Goal: Task Accomplishment & Management: Complete application form

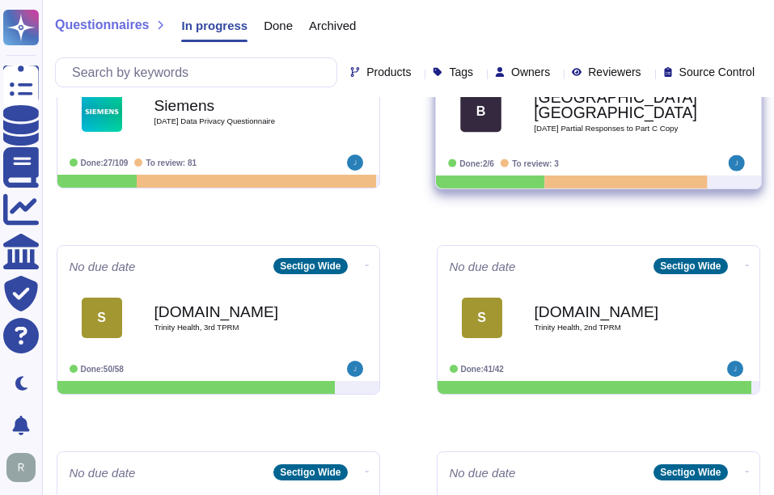
scroll to position [485, 0]
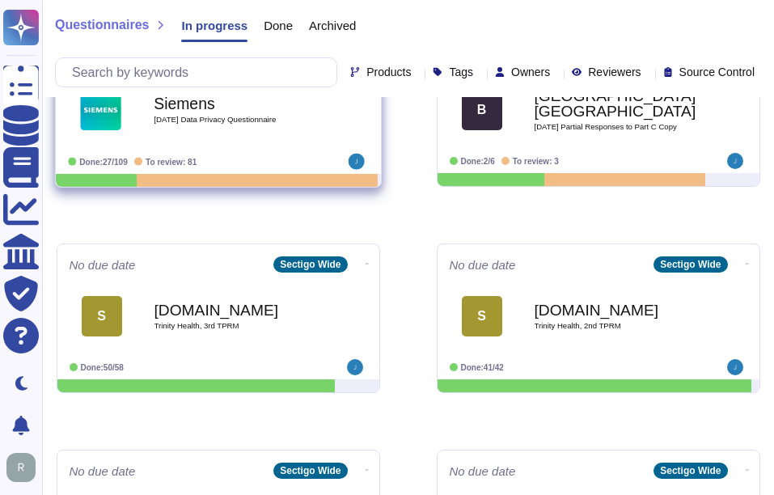
click at [247, 116] on span "[DATE] Data Privacy Questionnaire" at bounding box center [235, 120] width 163 height 8
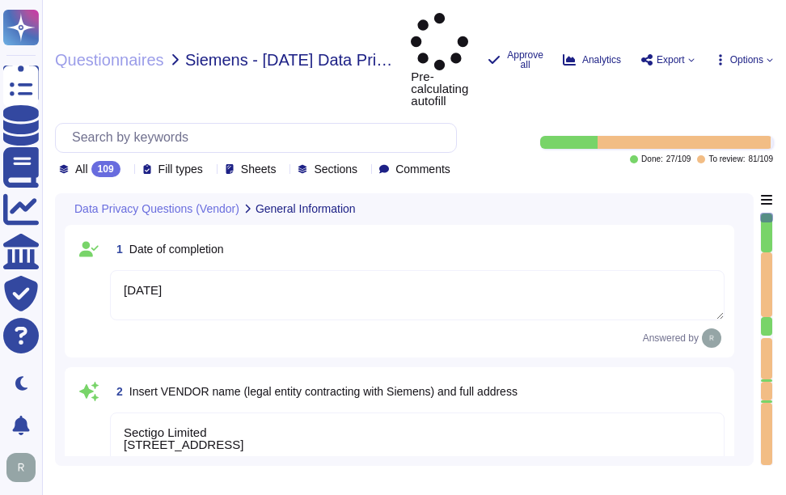
type textarea "[DATE]"
type textarea "Sectigo Limited [STREET_ADDRESS]"
type textarea "Sectigo processes personal data primarily in the role of a data processor on be…"
click at [153, 299] on icon at bounding box center [334, 402] width 362 height 207
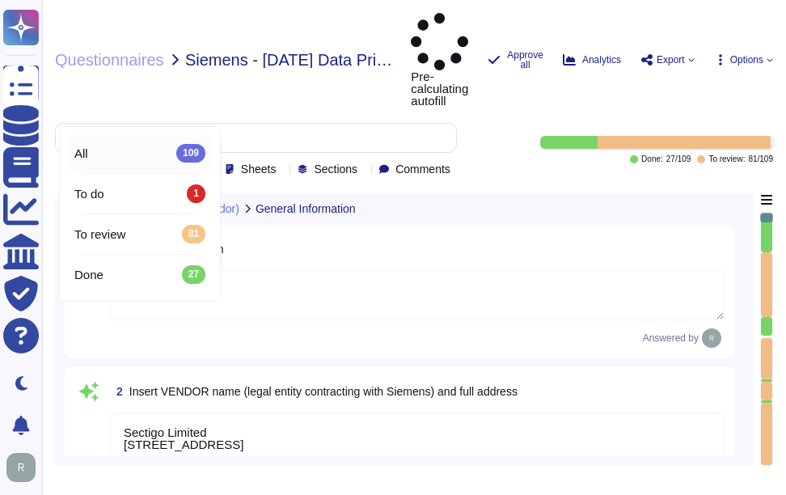
click at [127, 170] on icon at bounding box center [127, 170] width 0 height 0
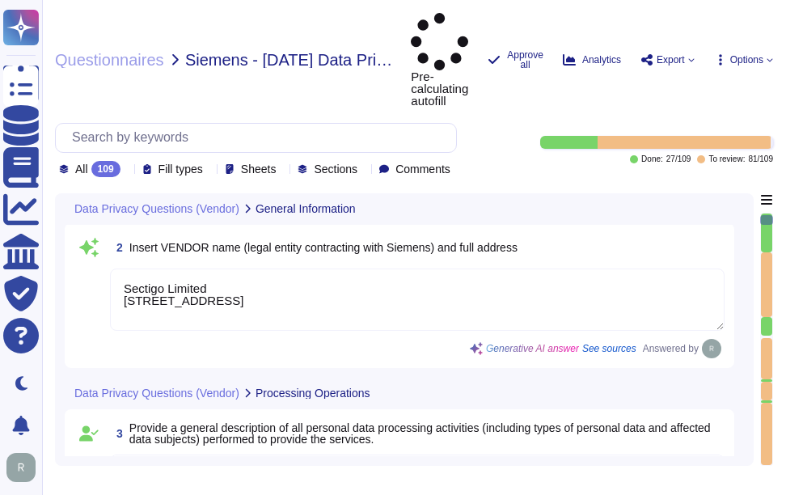
scroll to position [243, 0]
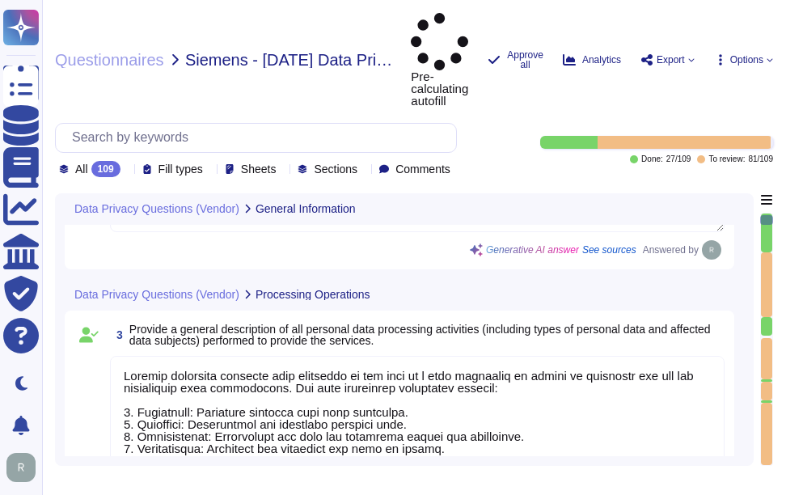
type textarea "No, the personal data processed does not include special categories of personal…"
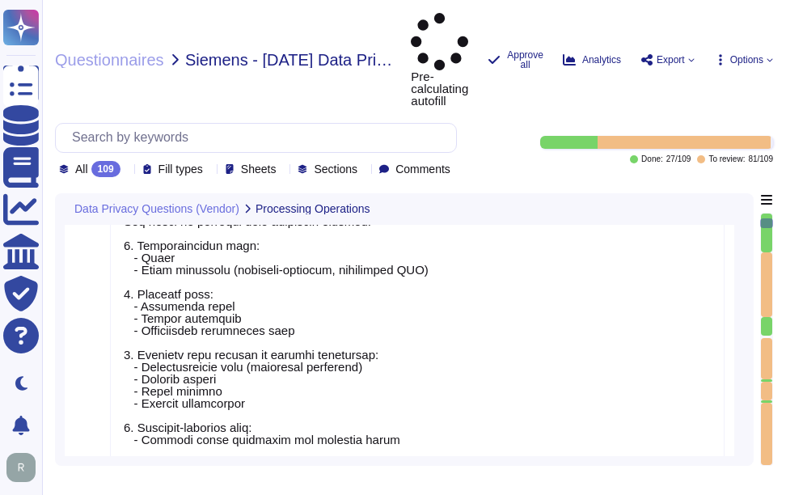
type textarea "Yes, our organization has appointed a data protection officer who is responsibl…"
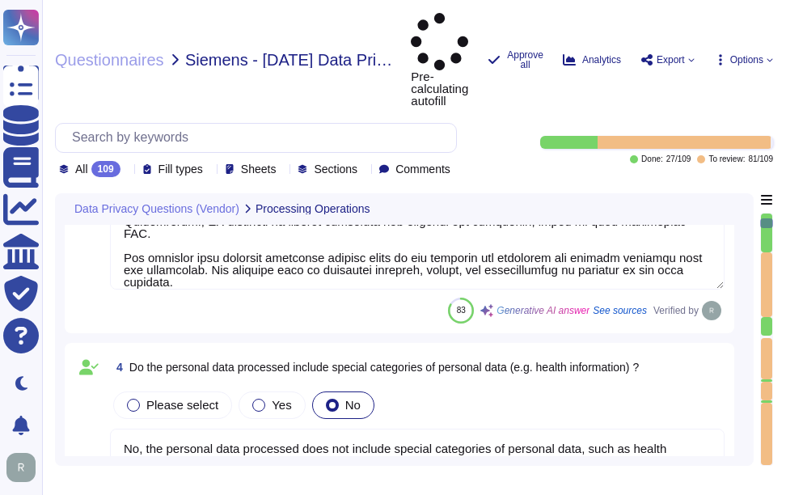
type textarea "Our data centers where the solution is hosted are located in the [GEOGRAPHIC_DA…"
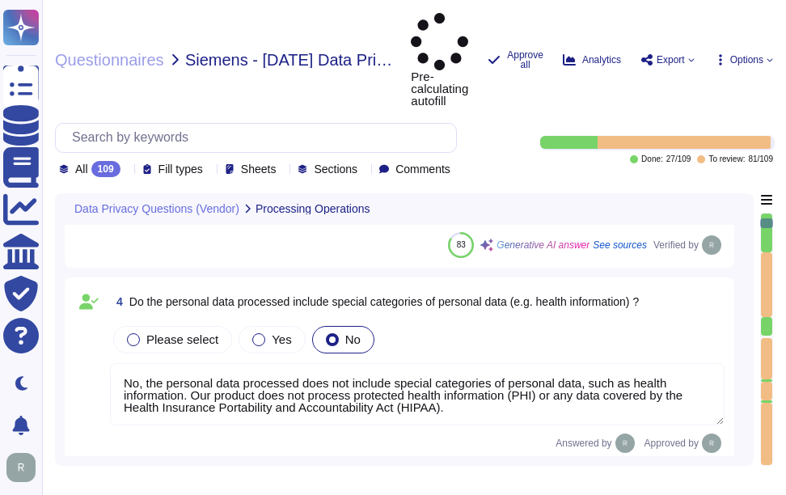
scroll to position [970, 0]
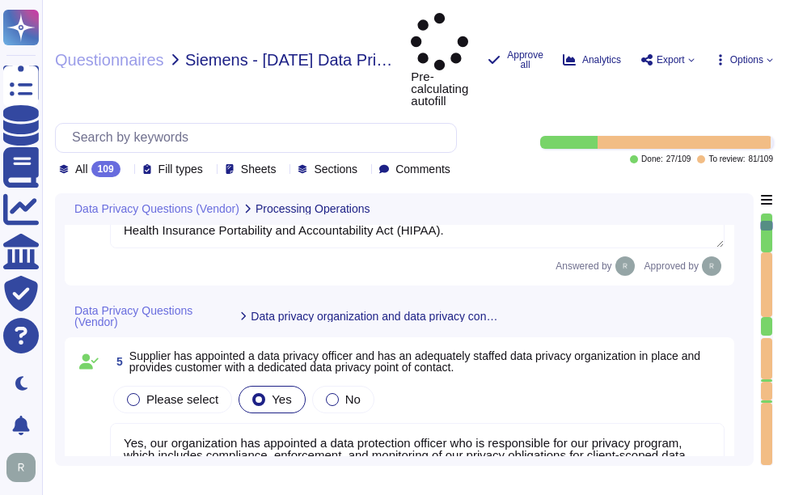
type textarea "The data centers are operated by Equinix, Inc. and TeleData UK Ltd.."
type textarea "Yes, Siemens can select the data center location for hosting customer personal …"
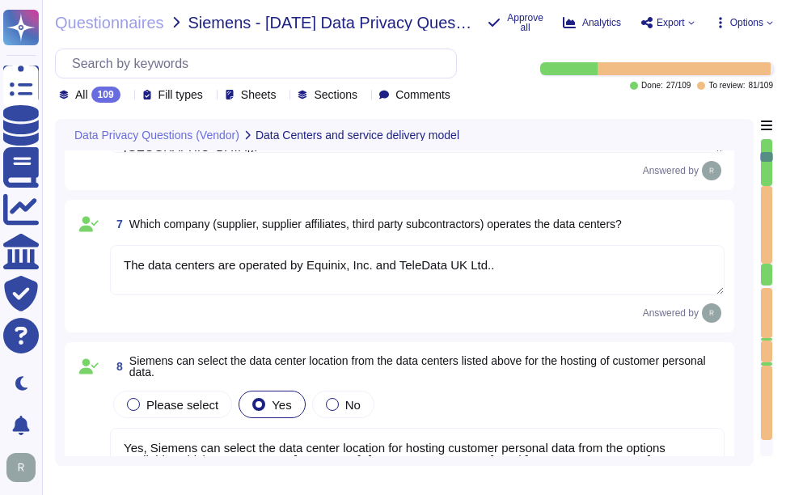
scroll to position [1375, 0]
type textarea "No, we do not engage sub-processors for this service."
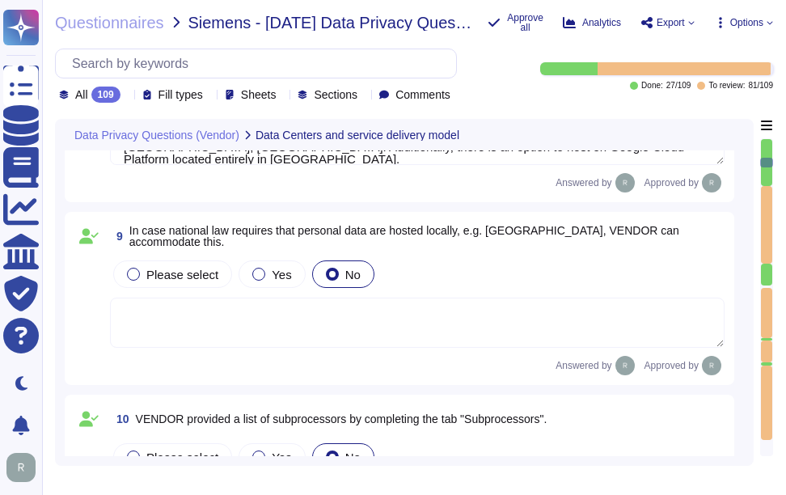
scroll to position [1860, 0]
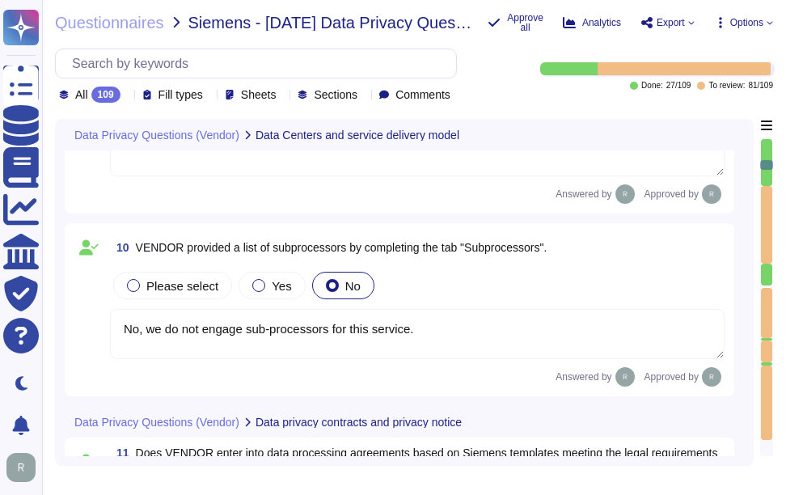
type textarea "All personal data in transit is encrypted using TLS 1.2 or higher. This strong …"
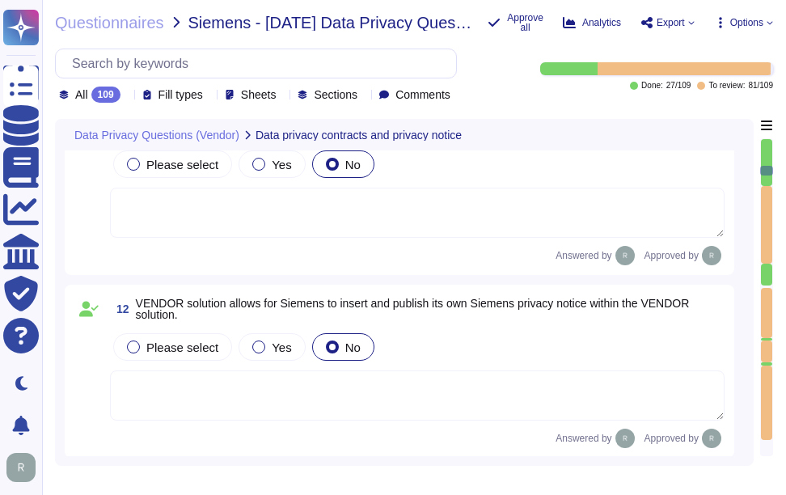
scroll to position [2264, 0]
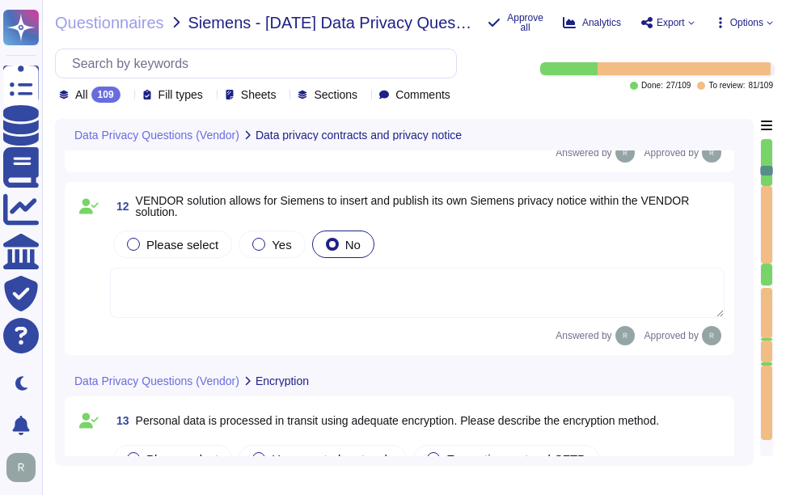
type textarea "Personal data at rest is encrypted using AES-256 encryption, which ensures that…"
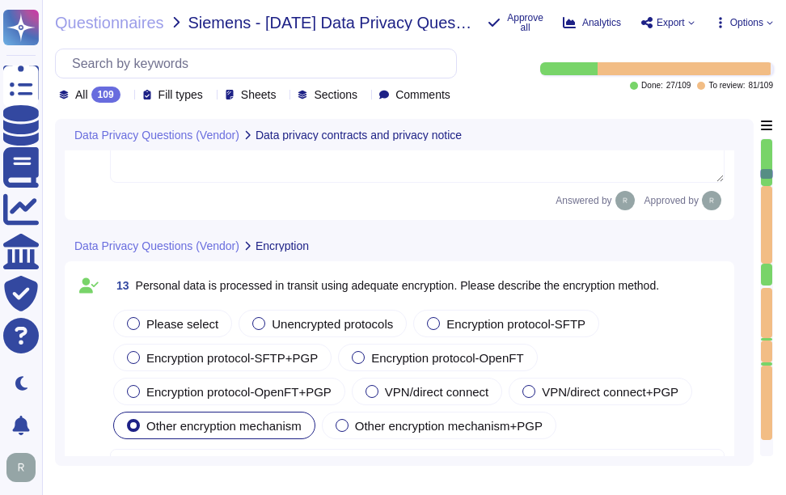
scroll to position [2426, 0]
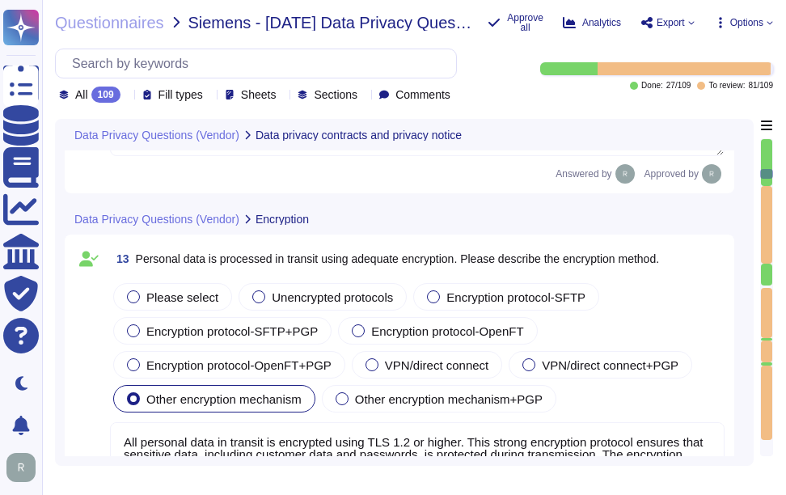
type textarea "Customers keep their own keys. They may elect to have private keys stored on th…"
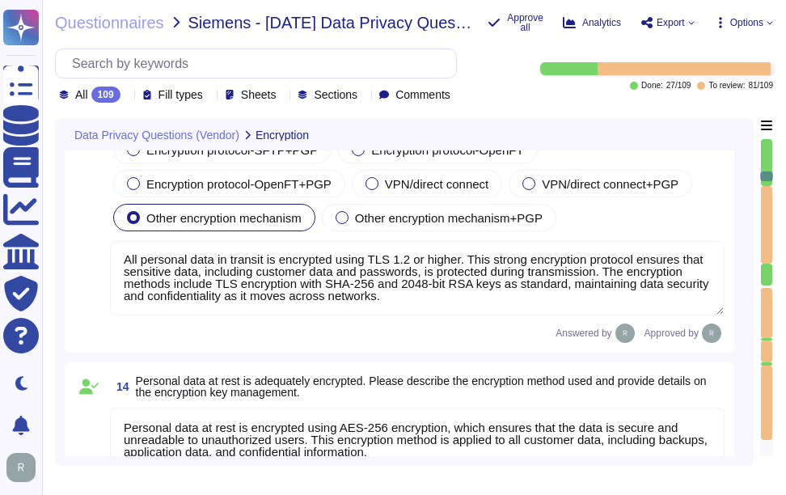
scroll to position [2749, 0]
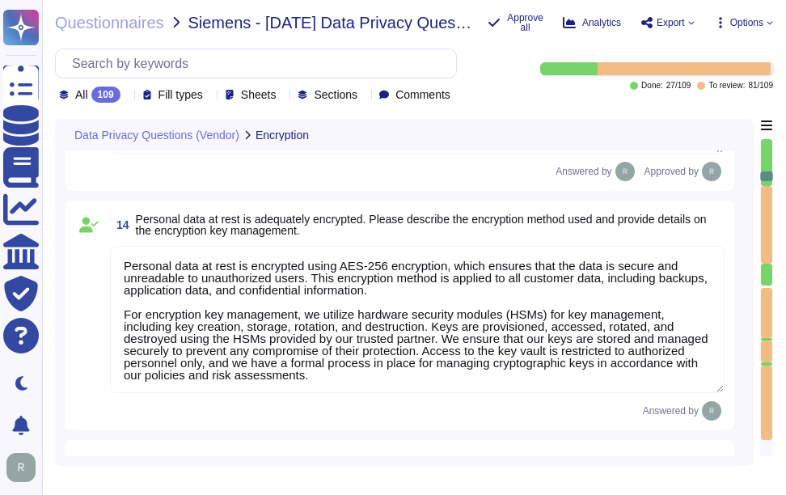
type textarea "Customers keep their own keys. They may elect to have private keys stored on th…"
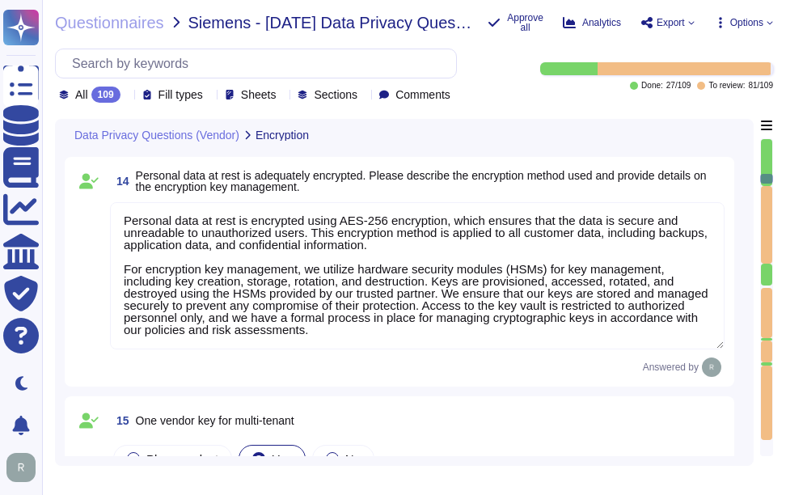
type textarea "Customers keep their own keys. They may elect to have private keys stored on th…"
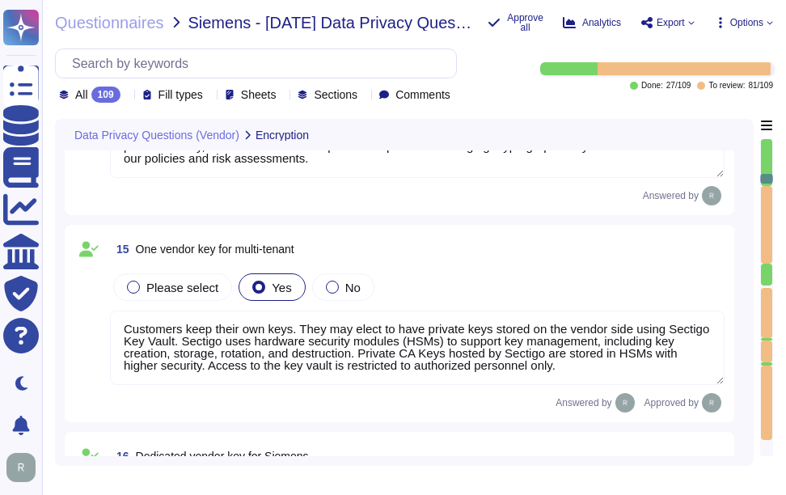
scroll to position [2992, 0]
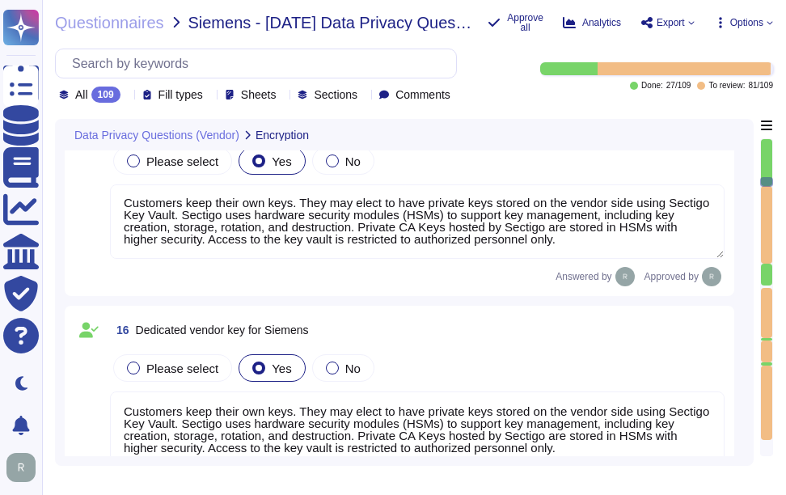
type textarea "All personal data in transit is encrypted using TLS 1.2 or higher. This strong …"
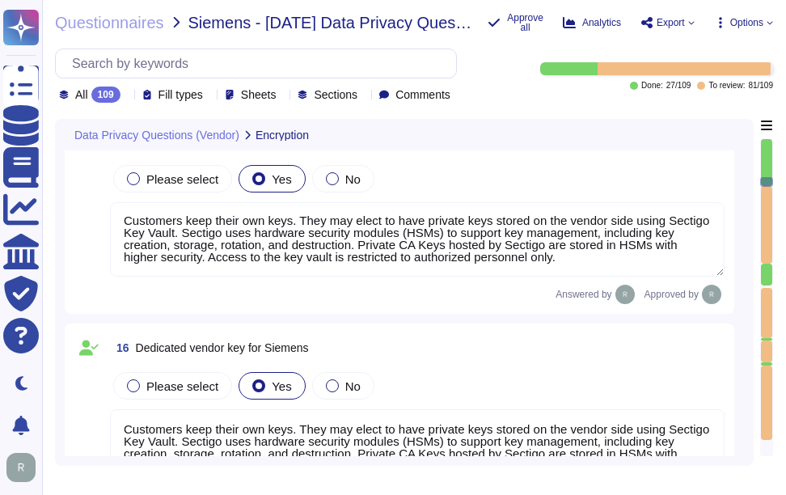
scroll to position [3154, 0]
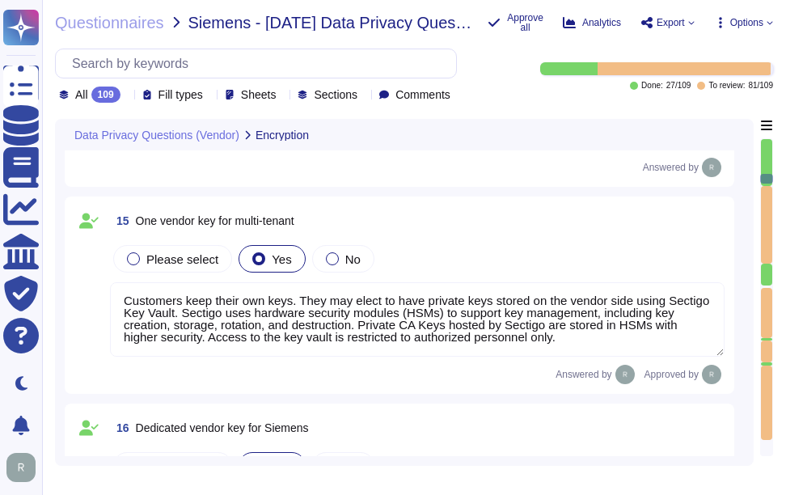
type textarea "All personal data in transit is encrypted using TLS 1.2 or higher. This strong …"
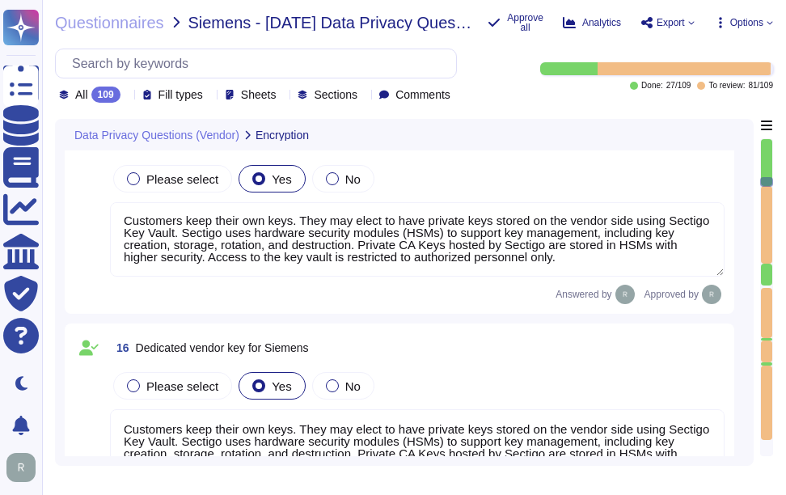
type textarea "All personal data in transit is encrypted using TLS 1.2 or higher. This strong …"
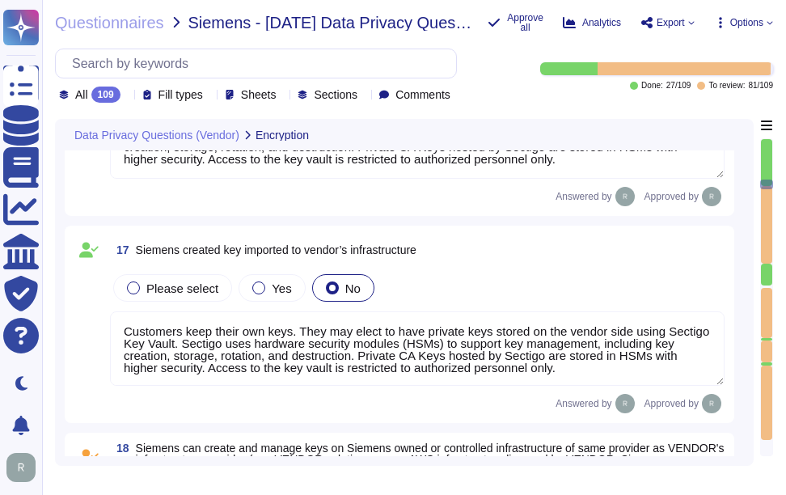
scroll to position [3396, 0]
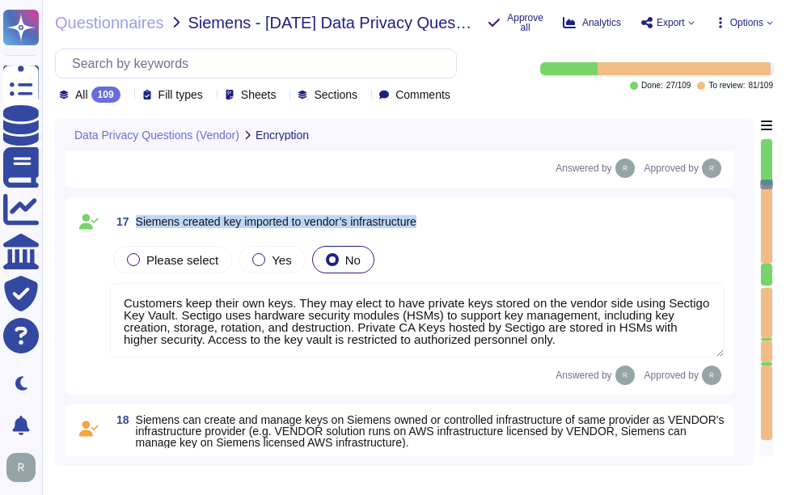
drag, startPoint x: 136, startPoint y: 216, endPoint x: 479, endPoint y: 225, distance: 343.0
click at [479, 225] on div "17 Siemens created key imported to vendor’s infrastructure" at bounding box center [417, 221] width 615 height 29
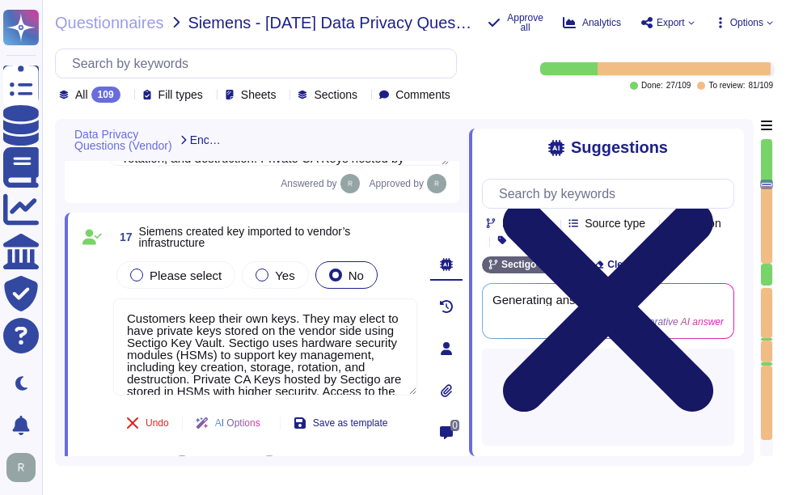
click at [726, 142] on icon at bounding box center [608, 306] width 252 height 336
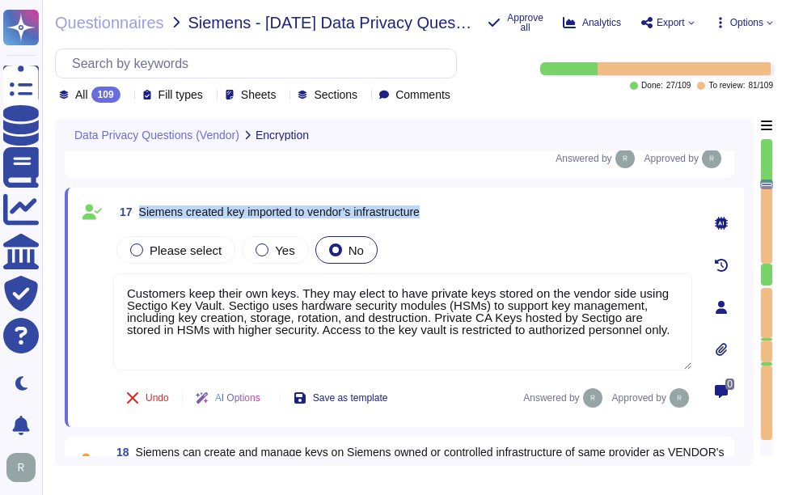
drag, startPoint x: 138, startPoint y: 209, endPoint x: 517, endPoint y: 218, distance: 378.6
click at [517, 218] on div "17 Siemens created key imported to vendor’s infrastructure" at bounding box center [402, 211] width 579 height 29
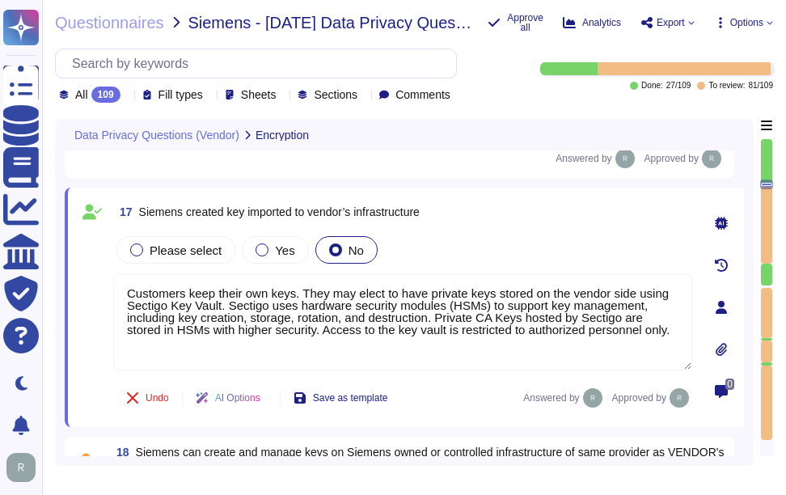
drag, startPoint x: 517, startPoint y: 218, endPoint x: 527, endPoint y: 257, distance: 40.2
click at [527, 257] on div "Please select Yes No" at bounding box center [402, 250] width 579 height 34
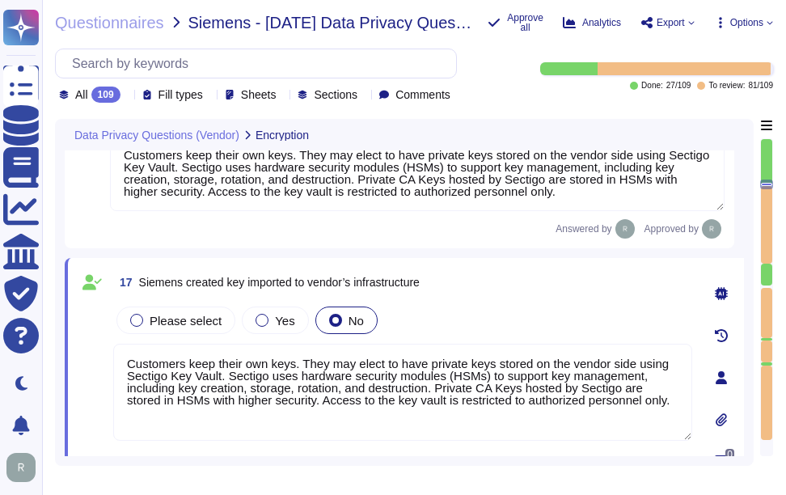
type textarea "Personal data at rest is encrypted using AES-256 encryption, which ensures that…"
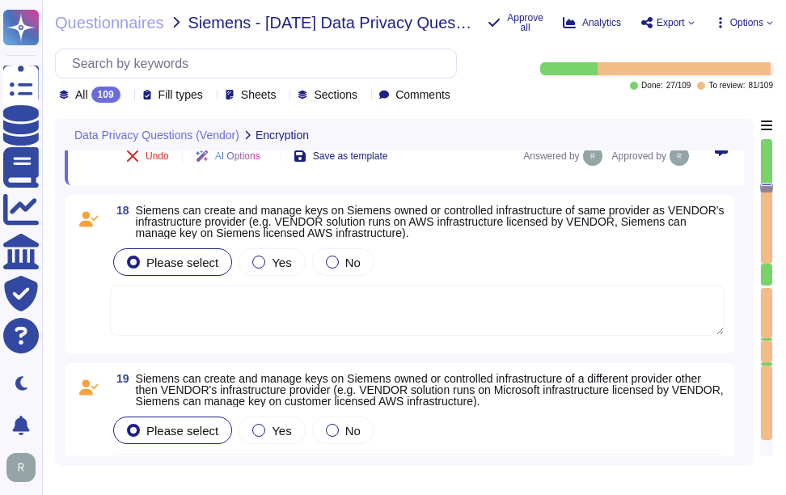
scroll to position [3639, 0]
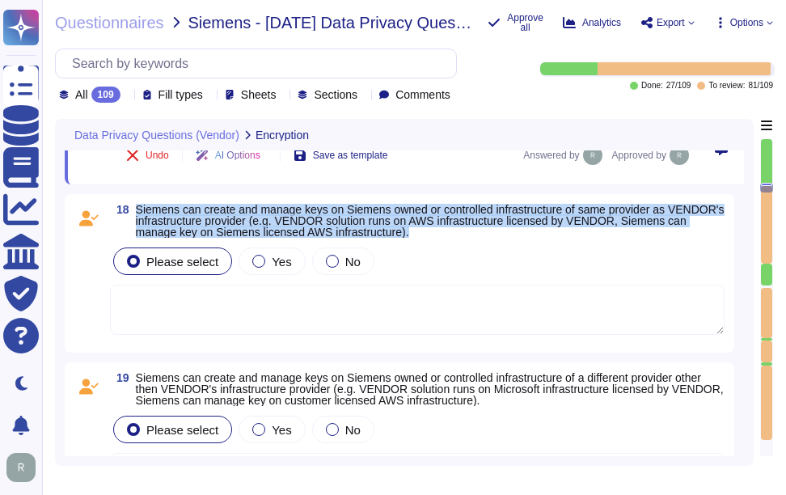
drag, startPoint x: 137, startPoint y: 208, endPoint x: 482, endPoint y: 238, distance: 346.6
click at [482, 238] on div "18 Siemens can create and manage keys on Siemens owned or controlled infrastruc…" at bounding box center [399, 273] width 650 height 139
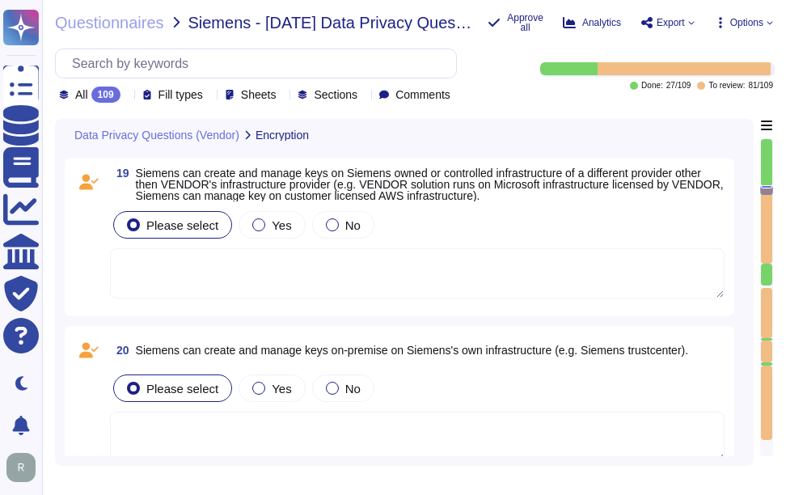
scroll to position [3881, 0]
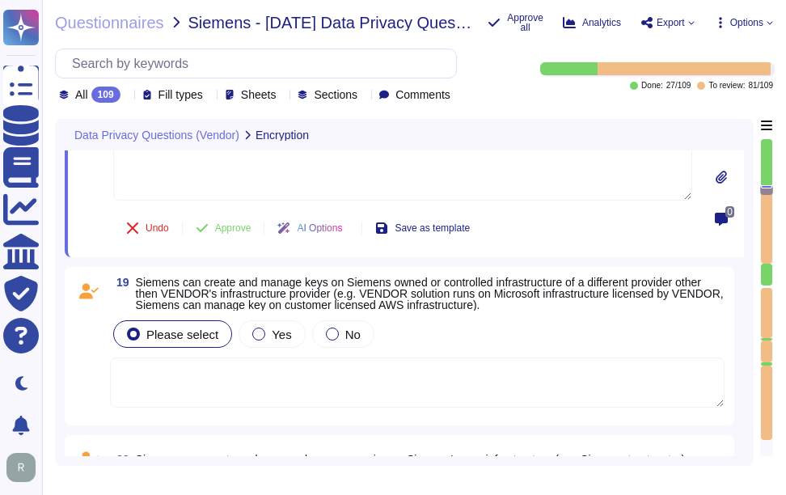
type textarea "Customers keep their own keys. They may elect to have private keys stored on th…"
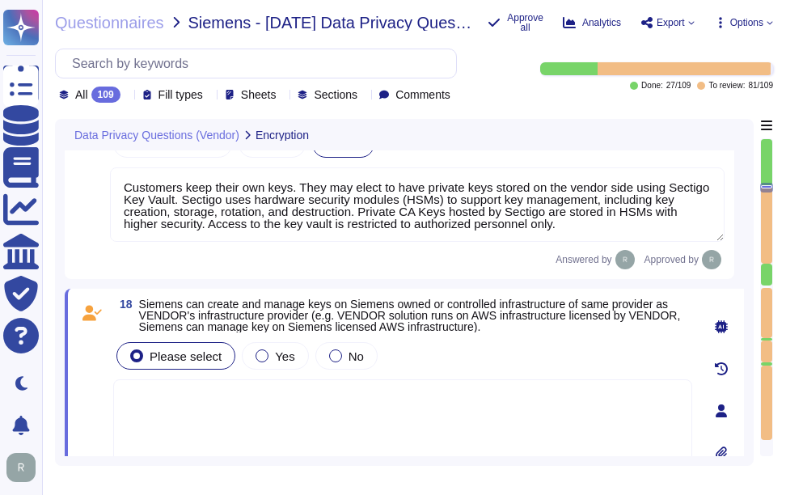
type textarea "Customers keep their own keys. They may elect to have private keys stored on th…"
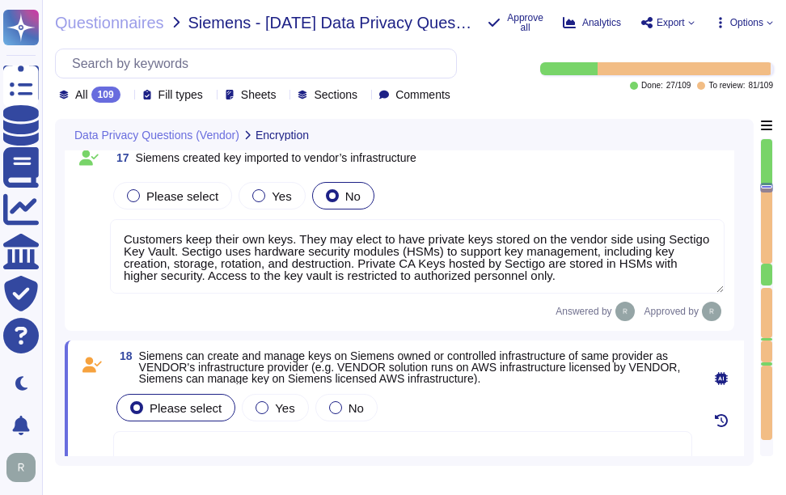
scroll to position [3558, 0]
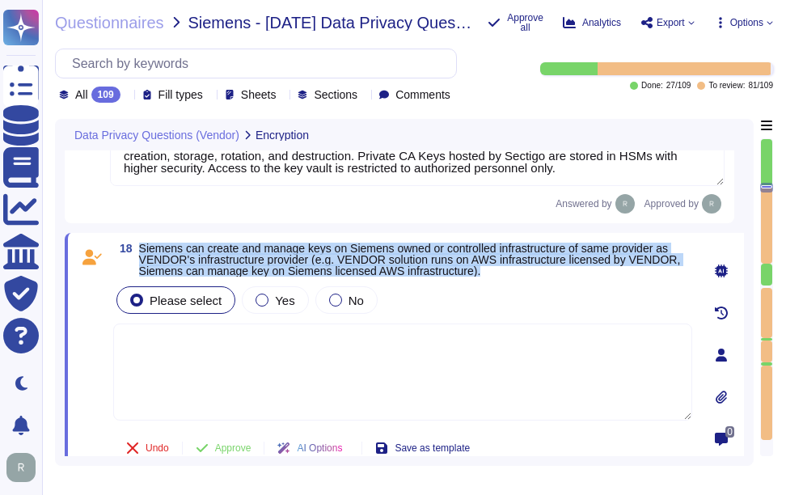
drag, startPoint x: 140, startPoint y: 247, endPoint x: 590, endPoint y: 273, distance: 451.1
click at [590, 273] on span "Siemens can create and manage keys on Siemens owned or controlled infrastructur…" at bounding box center [415, 260] width 553 height 34
copy span "Siemens can create and manage keys on Siemens owned or controlled infrastructur…"
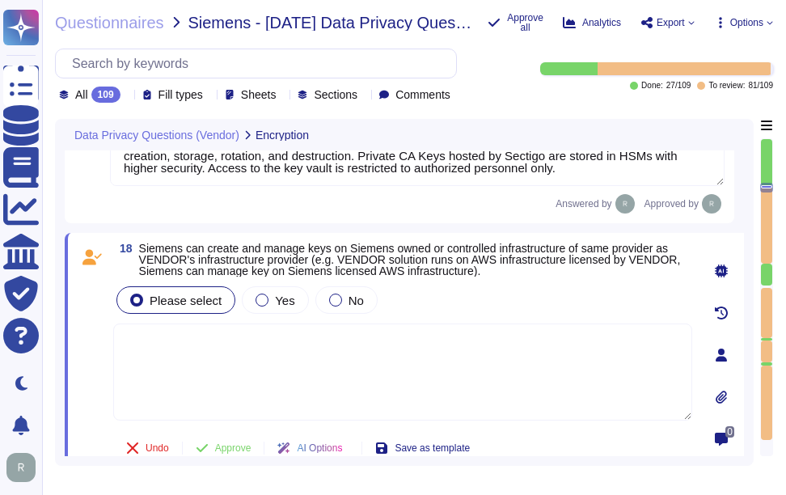
click at [175, 402] on textarea at bounding box center [402, 371] width 579 height 97
paste textarea "Customers keep their own keys. They may elect to have private keys stored on th…"
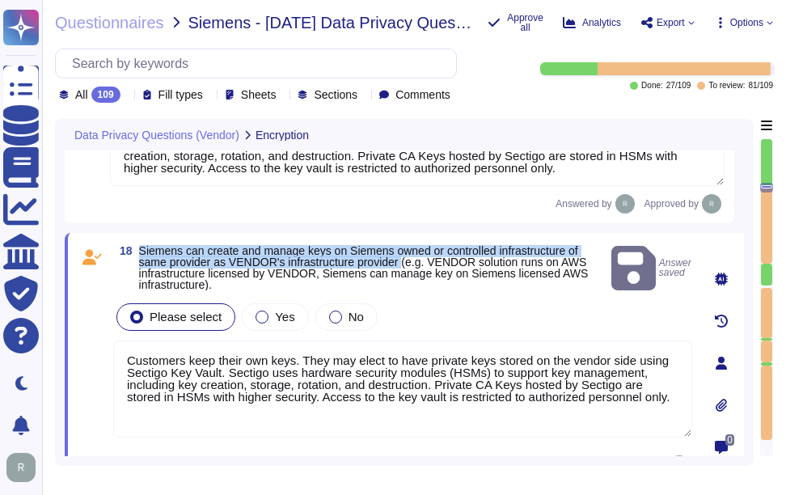
drag, startPoint x: 154, startPoint y: 245, endPoint x: 404, endPoint y: 257, distance: 249.4
click at [404, 257] on span "Siemens can create and manage keys on Siemens owned or controlled infrastructur…" at bounding box center [364, 267] width 450 height 47
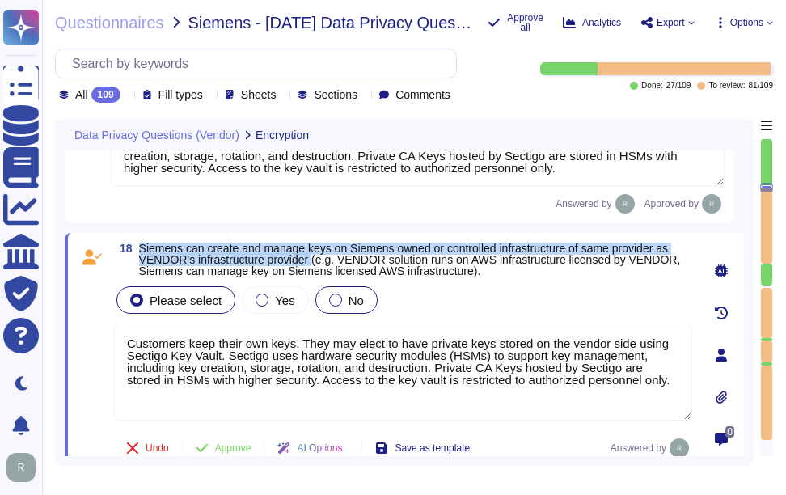
click at [351, 303] on span "No" at bounding box center [356, 301] width 15 height 14
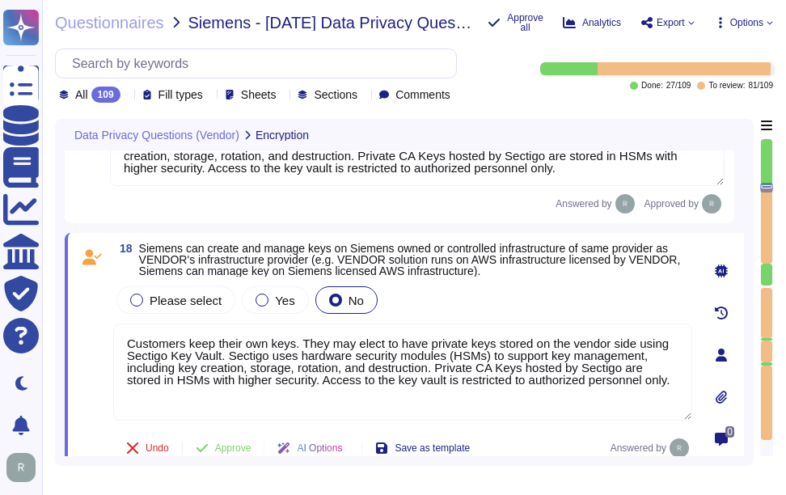
click at [642, 383] on textarea "Customers keep their own keys. They may elect to have private keys stored on th…" at bounding box center [402, 371] width 579 height 97
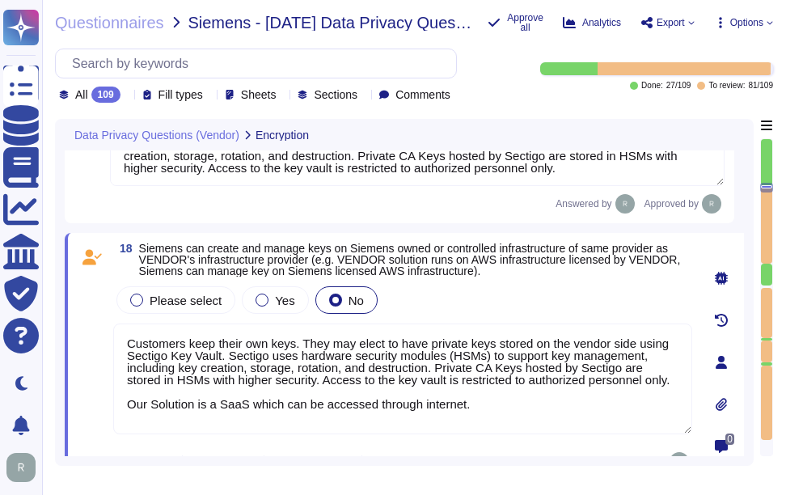
scroll to position [2, 0]
drag, startPoint x: 481, startPoint y: 415, endPoint x: 77, endPoint y: 430, distance: 404.6
click at [77, 430] on div "18 Siemens can create and manage keys on Siemens owned or controlled infrastruc…" at bounding box center [404, 362] width 679 height 258
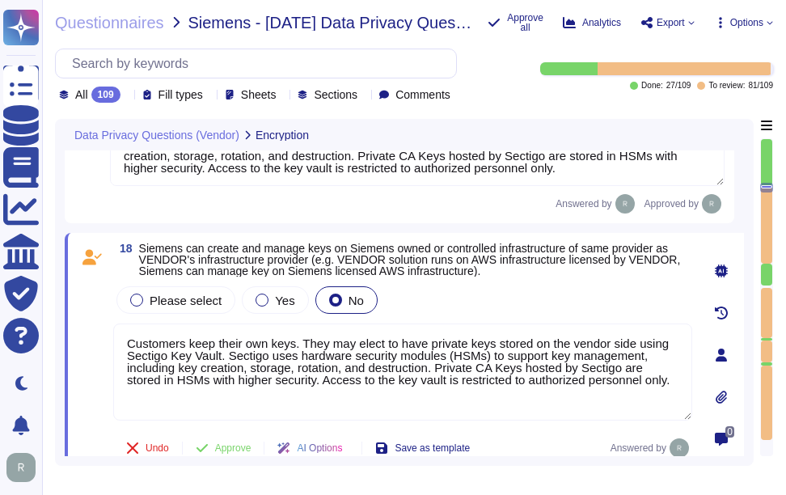
click at [128, 347] on textarea "Customers keep their own keys. They may elect to have private keys stored on th…" at bounding box center [402, 371] width 579 height 97
paste textarea "Our Solution is a SaaS which can be accessed through internet."
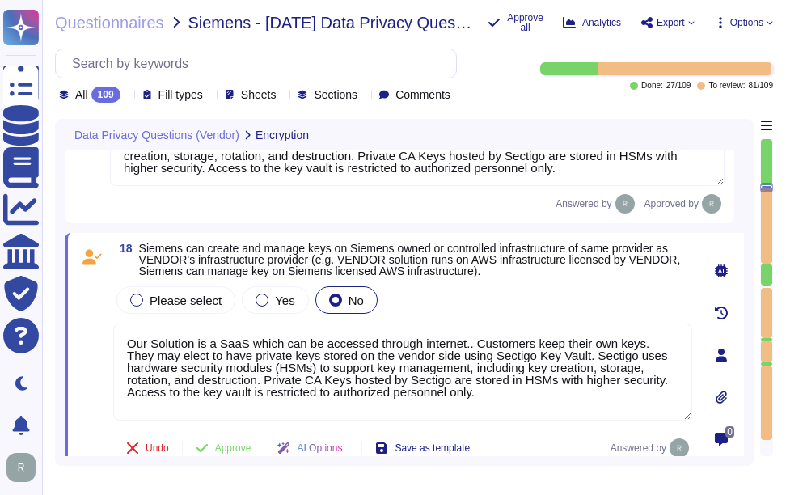
click at [586, 403] on textarea "Our Solution is a SaaS which can be accessed through internet. Customers keep t…" at bounding box center [402, 371] width 579 height 97
type textarea "Our Solution is a SaaS which can be accessed through internet. Customers keep t…"
click at [582, 309] on div "Please select Yes No" at bounding box center [402, 300] width 579 height 34
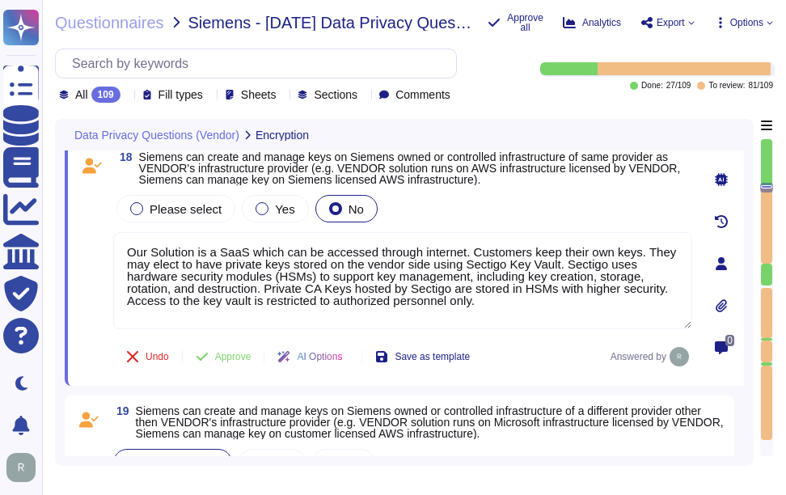
scroll to position [3639, 0]
type textarea "Customers keep their own keys. They may elect to have private keys stored on th…"
click at [250, 355] on span "Approve" at bounding box center [233, 358] width 36 height 10
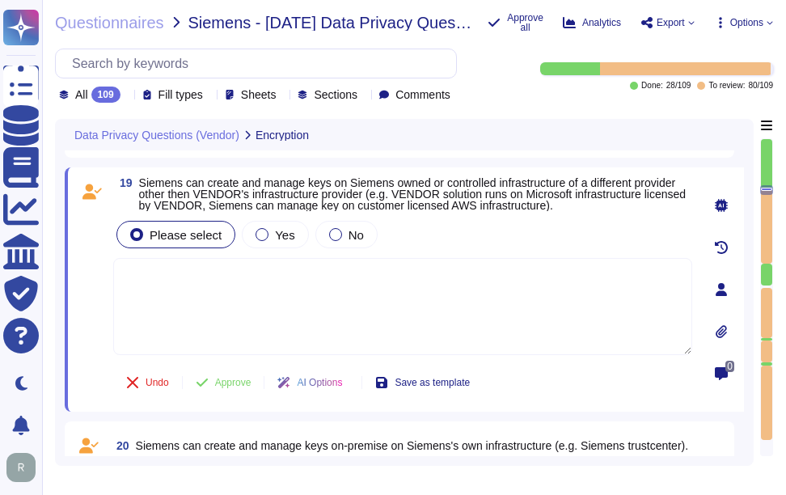
scroll to position [3834, 0]
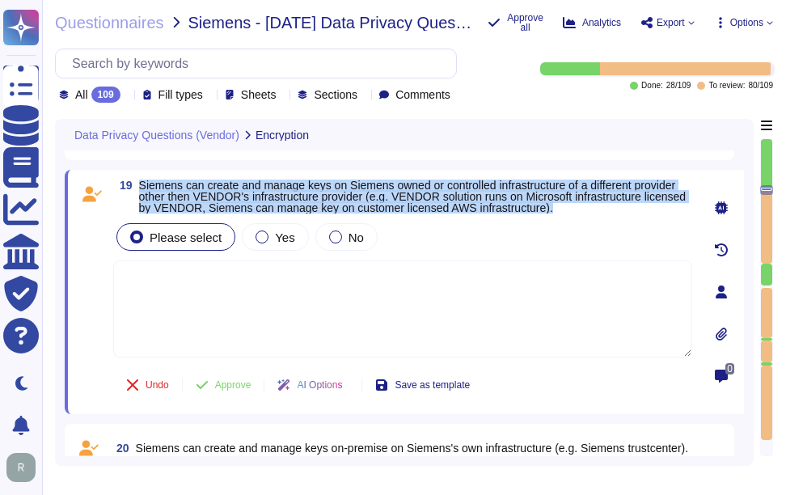
drag, startPoint x: 139, startPoint y: 184, endPoint x: 599, endPoint y: 210, distance: 460.8
click at [599, 210] on span "Siemens can create and manage keys on Siemens owned or controlled infrastructur…" at bounding box center [415, 197] width 553 height 34
click at [275, 238] on span "Yes" at bounding box center [284, 237] width 19 height 14
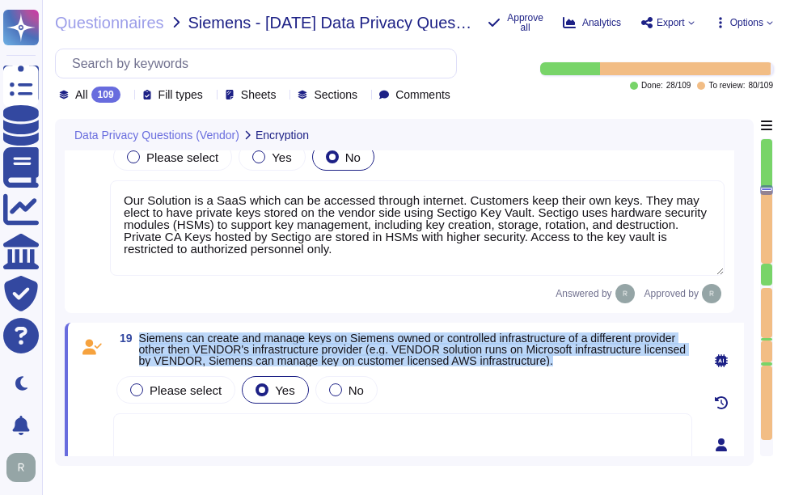
scroll to position [3673, 0]
type textarea "Customers keep their own keys. They may elect to have private keys stored on th…"
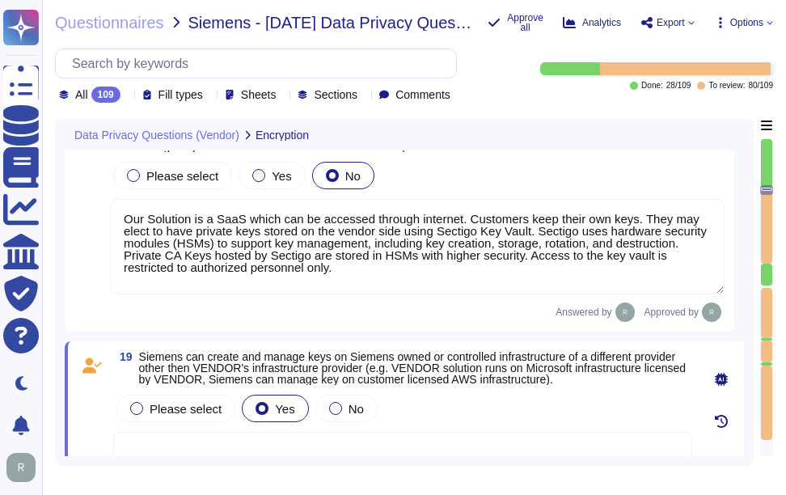
drag, startPoint x: 348, startPoint y: 268, endPoint x: 104, endPoint y: 221, distance: 248.0
click at [104, 221] on div "18 Siemens can create and manage keys on Siemens owned or controlled infrastruc…" at bounding box center [399, 220] width 650 height 204
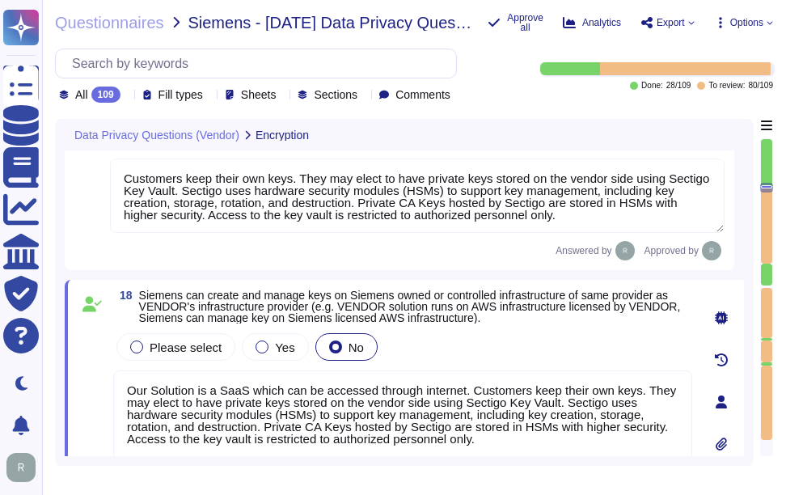
type textarea "Customers keep their own keys. They may elect to have private keys stored on th…"
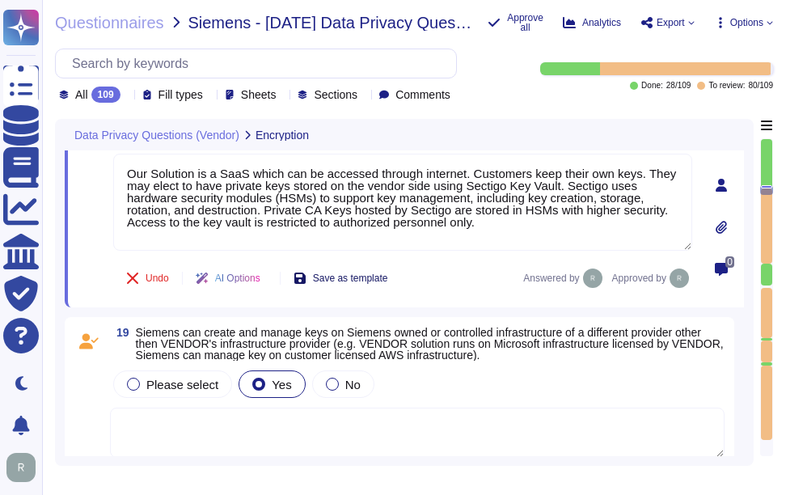
scroll to position [3834, 0]
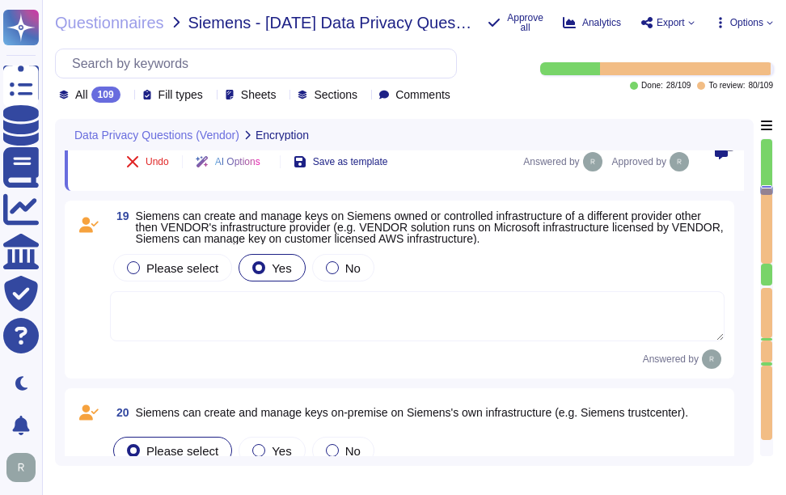
click at [307, 327] on textarea at bounding box center [417, 316] width 615 height 50
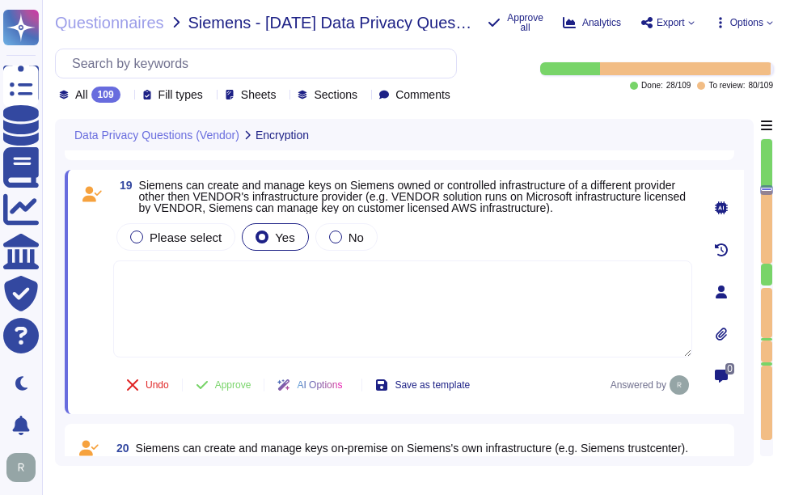
paste textarea "Our Solution is a SaaS which can be accessed through internet. Customers keep t…"
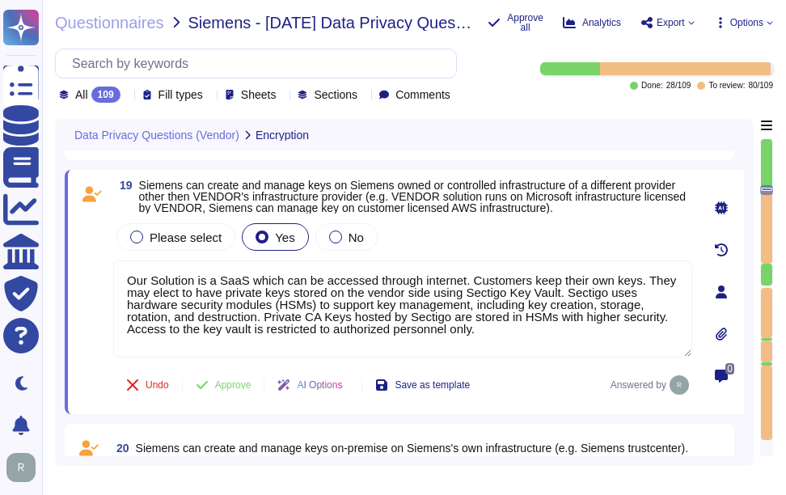
type textarea "Our Solution is a SaaS which can be accessed through internet. Customers keep t…"
click at [437, 246] on div "Please select Yes No" at bounding box center [402, 237] width 579 height 34
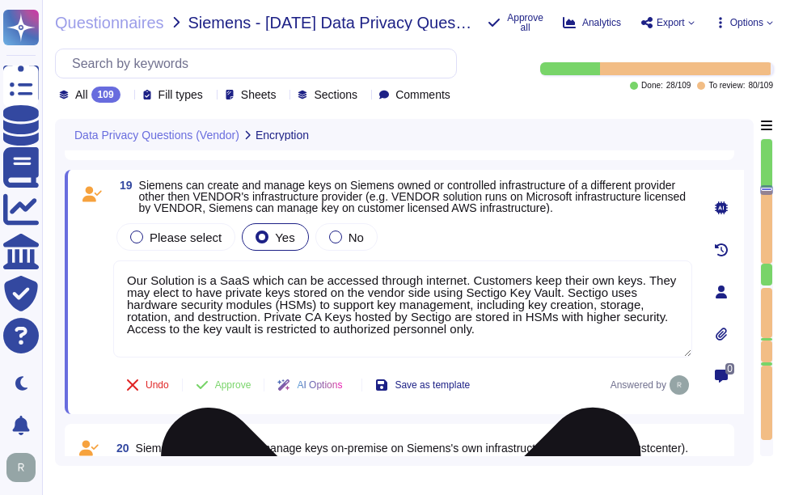
click at [495, 320] on textarea "Our Solution is a SaaS which can be accessed through internet. Customers keep t…" at bounding box center [402, 308] width 579 height 97
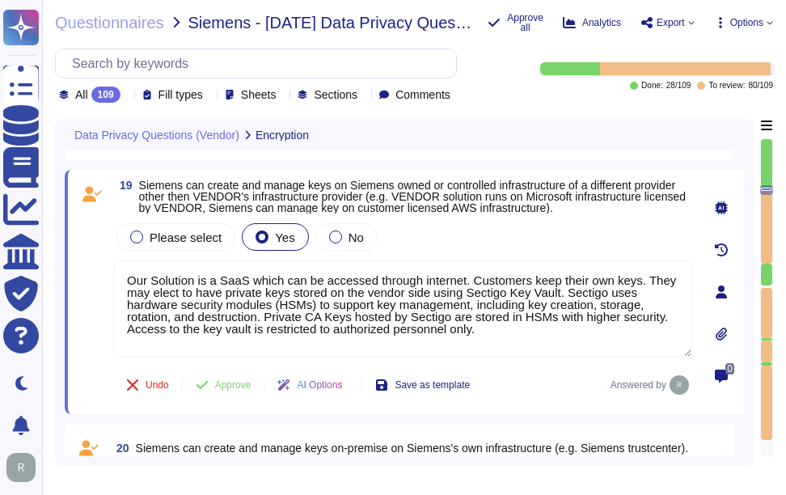
click at [464, 230] on div "Please select Yes No" at bounding box center [402, 237] width 579 height 34
click at [239, 389] on span "Approve" at bounding box center [233, 385] width 36 height 10
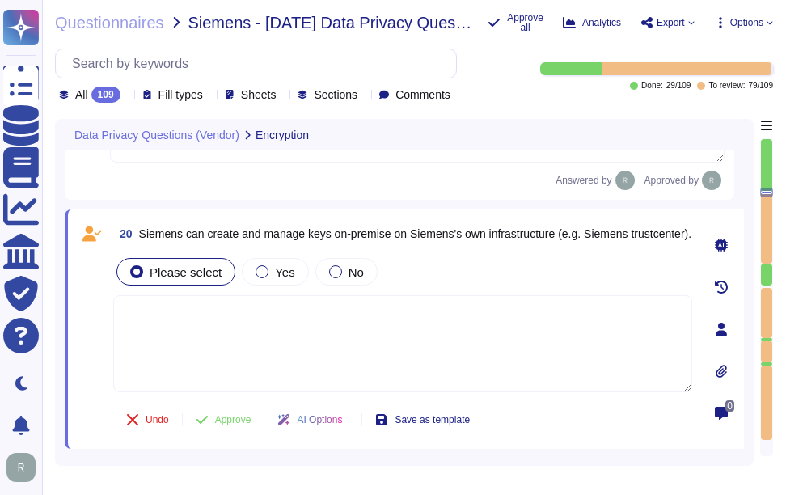
scroll to position [4058, 0]
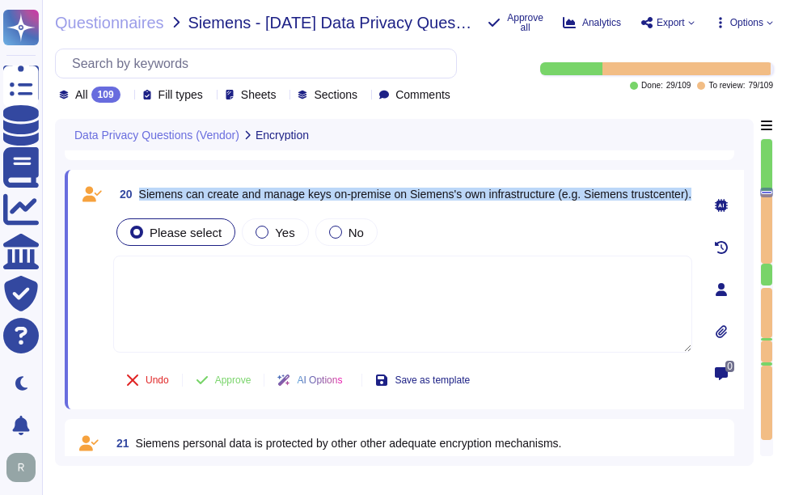
drag, startPoint x: 142, startPoint y: 187, endPoint x: 252, endPoint y: 203, distance: 112.0
click at [252, 200] on span "Siemens can create and manage keys on-premise on Siemens's own infrastructure (…" at bounding box center [415, 193] width 553 height 11
click at [275, 226] on span "Yes" at bounding box center [284, 233] width 19 height 14
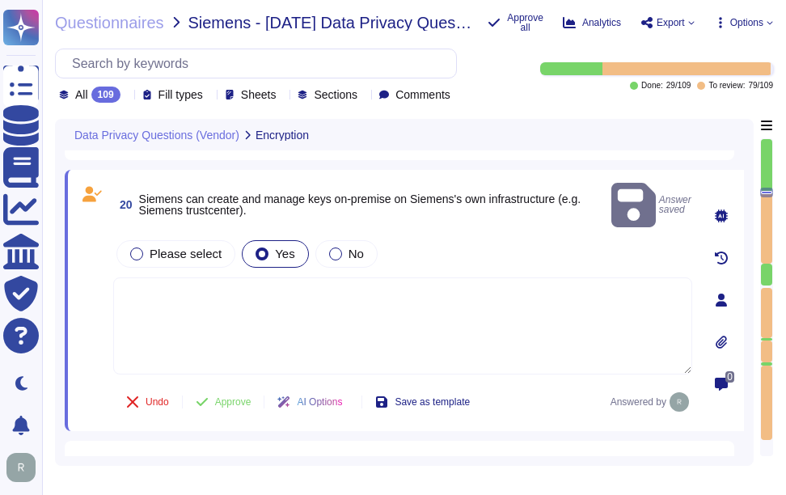
click at [467, 302] on textarea at bounding box center [402, 325] width 579 height 97
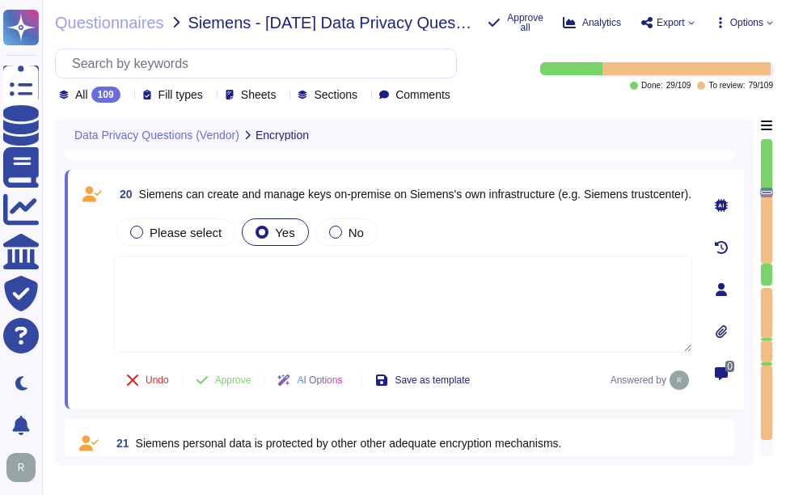
click at [480, 236] on div "Please select Yes No" at bounding box center [402, 232] width 579 height 34
click at [233, 381] on span "Approve" at bounding box center [233, 380] width 36 height 10
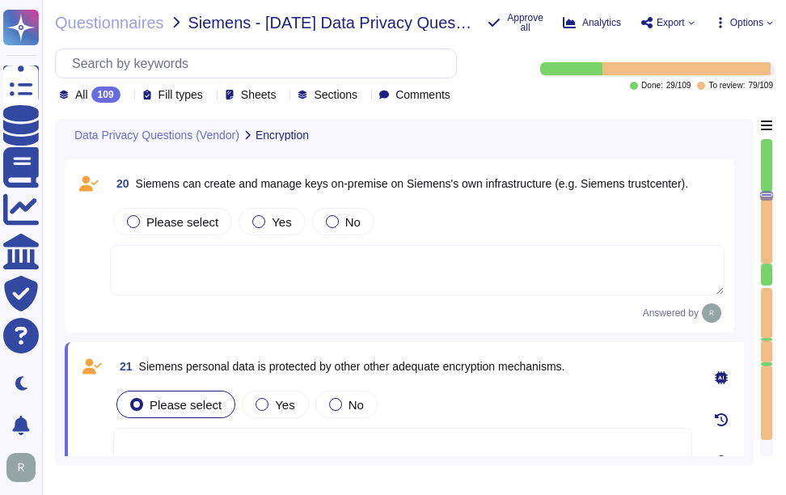
scroll to position [4231, 0]
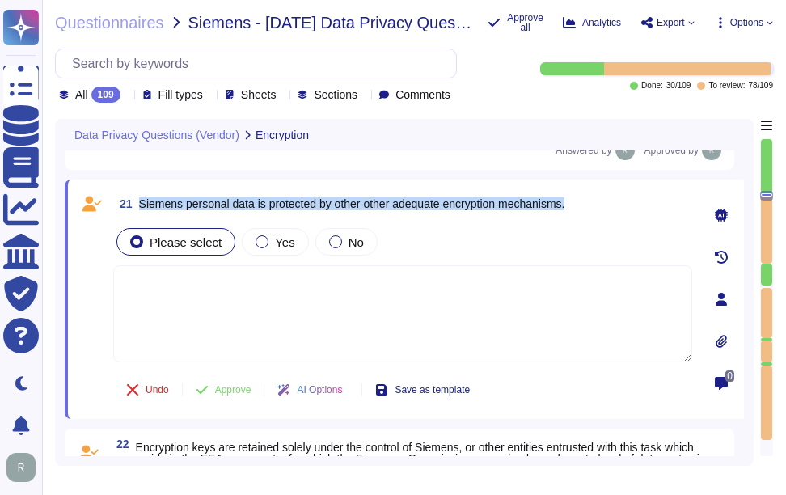
drag, startPoint x: 142, startPoint y: 202, endPoint x: 590, endPoint y: 208, distance: 448.8
click at [590, 208] on div "21 Siemens personal data is protected by other other adequate encryption mechan…" at bounding box center [402, 203] width 579 height 29
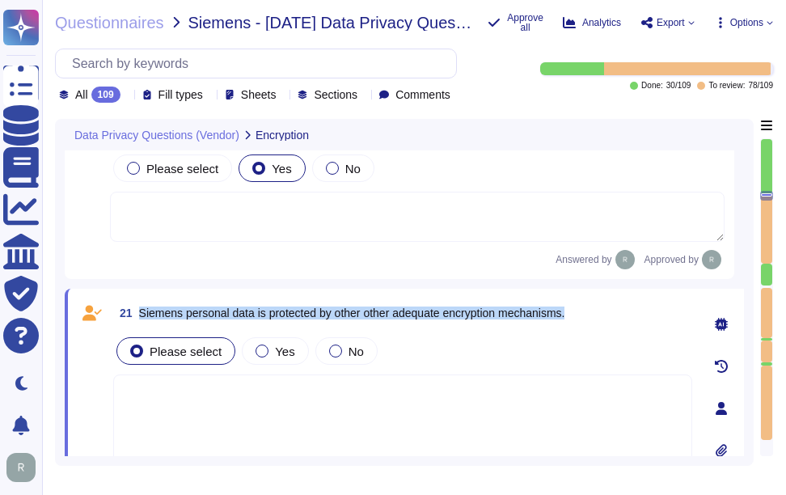
scroll to position [4150, 0]
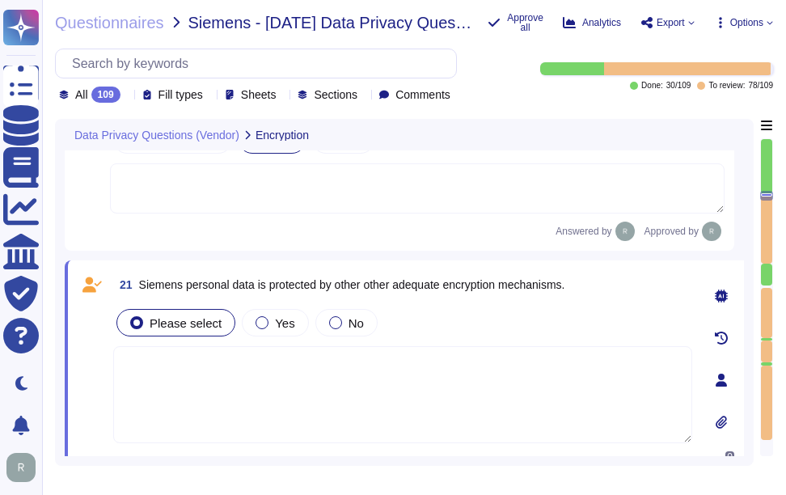
click at [123, 96] on div "All 109" at bounding box center [93, 95] width 68 height 16
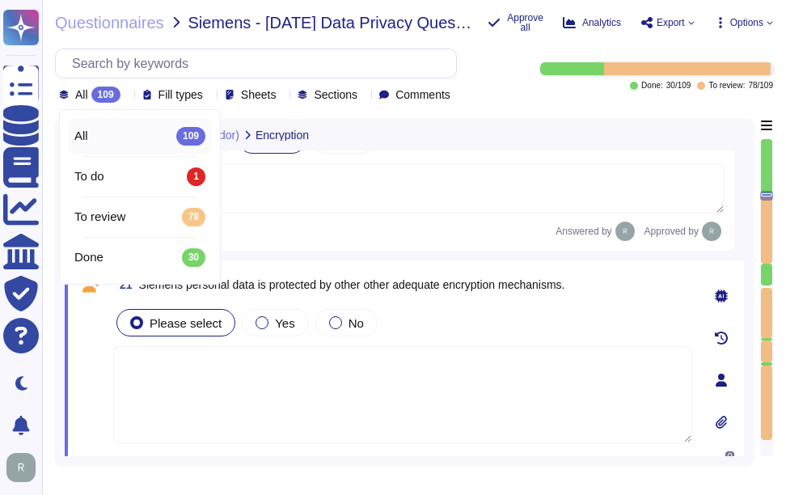
click at [123, 96] on div "All 109" at bounding box center [93, 95] width 68 height 16
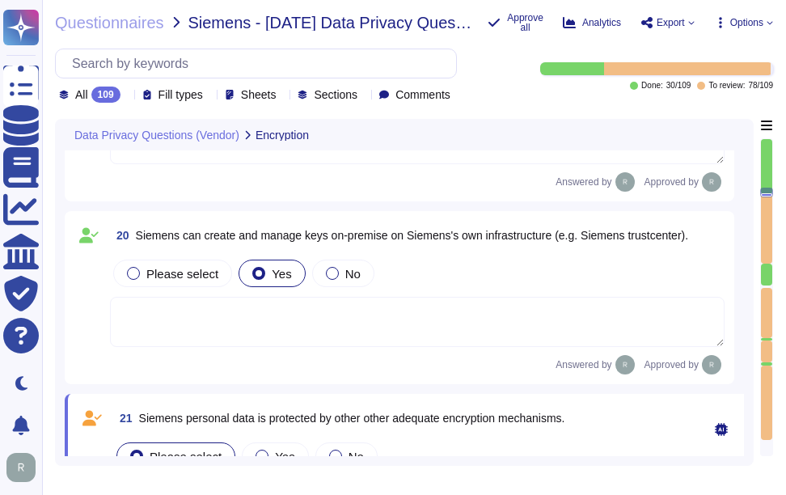
scroll to position [3988, 0]
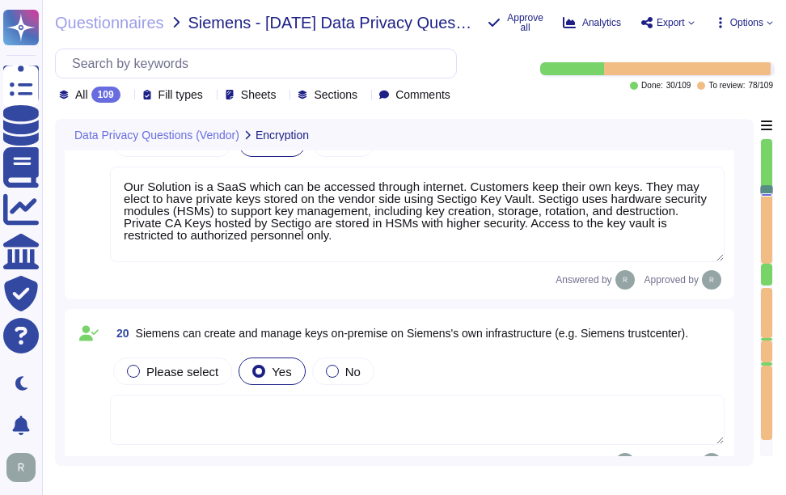
type textarea "Customers keep their own keys. They may elect to have private keys stored on th…"
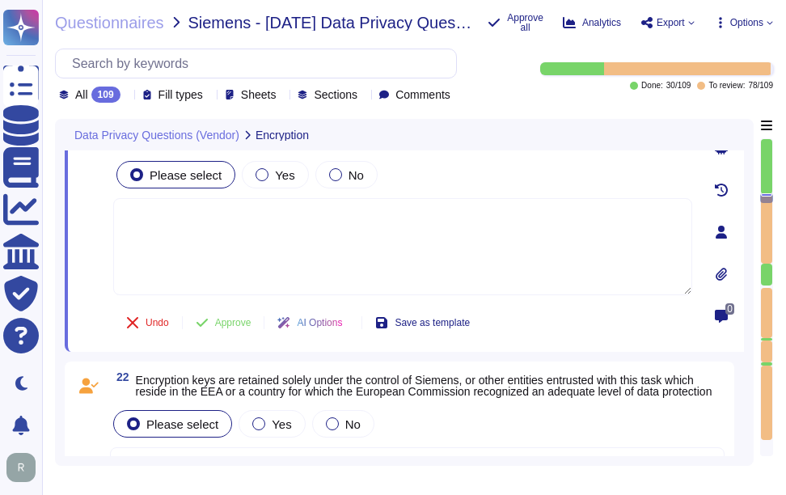
scroll to position [4259, 0]
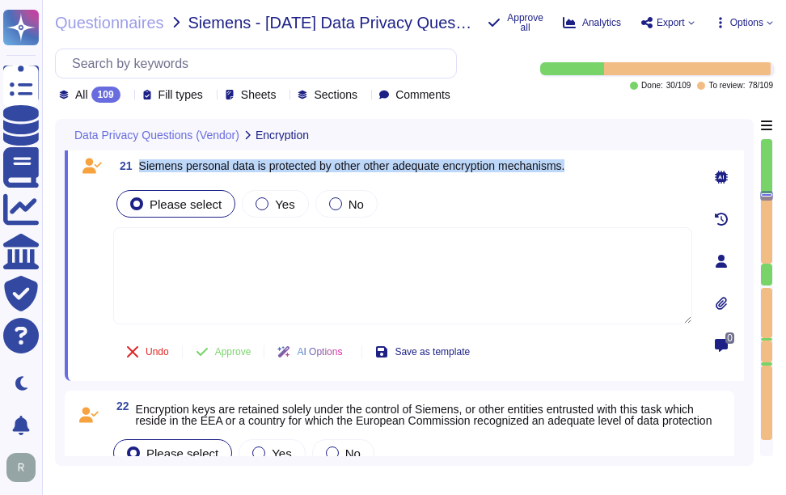
drag, startPoint x: 139, startPoint y: 165, endPoint x: 597, endPoint y: 171, distance: 457.7
click at [597, 171] on div "21 Siemens personal data is protected by other other adequate encryption mechan…" at bounding box center [402, 165] width 579 height 29
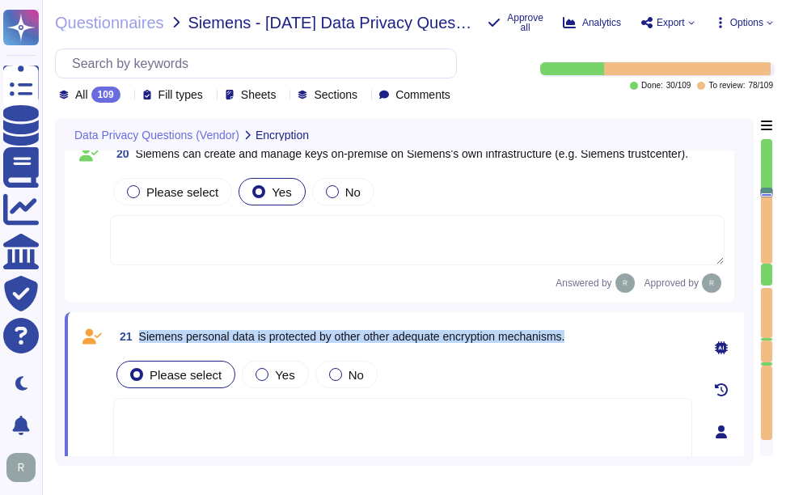
type textarea "Our Solution is a SaaS which can be accessed through internet. Customers keep t…"
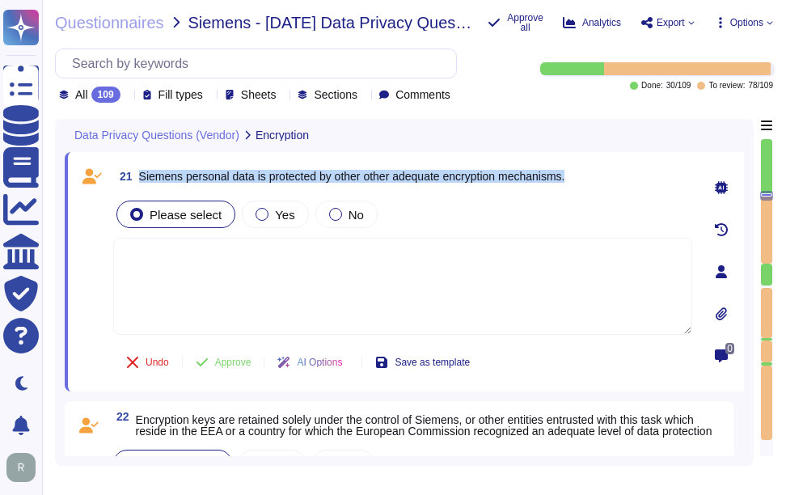
scroll to position [4250, 0]
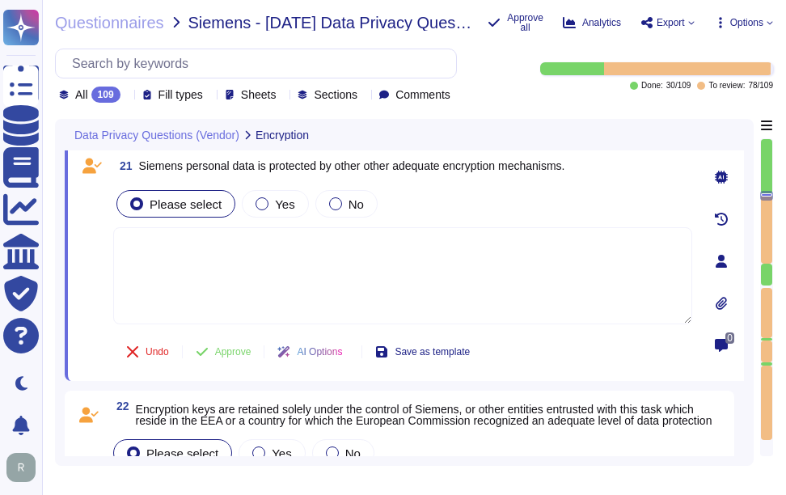
click at [210, 256] on textarea at bounding box center [402, 275] width 579 height 97
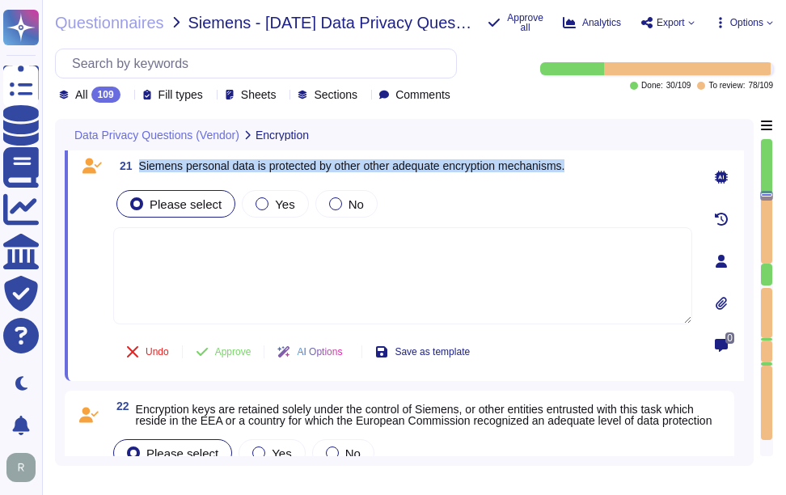
drag, startPoint x: 138, startPoint y: 162, endPoint x: 602, endPoint y: 166, distance: 464.2
click at [602, 166] on div "21 Siemens personal data is protected by other other adequate encryption mechan…" at bounding box center [402, 165] width 579 height 29
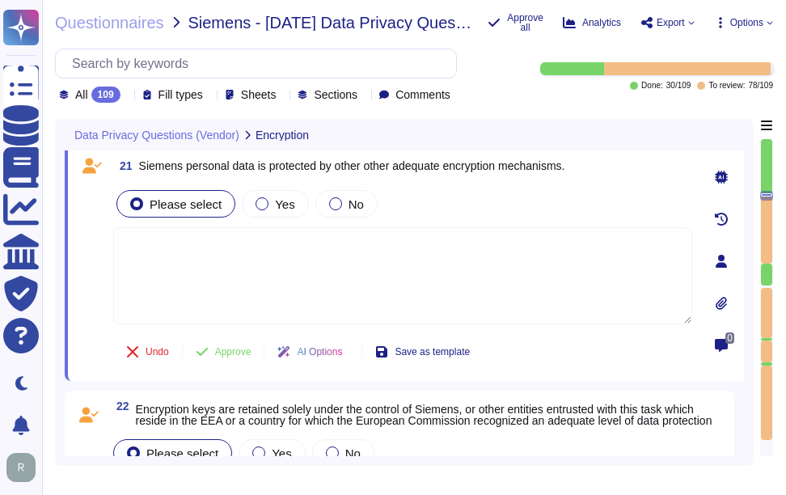
drag, startPoint x: 602, startPoint y: 166, endPoint x: 539, endPoint y: 255, distance: 109.0
click at [539, 255] on textarea at bounding box center [402, 275] width 579 height 97
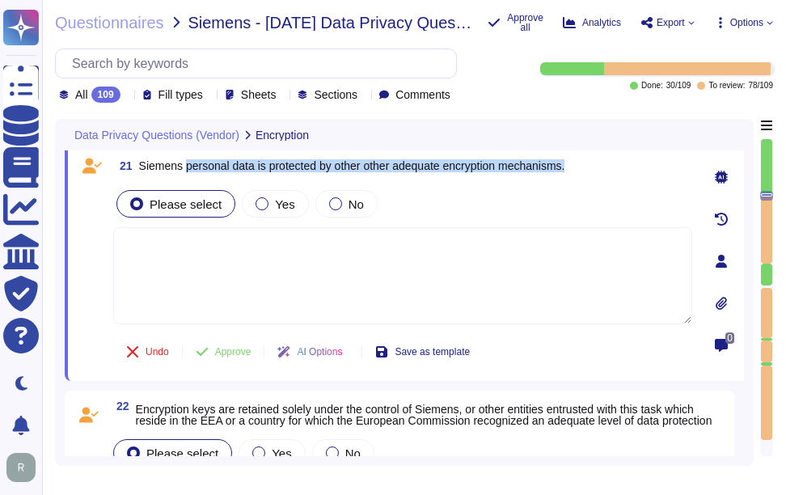
drag, startPoint x: 186, startPoint y: 165, endPoint x: 580, endPoint y: 176, distance: 394.0
click at [580, 176] on div "21 Siemens personal data is protected by other other adequate encryption mechan…" at bounding box center [402, 165] width 579 height 29
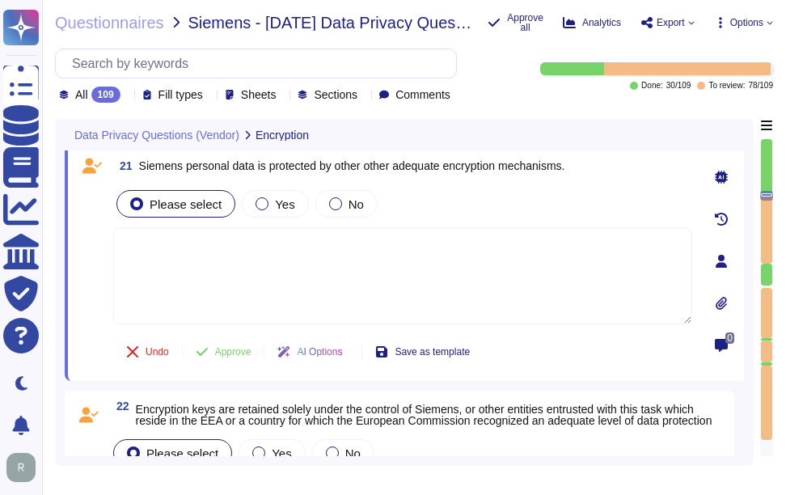
click at [217, 239] on textarea at bounding box center [402, 275] width 579 height 97
paste textarea "All personal data is protected by encryption mechanisms, including encryption i…"
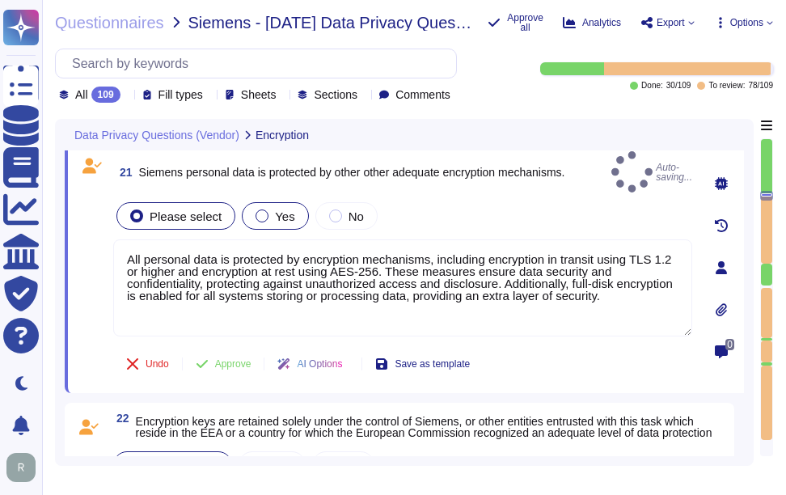
type textarea "All personal data is protected by encryption mechanisms, including encryption i…"
click at [268, 211] on div "Yes" at bounding box center [275, 215] width 66 height 27
click at [260, 209] on div at bounding box center [262, 215] width 13 height 13
click at [278, 209] on span "Yes" at bounding box center [284, 216] width 19 height 14
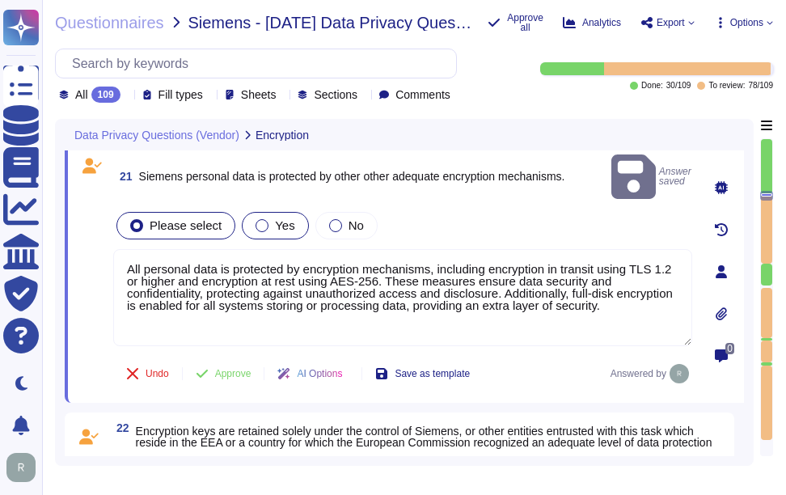
click at [276, 218] on span "Yes" at bounding box center [284, 225] width 19 height 14
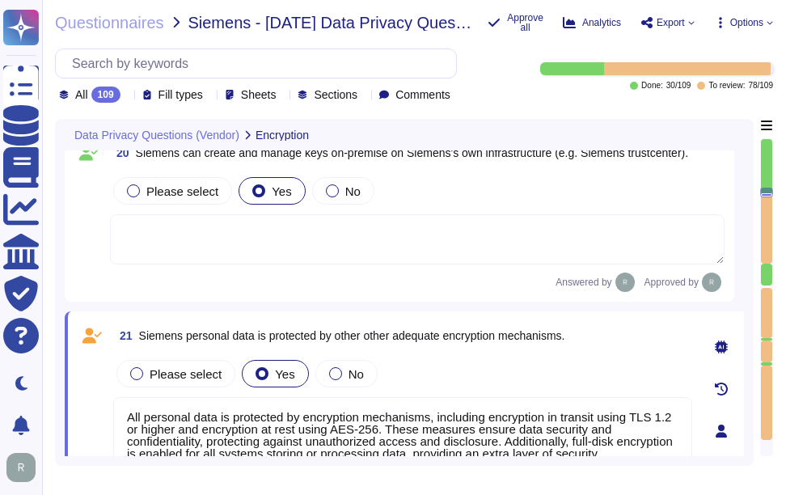
type textarea "Our Solution is a SaaS which can be accessed through internet. Customers keep t…"
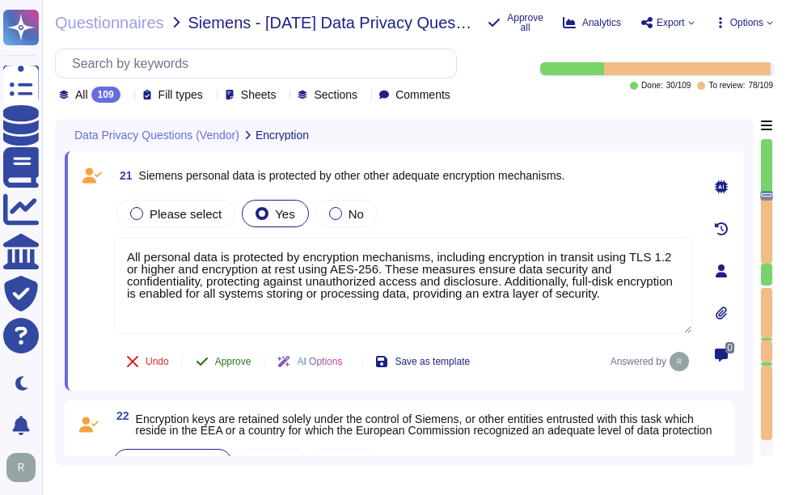
click at [226, 365] on span "Approve" at bounding box center [233, 362] width 36 height 10
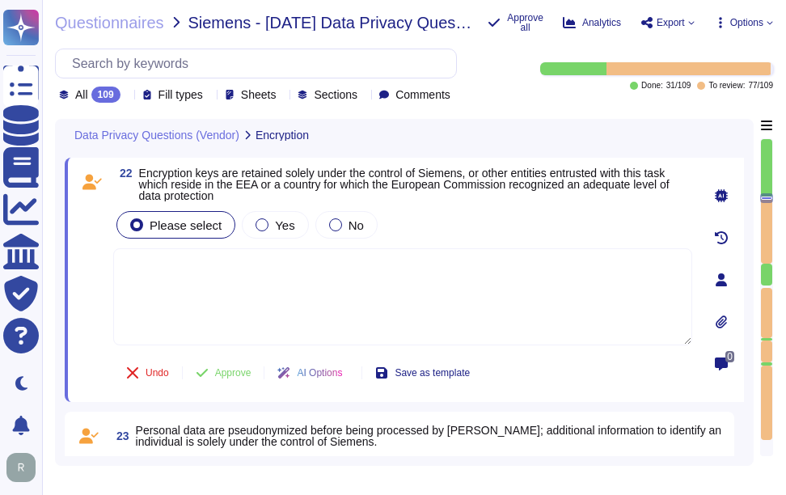
scroll to position [4440, 0]
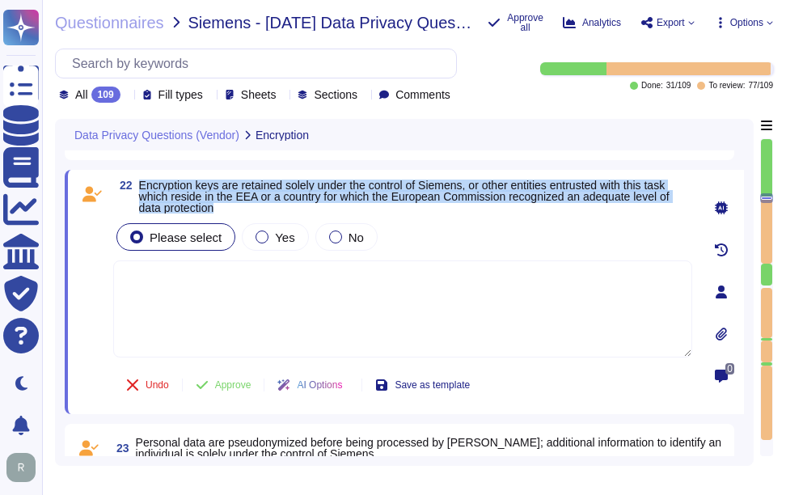
drag, startPoint x: 141, startPoint y: 185, endPoint x: 230, endPoint y: 205, distance: 91.8
click at [230, 205] on span "Encryption keys are retained solely under the control of Siemens, or other enti…" at bounding box center [415, 197] width 553 height 34
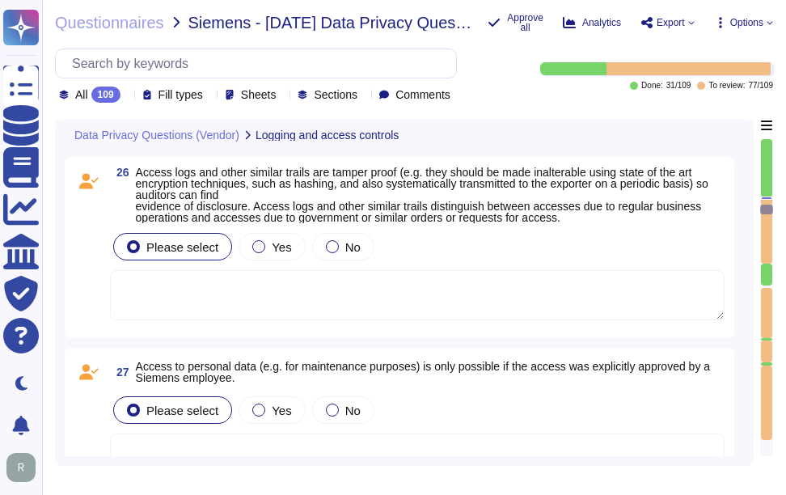
scroll to position [5249, 0]
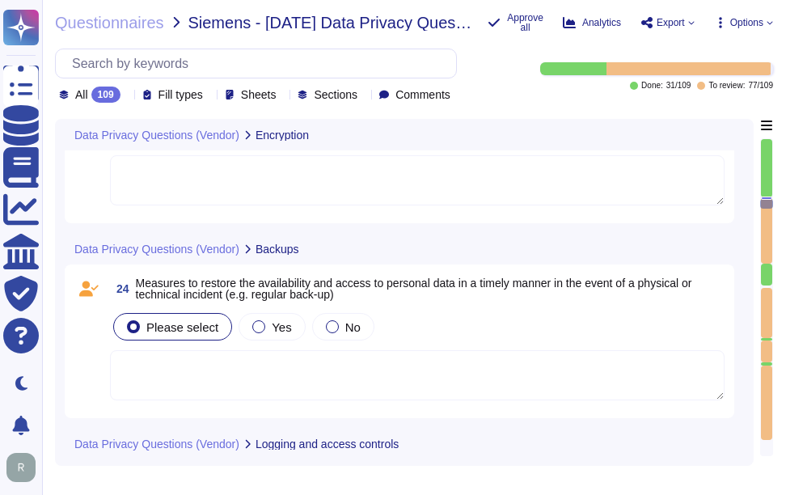
type textarea "All personal data is protected by encryption mechanisms, including encryption i…"
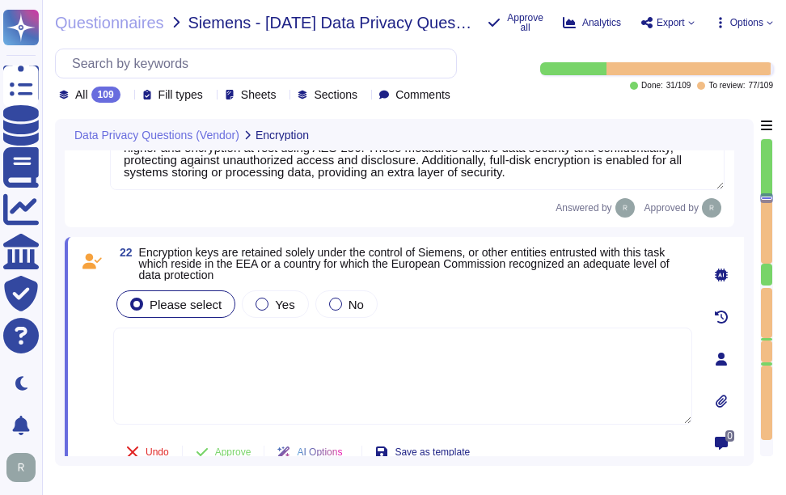
type textarea "Our Solution is a SaaS which can be accessed through internet. Customers keep t…"
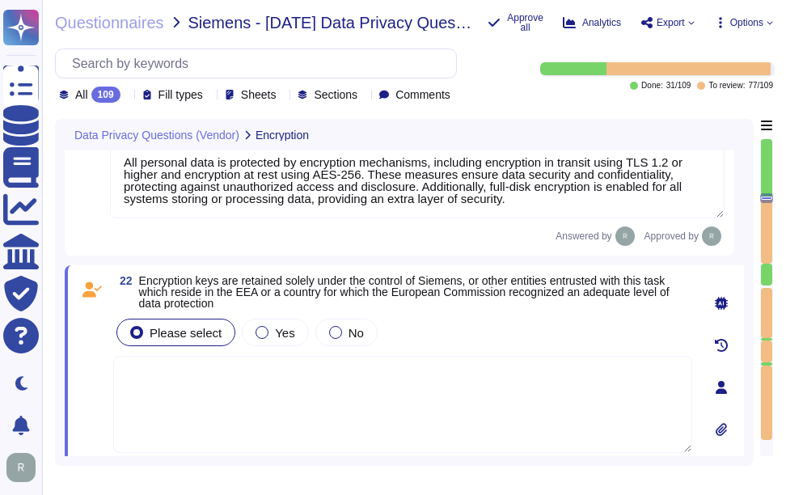
scroll to position [4353, 0]
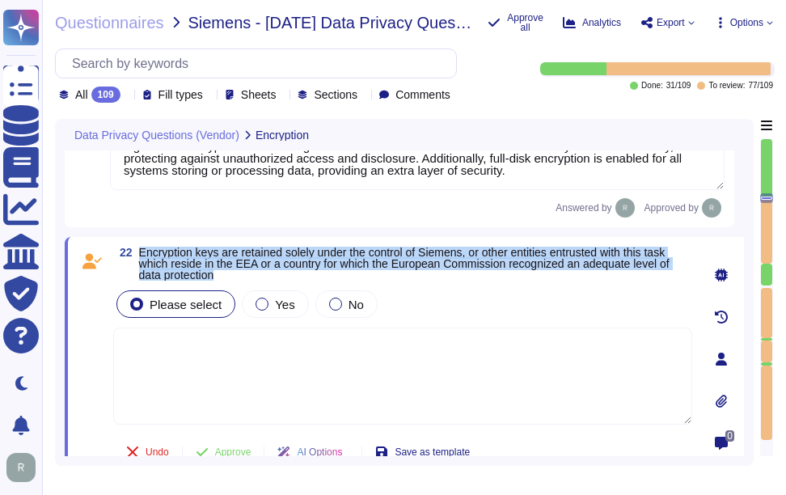
drag, startPoint x: 138, startPoint y: 250, endPoint x: 231, endPoint y: 277, distance: 97.0
click at [231, 277] on span "22 Encryption keys are retained solely under the control of Siemens, or other e…" at bounding box center [402, 264] width 579 height 34
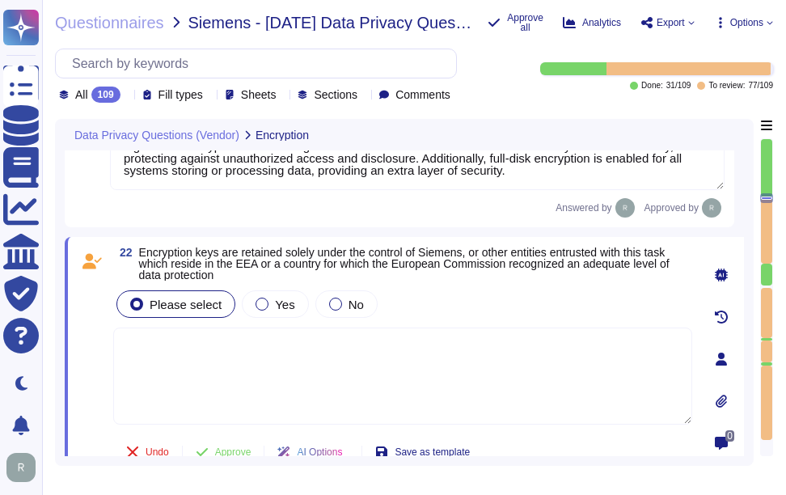
drag, startPoint x: 231, startPoint y: 277, endPoint x: 126, endPoint y: 95, distance: 210.8
click at [153, 225] on icon at bounding box center [334, 328] width 362 height 207
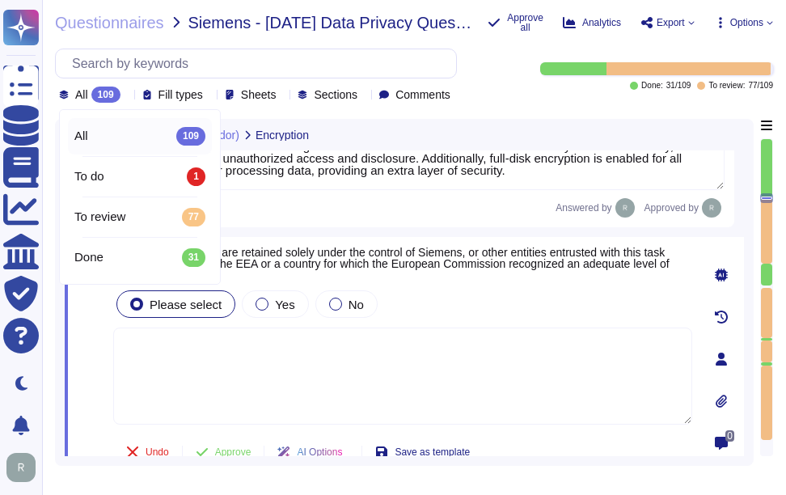
click at [433, 378] on textarea at bounding box center [402, 375] width 579 height 97
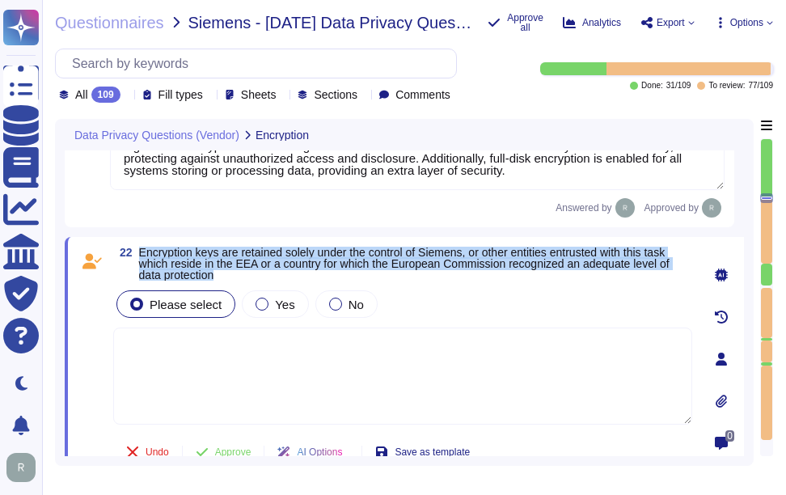
drag, startPoint x: 137, startPoint y: 250, endPoint x: 226, endPoint y: 272, distance: 90.8
click at [226, 272] on span "22 Encryption keys are retained solely under the control of Siemens, or other e…" at bounding box center [402, 264] width 579 height 34
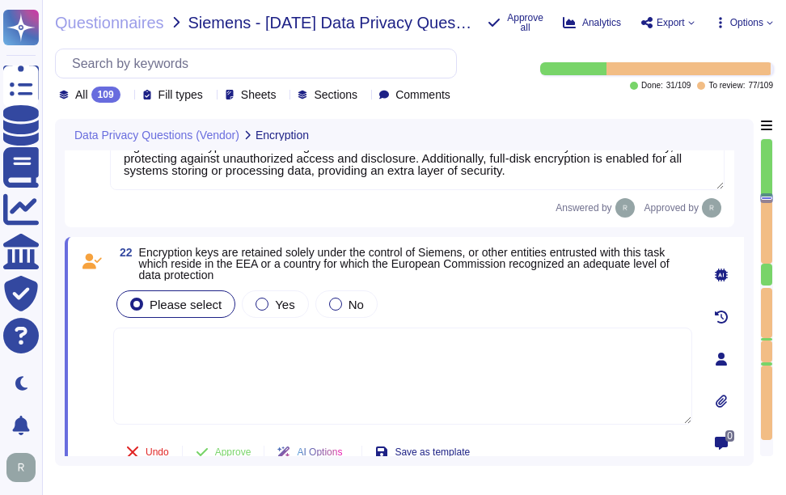
click at [458, 391] on textarea at bounding box center [402, 375] width 579 height 97
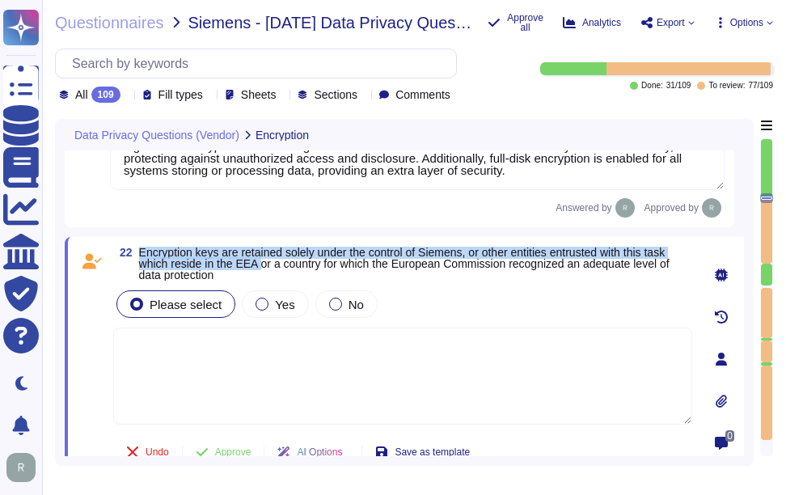
drag, startPoint x: 137, startPoint y: 249, endPoint x: 261, endPoint y: 264, distance: 124.7
click at [261, 264] on span "22 Encryption keys are retained solely under the control of Siemens, or other e…" at bounding box center [402, 264] width 579 height 34
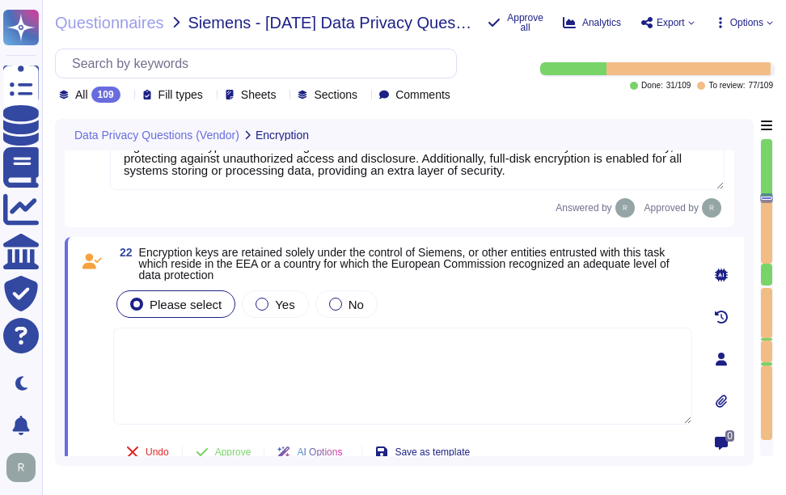
click at [630, 364] on textarea at bounding box center [402, 375] width 579 height 97
click at [408, 391] on textarea at bounding box center [402, 375] width 579 height 97
paste textarea "A formal process to manage cryptographic keys shall be developed and implemente…"
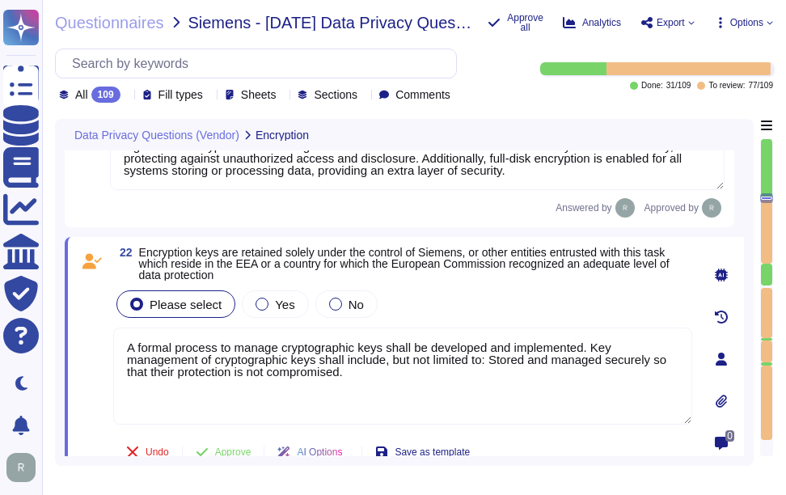
type textarea "A formal process to manage cryptographic keys shall be developed and implemente…"
click at [454, 318] on div "Please select Yes No" at bounding box center [402, 304] width 579 height 34
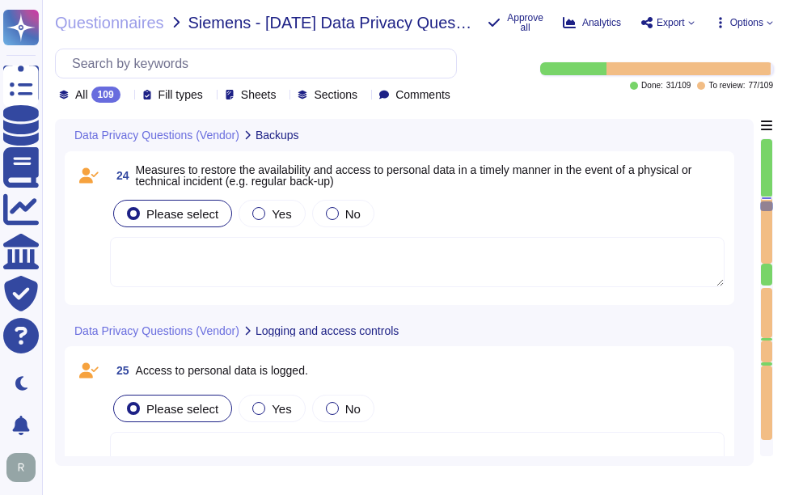
scroll to position [4838, 0]
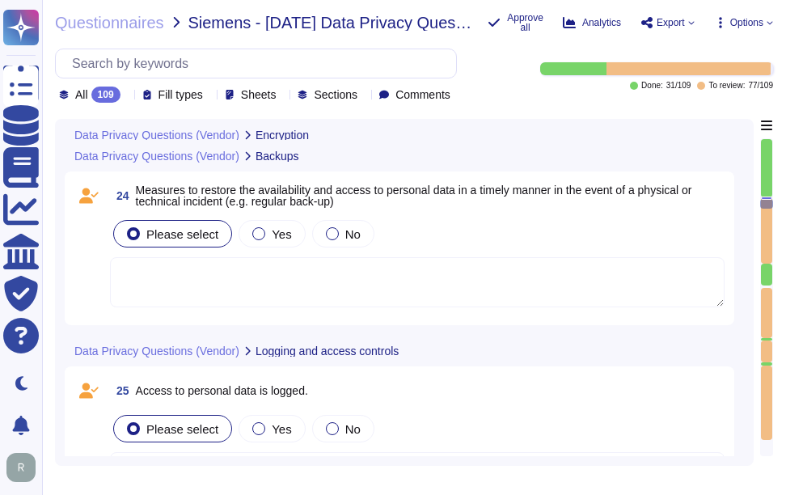
type textarea "A formal process to manage cryptographic keys shall be developed and implemente…"
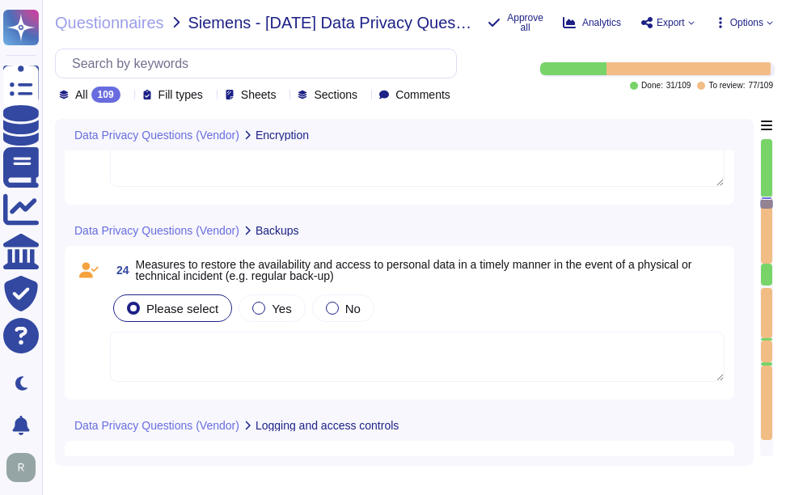
scroll to position [4381, 0]
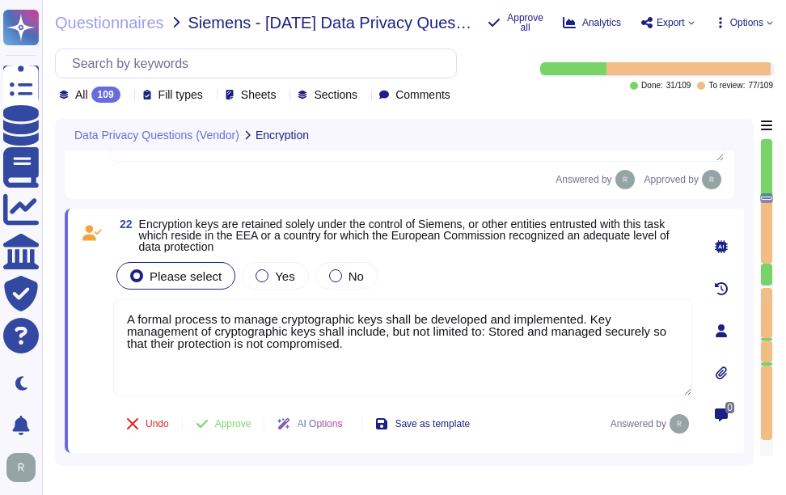
type textarea "Our Solution is a SaaS which can be accessed through internet. Customers keep t…"
type textarea "All personal data is protected by encryption mechanisms, including encryption i…"
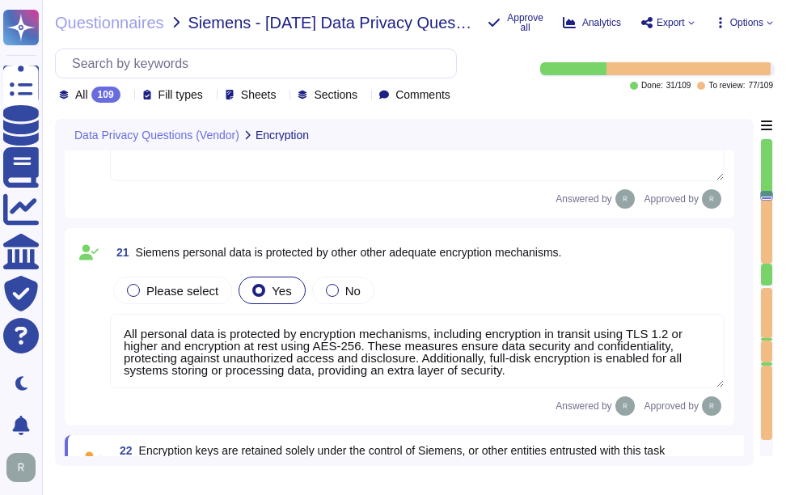
type textarea "Our Solution is a SaaS which can be accessed through internet. Customers keep t…"
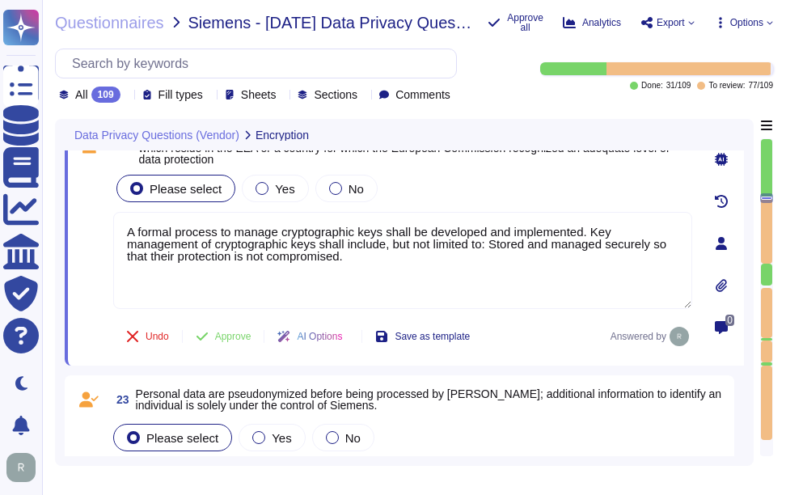
scroll to position [4361, 0]
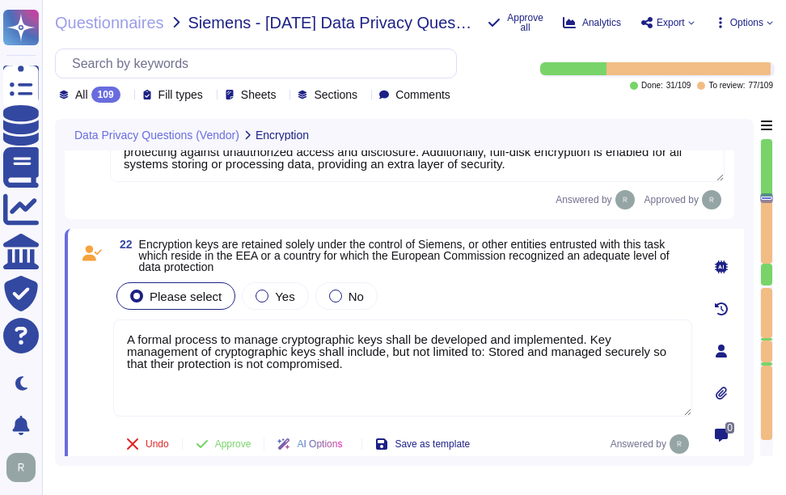
type textarea "Our Solution is a SaaS which can be accessed through internet. Customers keep t…"
click at [456, 371] on textarea "A formal process to manage cryptographic keys shall be developed and implemente…" at bounding box center [402, 367] width 579 height 97
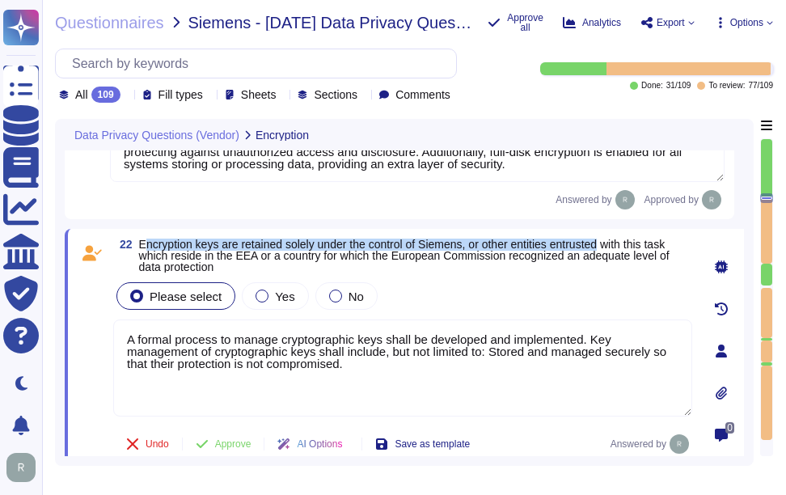
drag, startPoint x: 142, startPoint y: 243, endPoint x: 609, endPoint y: 246, distance: 466.6
click at [609, 246] on span "Encryption keys are retained solely under the control of Siemens, or other enti…" at bounding box center [404, 256] width 530 height 36
click at [185, 244] on span "Encryption keys are retained solely under the control of Siemens, or other enti…" at bounding box center [404, 256] width 530 height 36
drag, startPoint x: 139, startPoint y: 240, endPoint x: 469, endPoint y: 239, distance: 329.9
click at [469, 239] on span "Encryption keys are retained solely under the control of Siemens, or other enti…" at bounding box center [404, 256] width 530 height 36
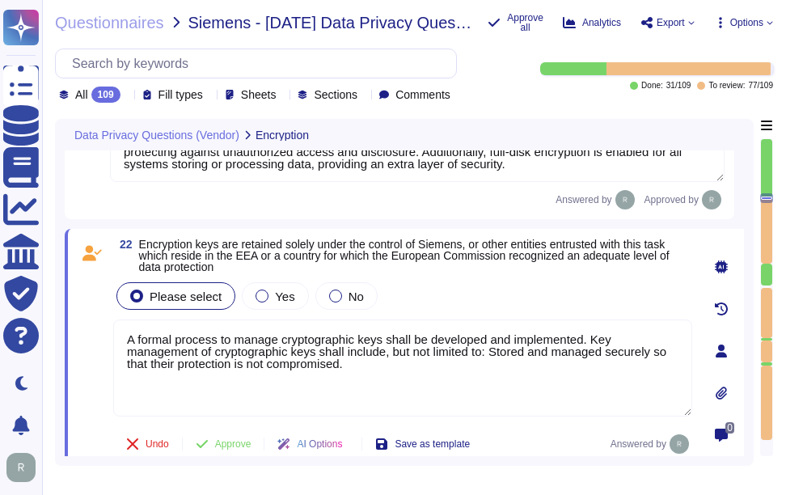
click at [329, 355] on textarea "A formal process to manage cryptographic keys shall be developed and implemente…" at bounding box center [402, 367] width 579 height 97
click at [394, 366] on textarea "A formal process to manage cryptographic keys shall be developed and implemente…" at bounding box center [402, 367] width 579 height 97
click at [349, 300] on span "No" at bounding box center [356, 296] width 15 height 14
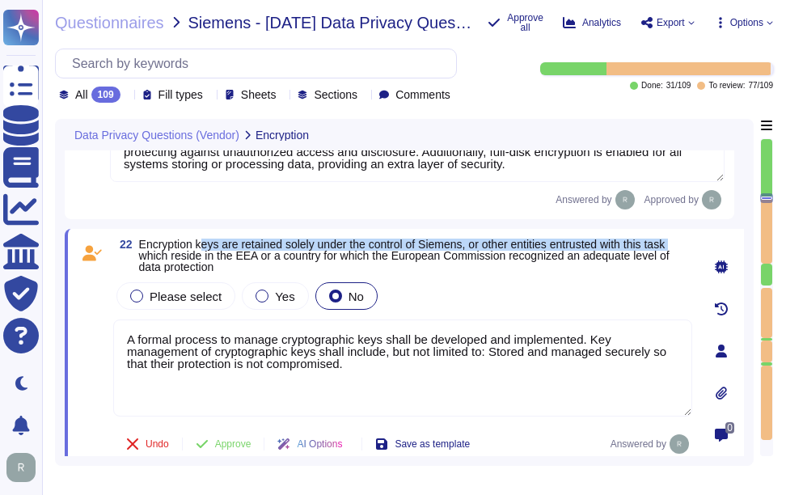
drag, startPoint x: 141, startPoint y: 252, endPoint x: 203, endPoint y: 246, distance: 62.6
click at [203, 246] on span "Encryption keys are retained solely under the control of Siemens, or other enti…" at bounding box center [404, 256] width 530 height 36
drag, startPoint x: 203, startPoint y: 246, endPoint x: 184, endPoint y: 251, distance: 19.2
click at [184, 251] on span "Encryption keys are retained solely under the control of Siemens, or other enti…" at bounding box center [404, 256] width 530 height 36
drag, startPoint x: 184, startPoint y: 251, endPoint x: 194, endPoint y: 245, distance: 11.2
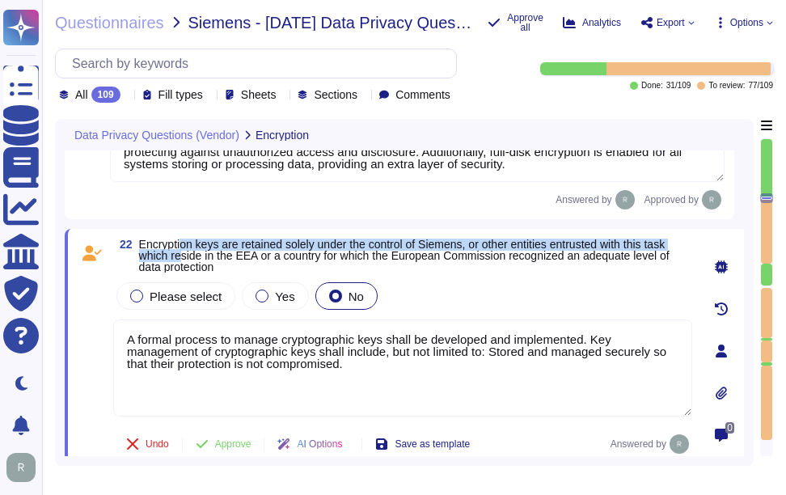
click at [194, 245] on span "Encryption keys are retained solely under the control of Siemens, or other enti…" at bounding box center [404, 256] width 530 height 36
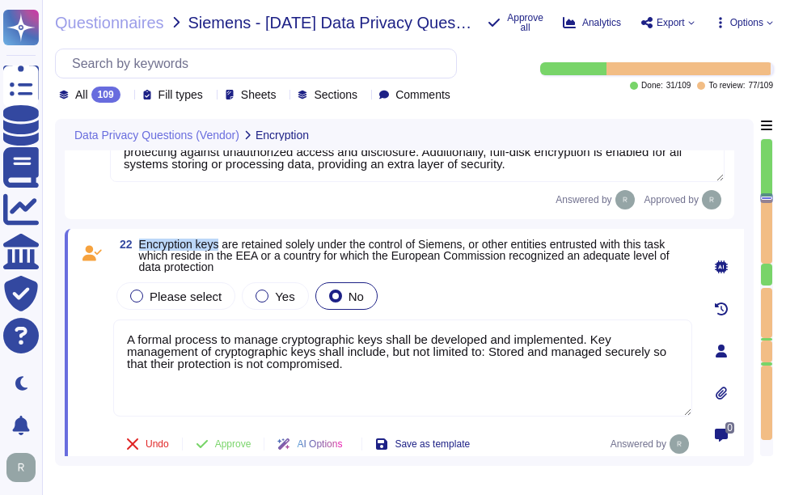
drag, startPoint x: 220, startPoint y: 243, endPoint x: 133, endPoint y: 245, distance: 86.5
click at [133, 245] on span "22 Encryption keys are retained solely under the control of Siemens, or other e…" at bounding box center [402, 256] width 579 height 34
click at [442, 387] on textarea "A formal process to manage cryptographic keys shall be developed and implemente…" at bounding box center [402, 367] width 579 height 97
paste textarea "We have secure key destruction methods in place to address key destruction outs…"
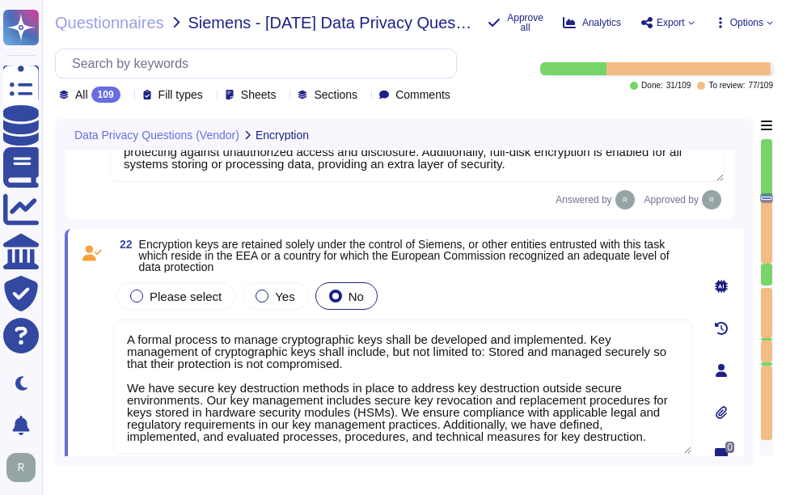
type textarea "A formal process to manage cryptographic keys shall be developed and implemente…"
click at [466, 298] on div "Please select Yes No" at bounding box center [402, 296] width 579 height 34
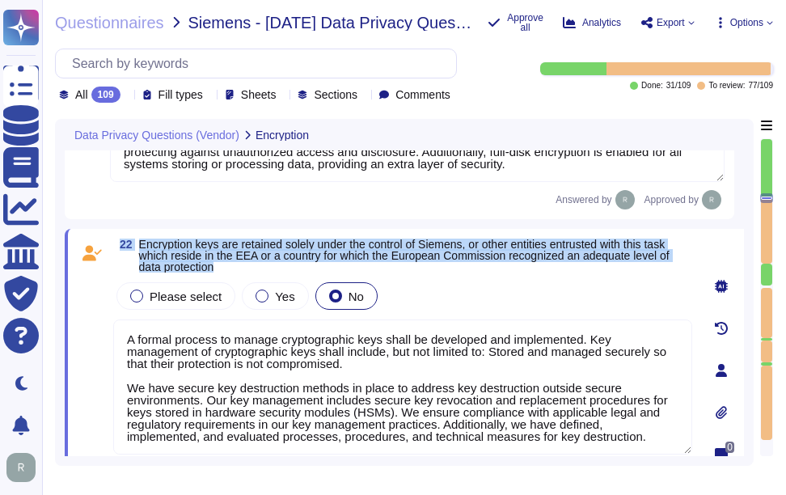
drag, startPoint x: 117, startPoint y: 239, endPoint x: 222, endPoint y: 268, distance: 109.1
click at [222, 268] on span "22 Encryption keys are retained solely under the control of Siemens, or other e…" at bounding box center [402, 256] width 579 height 34
copy span "22 Encryption keys are retained solely under the control of Siemens, or other e…"
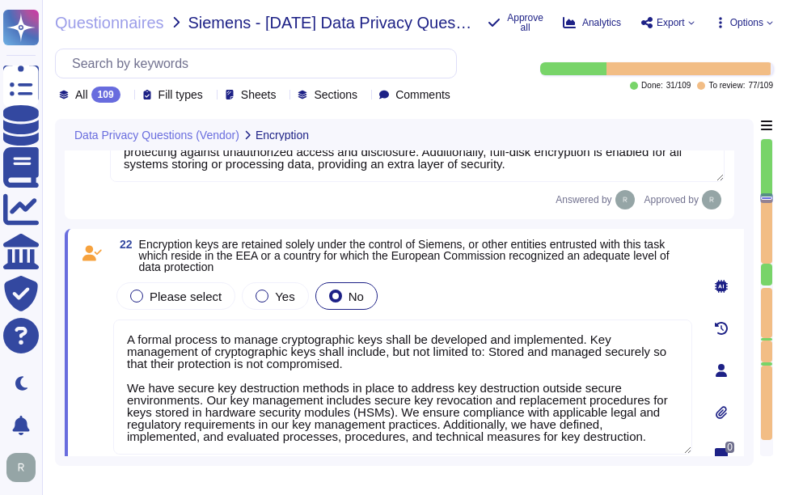
click at [472, 285] on div "Please select Yes No" at bounding box center [402, 296] width 579 height 34
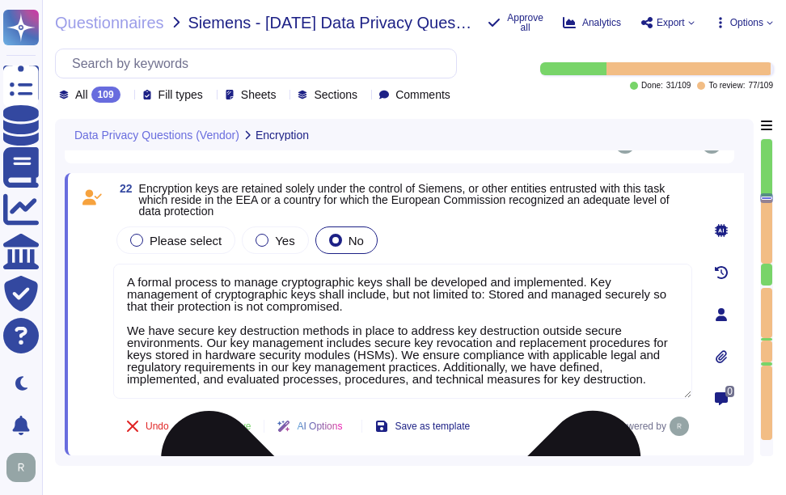
scroll to position [4442, 0]
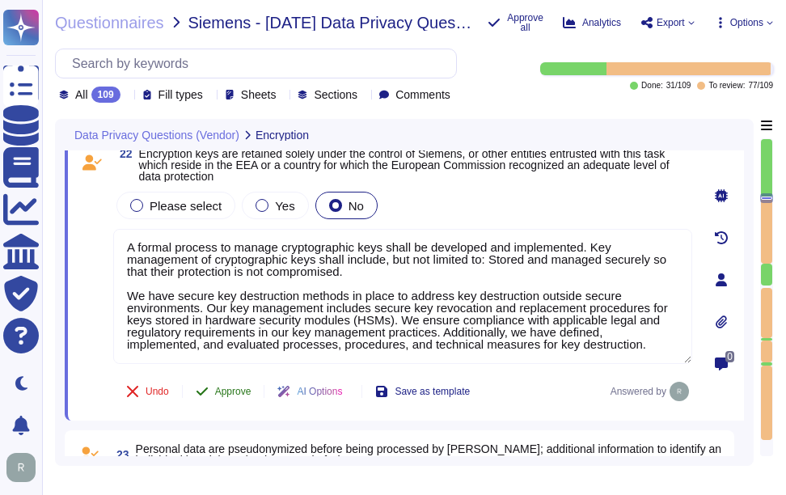
click at [224, 395] on span "Approve" at bounding box center [233, 392] width 36 height 10
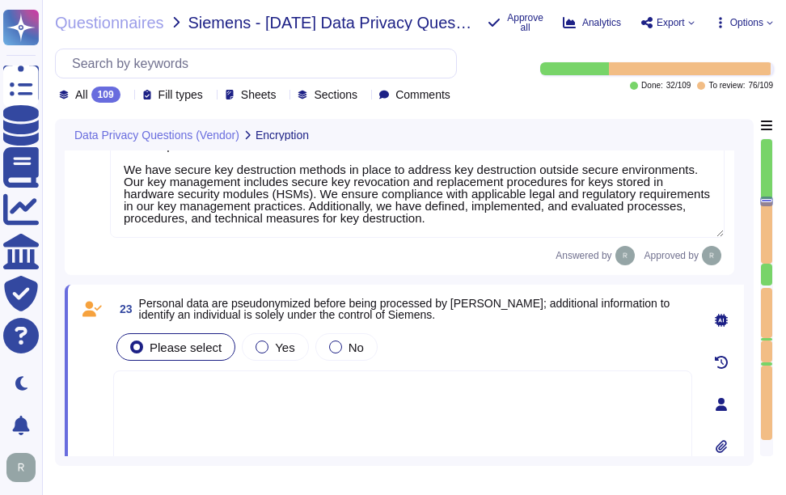
scroll to position [4592, 0]
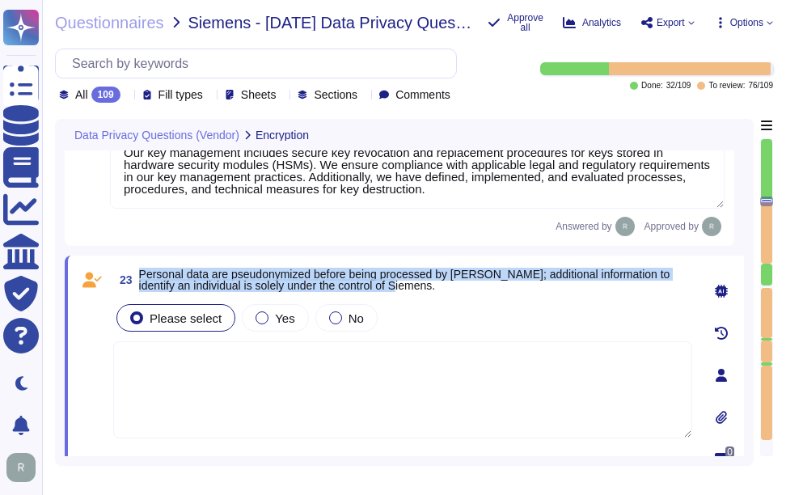
drag, startPoint x: 144, startPoint y: 280, endPoint x: 462, endPoint y: 289, distance: 317.9
click at [462, 289] on span "Personal data are pseudonymized before being processed by [PERSON_NAME]; additi…" at bounding box center [415, 279] width 553 height 23
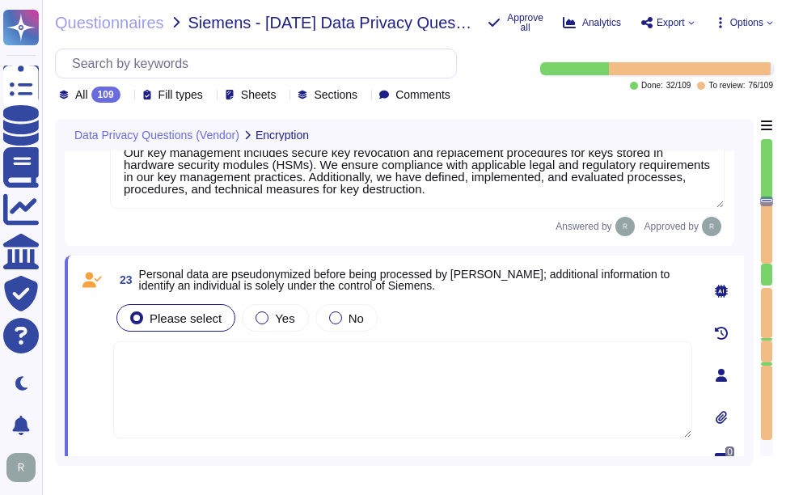
click at [302, 361] on textarea at bounding box center [402, 389] width 579 height 97
paste textarea "We use data masking techniques to obfuscate sensitive customer data during proc…"
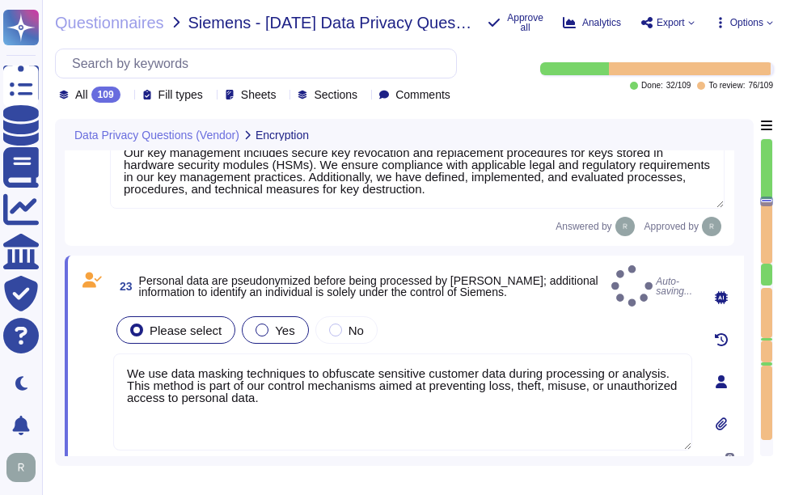
type textarea "We use data masking techniques to obfuscate sensitive customer data during proc…"
click at [281, 324] on span "Yes" at bounding box center [284, 330] width 19 height 14
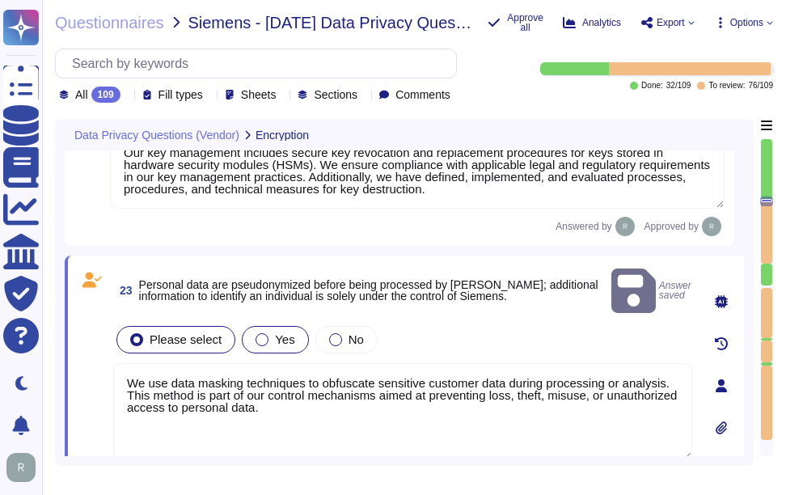
click at [285, 332] on span "Yes" at bounding box center [284, 339] width 19 height 14
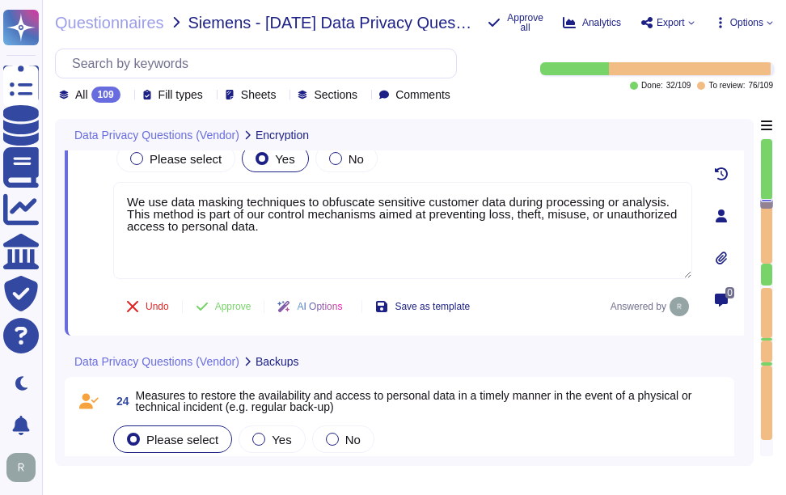
scroll to position [4754, 0]
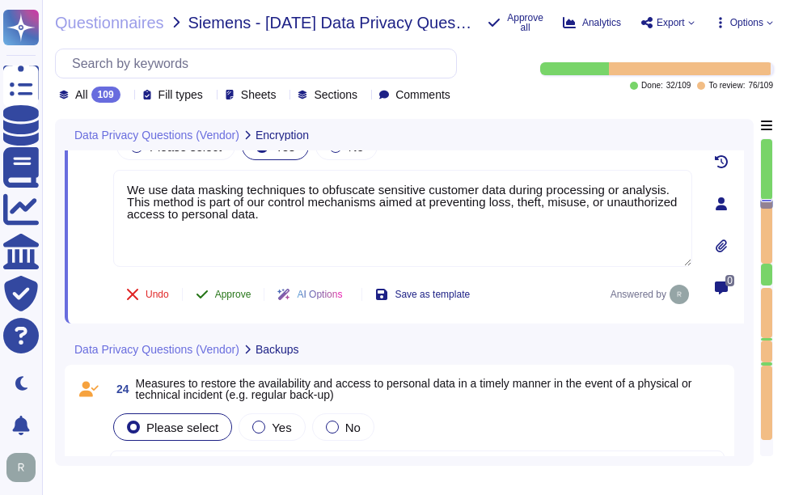
click at [247, 293] on span "Approve" at bounding box center [233, 294] width 36 height 10
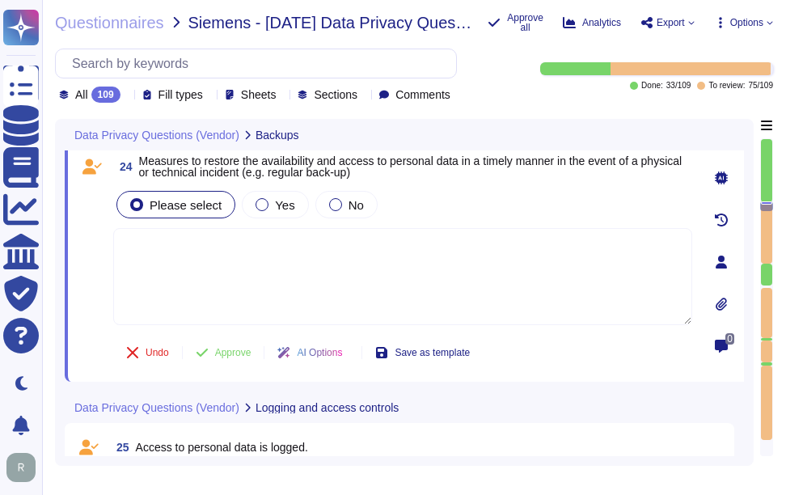
scroll to position [4923, 0]
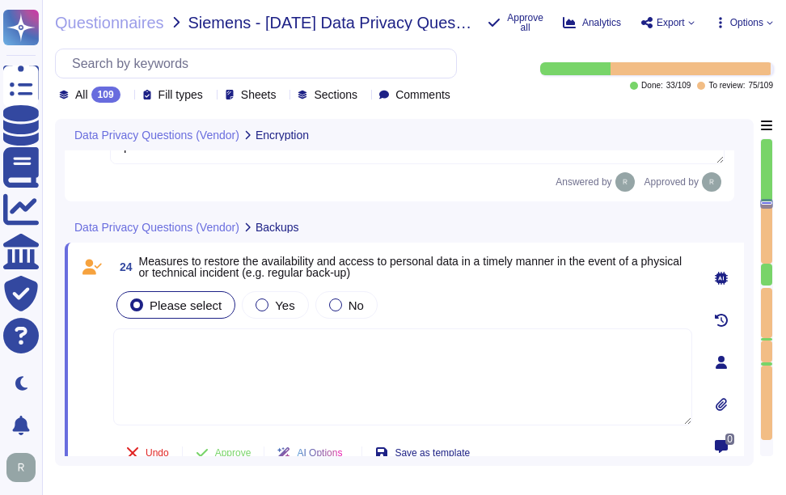
type textarea "All personal data is protected by encryption mechanisms, including encryption i…"
type textarea "A formal process to manage cryptographic keys shall be developed and implemente…"
type textarea "We use data masking techniques to obfuscate sensitive customer data during proc…"
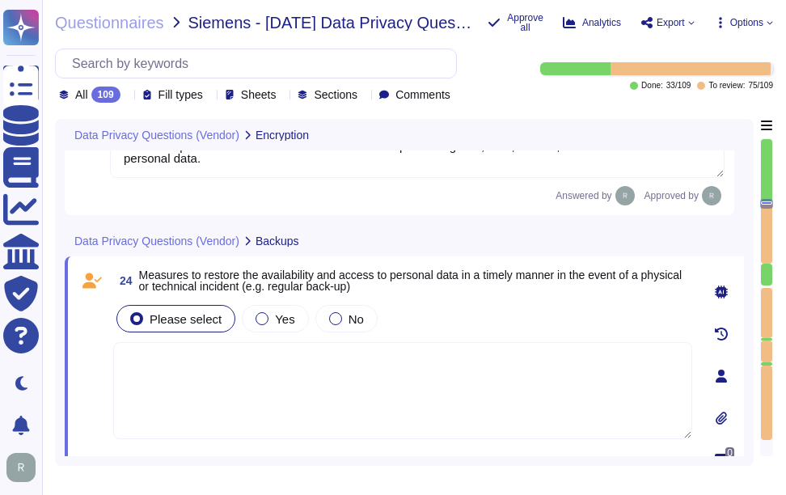
scroll to position [4809, 0]
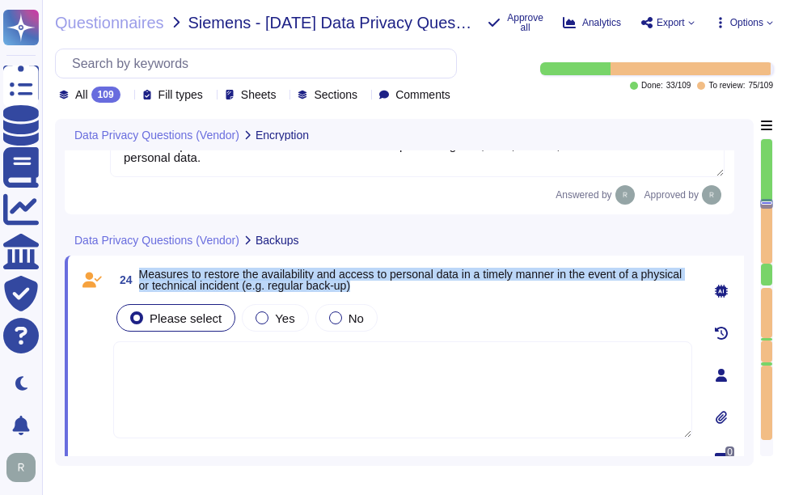
drag, startPoint x: 141, startPoint y: 277, endPoint x: 416, endPoint y: 299, distance: 275.8
click at [416, 299] on div "24 Measures to restore the availability and access to personal data in a timely…" at bounding box center [385, 375] width 615 height 220
drag, startPoint x: 416, startPoint y: 299, endPoint x: 285, endPoint y: 327, distance: 133.2
click at [285, 325] on span "Yes" at bounding box center [284, 318] width 19 height 14
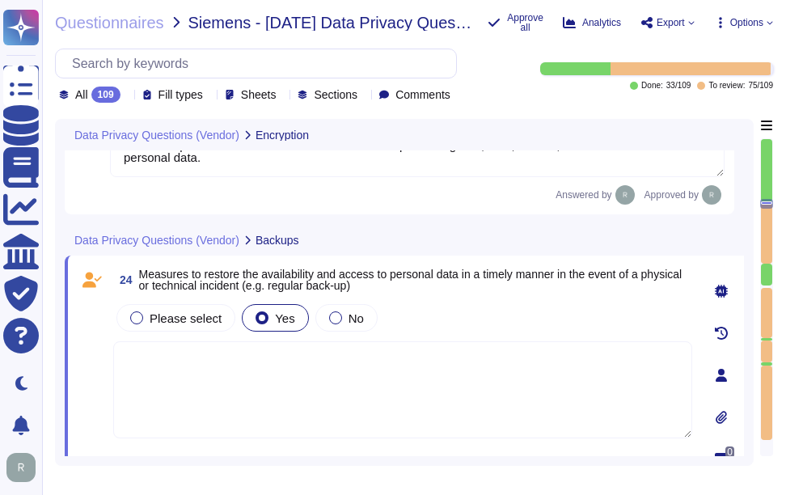
click at [305, 391] on textarea at bounding box center [402, 389] width 579 height 97
paste textarea "We have implemented several measures to restore the availability and access to …"
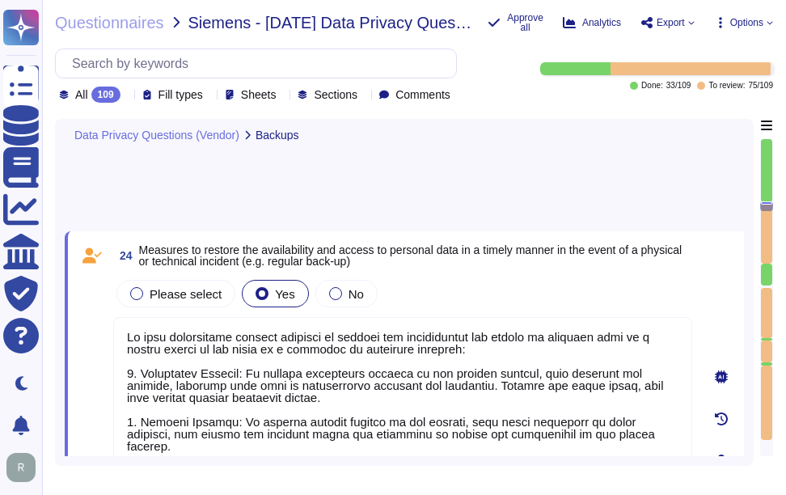
type textarea "We have implemented several measures to restore the availability and access to …"
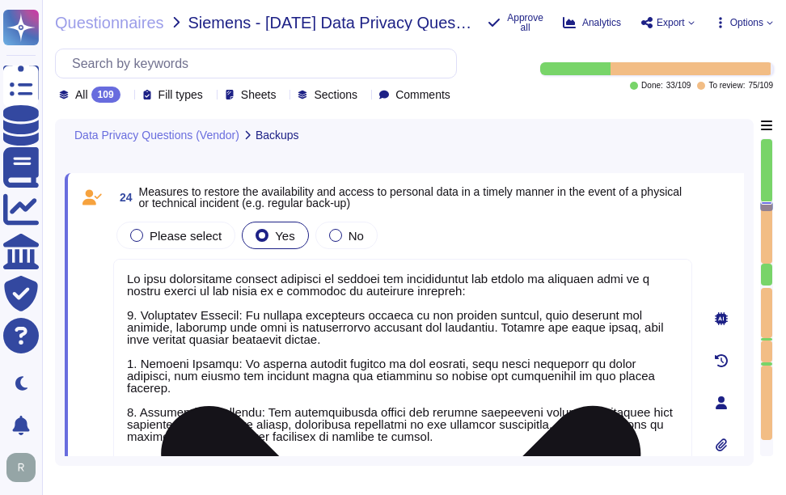
scroll to position [4763, 0]
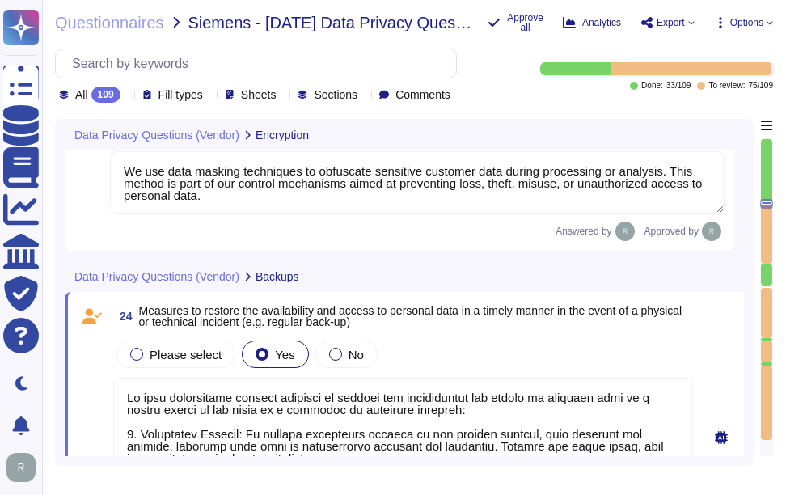
type textarea "A formal process to manage cryptographic keys shall be developed and implemente…"
type textarea "We use data masking techniques to obfuscate sensitive customer data during proc…"
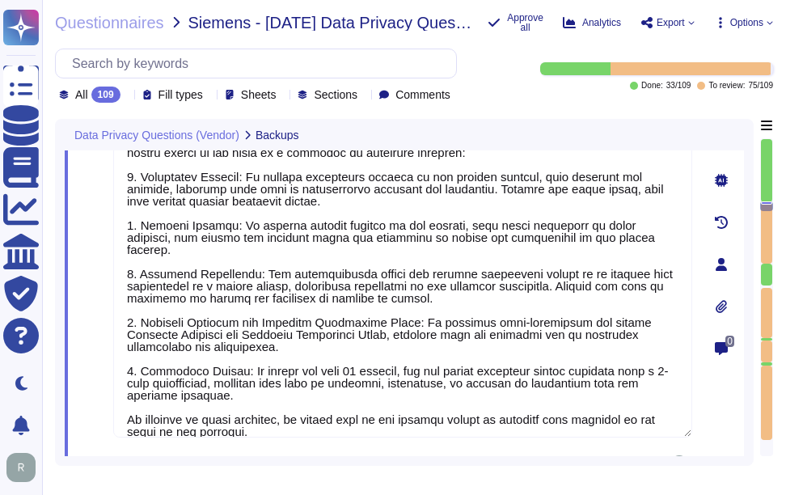
scroll to position [2, 0]
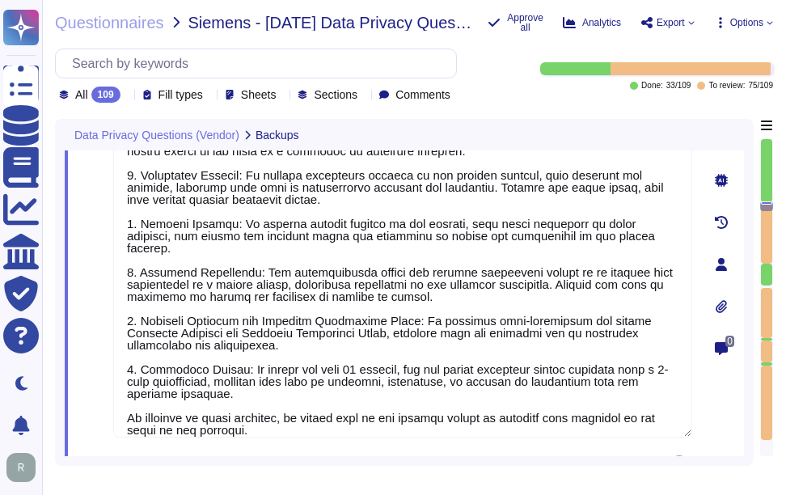
type textarea "We have implemented several measures to restore the availability and access to …"
click at [584, 465] on div "Data Privacy Questions (Vendor) Backups 24 Measures to restore the availability…" at bounding box center [404, 292] width 699 height 347
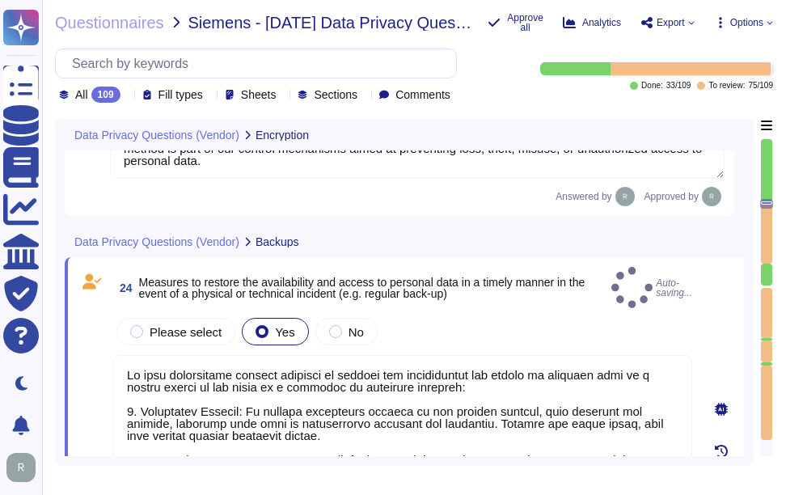
scroll to position [4763, 0]
type textarea "A formal process to manage cryptographic keys shall be developed and implemente…"
type textarea "We use data masking techniques to obfuscate sensitive customer data during proc…"
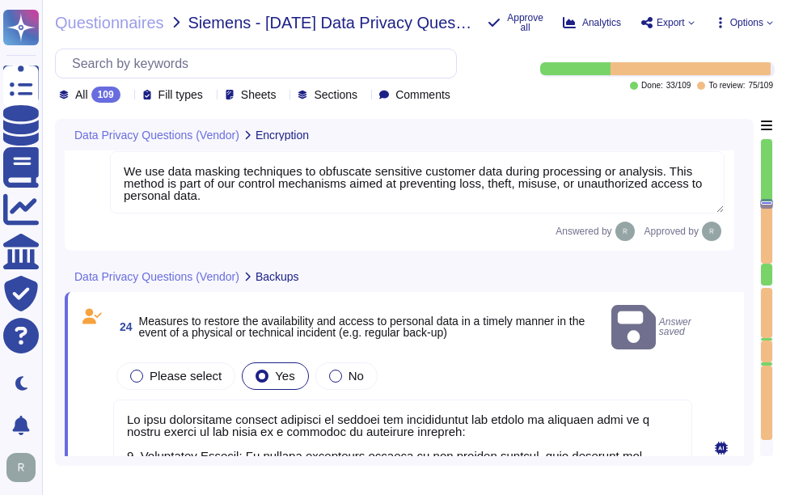
scroll to position [2, 0]
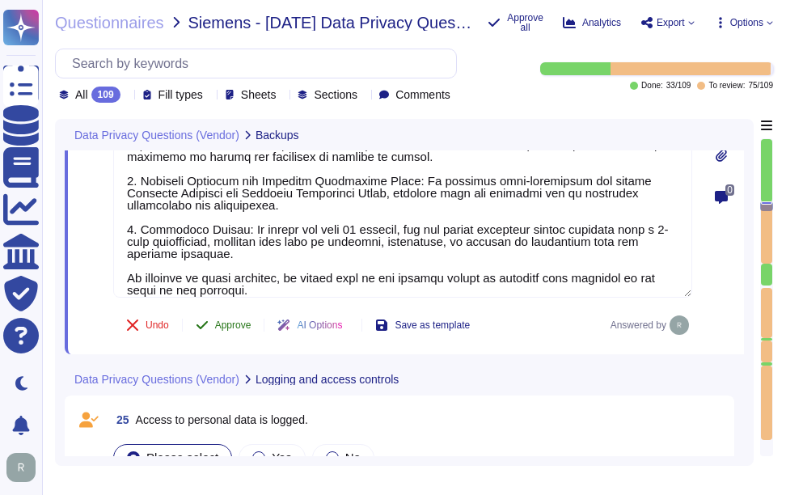
click at [240, 320] on span "Approve" at bounding box center [233, 325] width 36 height 10
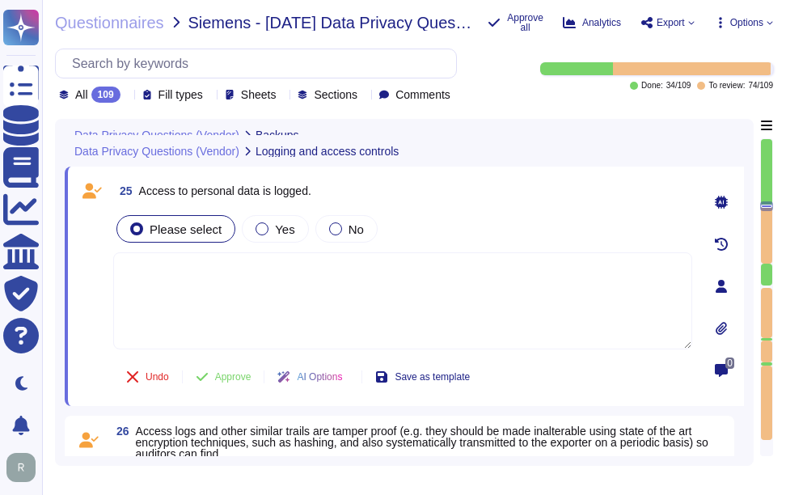
scroll to position [5361, 0]
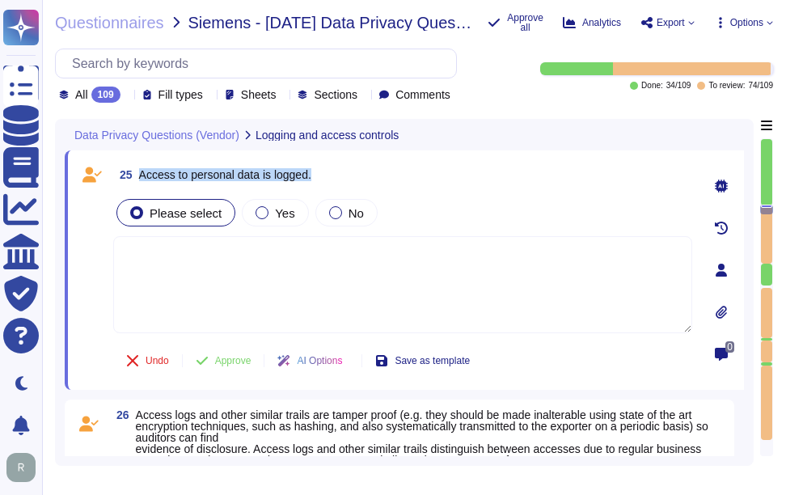
drag, startPoint x: 139, startPoint y: 173, endPoint x: 452, endPoint y: 183, distance: 313.1
click at [452, 183] on div "25 Access to personal data is logged." at bounding box center [402, 174] width 579 height 29
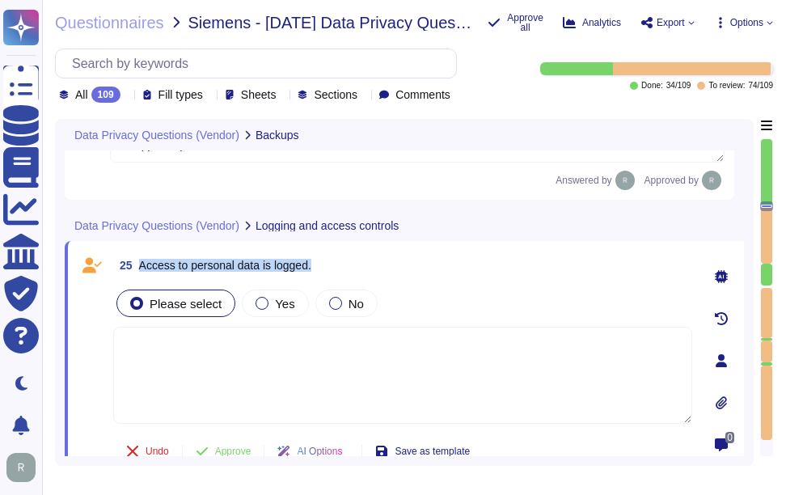
type textarea "We have implemented several measures to restore the availability and access to …"
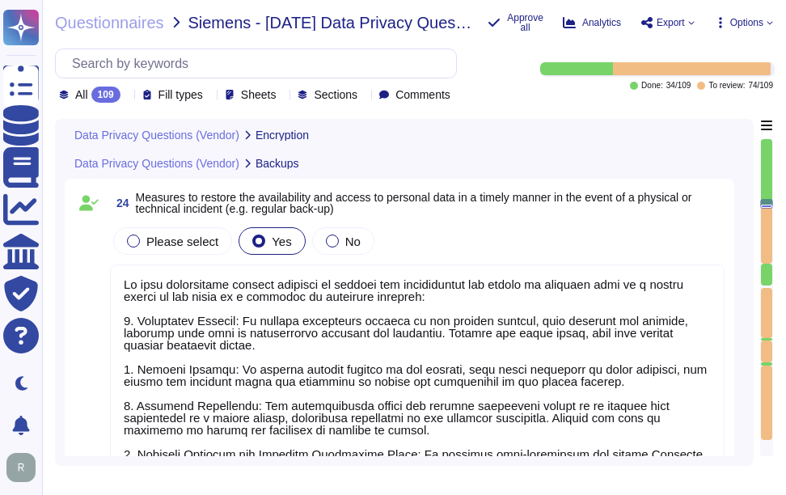
type textarea "A formal process to manage cryptographic keys shall be developed and implemente…"
type textarea "We use data masking techniques to obfuscate sensitive customer data during proc…"
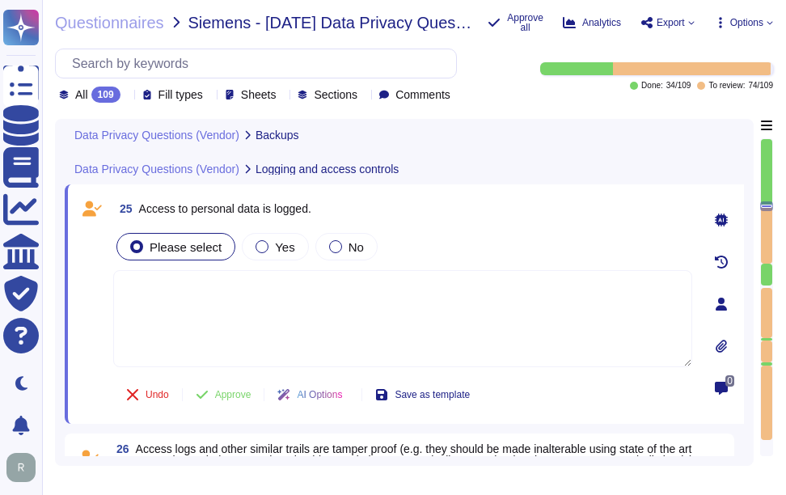
scroll to position [5309, 0]
type textarea "We have implemented several measures to restore the availability and access to …"
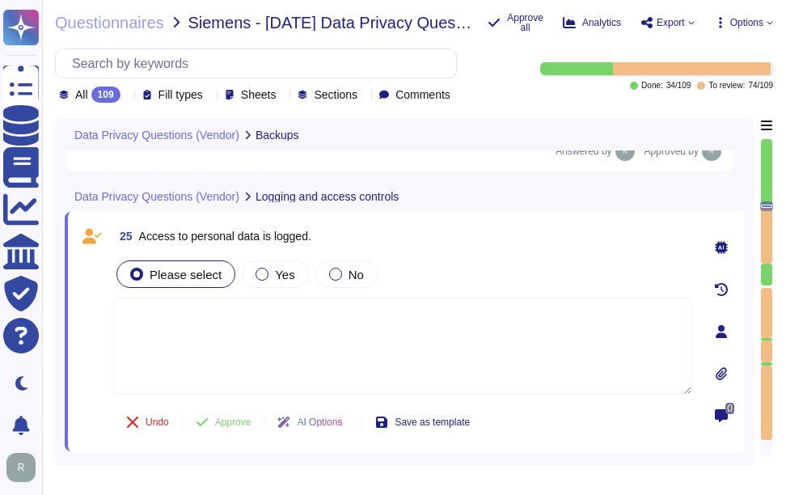
click at [127, 90] on div at bounding box center [127, 95] width 0 height 12
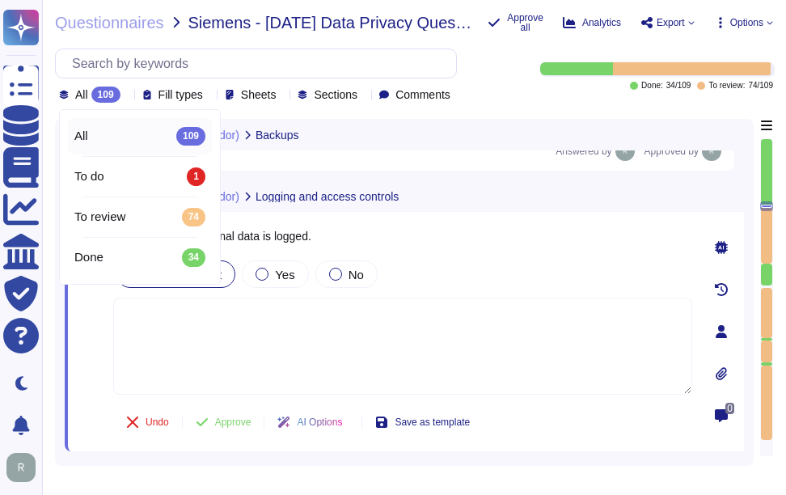
click at [127, 90] on div at bounding box center [127, 95] width 0 height 12
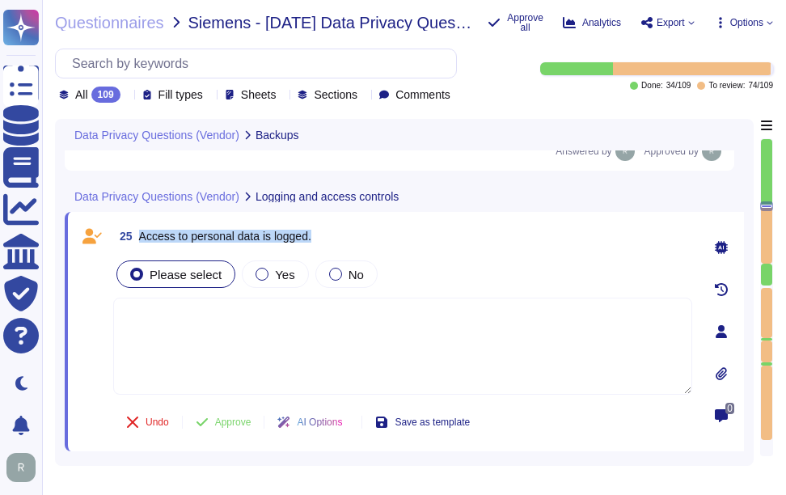
drag, startPoint x: 140, startPoint y: 236, endPoint x: 471, endPoint y: 255, distance: 332.1
click at [471, 255] on div "25 Access to personal data is logged. Please select Yes No Undo Approve AI Opti…" at bounding box center [385, 332] width 615 height 220
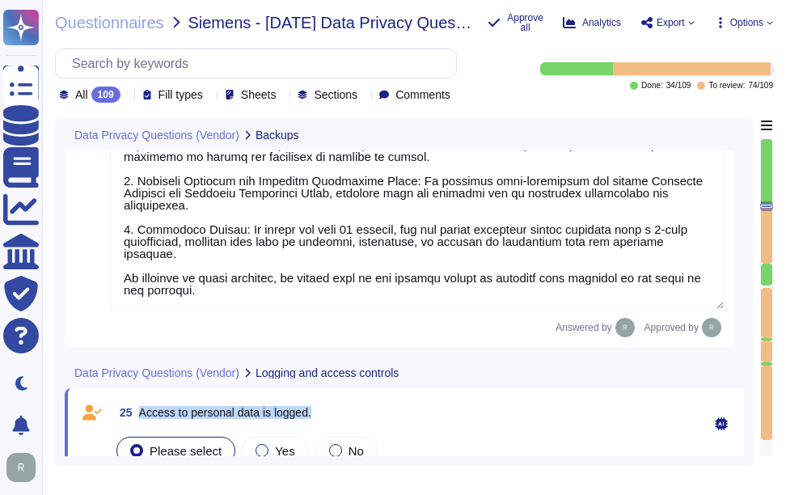
scroll to position [5229, 0]
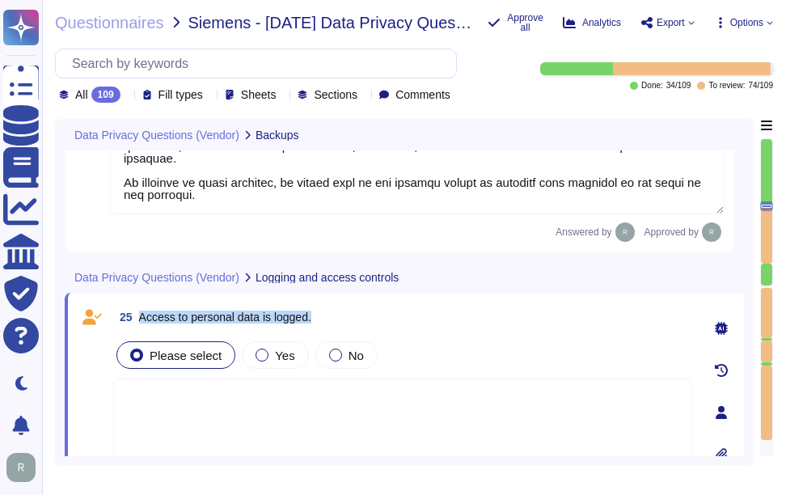
click at [182, 312] on span "Access to personal data is logged." at bounding box center [225, 317] width 172 height 13
drag, startPoint x: 140, startPoint y: 315, endPoint x: 395, endPoint y: 311, distance: 255.5
click at [395, 311] on div "25 Access to personal data is logged." at bounding box center [402, 316] width 579 height 29
click at [282, 359] on span "Yes" at bounding box center [284, 356] width 19 height 14
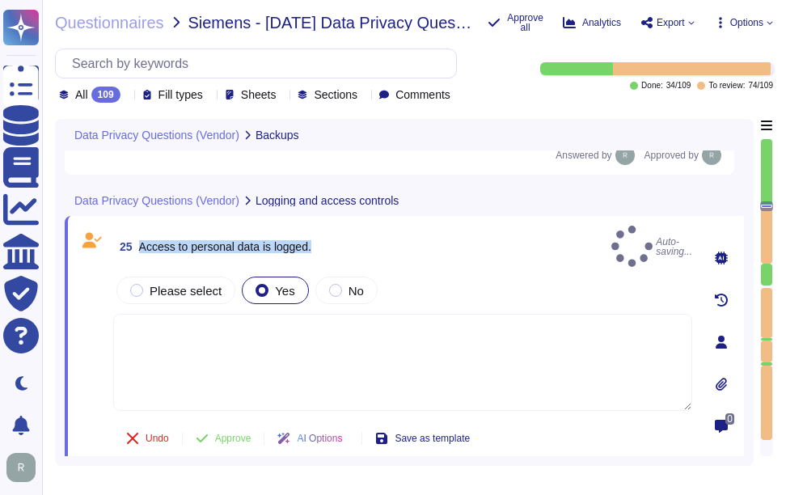
scroll to position [5390, 0]
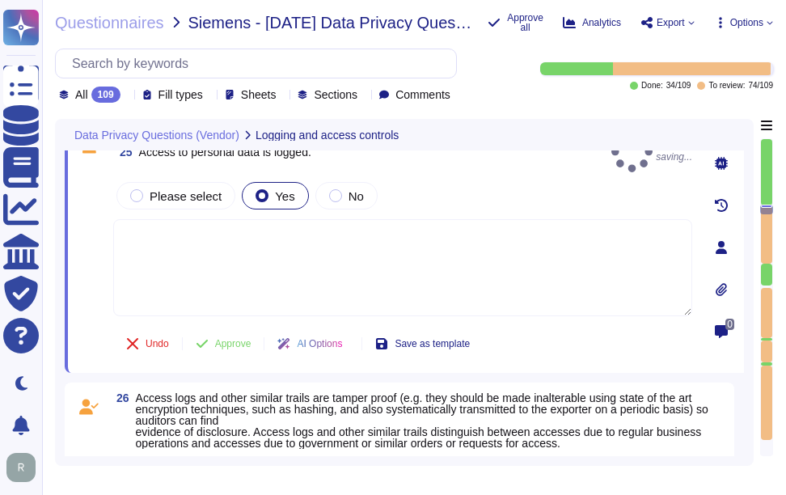
click at [413, 249] on textarea at bounding box center [402, 267] width 579 height 97
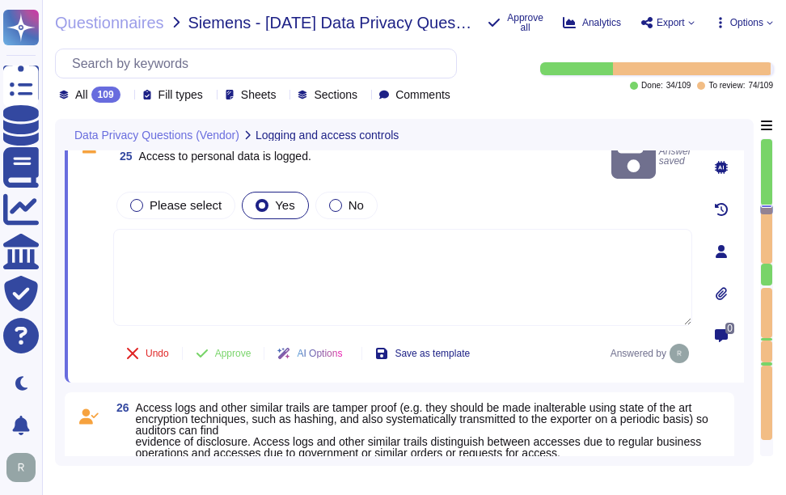
click at [184, 239] on textarea at bounding box center [402, 277] width 579 height 97
paste textarea "Access to personal data is limited to a very small number of senior trusted emp…"
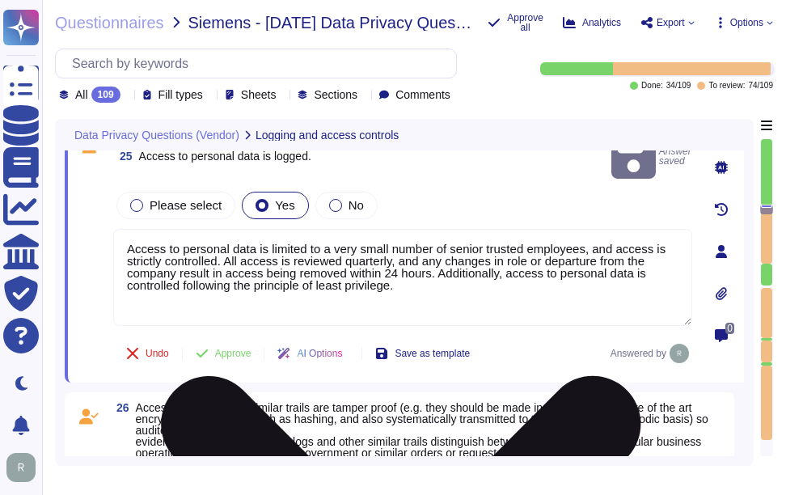
type textarea "Access to personal data is limited to a very small number of senior trusted emp…"
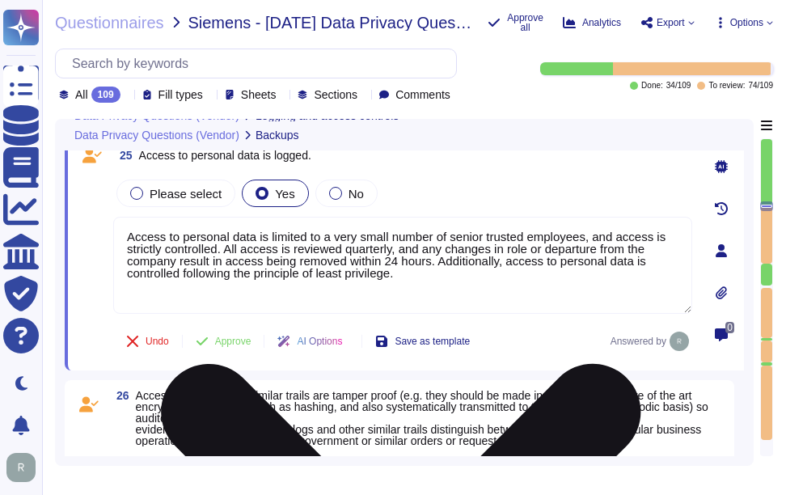
type textarea "We have implemented several measures to restore the availability and access to …"
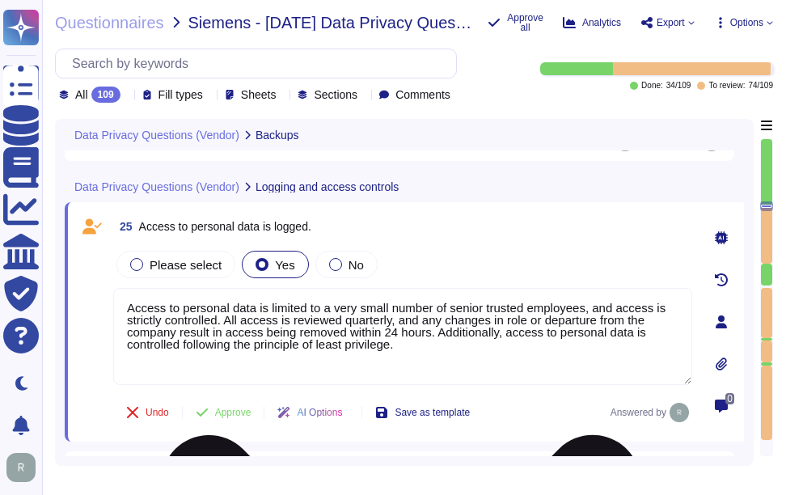
scroll to position [5309, 0]
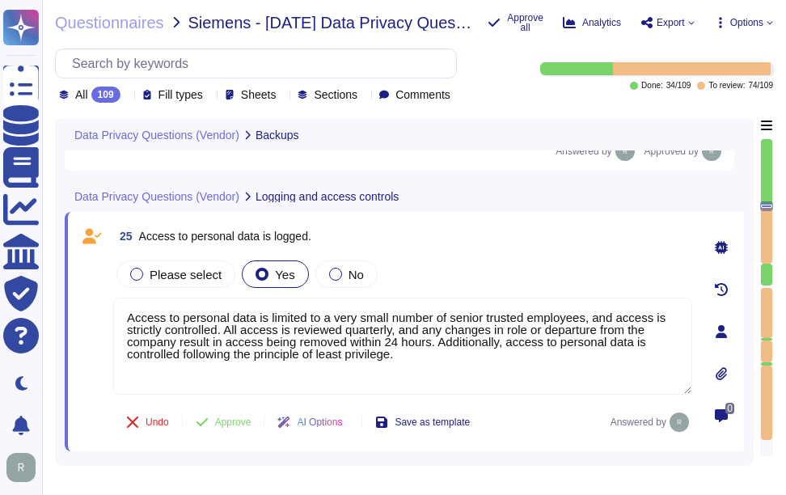
type textarea "Access to personal data is limited to a very small number of senior trusted emp…"
click at [489, 290] on div "Please select Yes No" at bounding box center [402, 274] width 579 height 34
click at [230, 423] on span "Approve" at bounding box center [233, 422] width 36 height 10
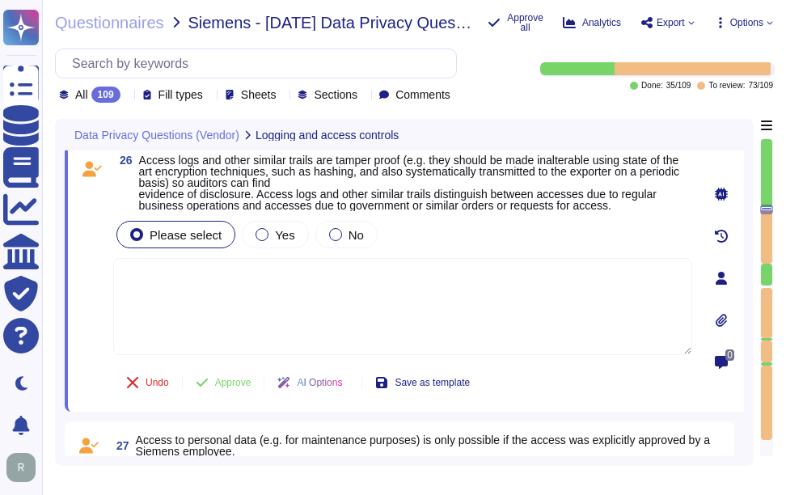
scroll to position [5579, 0]
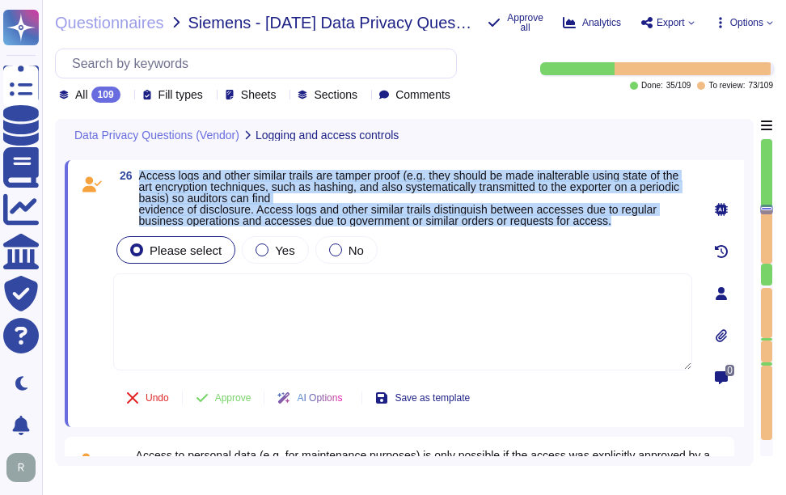
drag, startPoint x: 139, startPoint y: 174, endPoint x: 623, endPoint y: 222, distance: 486.7
click at [623, 222] on span "Access logs and other similar trails are tamper proof (e.g. they should be made…" at bounding box center [415, 198] width 553 height 57
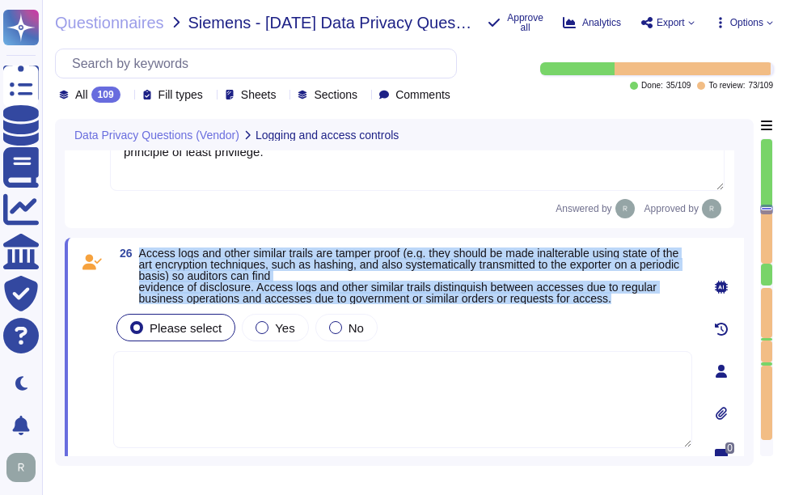
scroll to position [5499, 0]
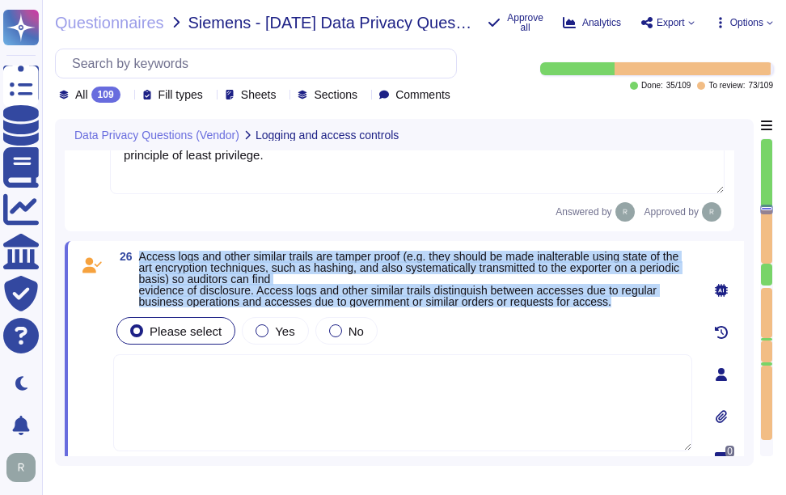
click at [160, 250] on div "26 Access logs and other similar trails are tamper proof (e.g. they should be m…" at bounding box center [404, 374] width 679 height 267
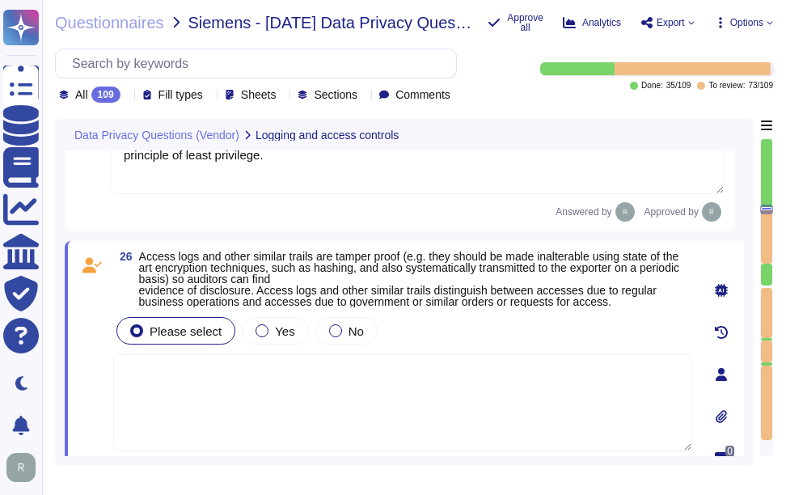
click at [336, 360] on textarea at bounding box center [402, 402] width 579 height 97
drag, startPoint x: 141, startPoint y: 254, endPoint x: 408, endPoint y: 257, distance: 267.7
click at [408, 257] on span "Access logs and other similar trails are tamper proof (e.g. they should be made…" at bounding box center [409, 279] width 540 height 58
drag, startPoint x: 408, startPoint y: 257, endPoint x: 386, endPoint y: 273, distance: 27.4
click at [386, 273] on span "Access logs and other similar trails are tamper proof (e.g. they should be made…" at bounding box center [409, 279] width 540 height 58
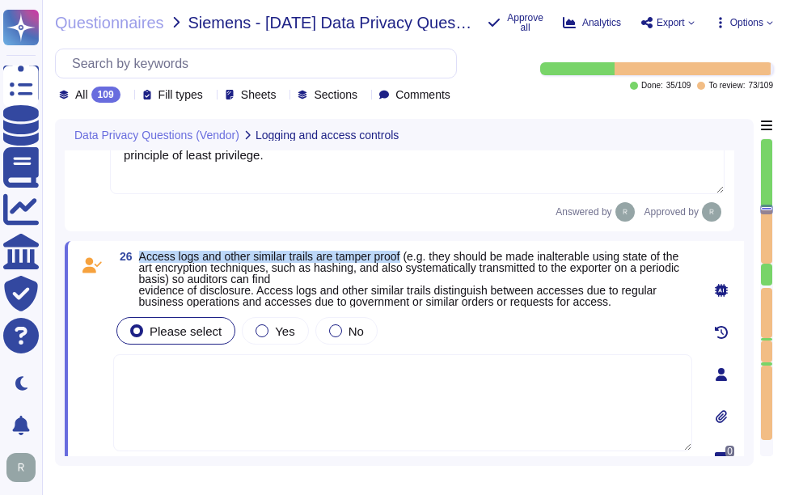
drag, startPoint x: 139, startPoint y: 251, endPoint x: 407, endPoint y: 256, distance: 267.7
click at [407, 256] on span "Access logs and other similar trails are tamper proof (e.g. they should be made…" at bounding box center [409, 279] width 540 height 58
click at [330, 417] on textarea at bounding box center [402, 402] width 579 height 97
paste textarea "Access logs and other similar trails are protected from unauthorized access, mo…"
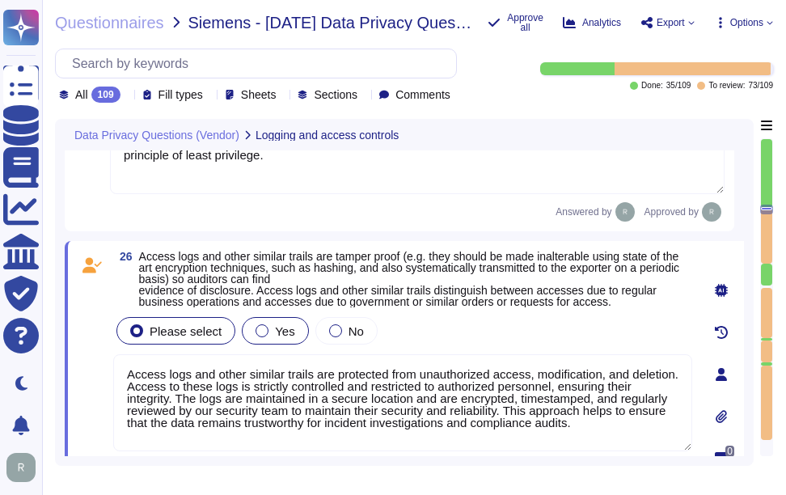
type textarea "Access logs and other similar trails are protected from unauthorized access, mo…"
click at [265, 329] on div "Yes" at bounding box center [275, 330] width 66 height 27
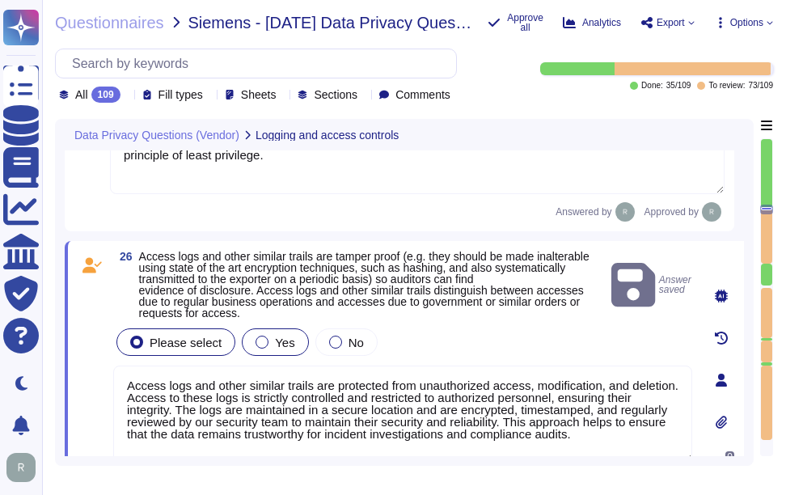
click at [277, 340] on span "Yes" at bounding box center [284, 343] width 19 height 14
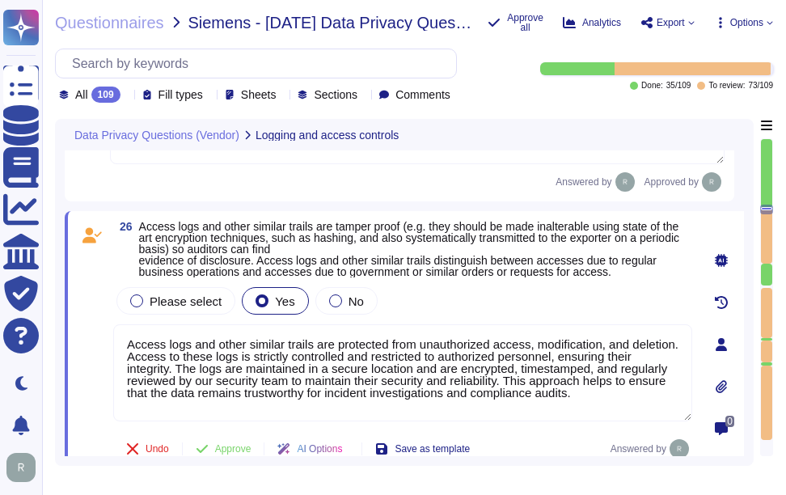
scroll to position [5579, 0]
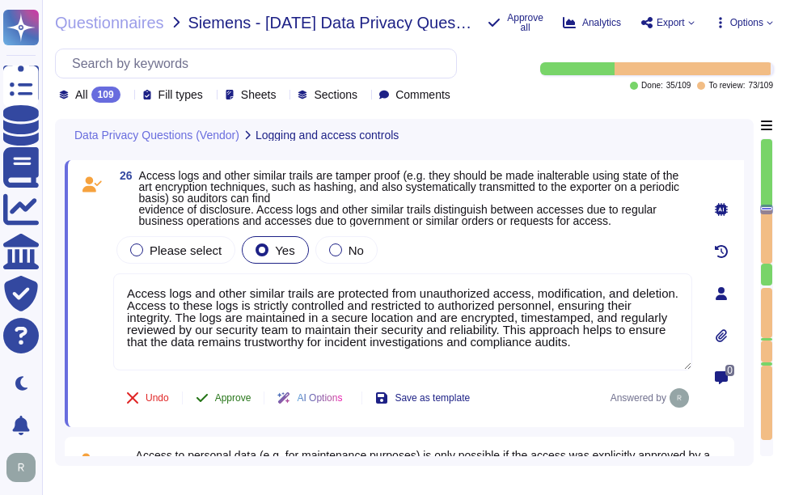
click at [238, 395] on span "Approve" at bounding box center [233, 398] width 36 height 10
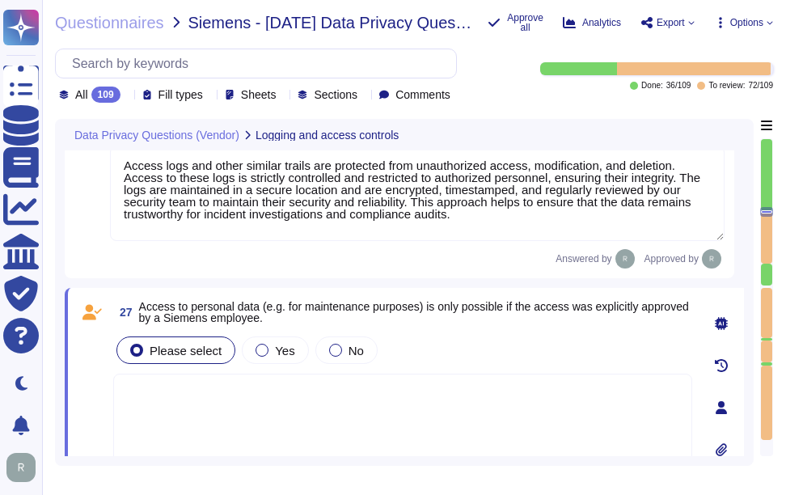
scroll to position [5744, 0]
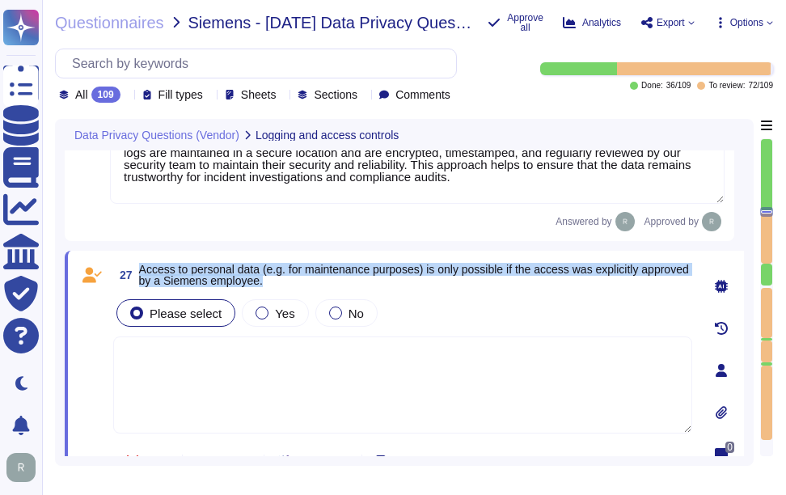
drag, startPoint x: 142, startPoint y: 267, endPoint x: 337, endPoint y: 278, distance: 196.0
click at [337, 278] on span "Access to personal data (e.g. for maintenance purposes) is only possible if the…" at bounding box center [415, 275] width 553 height 23
click at [340, 315] on label "No" at bounding box center [346, 312] width 35 height 13
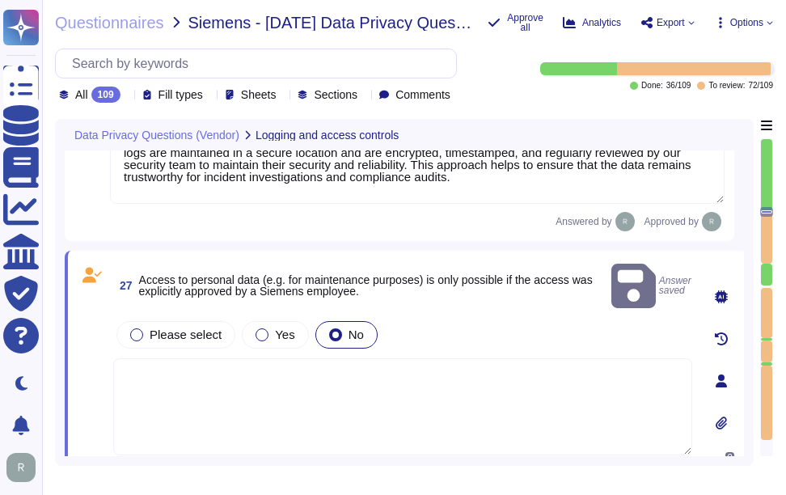
click at [306, 361] on textarea at bounding box center [402, 406] width 579 height 97
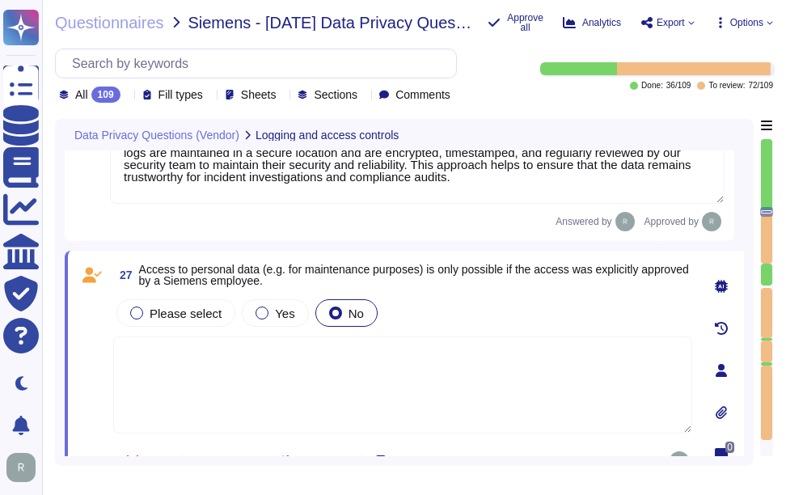
click at [458, 294] on div "27 Access to personal data (e.g. for maintenance purposes) is only possible if …" at bounding box center [385, 370] width 615 height 220
click at [528, 382] on textarea at bounding box center [402, 384] width 579 height 97
paste textarea "Sectigo employees do not have access to client data in SCM, and no party other …"
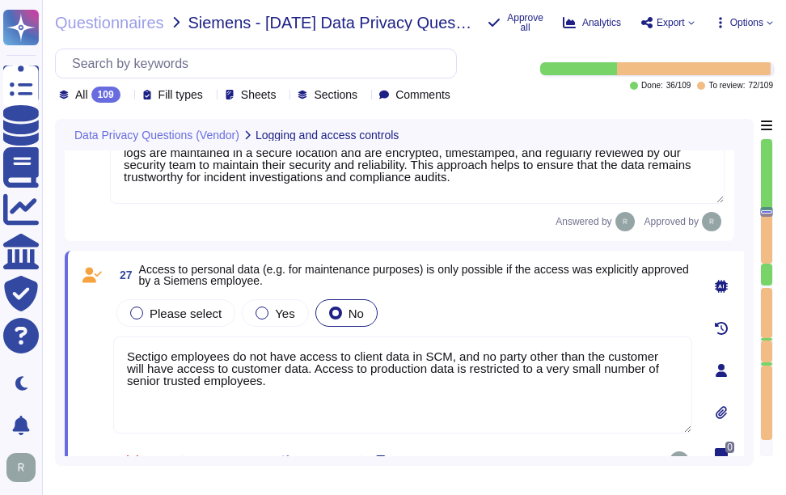
type textarea "Sectigo employees do not have access to client data in SCM, and no party other …"
click at [496, 308] on div "Please select Yes No" at bounding box center [402, 313] width 579 height 34
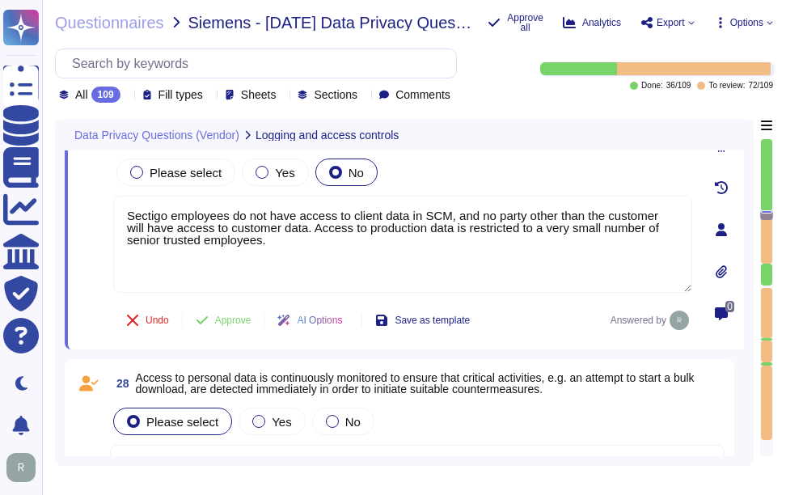
scroll to position [5906, 0]
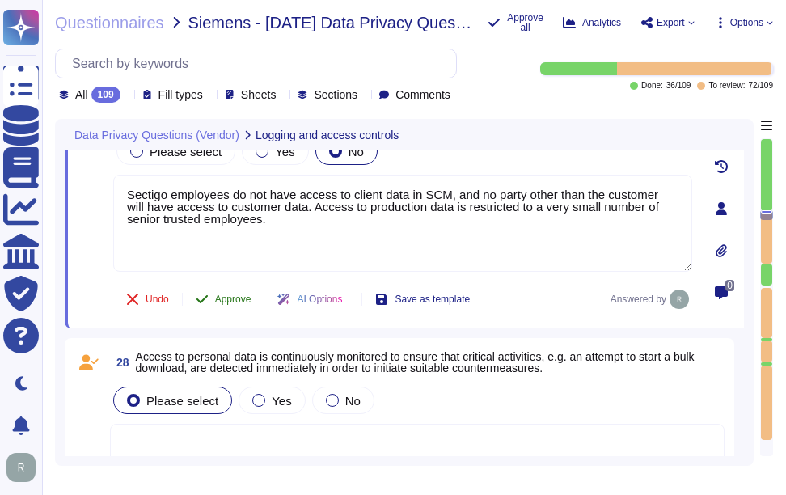
click at [239, 301] on span "Approve" at bounding box center [233, 299] width 36 height 10
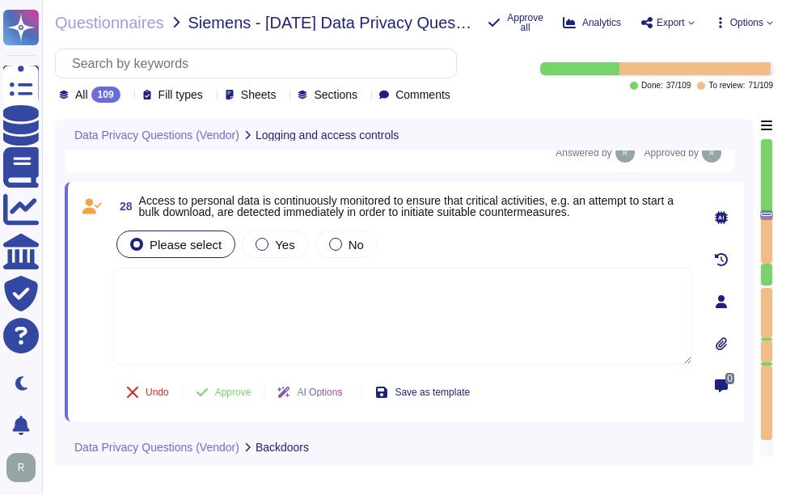
scroll to position [6044, 0]
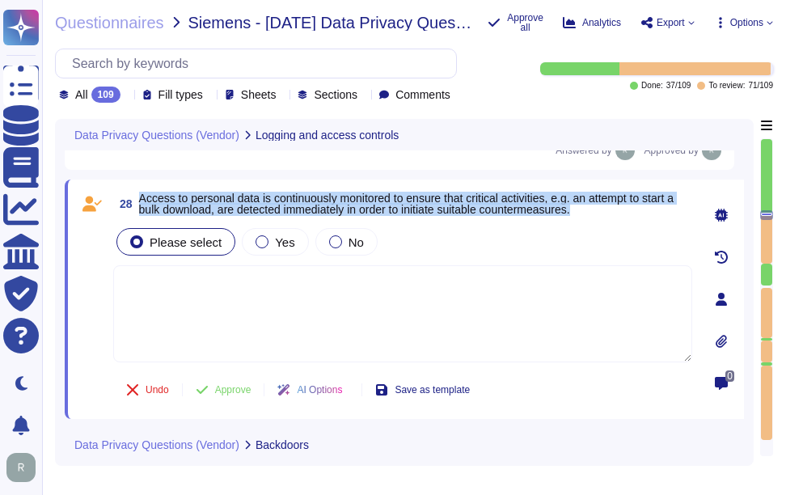
drag, startPoint x: 142, startPoint y: 196, endPoint x: 617, endPoint y: 215, distance: 475.9
click at [617, 215] on span "28 Access to personal data is continuously monitored to ensure that critical ac…" at bounding box center [402, 203] width 579 height 29
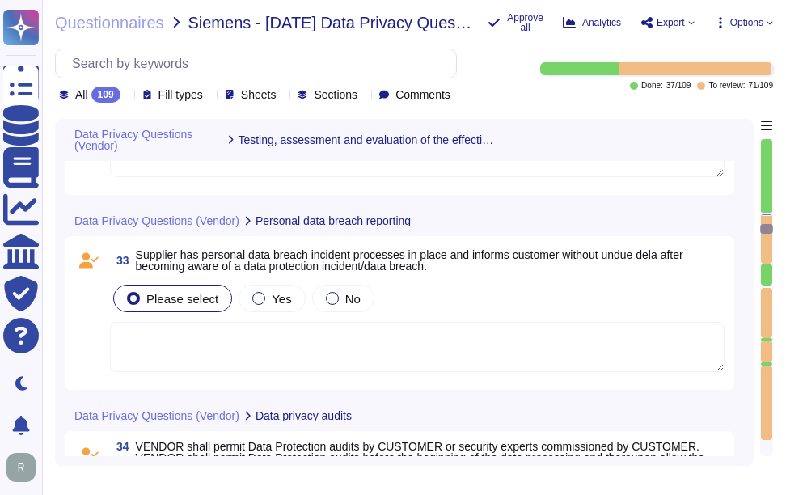
scroll to position [7014, 0]
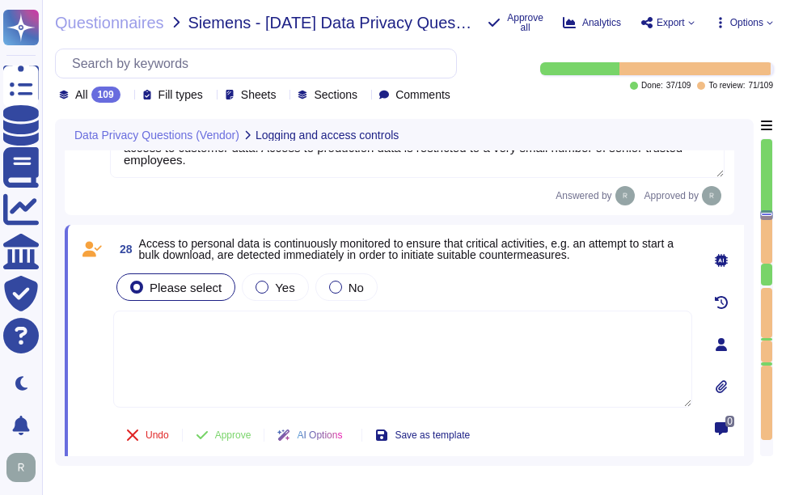
type textarea "Access logs and other similar trails are protected from unauthorized access, mo…"
type textarea "Sectigo employees do not have access to client data in SCM, and no party other …"
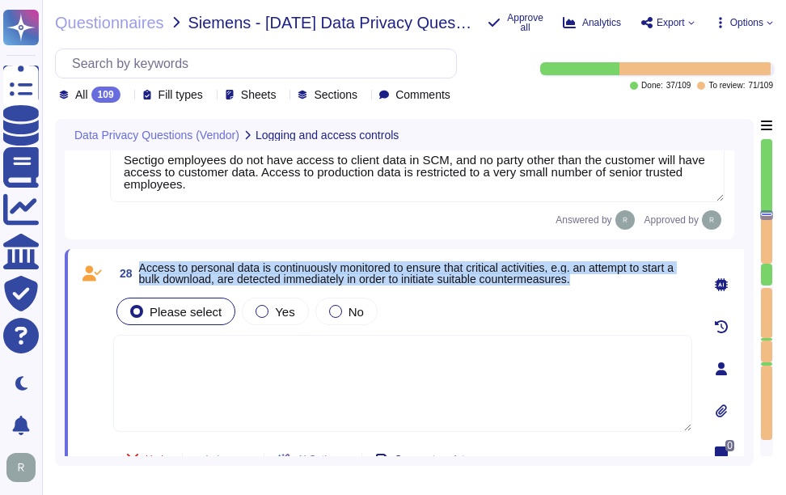
drag, startPoint x: 141, startPoint y: 265, endPoint x: 589, endPoint y: 282, distance: 449.1
click at [589, 282] on span "Access to personal data is continuously monitored to ensure that critical activ…" at bounding box center [415, 273] width 553 height 23
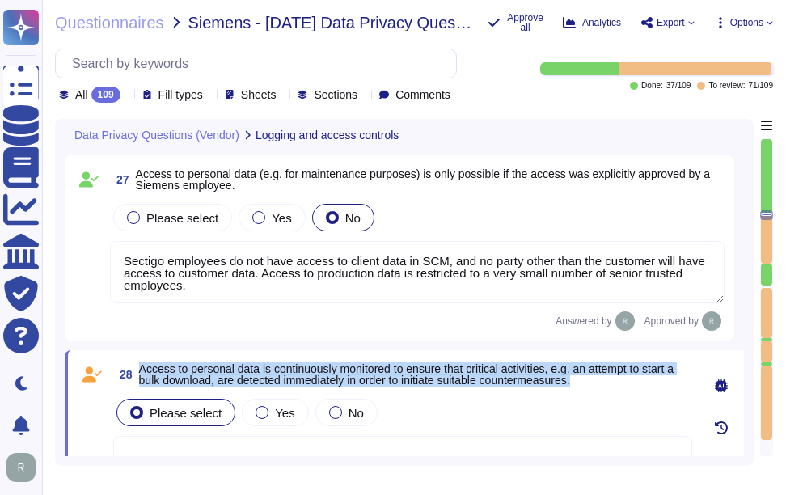
scroll to position [5740, 0]
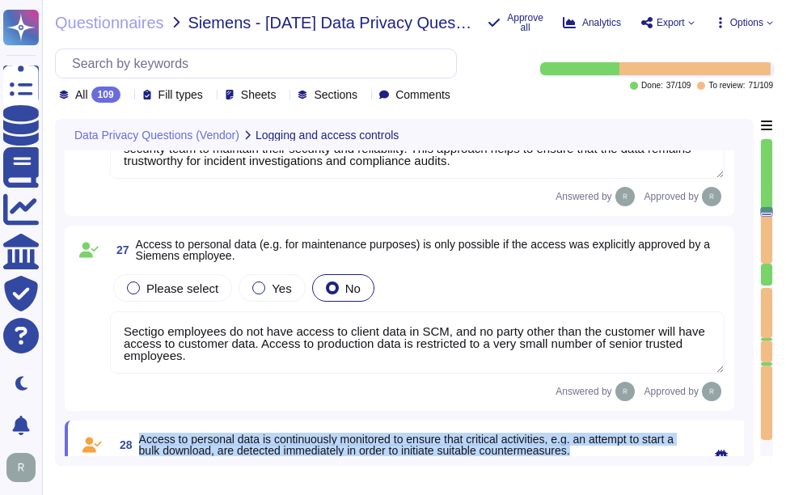
type textarea "Access to personal data is limited to a very small number of senior trusted emp…"
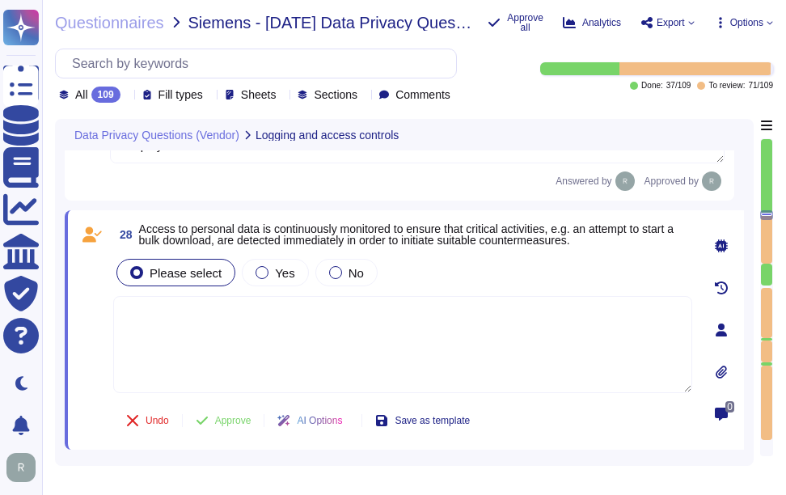
type textarea "Access logs and other similar trails are protected from unauthorized access, mo…"
type textarea "Sectigo employees do not have access to client data in SCM, and no party other …"
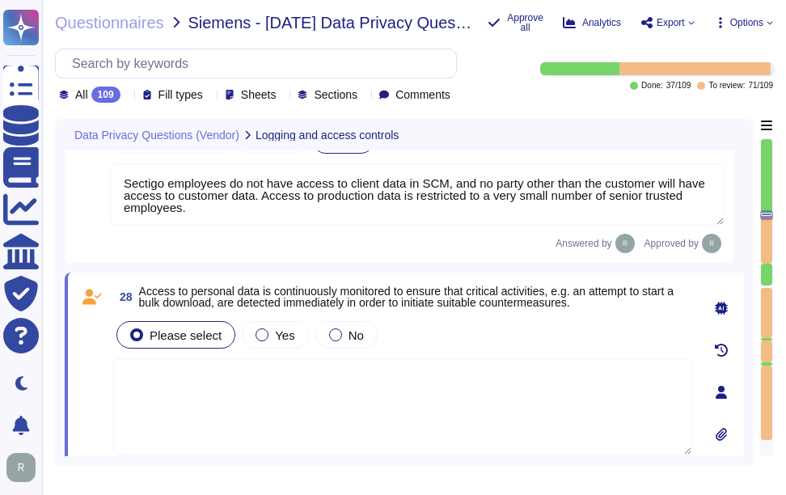
type textarea "Access to personal data is limited to a very small number of senior trusted emp…"
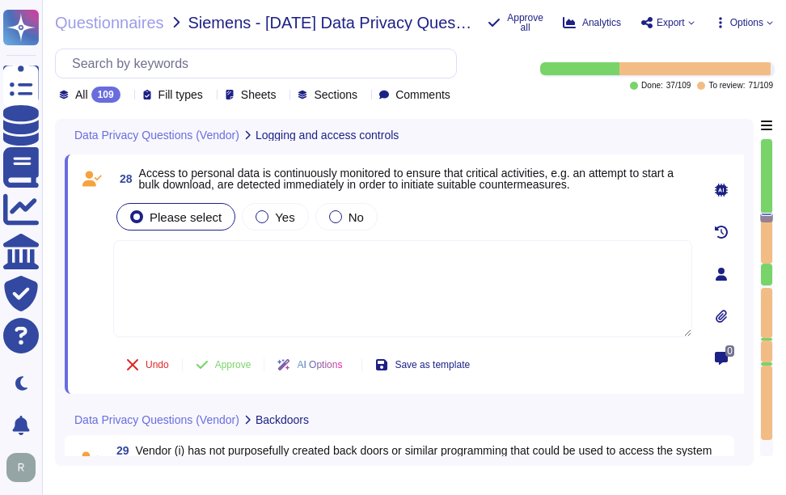
scroll to position [5968, 0]
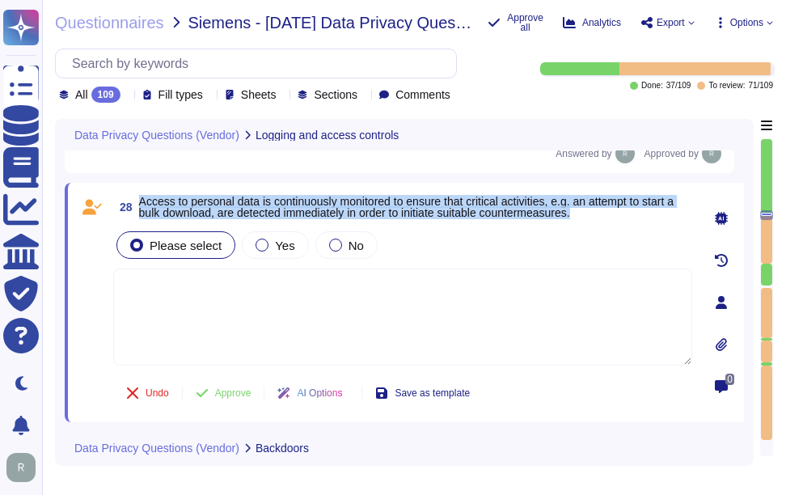
drag, startPoint x: 142, startPoint y: 201, endPoint x: 591, endPoint y: 209, distance: 448.9
click at [591, 209] on span "Access to personal data is continuously monitored to ensure that critical activ…" at bounding box center [415, 207] width 553 height 23
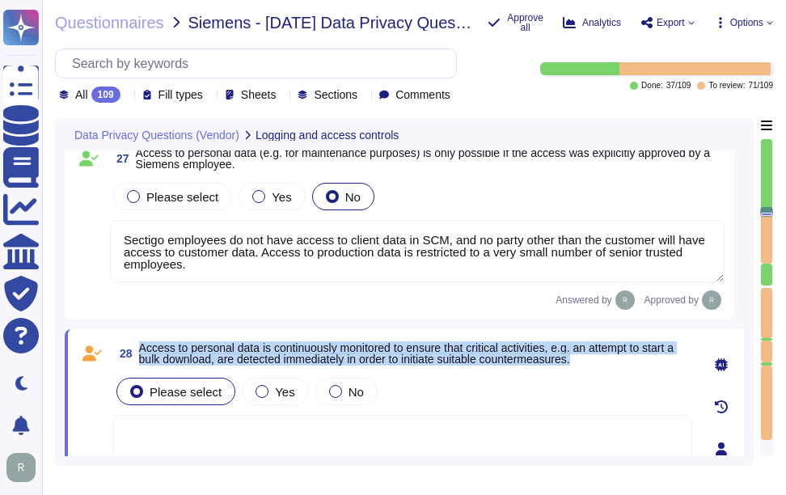
scroll to position [5806, 0]
type textarea "Access to personal data is limited to a very small number of senior trusted emp…"
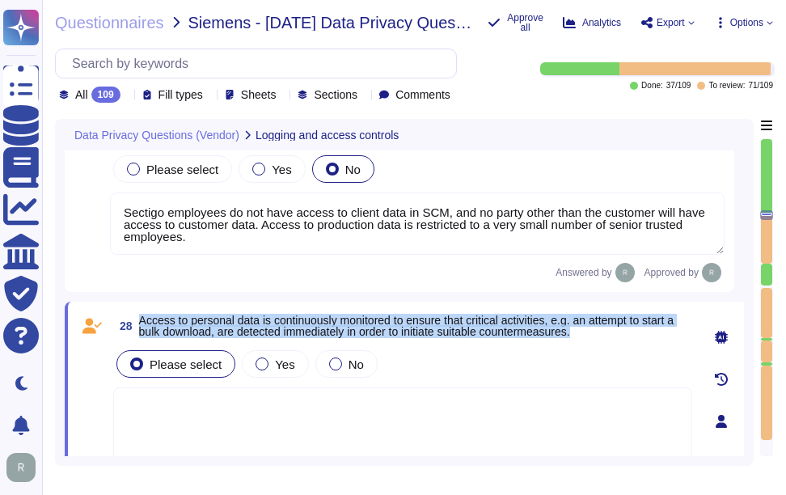
scroll to position [5887, 0]
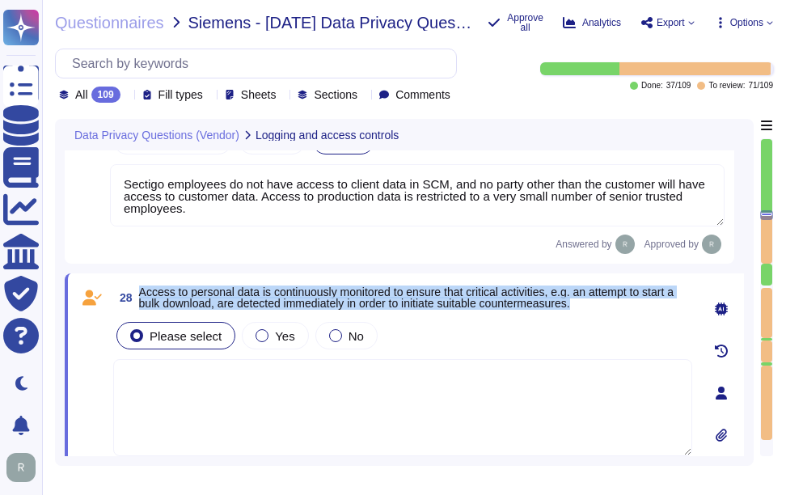
click at [154, 289] on span "Access to personal data is continuously monitored to ensure that critical activ…" at bounding box center [406, 297] width 534 height 24
drag, startPoint x: 141, startPoint y: 291, endPoint x: 703, endPoint y: 294, distance: 562.0
click at [703, 294] on div "28 Access to personal data is continuously monitored to ensure that critical ac…" at bounding box center [404, 392] width 679 height 239
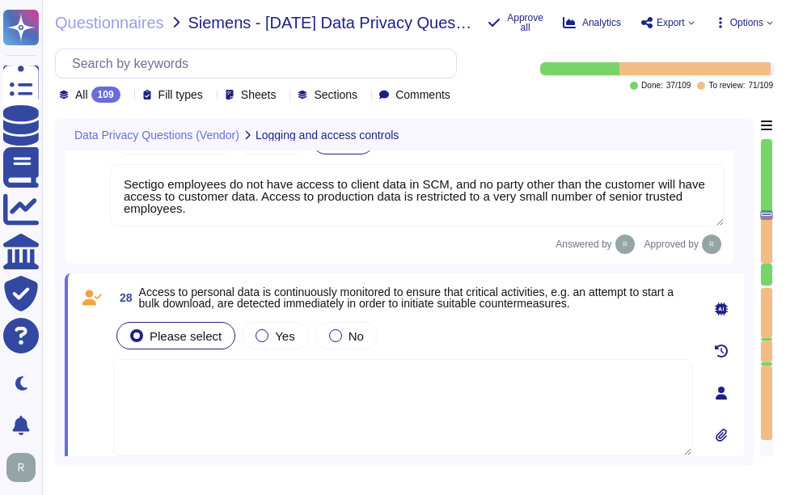
click at [757, 365] on div "Data Privacy Questions (Vendor) Logging and access controls 25 Access to person…" at bounding box center [414, 292] width 718 height 347
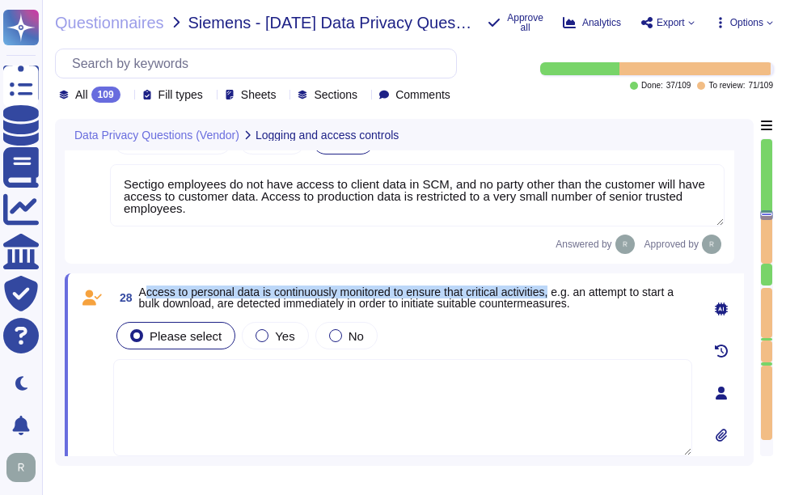
drag, startPoint x: 143, startPoint y: 293, endPoint x: 561, endPoint y: 298, distance: 418.1
click at [561, 298] on span "Access to personal data is continuously monitored to ensure that critical activ…" at bounding box center [406, 297] width 534 height 24
drag, startPoint x: 139, startPoint y: 289, endPoint x: 399, endPoint y: 298, distance: 260.5
click at [399, 298] on span "Access to personal data is continuously monitored to ensure that critical activ…" at bounding box center [406, 297] width 534 height 24
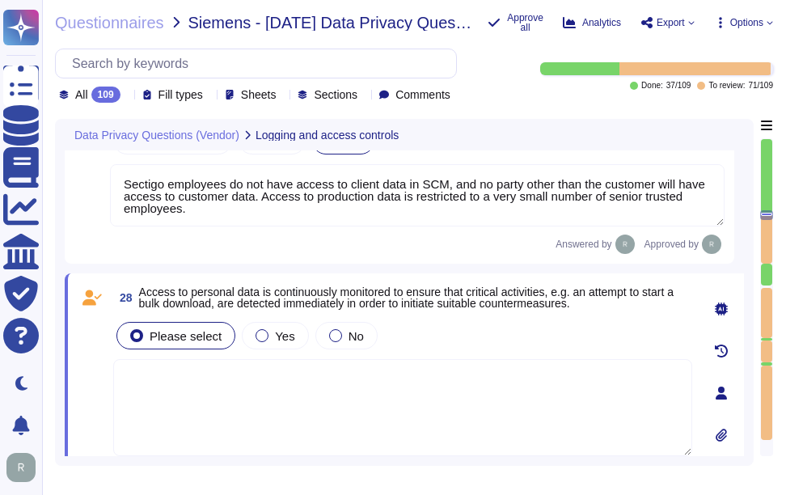
click at [619, 369] on textarea at bounding box center [402, 407] width 579 height 97
click at [326, 427] on textarea at bounding box center [402, 407] width 579 height 97
paste textarea "Access to personal data is monitored through various security measures, includi…"
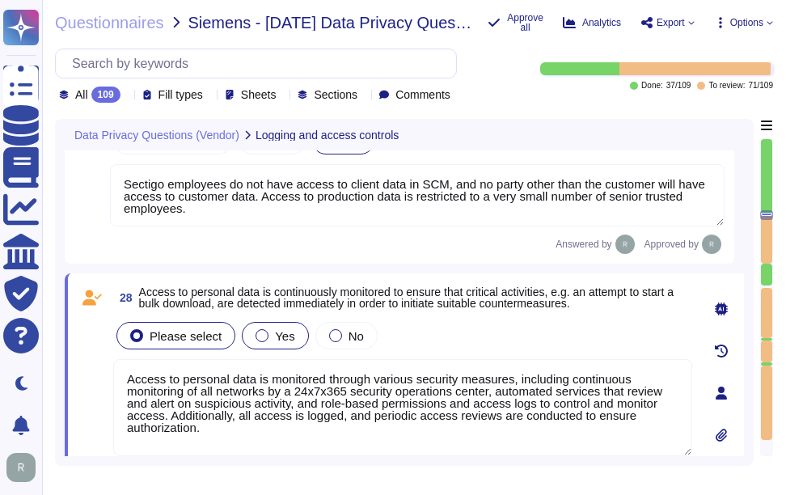
type textarea "Access to personal data is monitored through various security measures, includi…"
click at [284, 343] on span "Yes" at bounding box center [284, 336] width 19 height 14
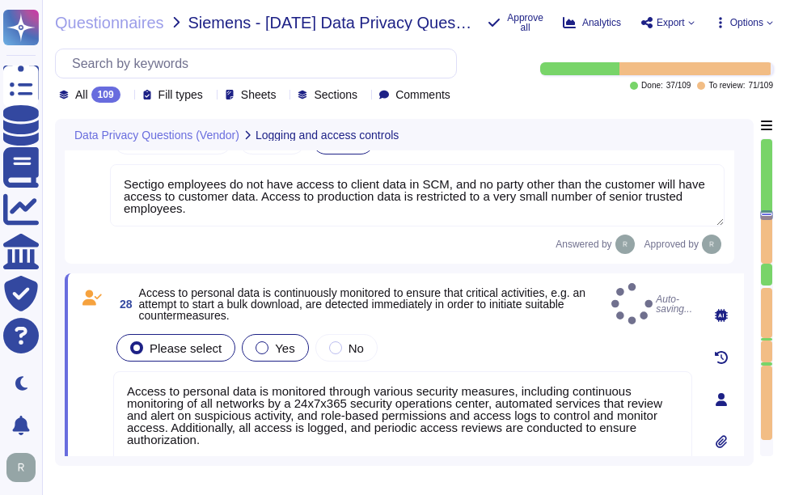
click at [275, 341] on span "Yes" at bounding box center [284, 348] width 19 height 14
click at [265, 345] on label "Yes" at bounding box center [275, 347] width 39 height 13
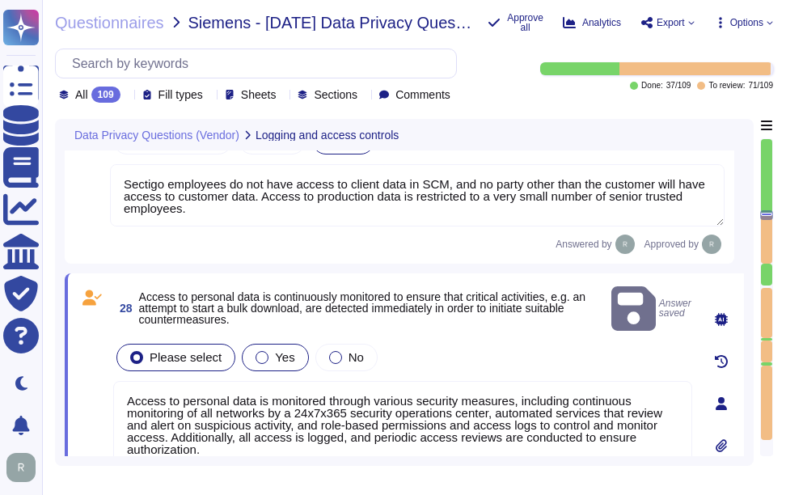
click at [282, 349] on div "Yes" at bounding box center [275, 357] width 66 height 27
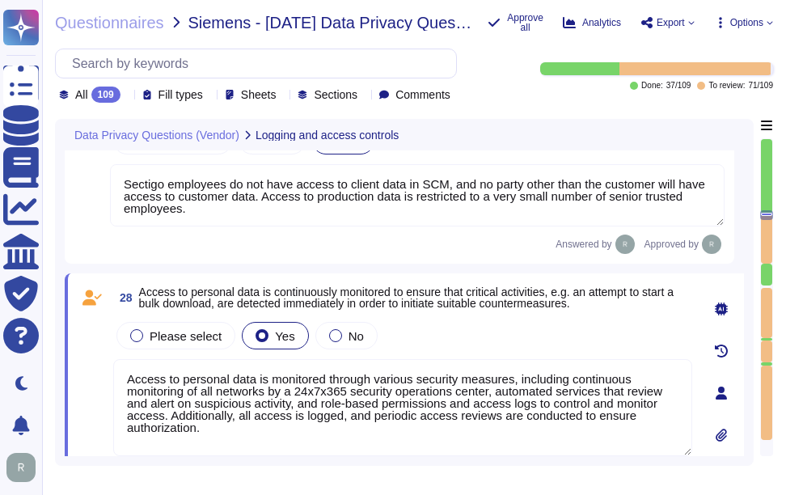
click at [342, 407] on textarea "Access to personal data is monitored through various security measures, includi…" at bounding box center [402, 407] width 579 height 97
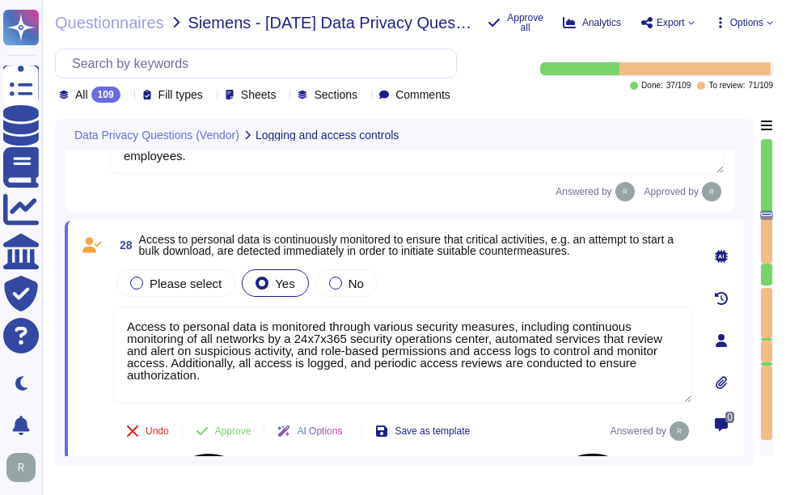
scroll to position [5968, 0]
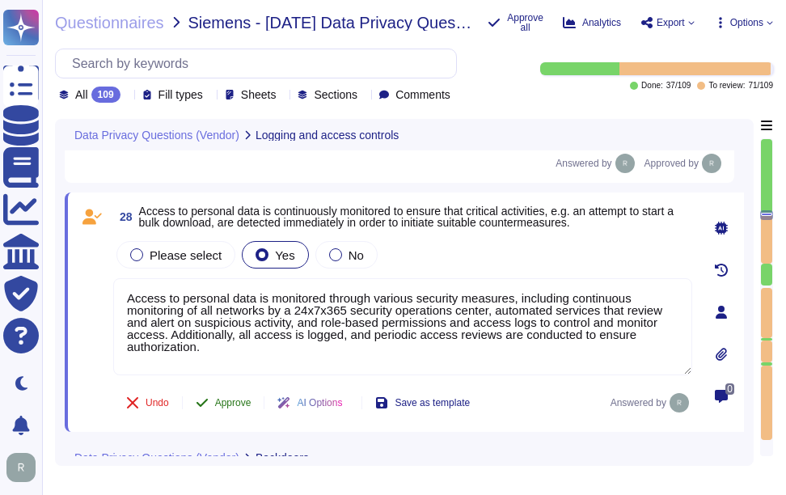
click at [230, 400] on span "Approve" at bounding box center [233, 403] width 36 height 10
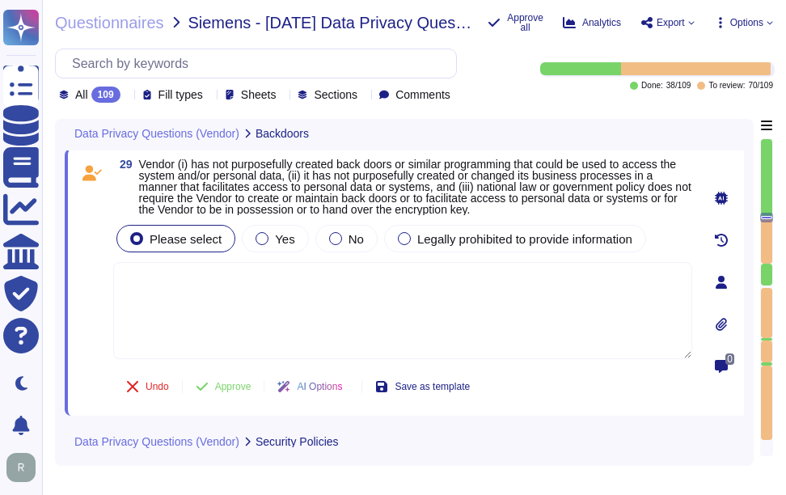
type textarea "Sectigo employees do not have access to client data in SCM, and no party other …"
type textarea "Access to personal data is monitored through various security measures, includi…"
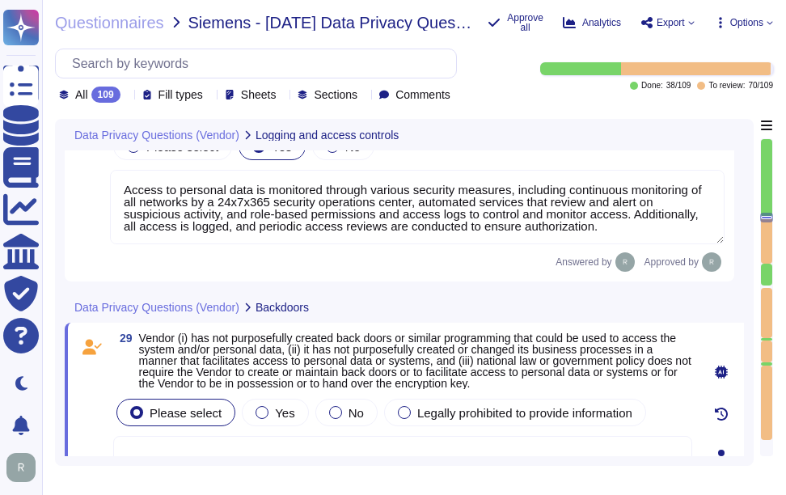
type textarea "Access logs and other similar trails are protected from unauthorized access, mo…"
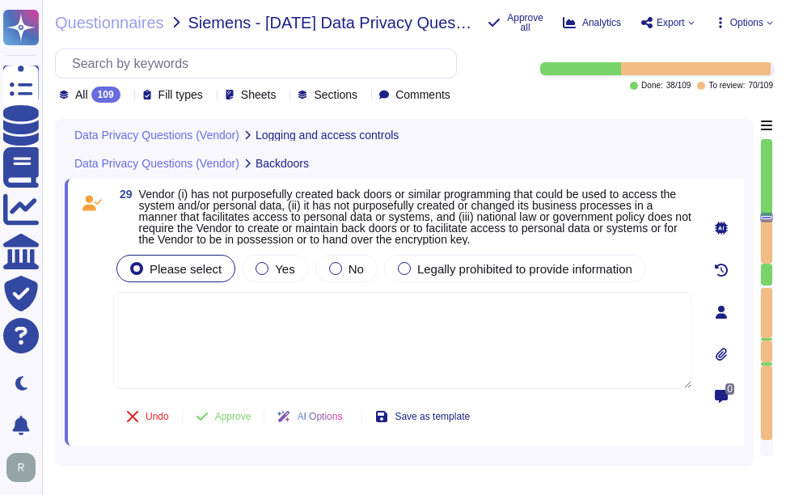
type textarea "Sectigo employees do not have access to client data in SCM, and no party other …"
type textarea "Access to personal data is monitored through various security measures, includi…"
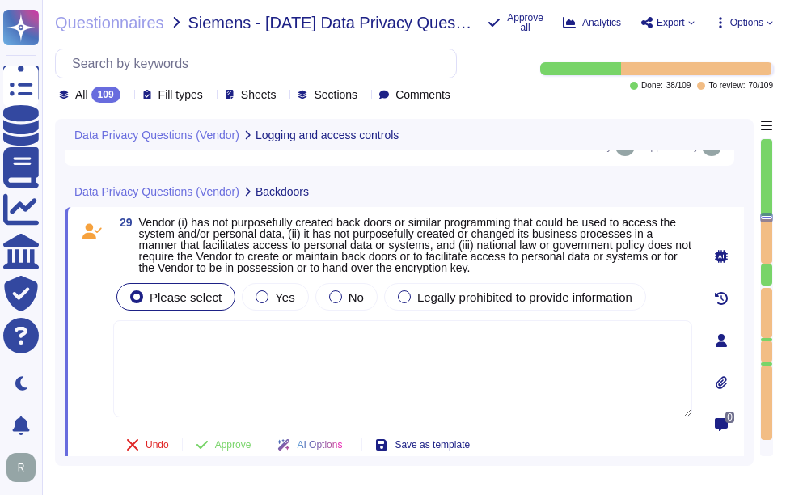
type textarea "Access logs and other similar trails are protected from unauthorized access, mo…"
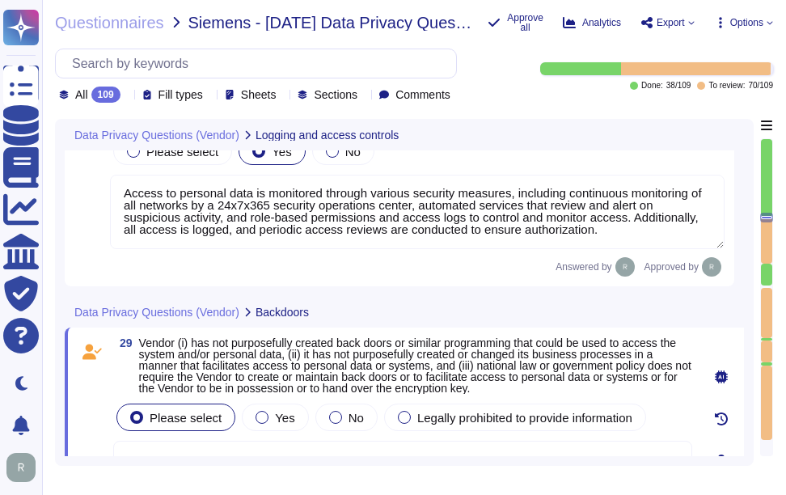
scroll to position [6101, 0]
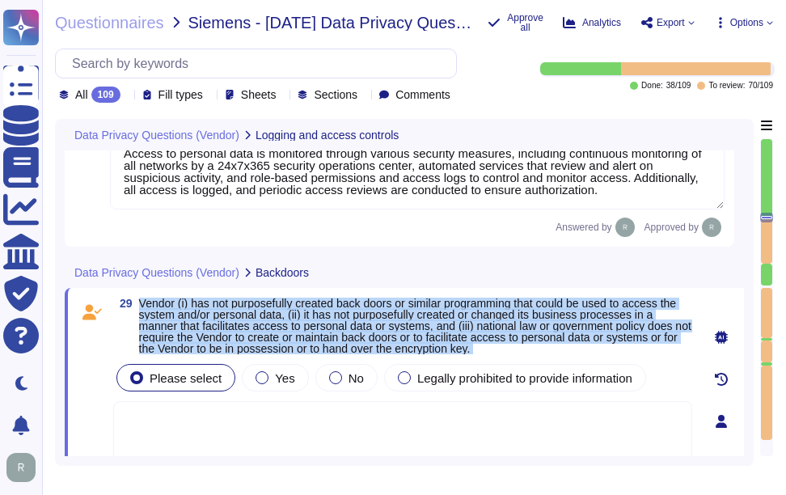
drag, startPoint x: 142, startPoint y: 301, endPoint x: 598, endPoint y: 363, distance: 461.1
click at [598, 363] on div "29 Vendor (i) has not purposefully created back doors or similar programming th…" at bounding box center [385, 421] width 615 height 247
copy div "Vendor (i) has not purposefully created back doors or similar programming that …"
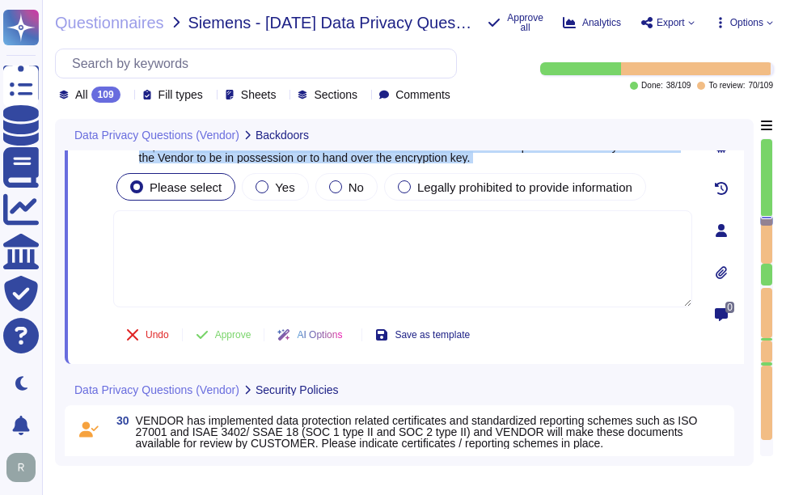
scroll to position [6182, 0]
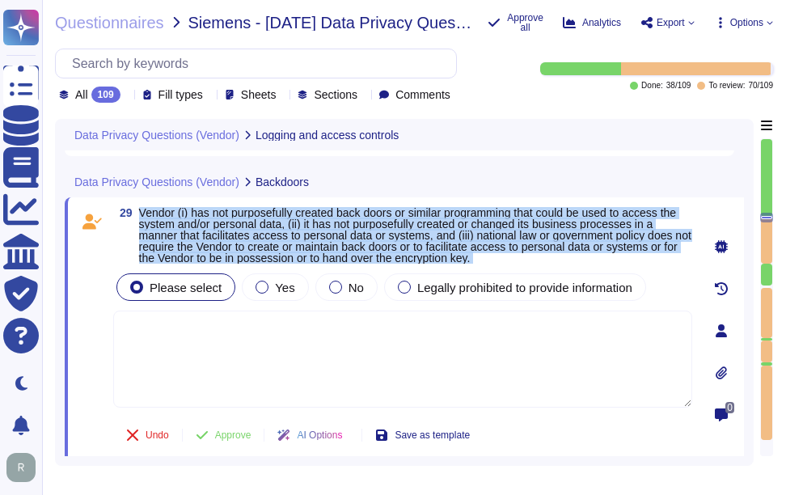
type textarea "Sectigo employees do not have access to client data in SCM, and no party other …"
type textarea "Access to personal data is monitored through various security measures, includi…"
click at [278, 286] on span "Yes" at bounding box center [284, 288] width 19 height 14
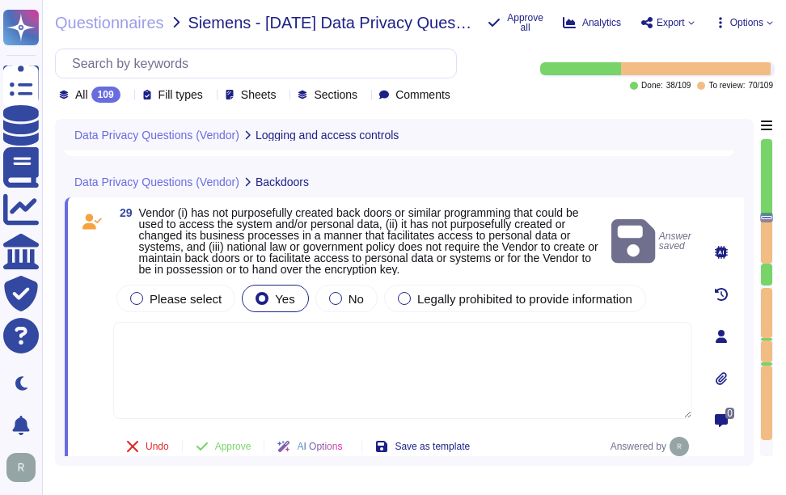
click at [321, 358] on textarea at bounding box center [402, 370] width 579 height 97
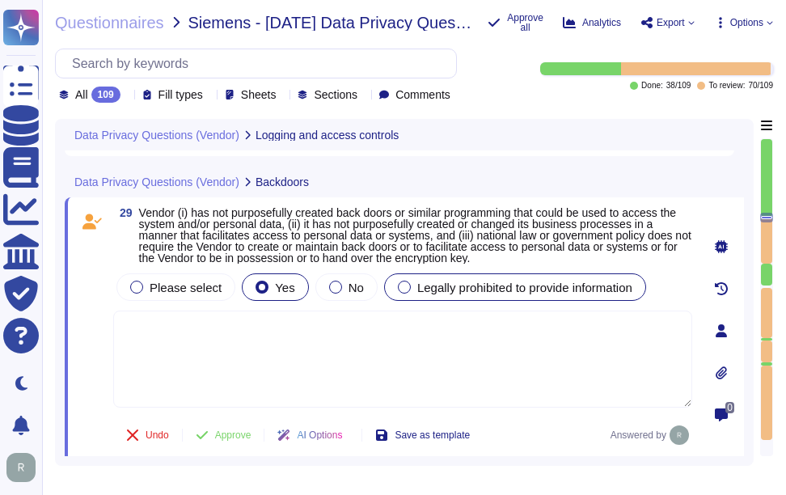
click at [630, 277] on div "Legally prohibited to provide information" at bounding box center [515, 286] width 262 height 27
click at [277, 284] on span "Yes" at bounding box center [284, 288] width 19 height 14
click at [246, 437] on span "Approve" at bounding box center [233, 435] width 36 height 10
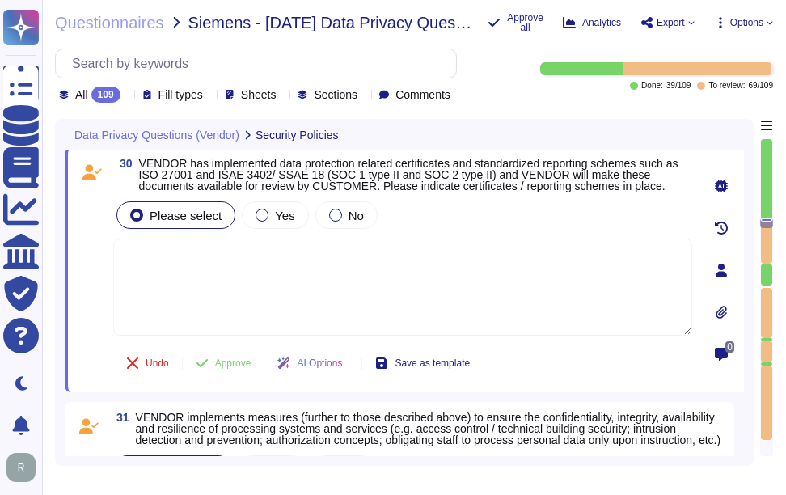
scroll to position [6441, 0]
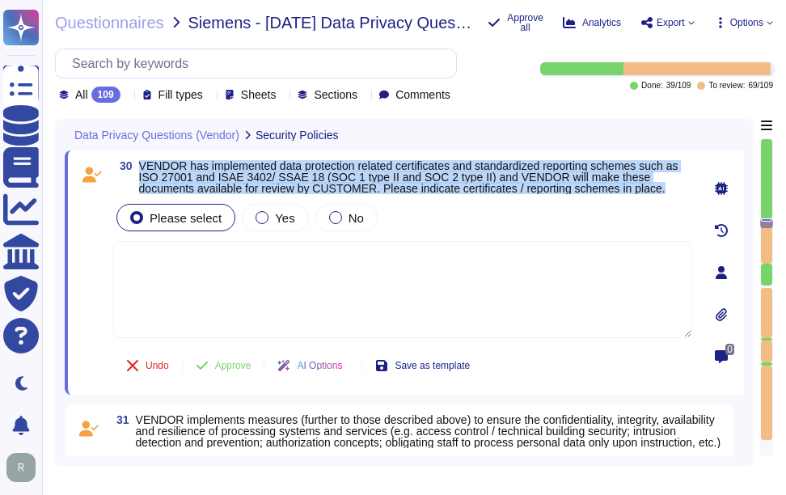
drag, startPoint x: 142, startPoint y: 164, endPoint x: 678, endPoint y: 190, distance: 536.7
click at [678, 190] on span "VENDOR has implemented data protection related certificates and standardized re…" at bounding box center [415, 177] width 553 height 34
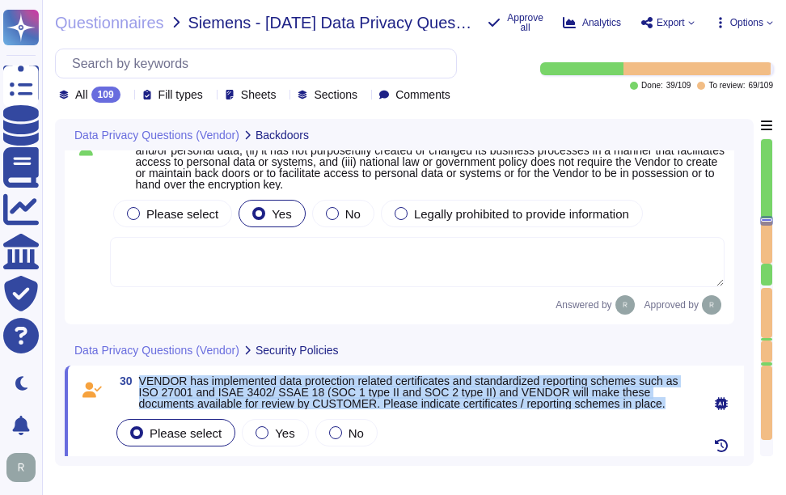
scroll to position [6199, 0]
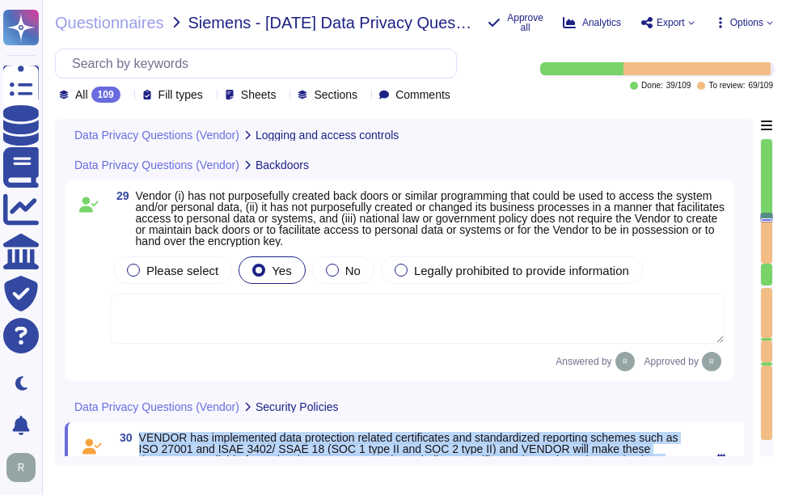
type textarea "Sectigo employees do not have access to client data in SCM, and no party other …"
type textarea "Access to personal data is monitored through various security measures, includi…"
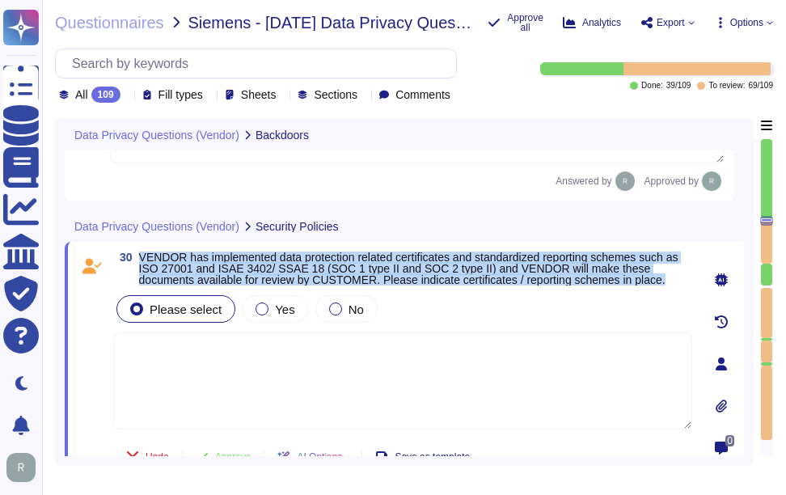
scroll to position [6361, 0]
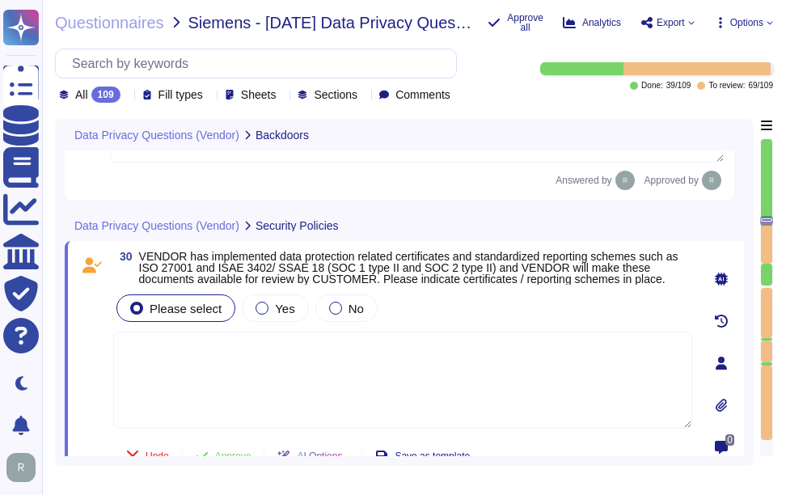
click at [296, 372] on textarea at bounding box center [402, 380] width 579 height 97
click at [219, 361] on textarea at bounding box center [402, 380] width 579 height 97
paste textarea "Our organization maintains the following certifications and reporting schemes: …"
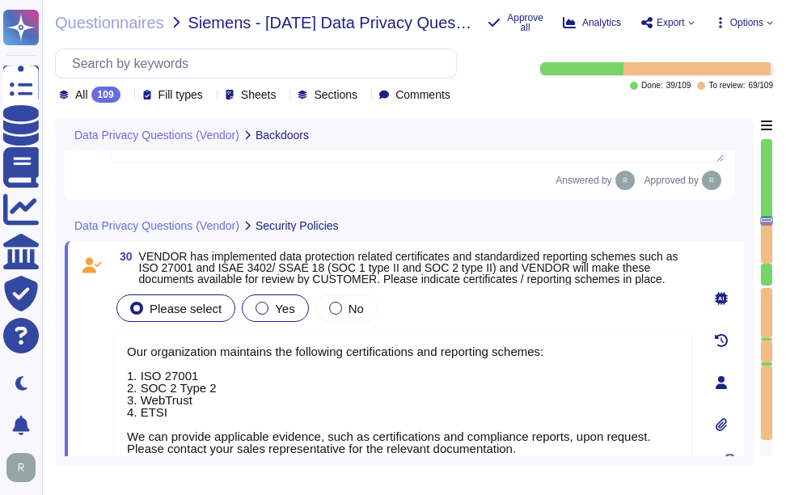
type textarea "Our organization maintains the following certifications and reporting schemes: …"
click at [279, 313] on span "Yes" at bounding box center [284, 309] width 19 height 14
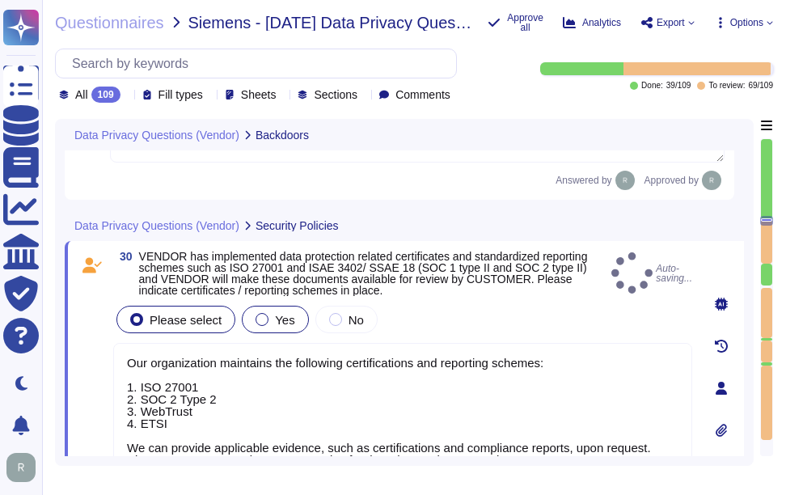
click at [275, 322] on span "Yes" at bounding box center [284, 320] width 19 height 14
click at [283, 322] on span "Yes" at bounding box center [284, 320] width 19 height 14
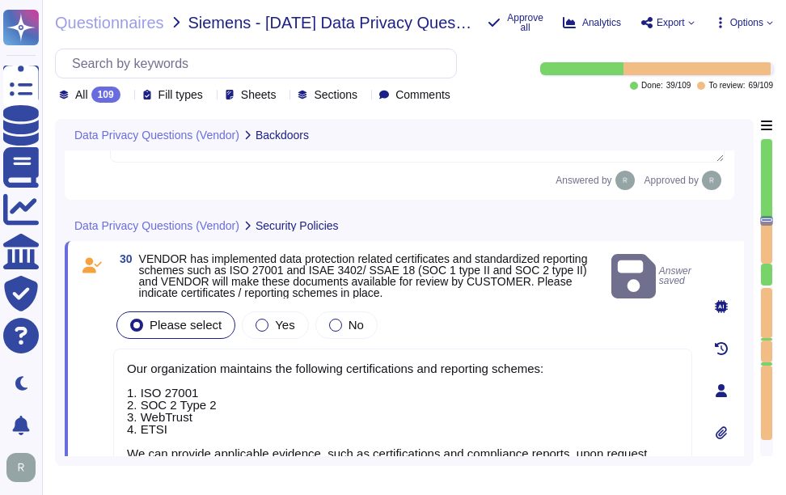
scroll to position [2, 0]
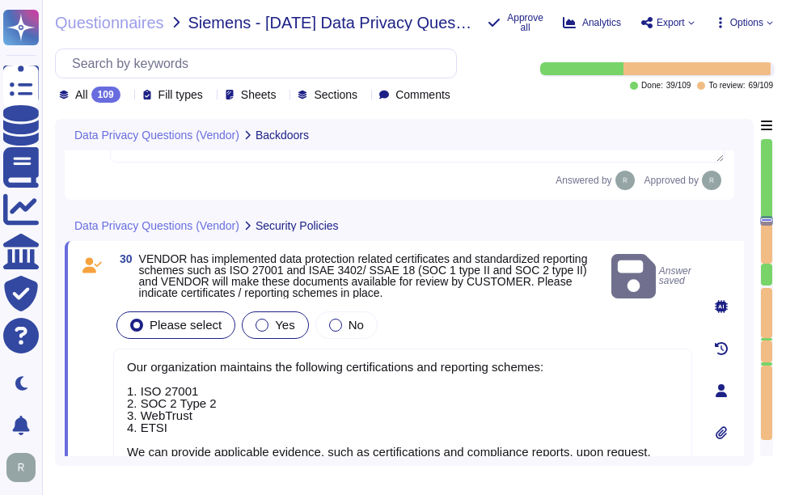
click at [275, 322] on span "Yes" at bounding box center [284, 325] width 19 height 14
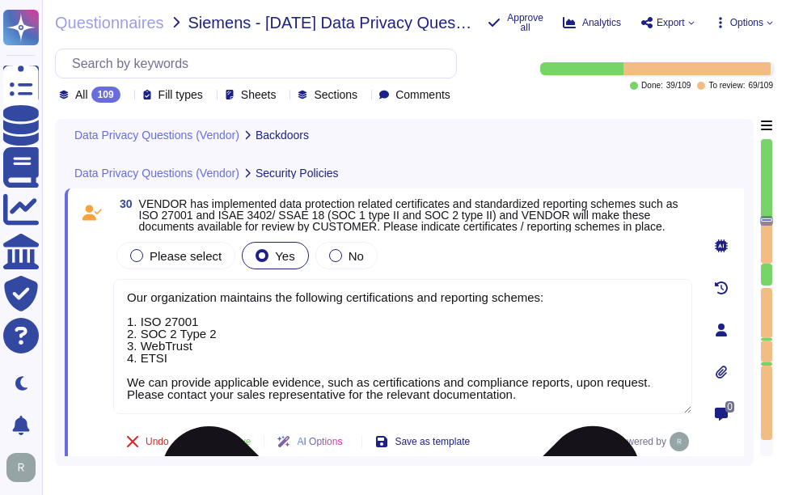
scroll to position [6441, 0]
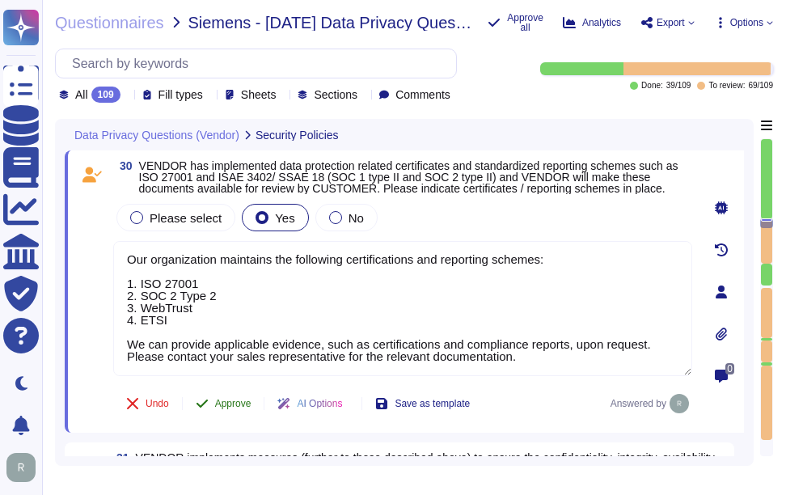
click at [237, 402] on span "Approve" at bounding box center [233, 404] width 36 height 10
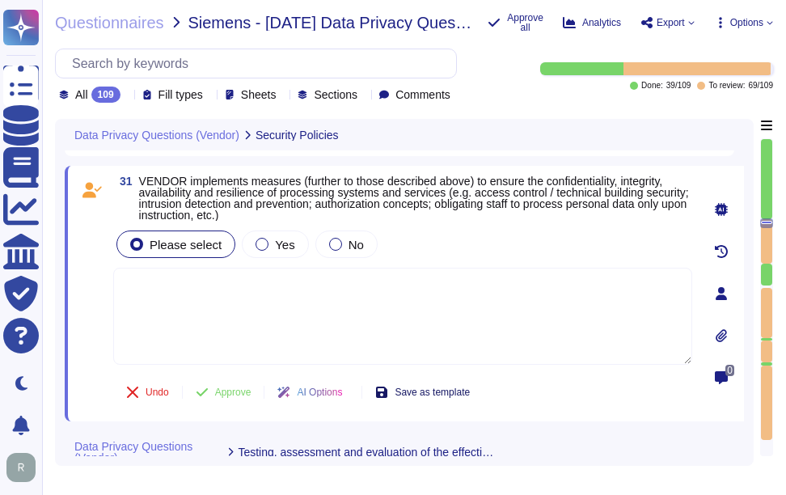
scroll to position [6704, 0]
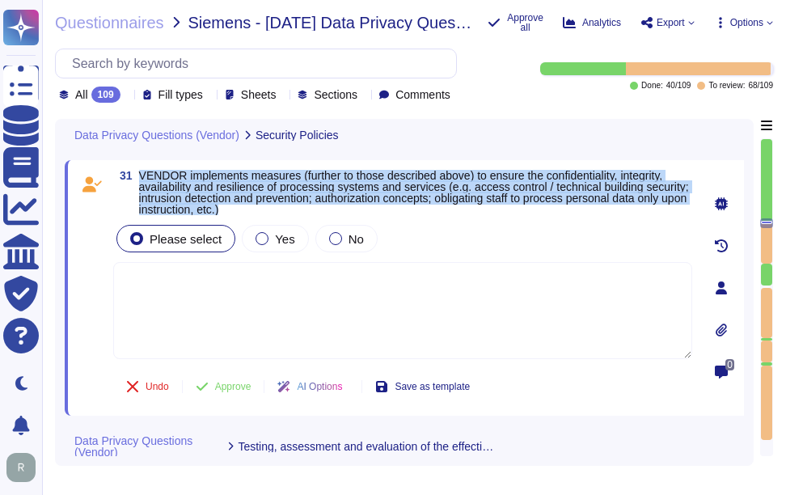
drag, startPoint x: 140, startPoint y: 173, endPoint x: 397, endPoint y: 211, distance: 259.9
click at [397, 211] on span "VENDOR implements measures (further to those described above) to ensure the con…" at bounding box center [415, 192] width 553 height 45
click at [269, 248] on div "Yes" at bounding box center [275, 238] width 66 height 27
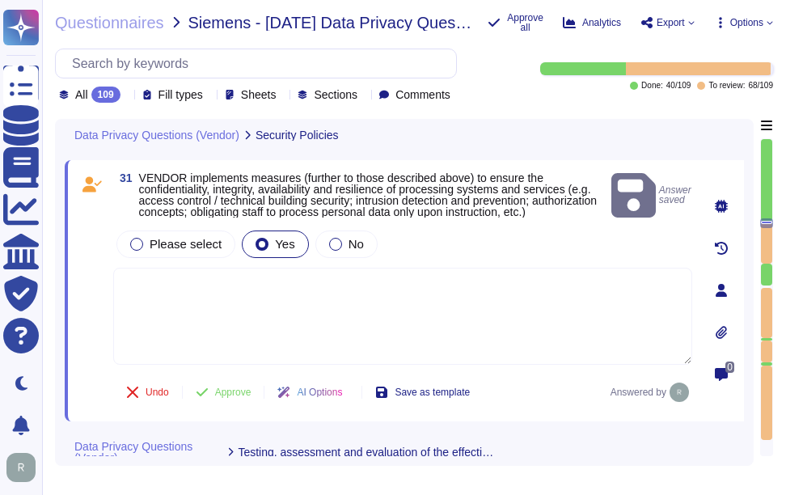
click at [499, 309] on textarea at bounding box center [402, 316] width 579 height 97
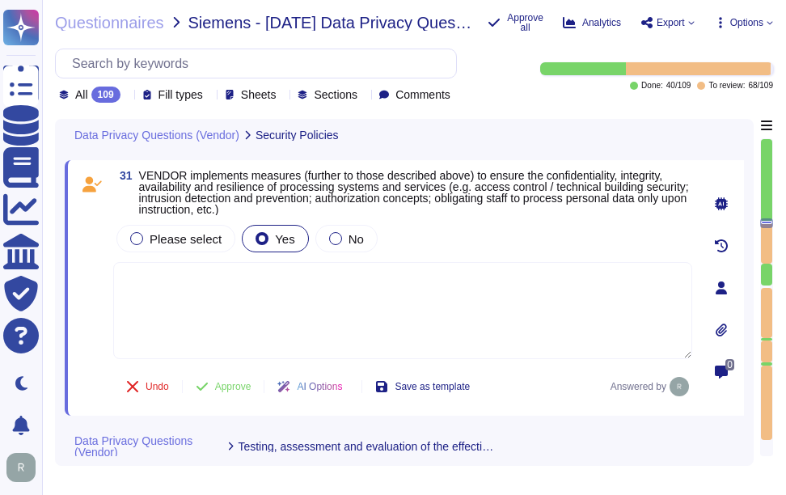
click at [499, 309] on textarea at bounding box center [402, 310] width 579 height 97
click at [284, 318] on textarea at bounding box center [402, 310] width 579 height 97
paste textarea "Sectigo implements several measures to ensure the confidentiality, integrity, a…"
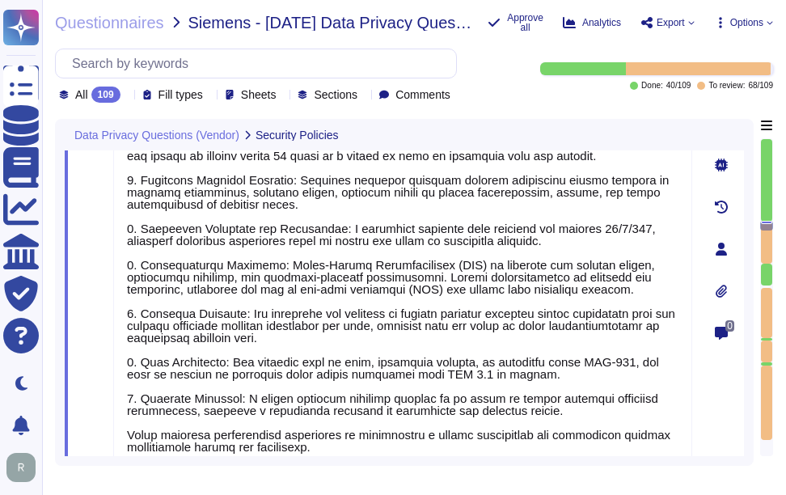
scroll to position [7051, 0]
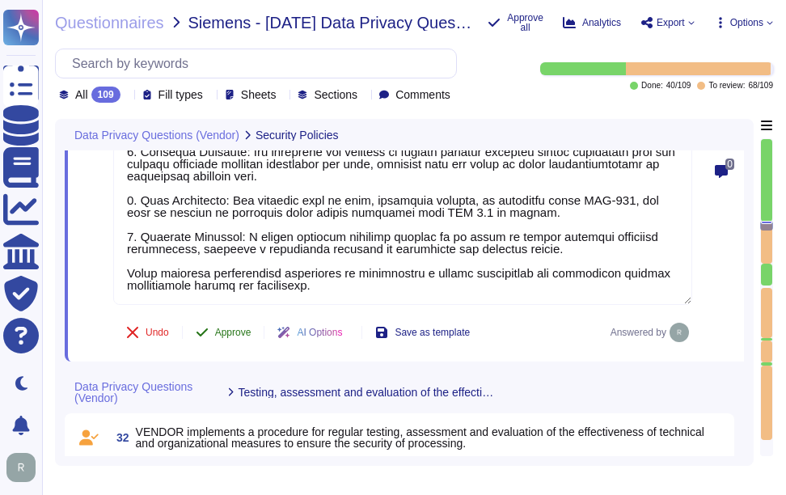
type textarea "Sectigo implements several measures to ensure the confidentiality, integrity, a…"
click at [239, 336] on button "Approve" at bounding box center [224, 332] width 82 height 32
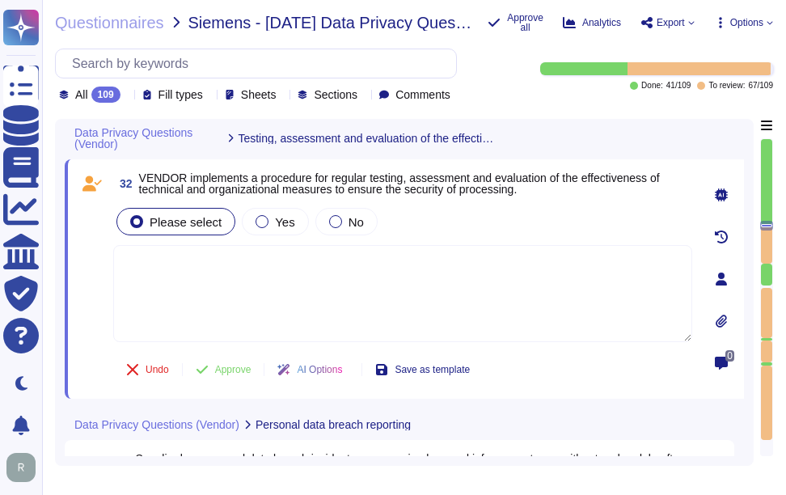
scroll to position [7103, 0]
type textarea "Sectigo implements several measures to ensure the confidentiality, integrity, a…"
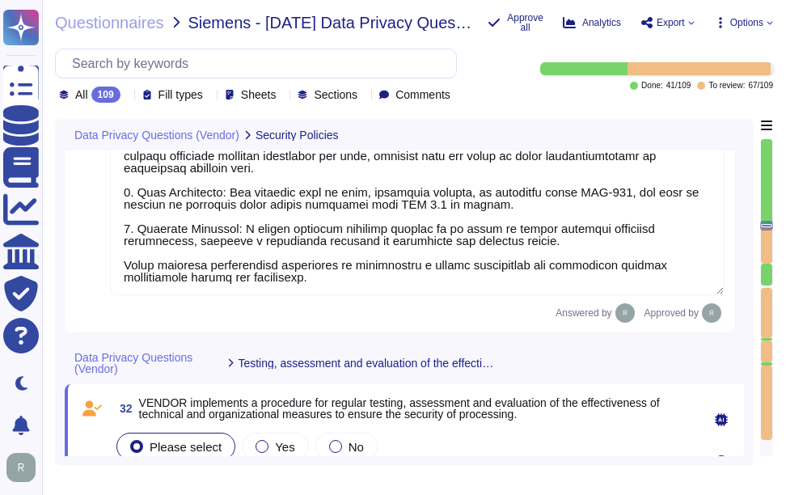
type textarea "Our organization maintains the following certifications and reporting schemes: …"
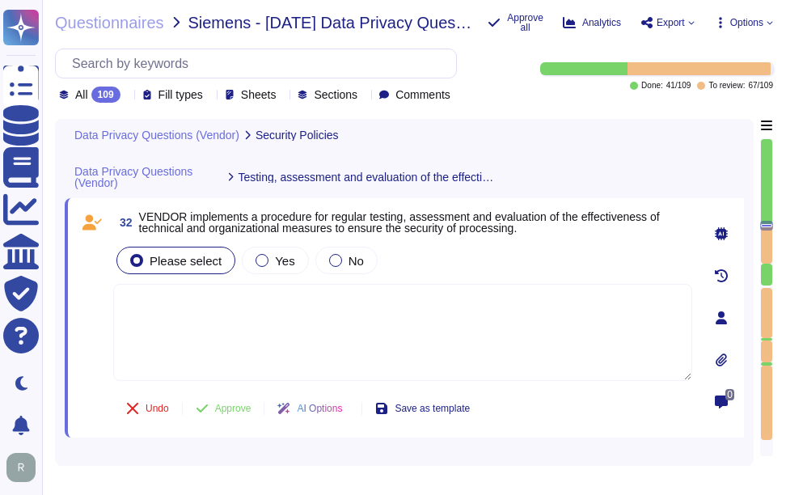
scroll to position [7200, 0]
type textarea "Sectigo implements several measures to ensure the confidentiality, integrity, a…"
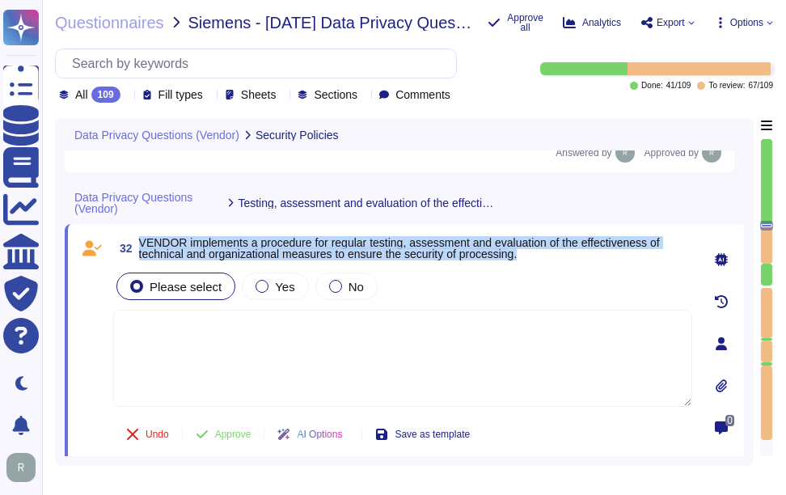
drag, startPoint x: 139, startPoint y: 254, endPoint x: 547, endPoint y: 264, distance: 408.5
click at [547, 260] on span "VENDOR implements a procedure for regular testing, assessment and evaluation of…" at bounding box center [415, 248] width 553 height 23
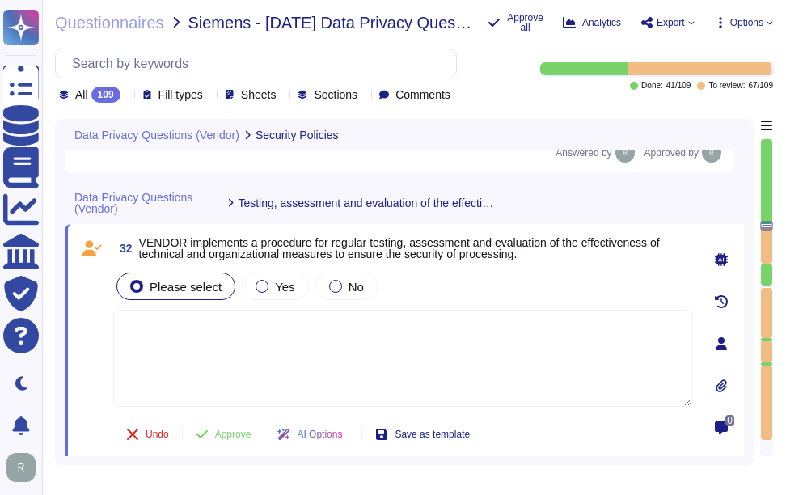
click at [300, 371] on textarea at bounding box center [402, 358] width 579 height 97
paste textarea "Sectigo implements a procedure for regular testing, assessment, and evaluation …"
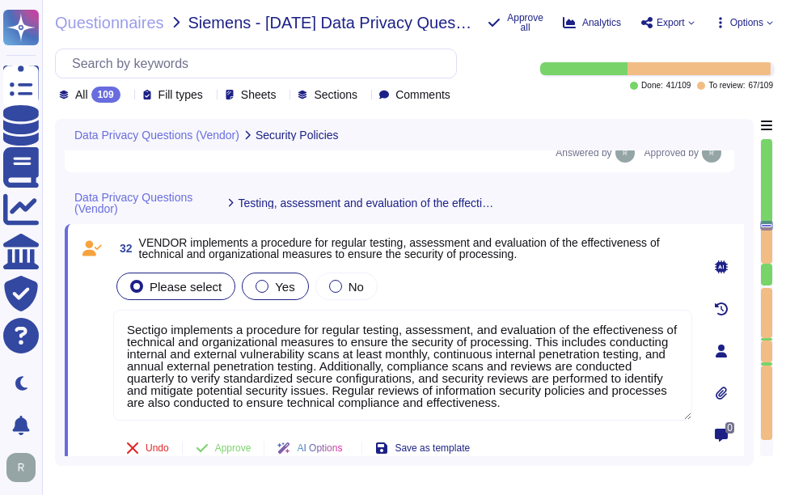
type textarea "Sectigo implements a procedure for regular testing, assessment, and evaluation …"
click at [279, 294] on span "Yes" at bounding box center [284, 287] width 19 height 14
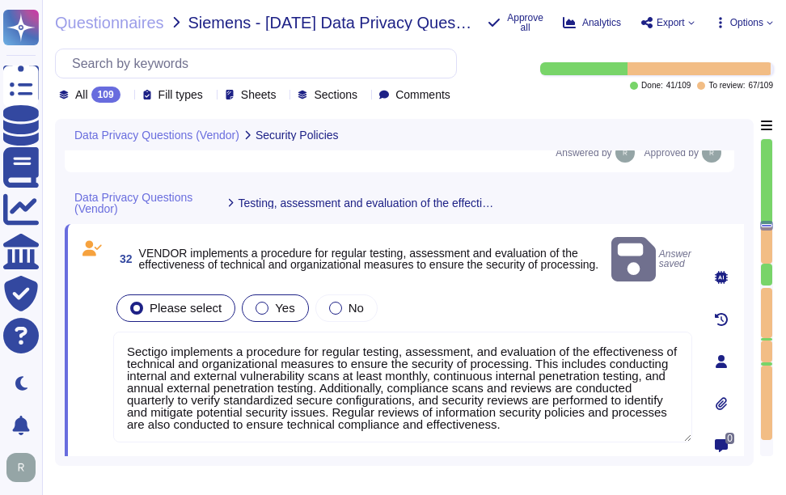
click at [277, 302] on span "Yes" at bounding box center [284, 308] width 19 height 14
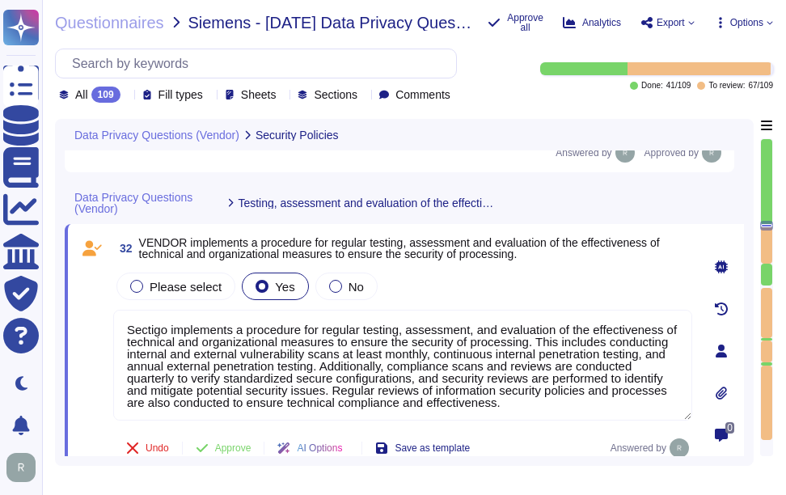
scroll to position [2, 0]
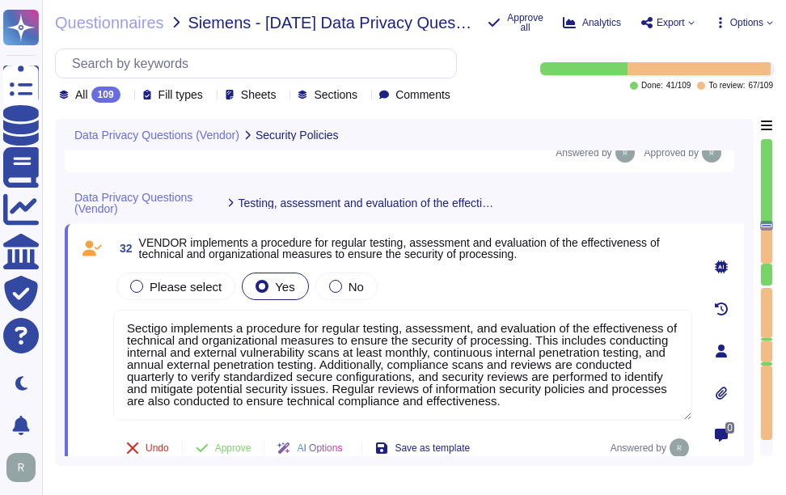
click at [461, 289] on div "Please select Yes No" at bounding box center [402, 286] width 579 height 34
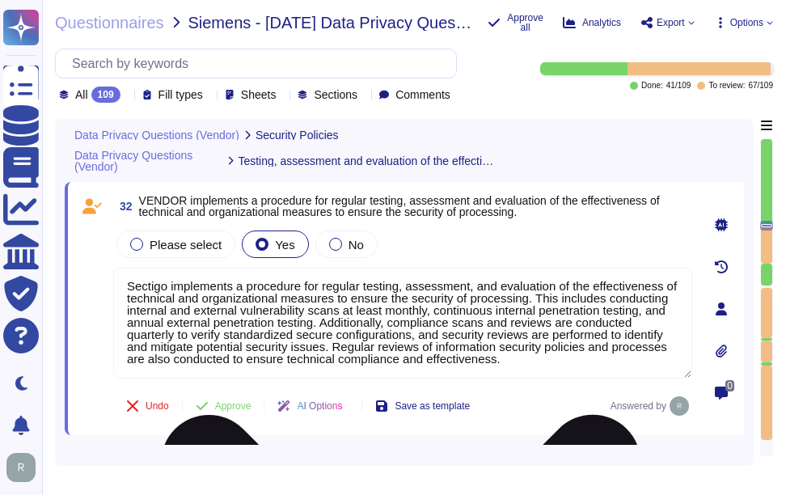
scroll to position [7281, 0]
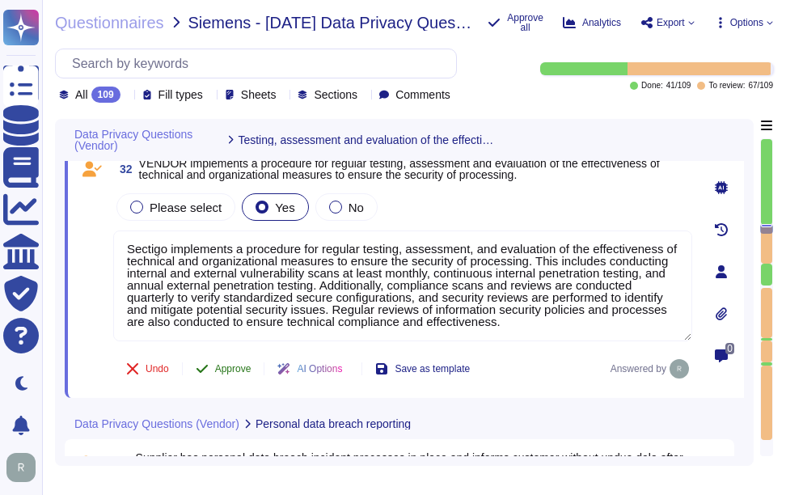
click at [235, 372] on span "Approve" at bounding box center [233, 369] width 36 height 10
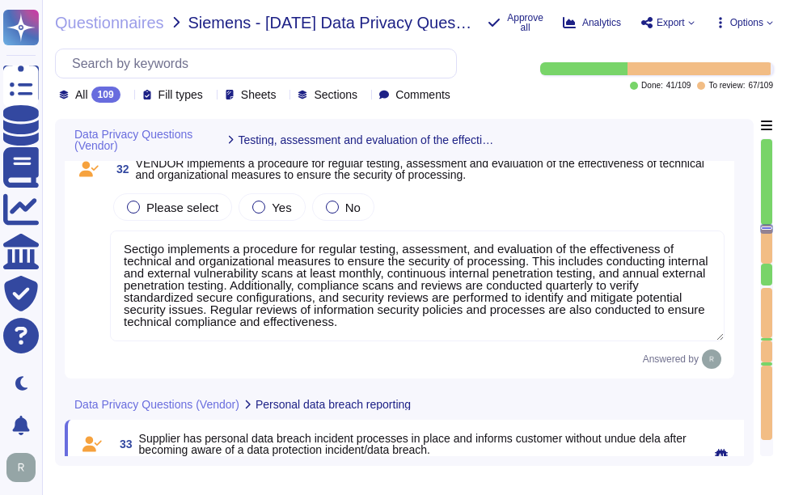
scroll to position [7519, 0]
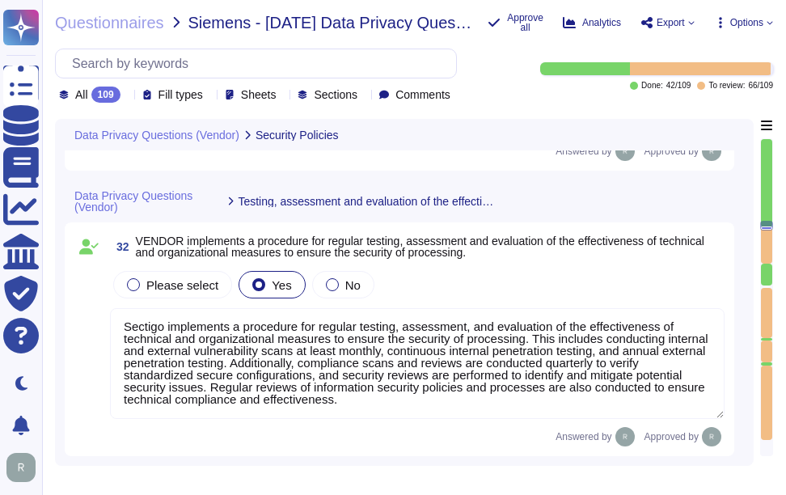
type textarea "Sectigo implements several measures to ensure the confidentiality, integrity, a…"
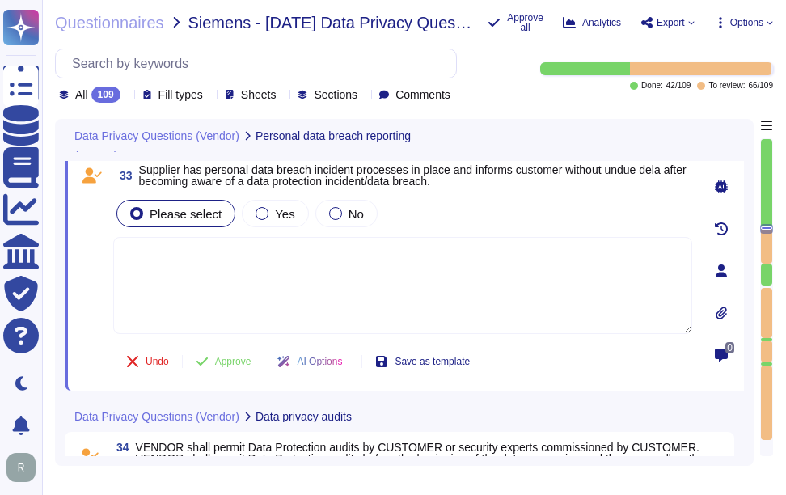
type textarea "Sectigo implements a procedure for regular testing, assessment, and evaluation …"
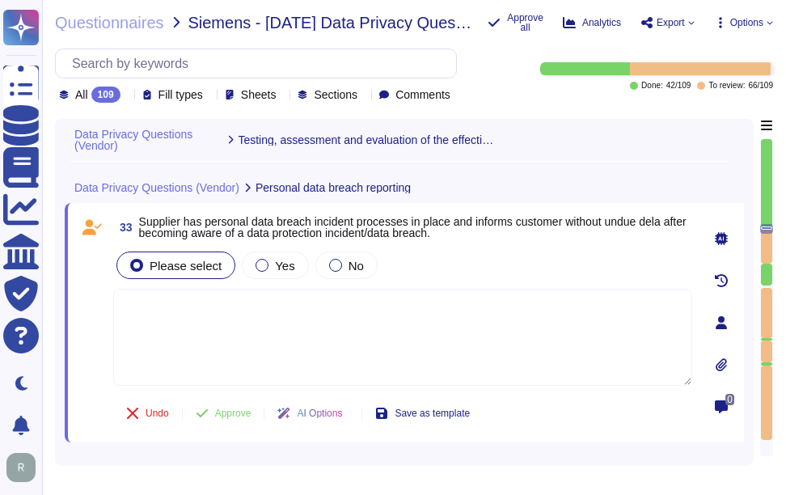
scroll to position [7468, 0]
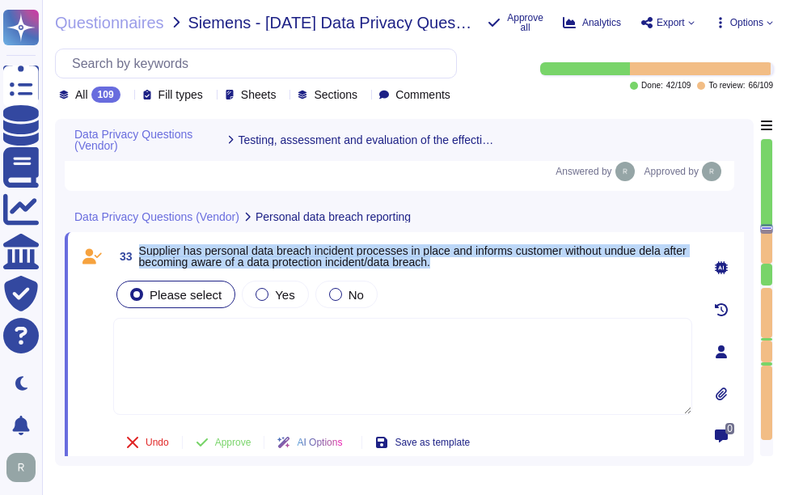
drag, startPoint x: 138, startPoint y: 247, endPoint x: 484, endPoint y: 260, distance: 345.5
click at [484, 260] on span "33 Supplier has personal data breach incident processes in place and informs cu…" at bounding box center [402, 256] width 579 height 29
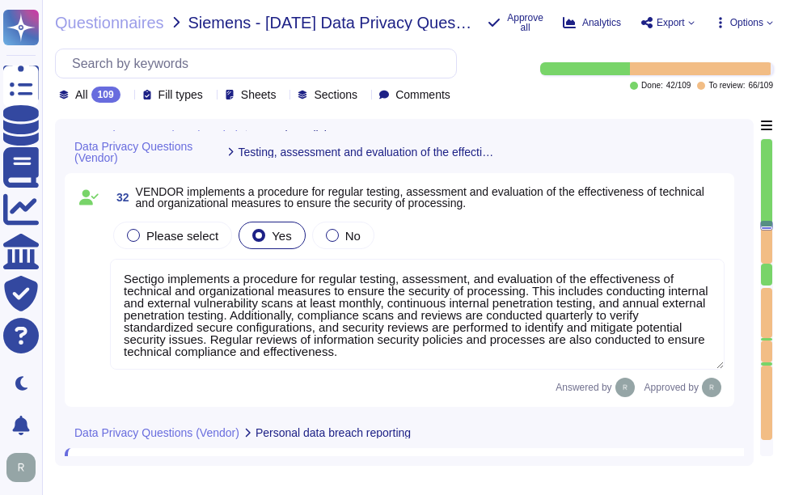
scroll to position [7226, 0]
type textarea "Sectigo implements several measures to ensure the confidentiality, integrity, a…"
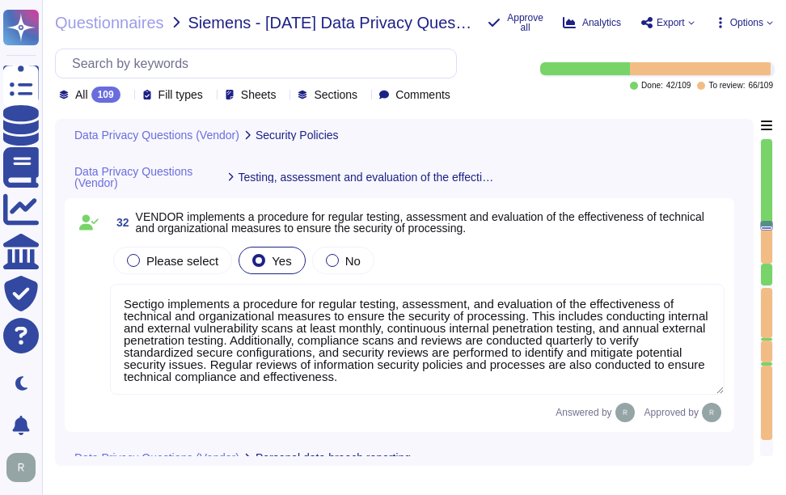
scroll to position [2, 0]
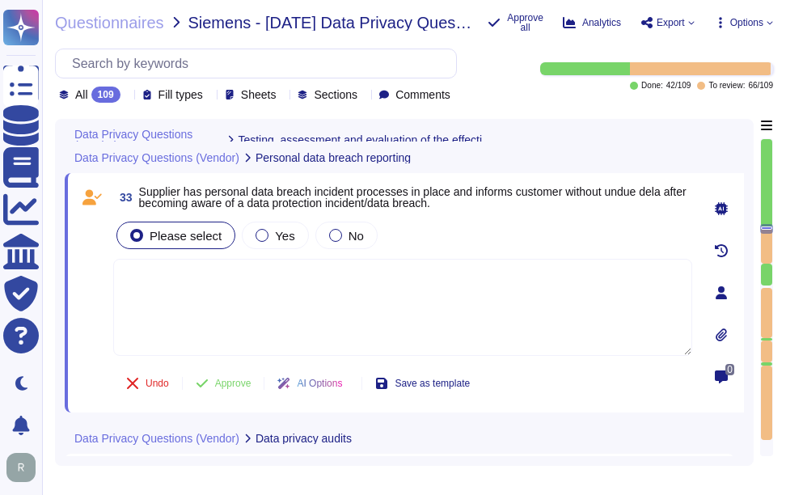
type textarea "Sectigo implements a procedure for regular testing, assessment, and evaluation …"
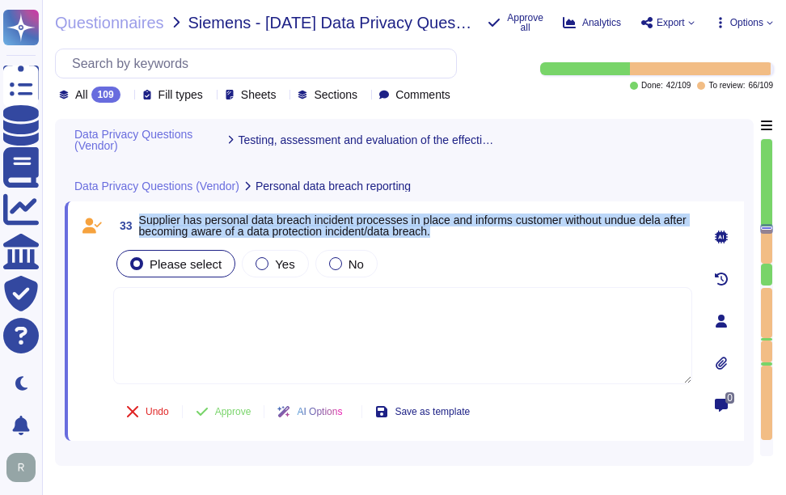
drag, startPoint x: 141, startPoint y: 216, endPoint x: 527, endPoint y: 228, distance: 386.7
click at [527, 228] on span "Supplier has personal data breach incident processes in place and informs custo…" at bounding box center [415, 225] width 553 height 23
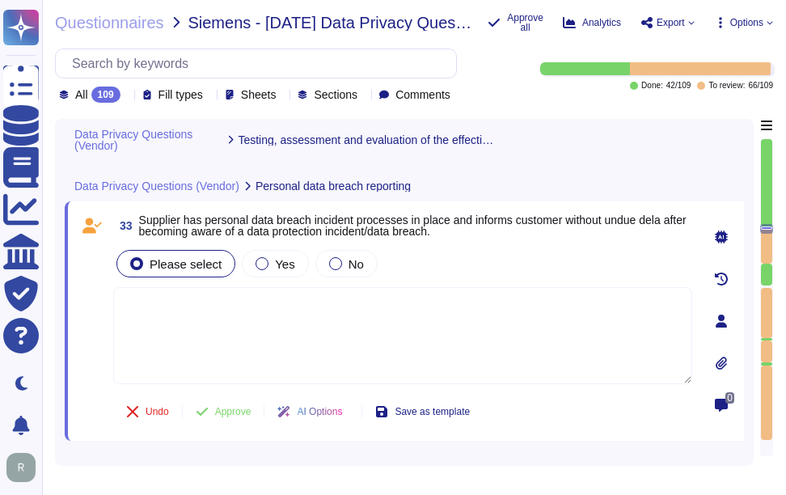
click at [404, 313] on textarea at bounding box center [402, 335] width 579 height 97
paste textarea "We have a formal Incident Response Plan in place that ensures compliance with a…"
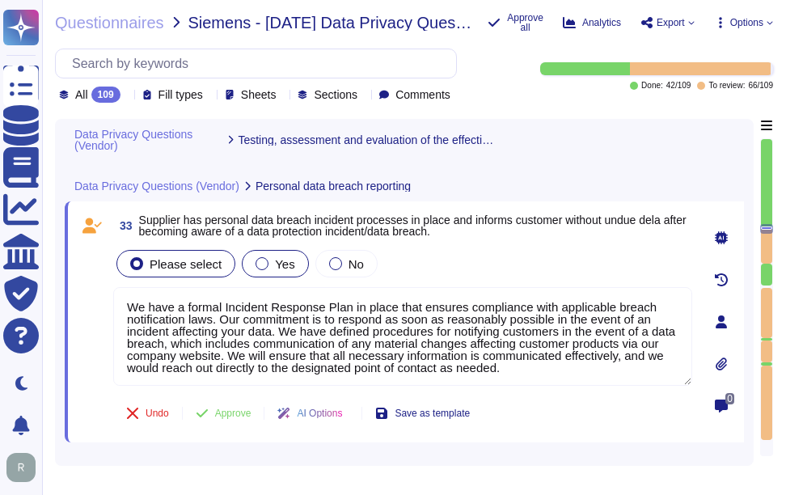
type textarea "We have a formal Incident Response Plan in place that ensures compliance with a…"
click at [257, 264] on div at bounding box center [262, 263] width 13 height 13
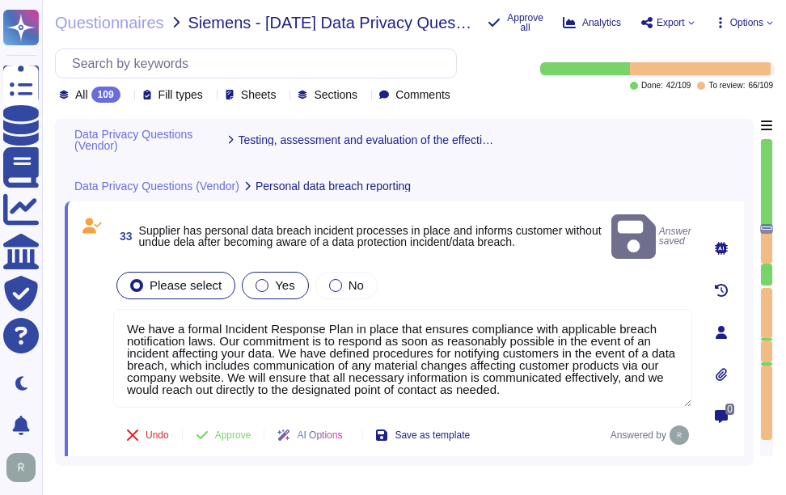
click at [299, 272] on div "Yes" at bounding box center [275, 285] width 66 height 27
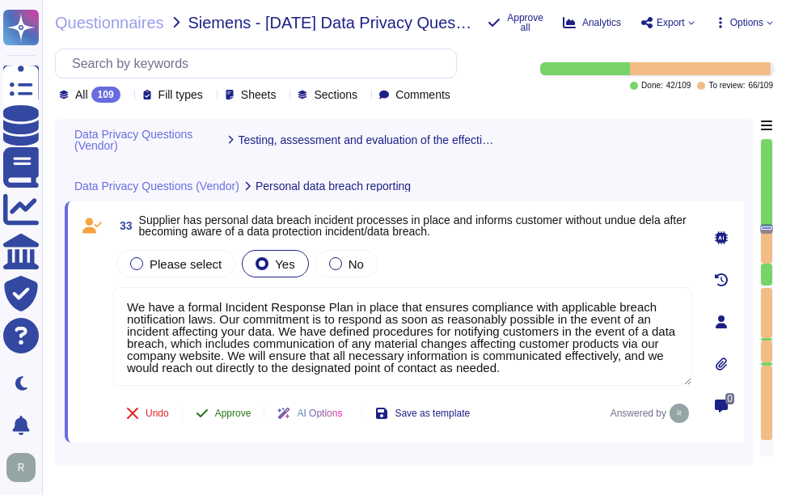
click at [232, 410] on span "Approve" at bounding box center [233, 413] width 36 height 10
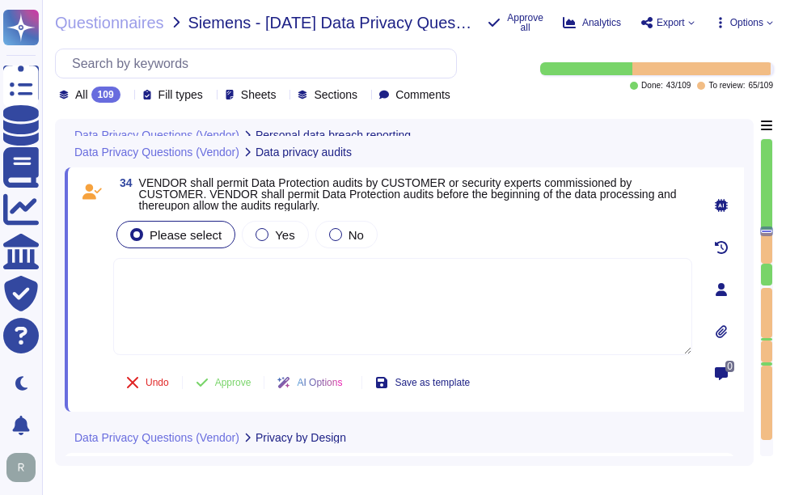
scroll to position [7793, 0]
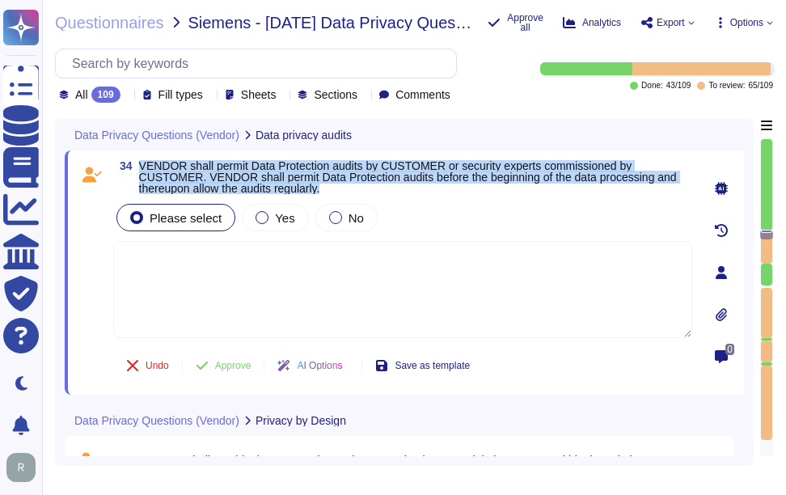
drag, startPoint x: 141, startPoint y: 165, endPoint x: 344, endPoint y: 185, distance: 204.0
click at [344, 185] on span "VENDOR shall permit Data Protection audits by CUSTOMER or security experts comm…" at bounding box center [415, 177] width 553 height 34
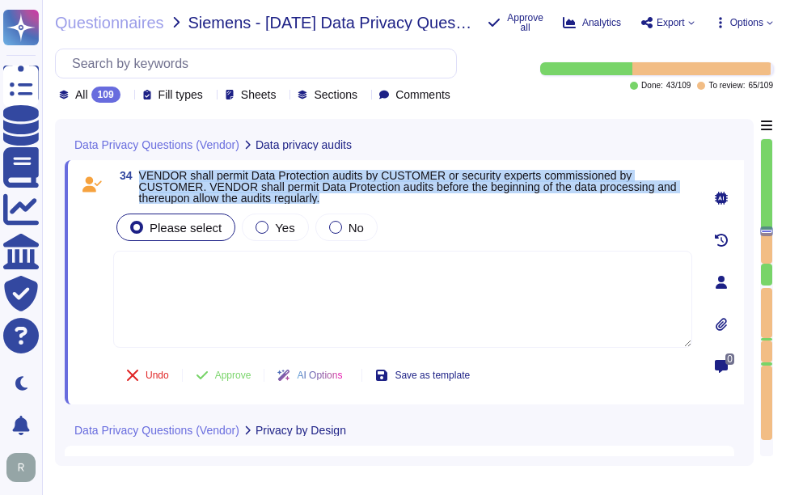
type textarea "We have a formal Incident Response Plan in place that ensures compliance with a…"
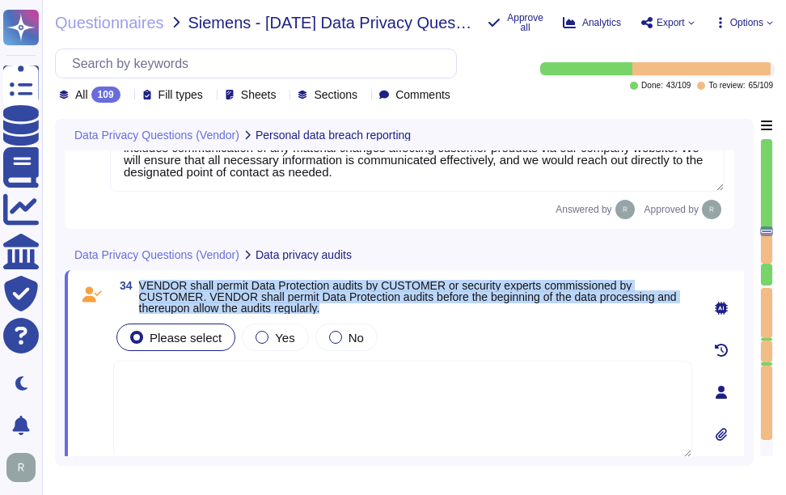
scroll to position [7713, 0]
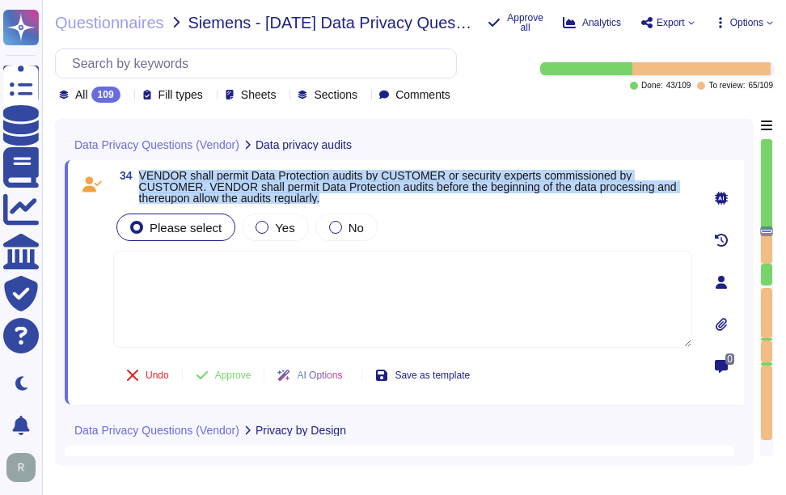
type textarea "We have a formal Incident Response Plan in place that ensures compliance with a…"
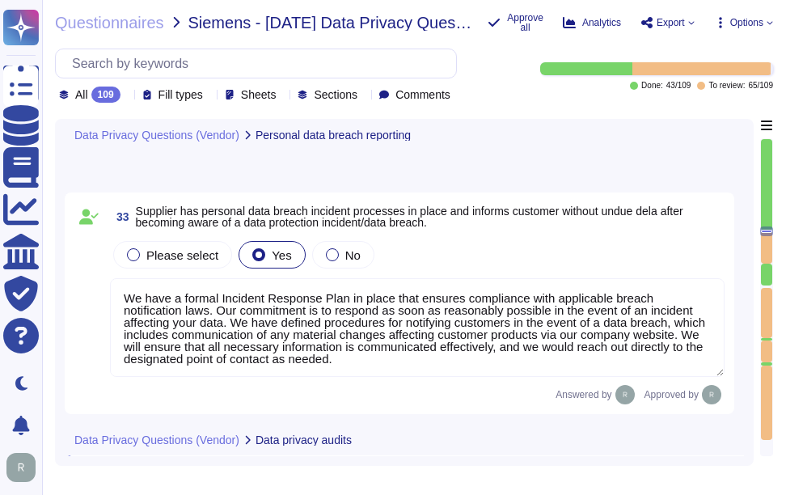
scroll to position [7470, 0]
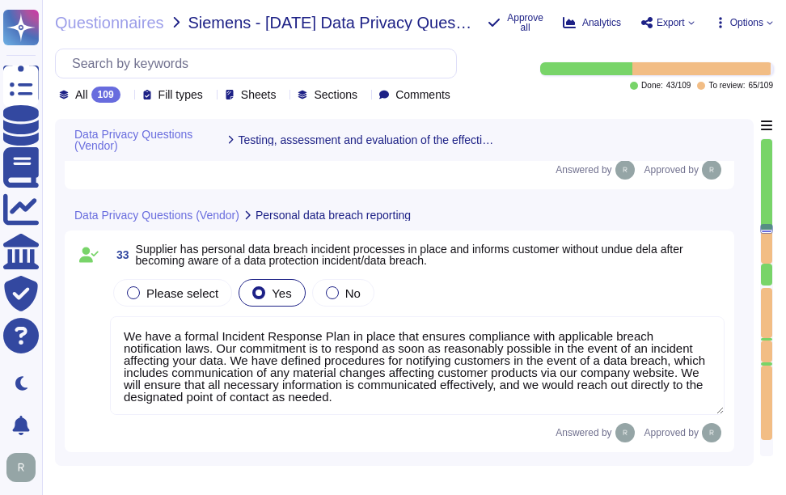
type textarea "Sectigo implements a procedure for regular testing, assessment, and evaluation …"
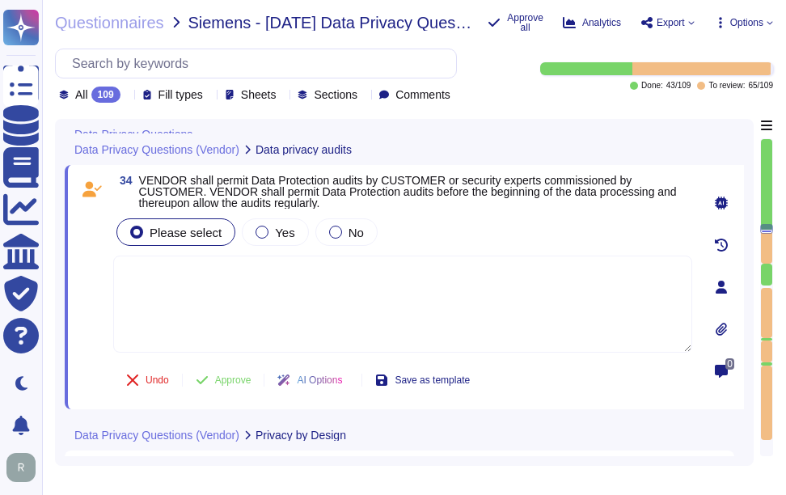
scroll to position [7823, 0]
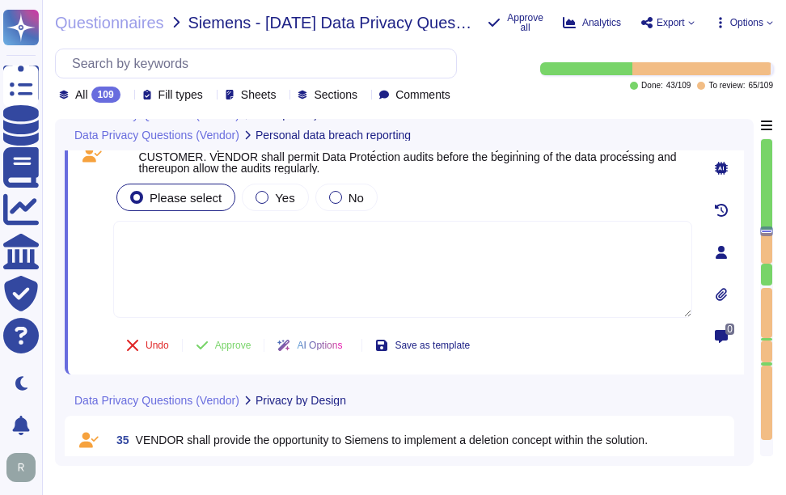
type textarea "We have a formal Incident Response Plan in place that ensures compliance with a…"
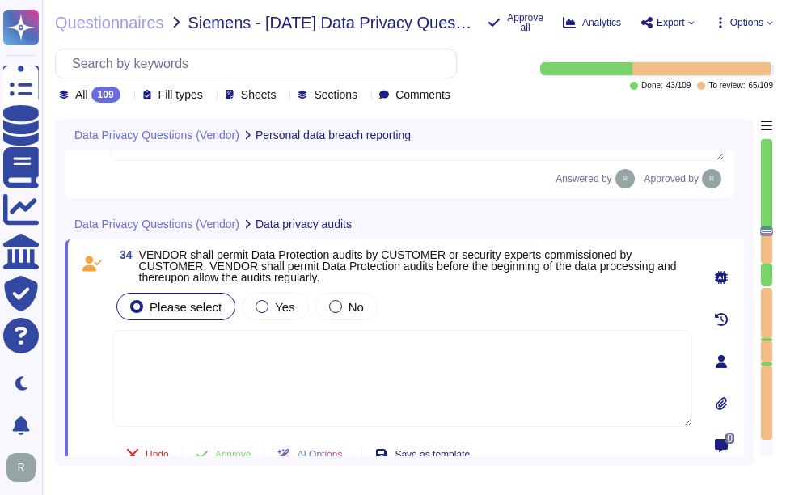
scroll to position [7743, 0]
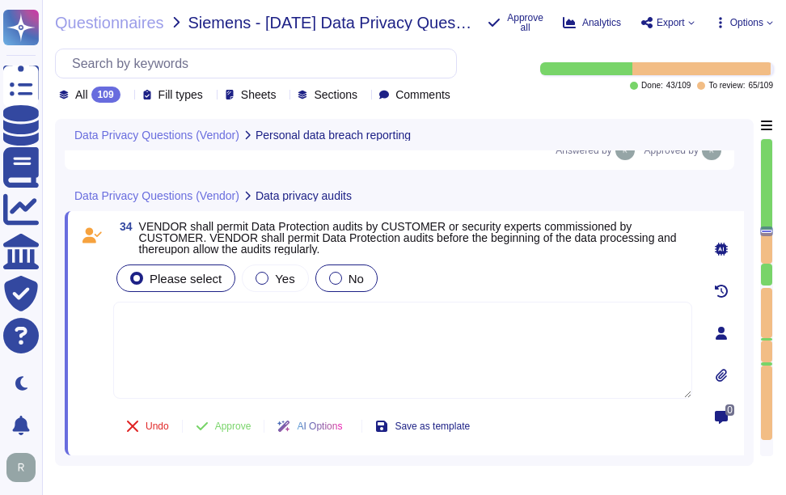
click at [349, 277] on span "No" at bounding box center [356, 279] width 15 height 14
click at [370, 358] on textarea at bounding box center [402, 350] width 579 height 97
paste textarea "The supplier does not permit customers to perform their own audits or risk asse…"
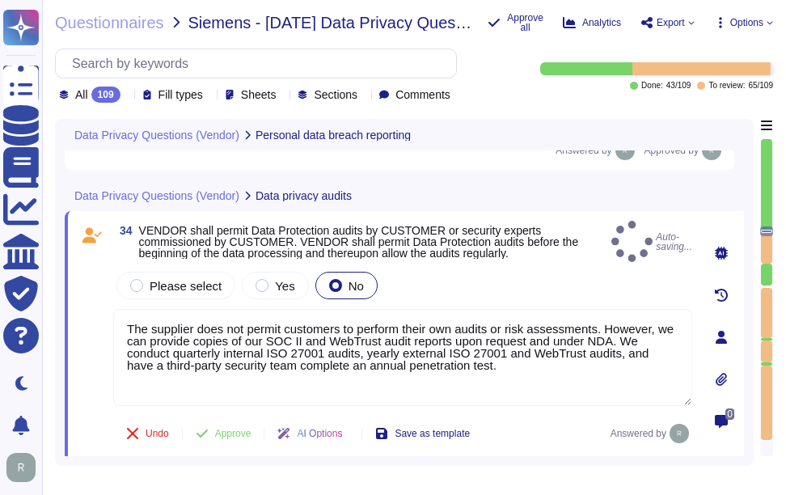
click at [434, 269] on div "Please select Yes No" at bounding box center [402, 285] width 579 height 34
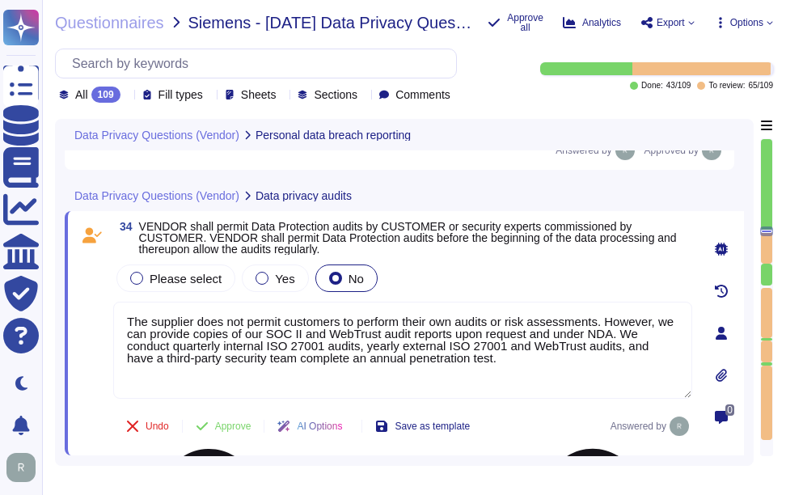
drag, startPoint x: 191, startPoint y: 321, endPoint x: 118, endPoint y: 320, distance: 72.8
click at [118, 320] on textarea "The supplier does not permit customers to perform their own audits or risk asse…" at bounding box center [402, 350] width 579 height 97
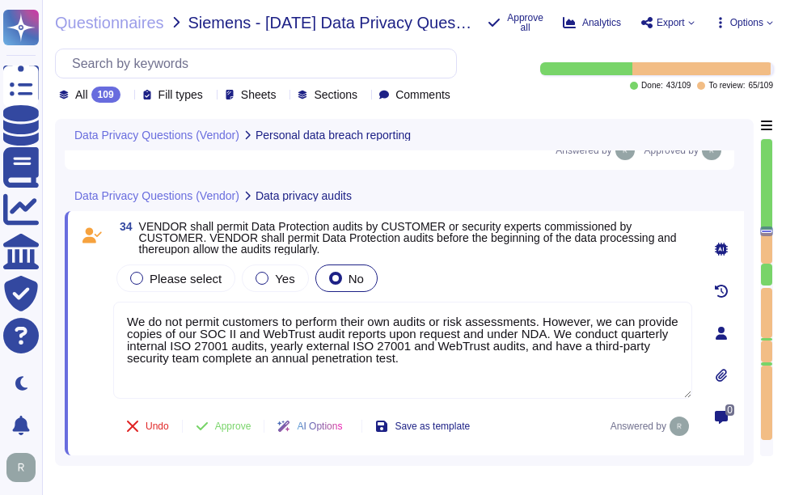
type textarea "We do not permit customers to perform their own audits or risk assessments. How…"
click at [419, 262] on div "Please select Yes No" at bounding box center [402, 278] width 579 height 34
click at [245, 424] on span "Approve" at bounding box center [233, 426] width 36 height 10
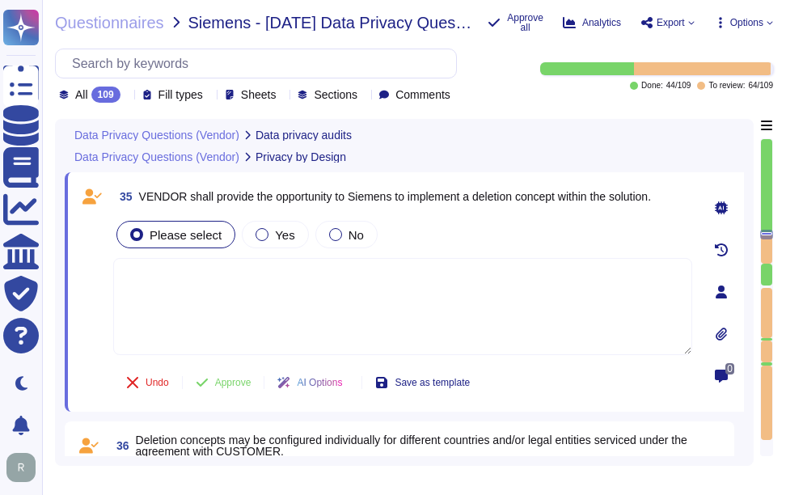
scroll to position [8048, 0]
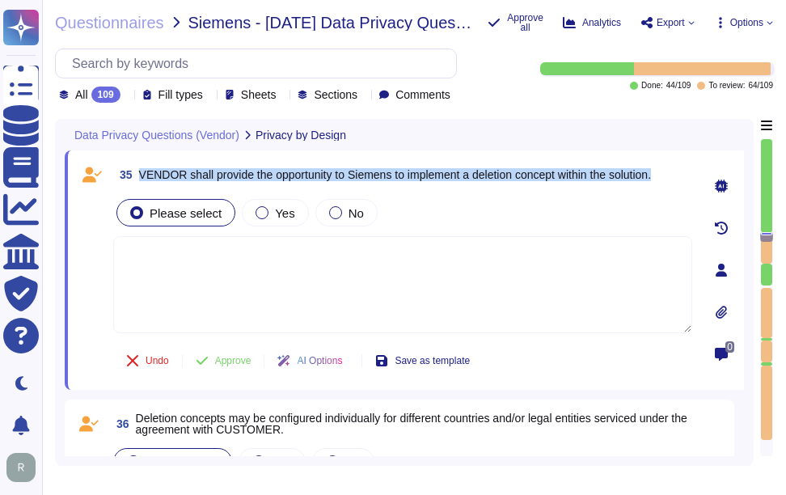
drag, startPoint x: 141, startPoint y: 173, endPoint x: 678, endPoint y: 177, distance: 537.7
click at [678, 177] on div "35 VENDOR shall provide the opportunity to Siemens to implement a deletion conc…" at bounding box center [402, 174] width 579 height 29
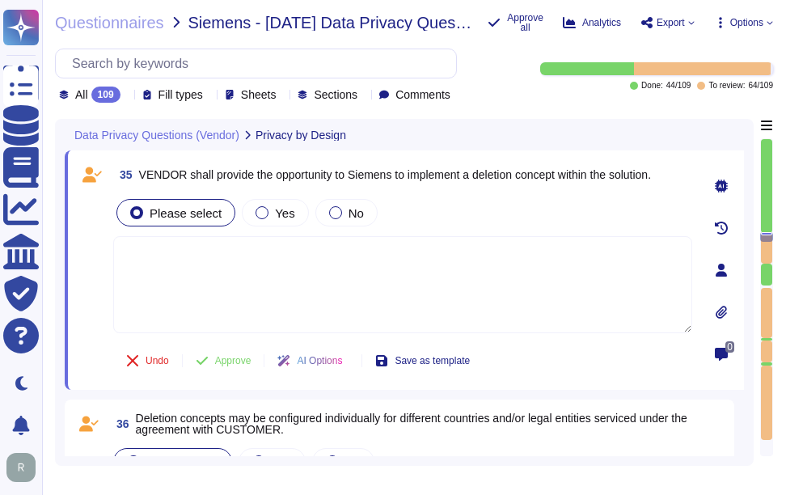
click at [391, 273] on textarea at bounding box center [402, 284] width 579 height 97
paste textarea "We do not guarantee data deletion at point of service termination. The data in …"
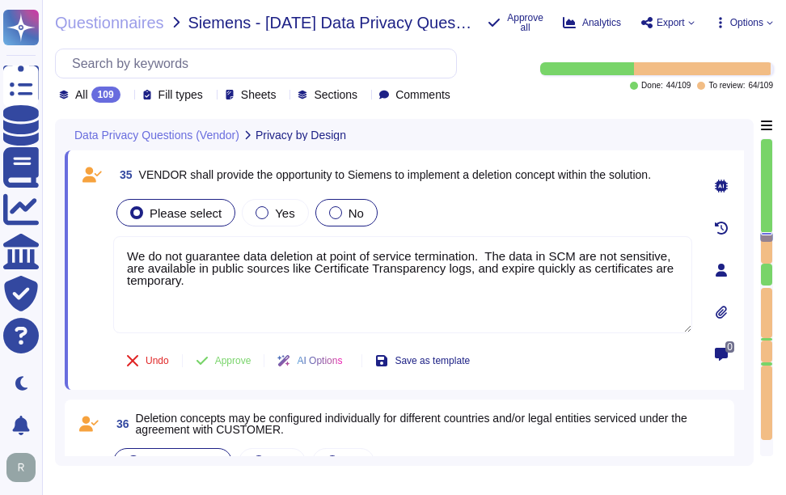
click at [334, 209] on label "No" at bounding box center [346, 212] width 35 height 13
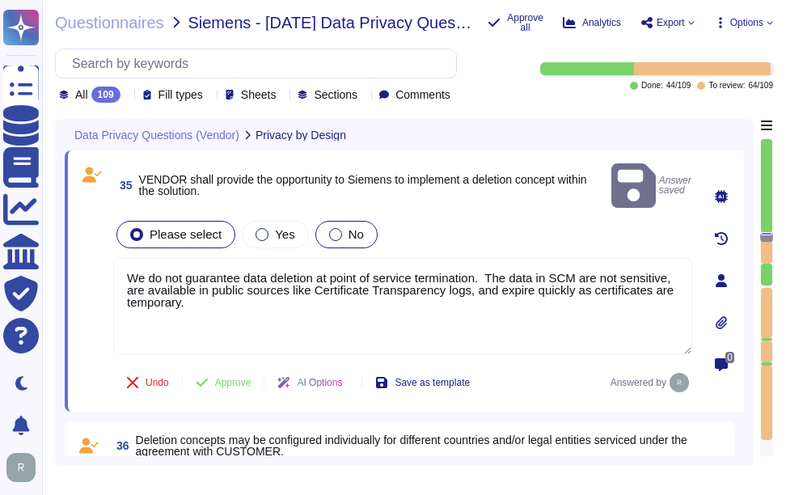
click at [329, 228] on div at bounding box center [335, 234] width 13 height 13
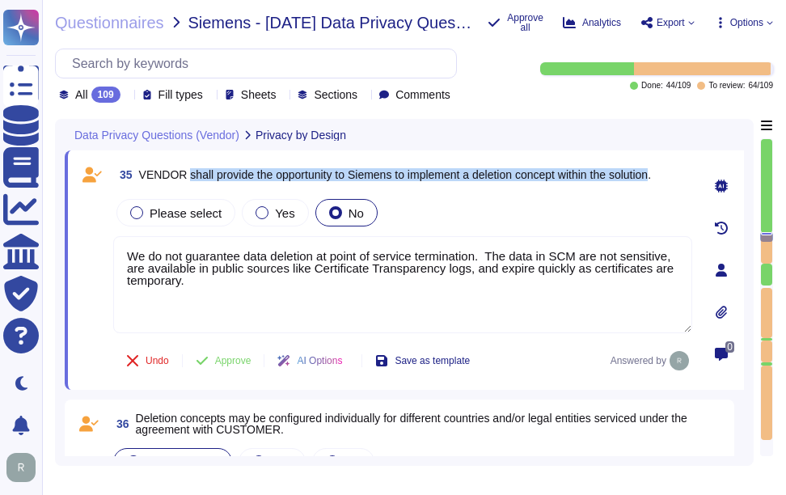
drag, startPoint x: 189, startPoint y: 173, endPoint x: 667, endPoint y: 188, distance: 478.1
click at [651, 188] on span "35 VENDOR shall provide the opportunity to Siemens to implement a deletion conc…" at bounding box center [382, 174] width 538 height 29
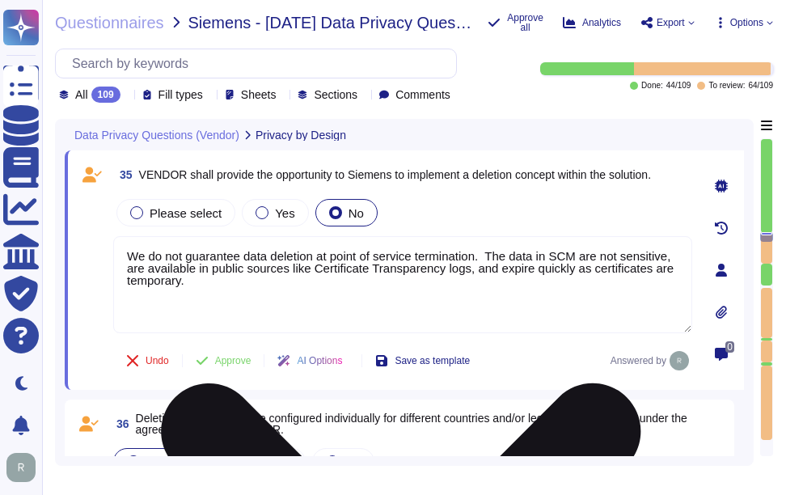
drag, startPoint x: 362, startPoint y: 256, endPoint x: 477, endPoint y: 257, distance: 114.8
click at [477, 257] on textarea "We do not guarantee data deletion at point of service termination. The data in …" at bounding box center [402, 284] width 579 height 97
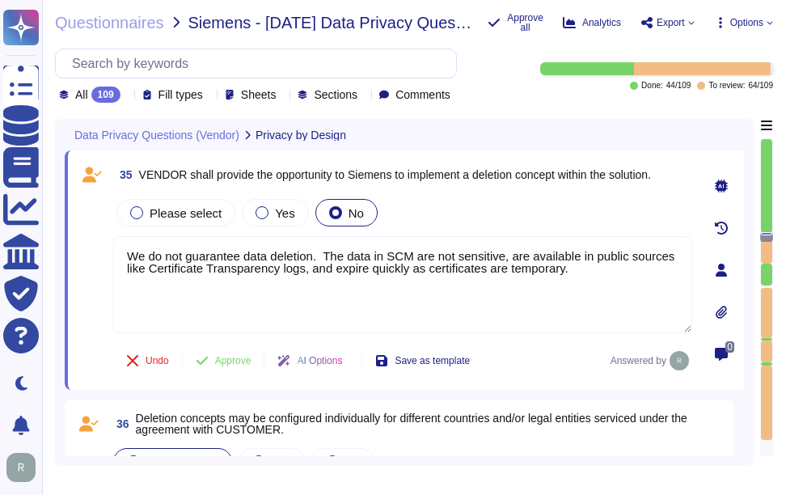
click at [501, 223] on div "Please select Yes No" at bounding box center [402, 213] width 579 height 34
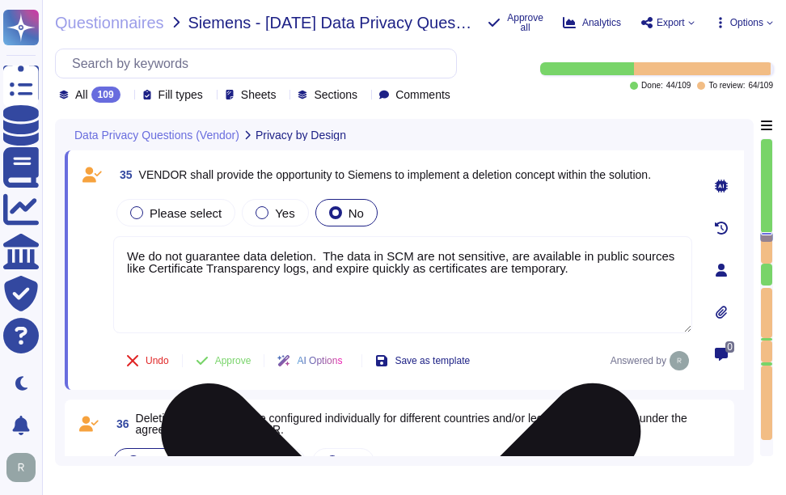
click at [603, 276] on textarea "We do not guarantee data deletion. The data in SCM are not sensitive, are avail…" at bounding box center [402, 284] width 579 height 97
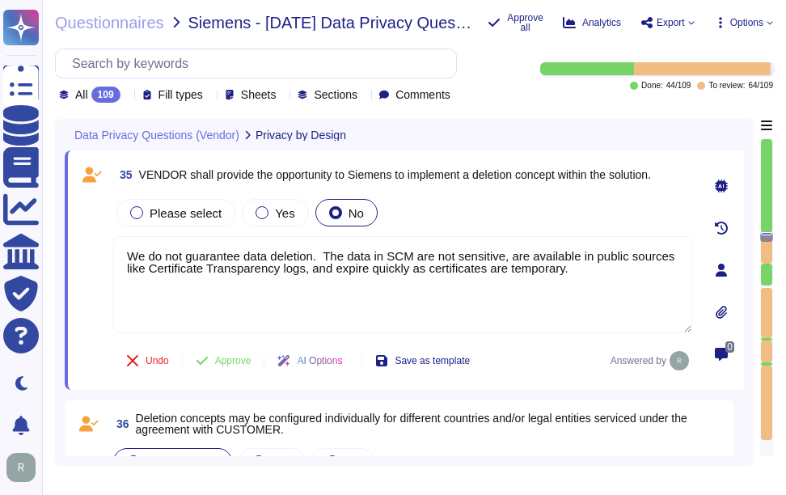
paste textarea "However, we do follow a structured approach for data disposal, which includes p…"
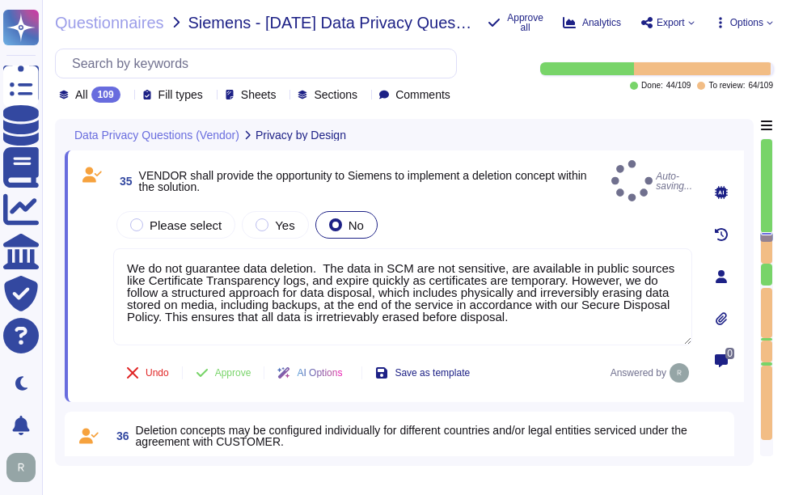
type textarea "We do not guarantee data deletion. The data in SCM are not sensitive, are avail…"
click at [568, 215] on div "Please select Yes No" at bounding box center [402, 225] width 579 height 34
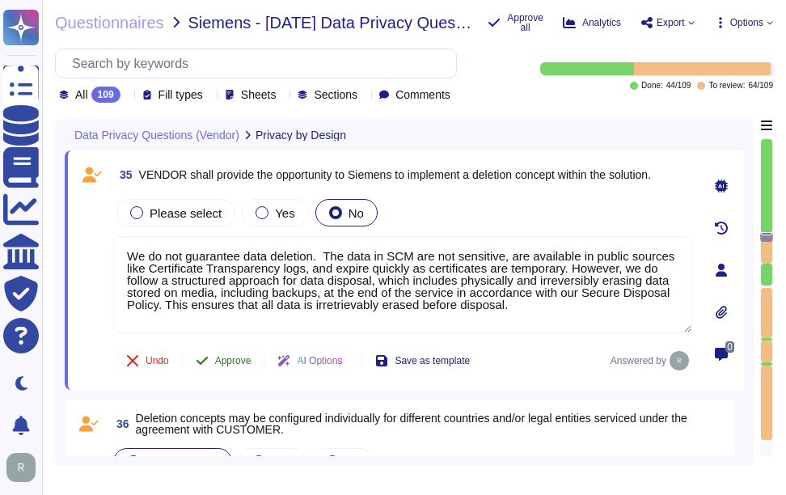
click at [244, 364] on span "Approve" at bounding box center [233, 361] width 36 height 10
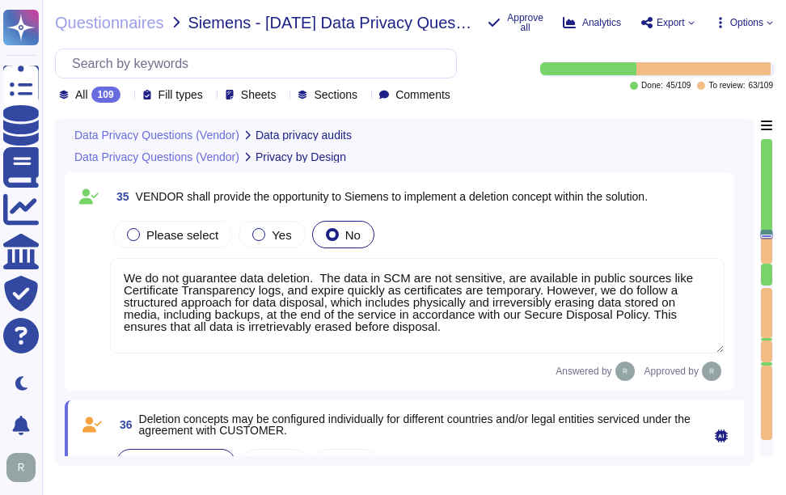
type textarea "We do not permit customers to perform their own audits or risk assessments. How…"
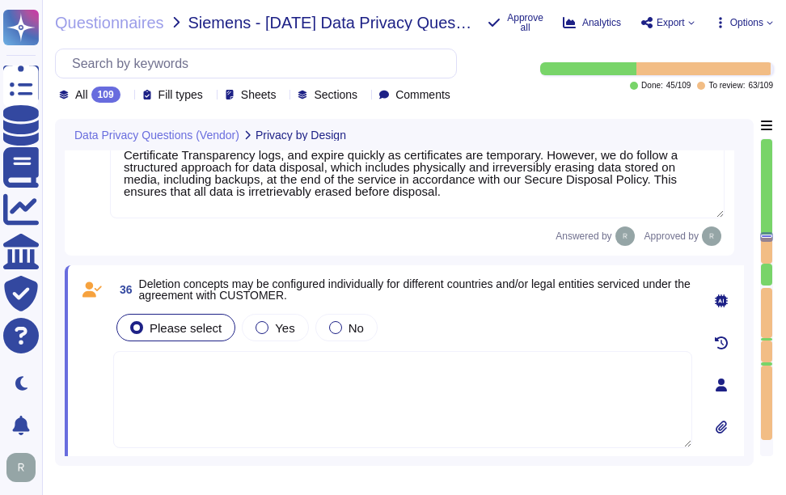
scroll to position [8165, 0]
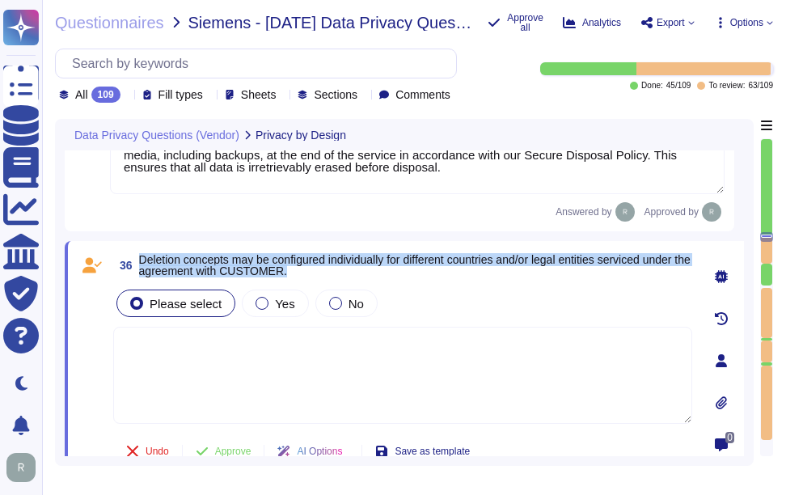
drag, startPoint x: 141, startPoint y: 257, endPoint x: 401, endPoint y: 277, distance: 261.1
click at [401, 277] on span "36 Deletion concepts may be configured individually for different countries and…" at bounding box center [402, 265] width 579 height 29
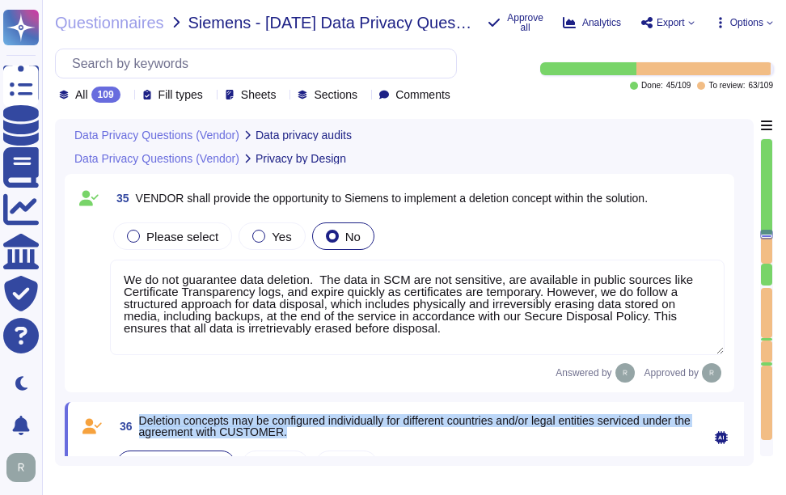
type textarea "We do not permit customers to perform their own audits or risk assessments. How…"
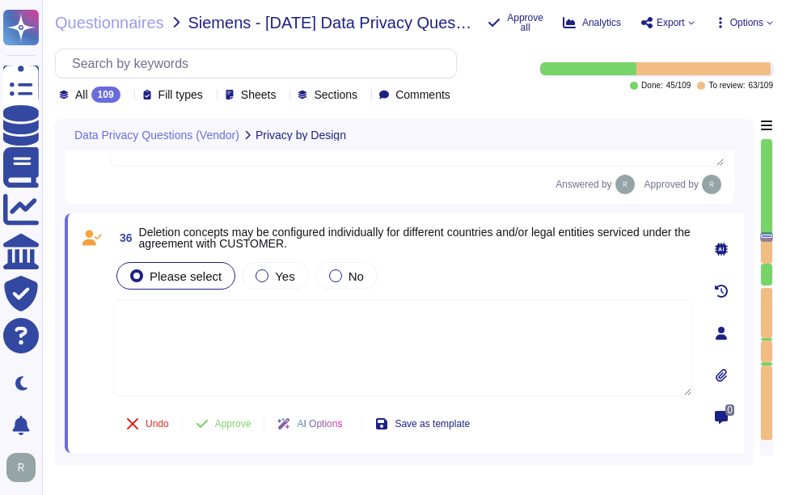
scroll to position [8191, 0]
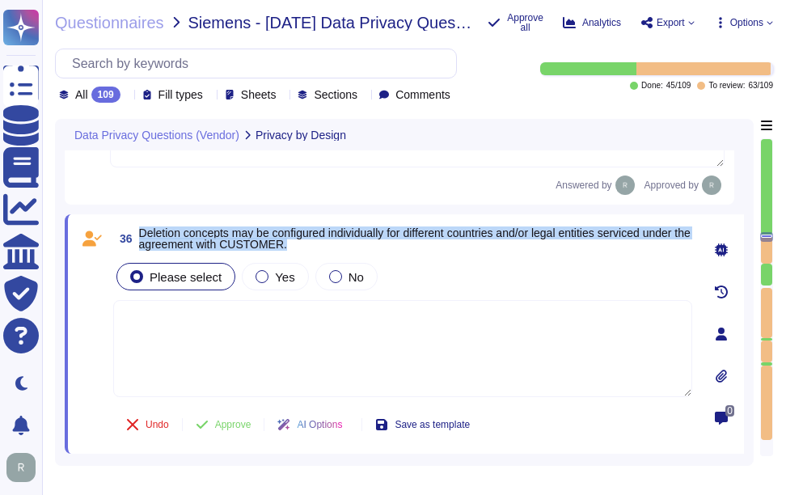
drag, startPoint x: 139, startPoint y: 230, endPoint x: 357, endPoint y: 247, distance: 219.0
click at [357, 247] on span "Deletion concepts may be configured individually for different countries and/or…" at bounding box center [415, 238] width 553 height 23
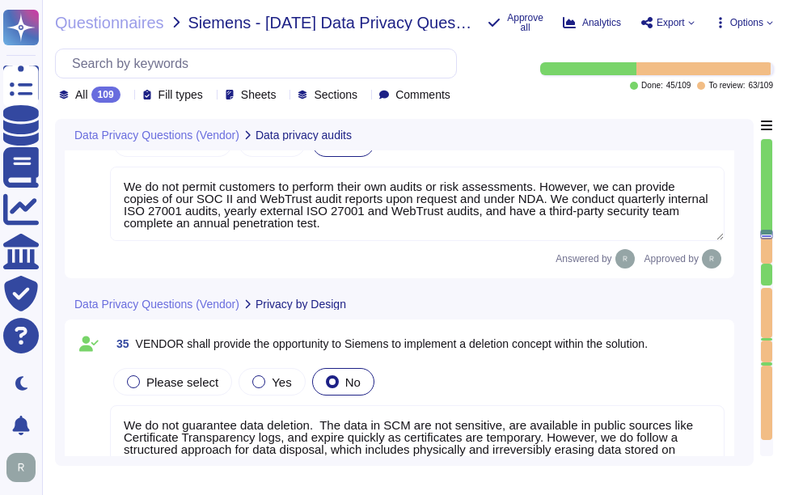
type textarea "We do not permit customers to perform their own audits or risk assessments. How…"
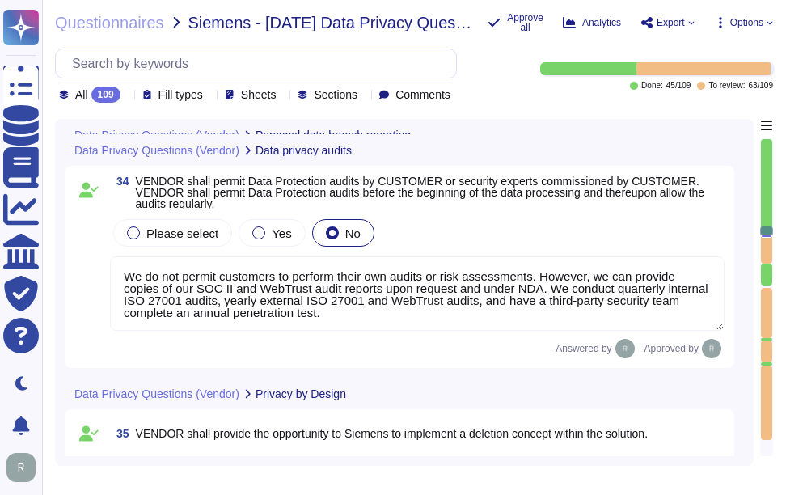
scroll to position [7787, 0]
type textarea "We have a formal Incident Response Plan in place that ensures compliance with a…"
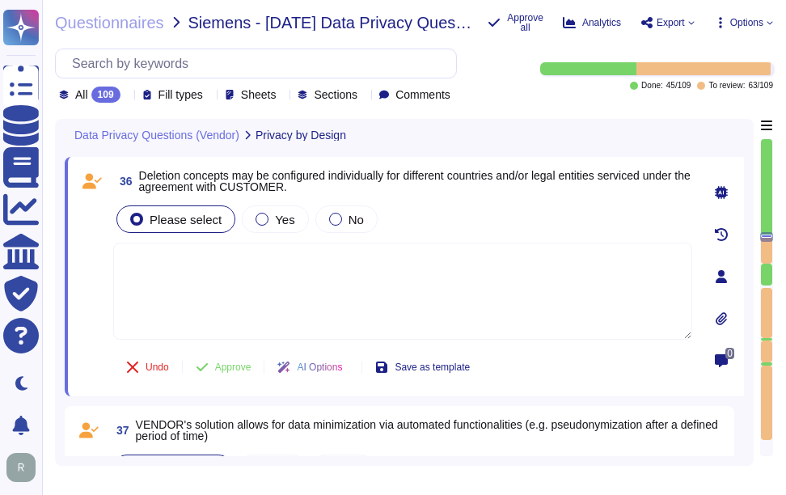
scroll to position [8223, 0]
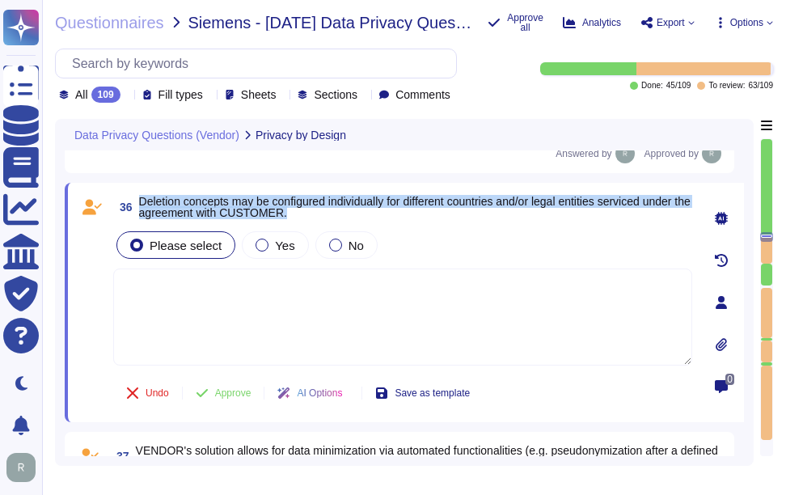
drag, startPoint x: 139, startPoint y: 198, endPoint x: 344, endPoint y: 216, distance: 206.2
click at [344, 216] on span "Deletion concepts may be configured individually for different countries and/or…" at bounding box center [415, 207] width 553 height 23
click at [303, 195] on span "Deletion concepts may be configured individually for different countries and/or…" at bounding box center [414, 207] width 551 height 24
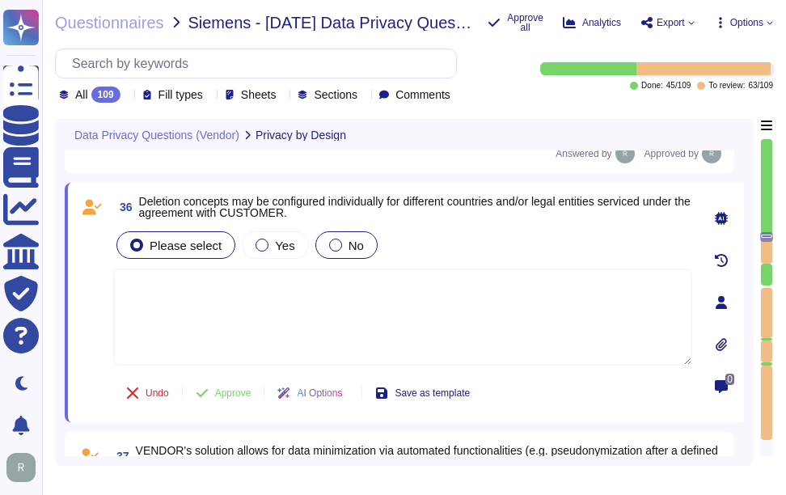
click at [332, 247] on div at bounding box center [335, 245] width 13 height 13
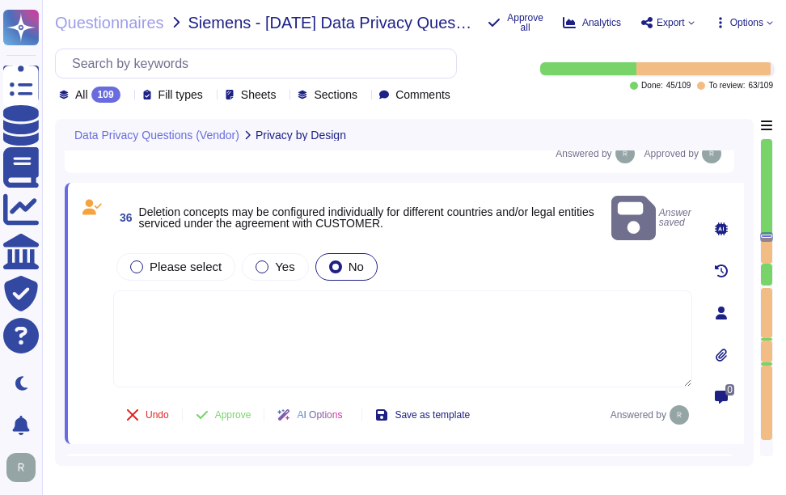
click at [453, 298] on textarea at bounding box center [402, 338] width 579 height 97
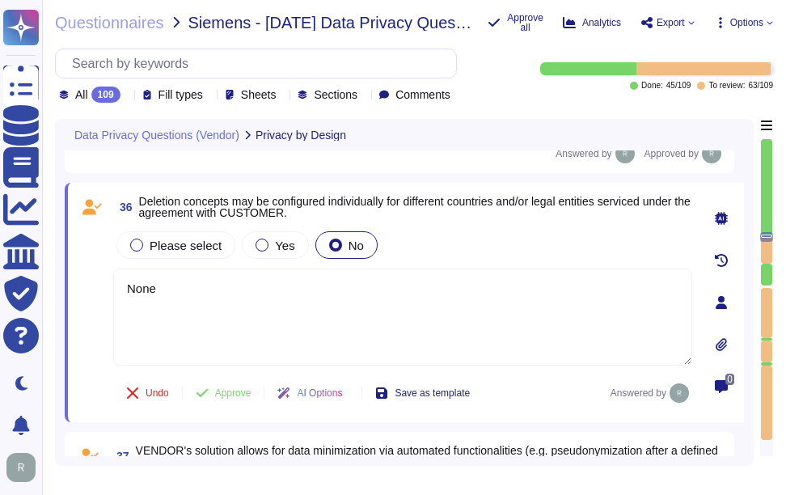
type textarea "None"
click at [509, 238] on div "Please select Yes No" at bounding box center [402, 245] width 579 height 34
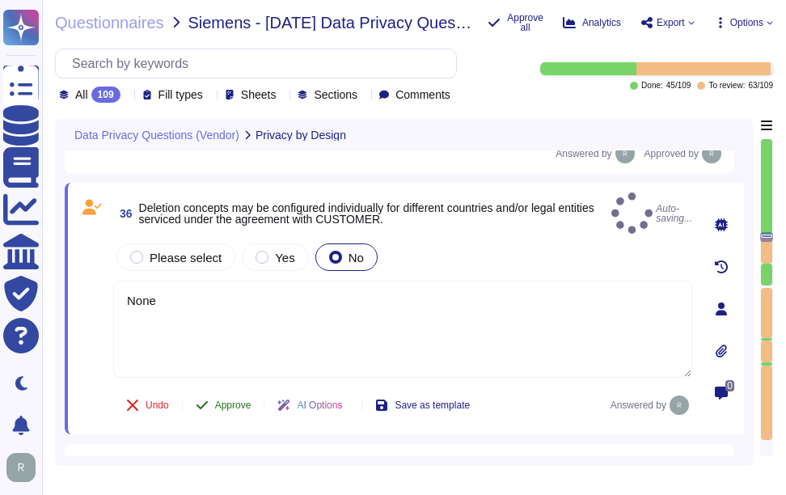
click at [225, 400] on span "Approve" at bounding box center [233, 405] width 36 height 10
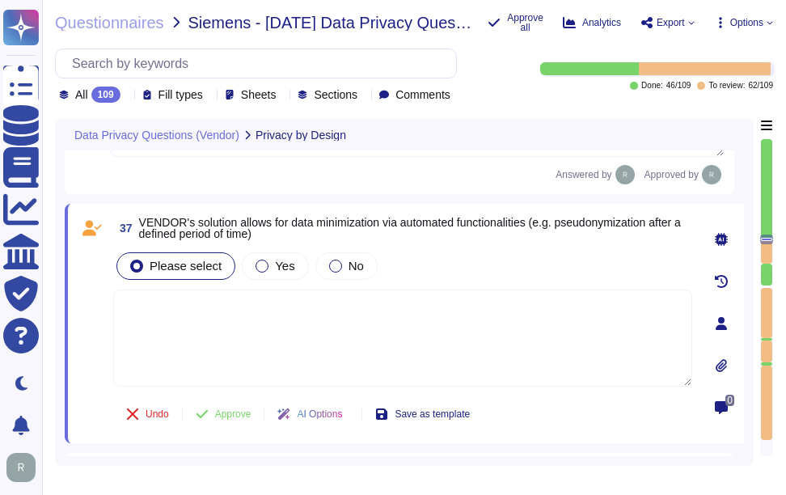
scroll to position [8464, 0]
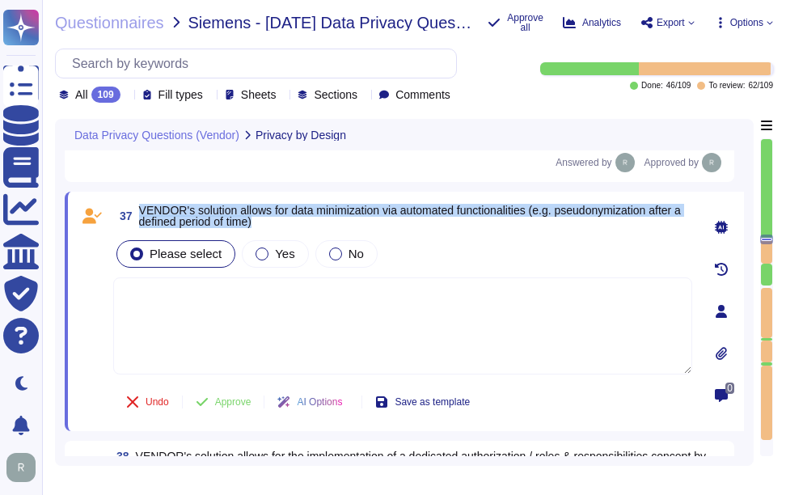
drag, startPoint x: 141, startPoint y: 188, endPoint x: 333, endPoint y: 197, distance: 192.7
click at [333, 205] on span "VENDOR's solution allows for data minimization via automated functionalities (e…" at bounding box center [415, 216] width 553 height 23
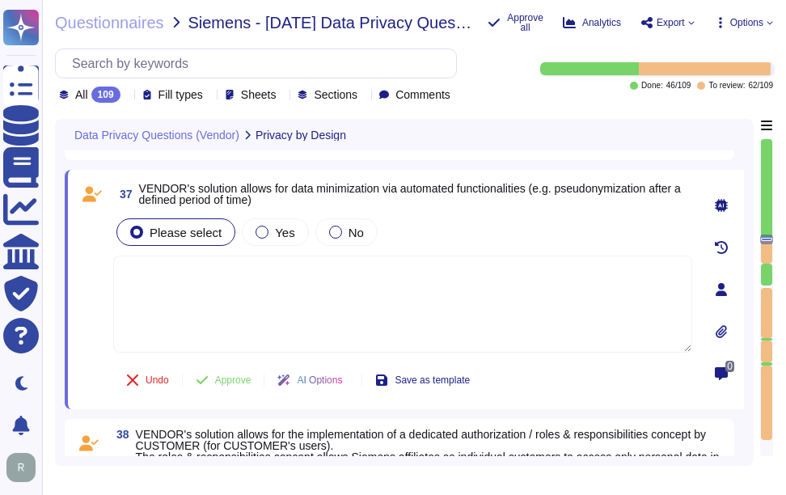
click at [434, 320] on textarea at bounding box center [402, 304] width 579 height 97
paste textarea "We use data masking techniques to obfuscate sensitive customer data during proc…"
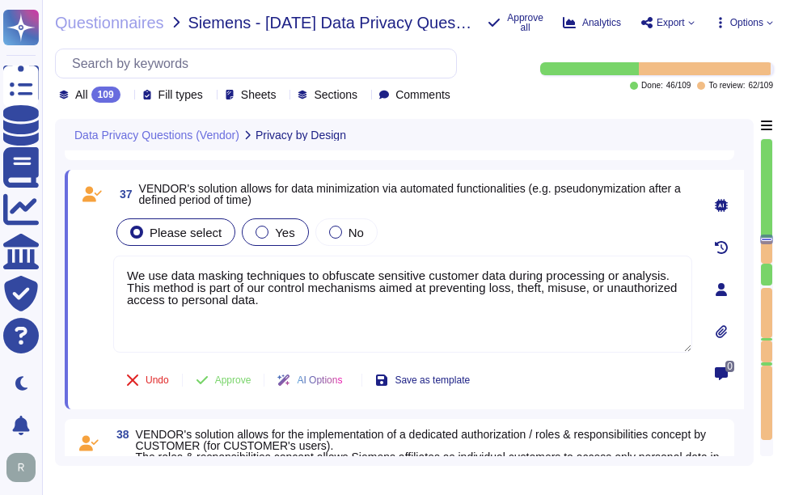
type textarea "We use data masking techniques to obfuscate sensitive customer data during proc…"
click at [281, 228] on span "Yes" at bounding box center [284, 233] width 19 height 14
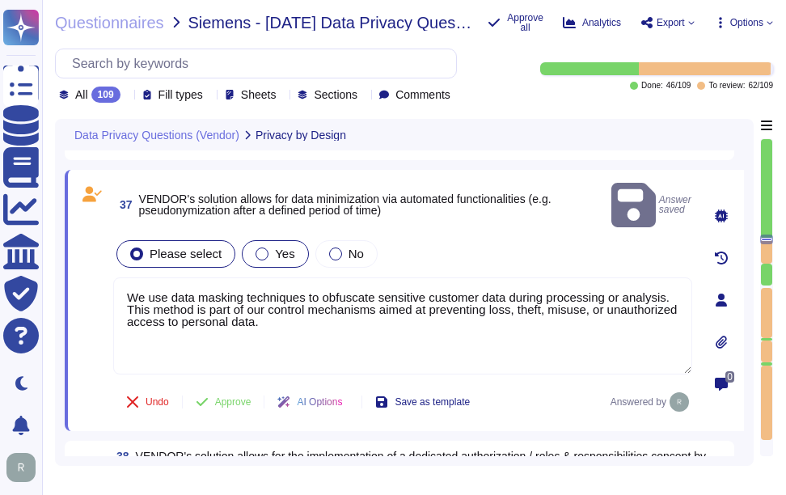
click at [260, 247] on div at bounding box center [262, 253] width 13 height 13
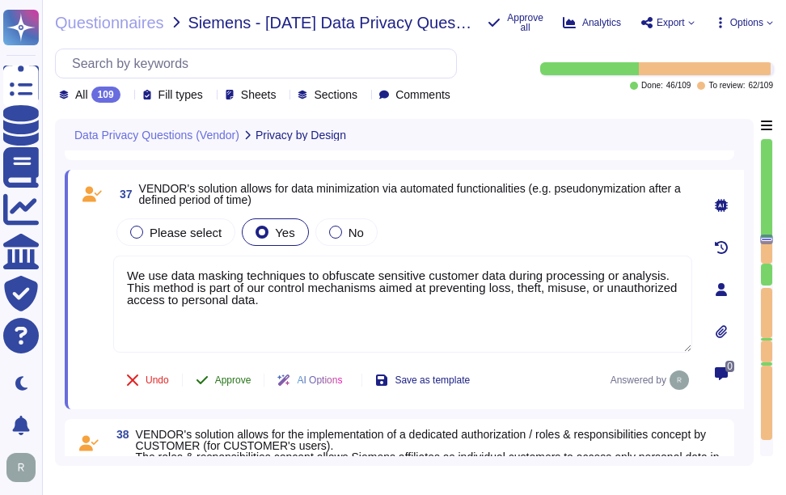
click at [241, 382] on span "Approve" at bounding box center [233, 380] width 36 height 10
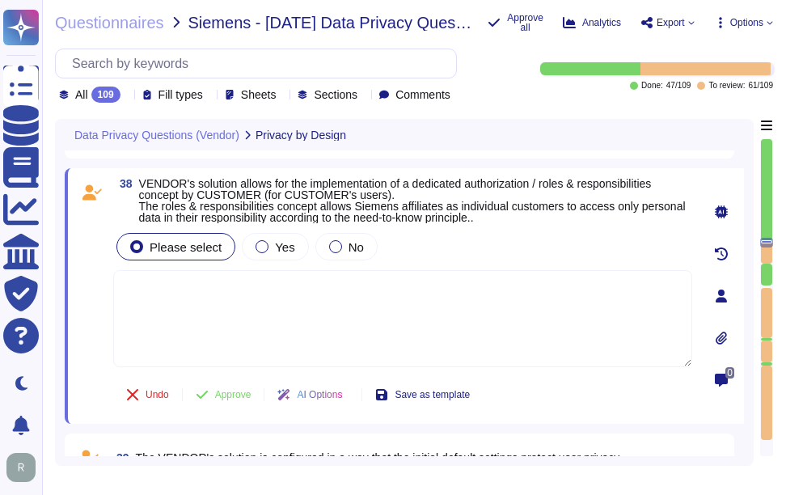
scroll to position [8682, 0]
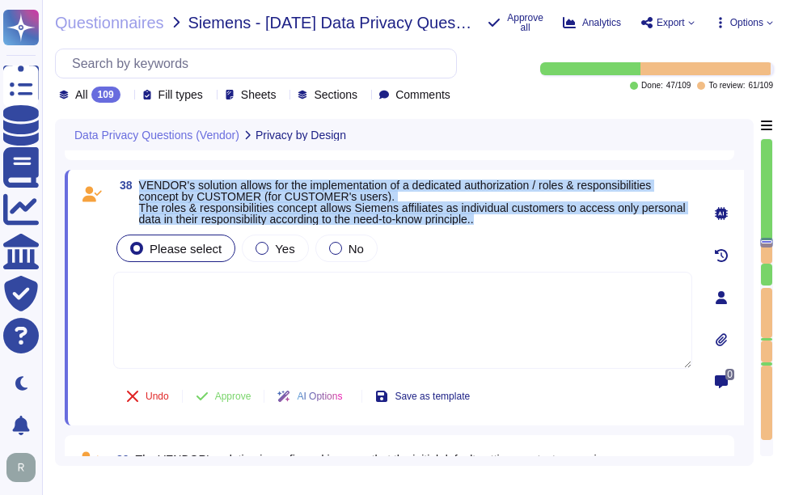
drag, startPoint x: 141, startPoint y: 180, endPoint x: 556, endPoint y: 224, distance: 417.1
click at [556, 224] on span "VENDOR's solution allows for the implementation of a dedicated authorization / …" at bounding box center [415, 202] width 553 height 45
click at [208, 194] on span "VENDOR's solution allows for the implementation of a dedicated authorization / …" at bounding box center [412, 202] width 547 height 47
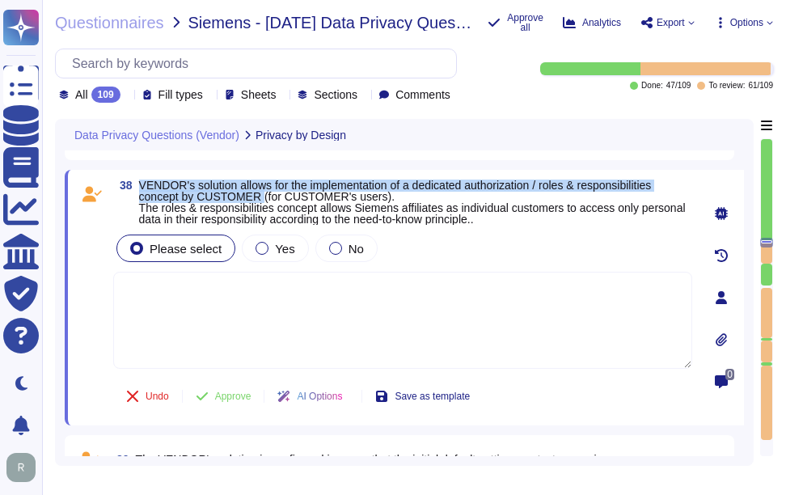
drag, startPoint x: 139, startPoint y: 180, endPoint x: 259, endPoint y: 192, distance: 120.3
click at [259, 192] on span "VENDOR's solution allows for the implementation of a dedicated authorization / …" at bounding box center [412, 202] width 547 height 47
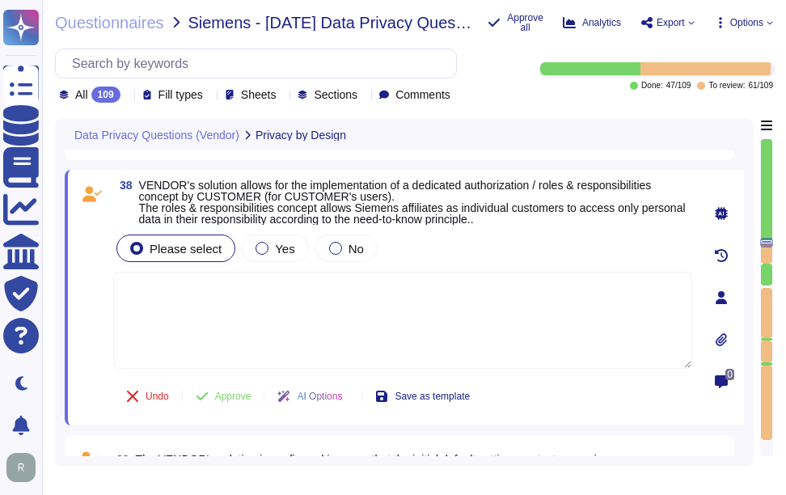
click at [204, 321] on textarea at bounding box center [402, 320] width 579 height 97
paste textarea "Yes, our solution supports the implementation of a dedicated authorization and …"
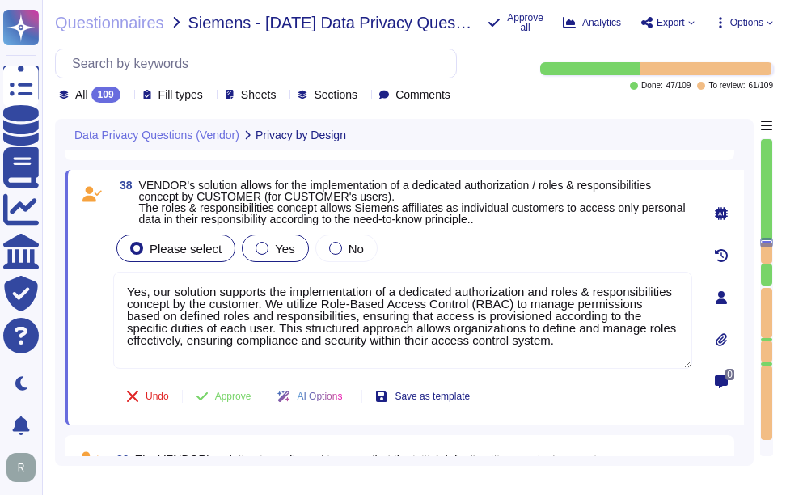
type textarea "Yes, our solution supports the implementation of a dedicated authorization and …"
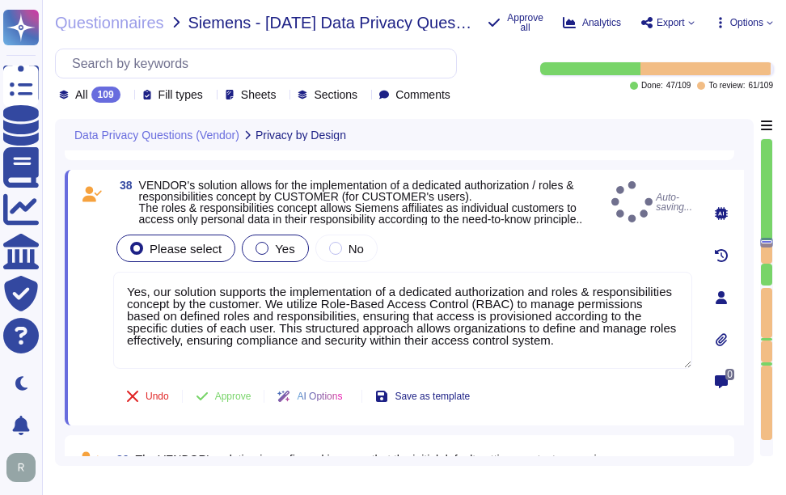
click at [295, 247] on div "Yes" at bounding box center [275, 247] width 66 height 27
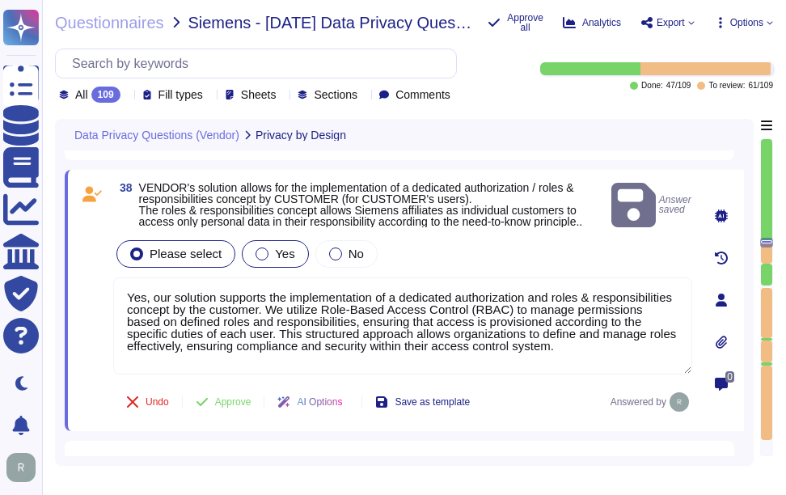
click at [279, 248] on span "Yes" at bounding box center [284, 254] width 19 height 14
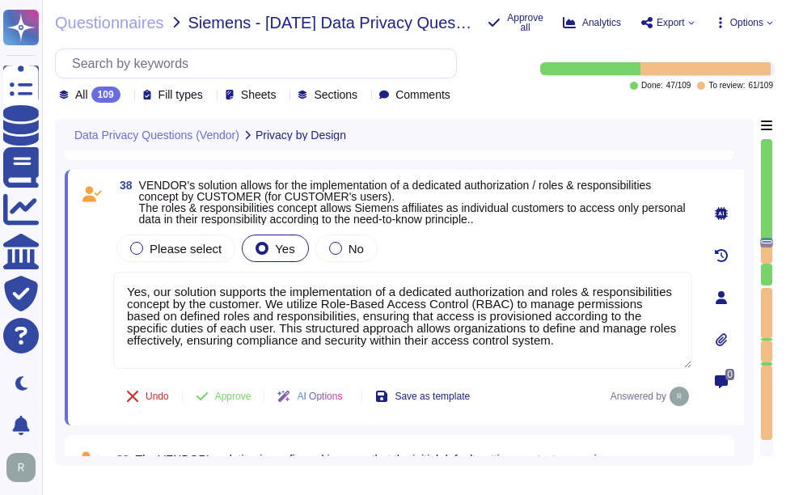
click at [463, 260] on div "Please select Yes No" at bounding box center [402, 248] width 579 height 34
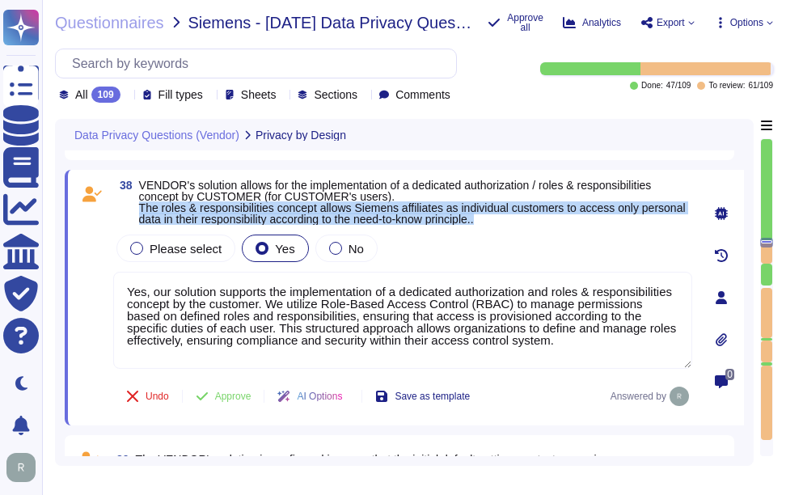
drag, startPoint x: 140, startPoint y: 207, endPoint x: 551, endPoint y: 223, distance: 411.1
click at [551, 223] on span "VENDOR's solution allows for the implementation of a dedicated authorization / …" at bounding box center [415, 202] width 553 height 45
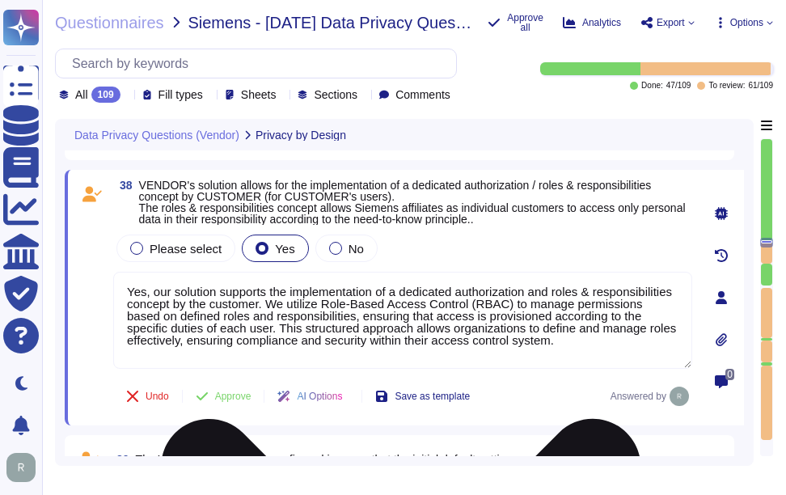
click at [253, 321] on textarea "Yes, our solution supports the implementation of a dedicated authorization and …" at bounding box center [402, 320] width 579 height 97
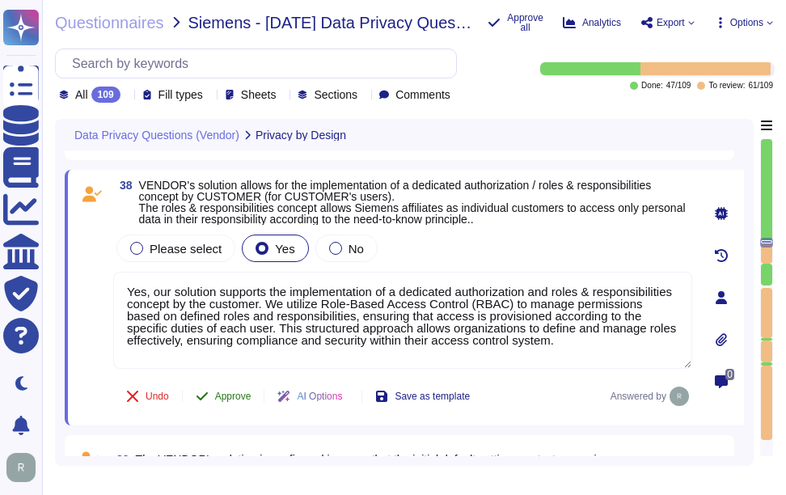
click at [234, 392] on span "Approve" at bounding box center [233, 396] width 36 height 10
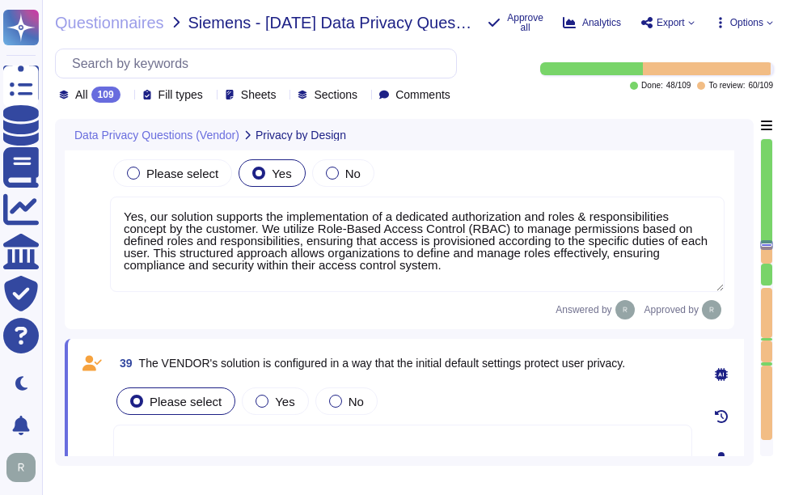
type textarea "None"
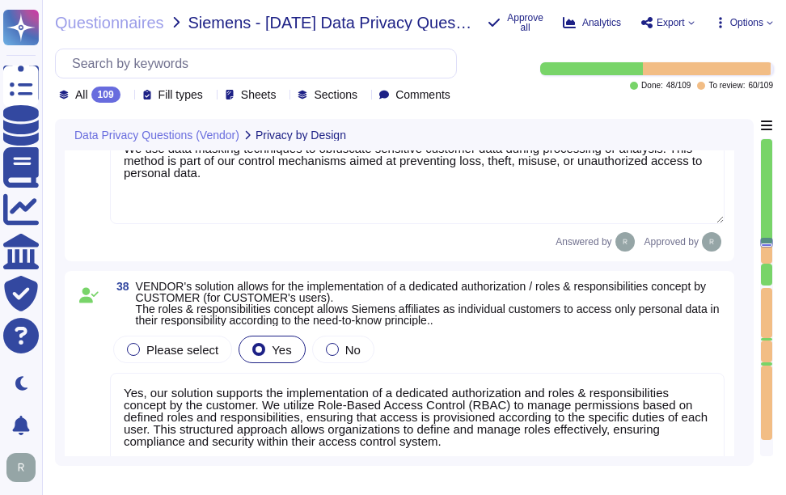
type textarea "We do not guarantee data deletion. The data in SCM are not sensitive, are avail…"
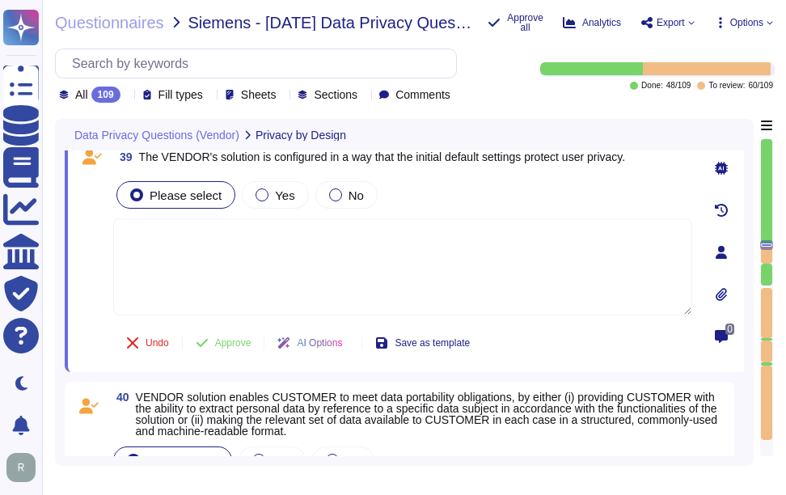
scroll to position [8850, 0]
type textarea "We use data masking techniques to obfuscate sensitive customer data during proc…"
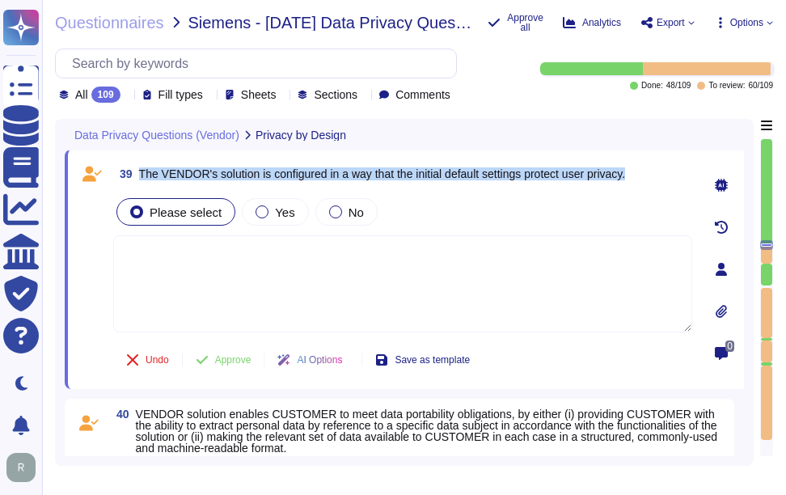
drag, startPoint x: 142, startPoint y: 171, endPoint x: 657, endPoint y: 175, distance: 515.9
click at [657, 175] on div "39 The VENDOR's solution is configured in a way that the initial default settin…" at bounding box center [402, 173] width 579 height 29
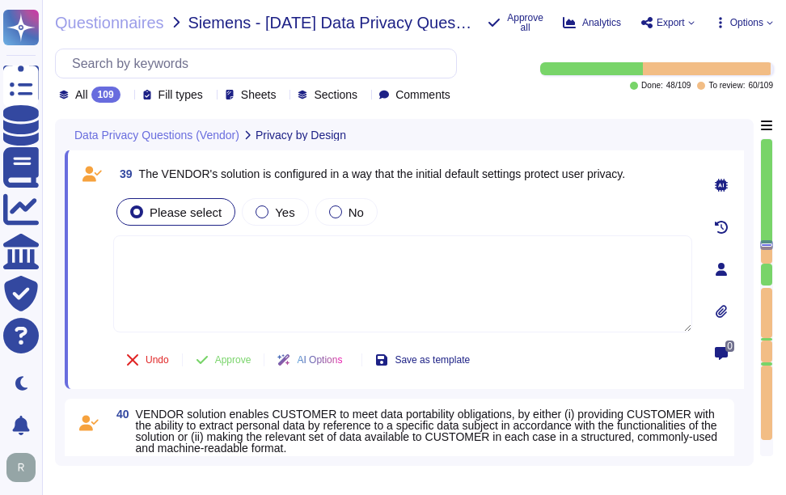
click at [337, 277] on textarea at bounding box center [402, 283] width 579 height 97
paste textarea "Yes, Sectigo ensures that systems' privacy settings are configured by default i…"
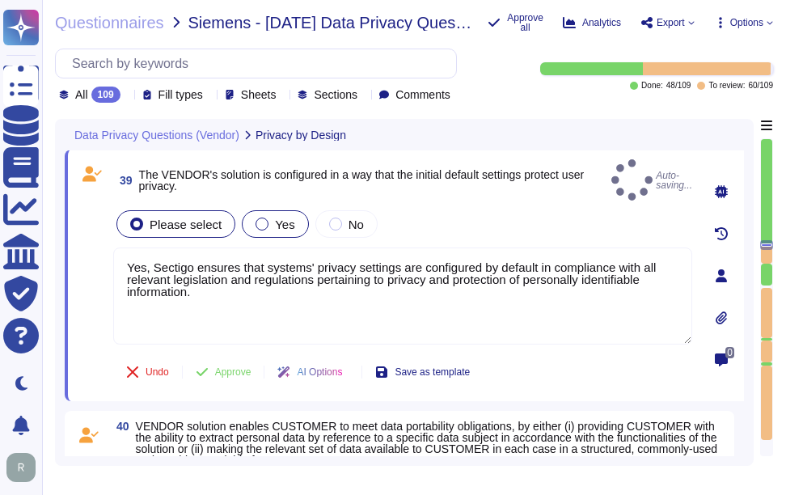
type textarea "Yes, Sectigo ensures that systems' privacy settings are configured by default i…"
click at [285, 218] on span "Yes" at bounding box center [284, 225] width 19 height 14
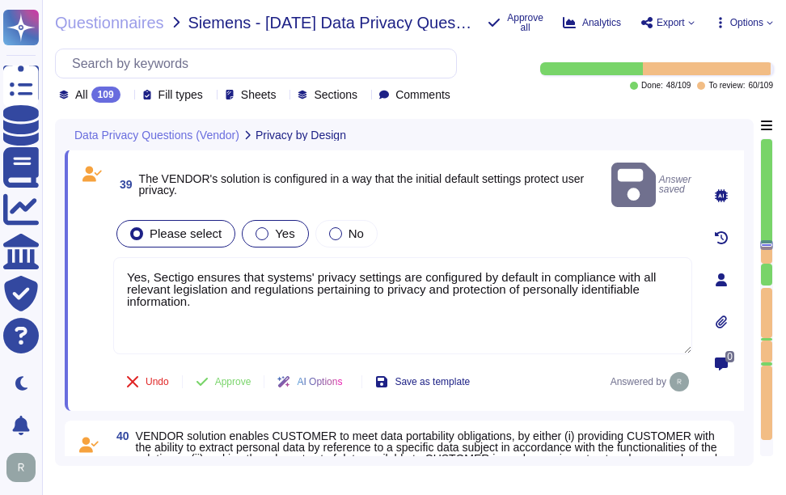
click at [277, 226] on span "Yes" at bounding box center [284, 233] width 19 height 14
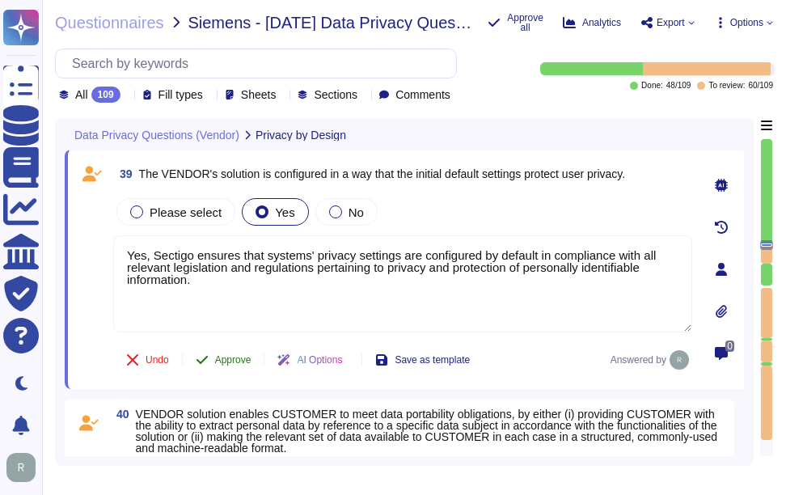
click at [238, 361] on span "Approve" at bounding box center [233, 360] width 36 height 10
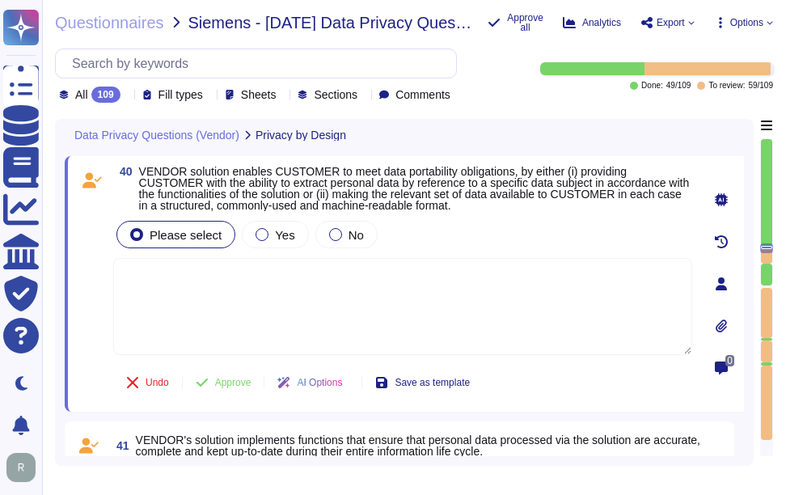
scroll to position [9048, 0]
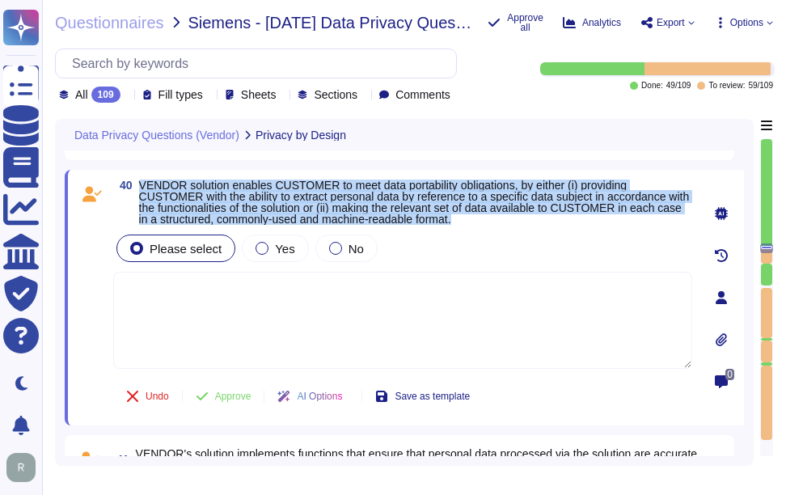
drag, startPoint x: 141, startPoint y: 183, endPoint x: 526, endPoint y: 226, distance: 387.4
click at [526, 226] on div "40 VENDOR solution enables CUSTOMER to meet data portability obligations, by ei…" at bounding box center [385, 298] width 615 height 236
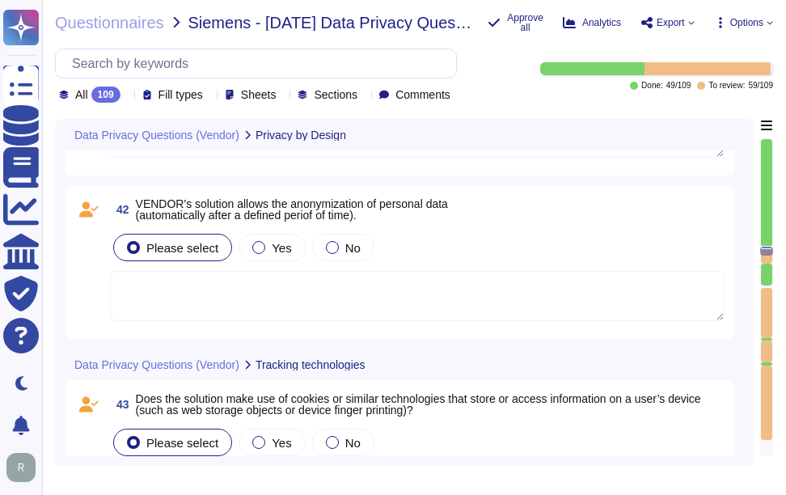
scroll to position [9452, 0]
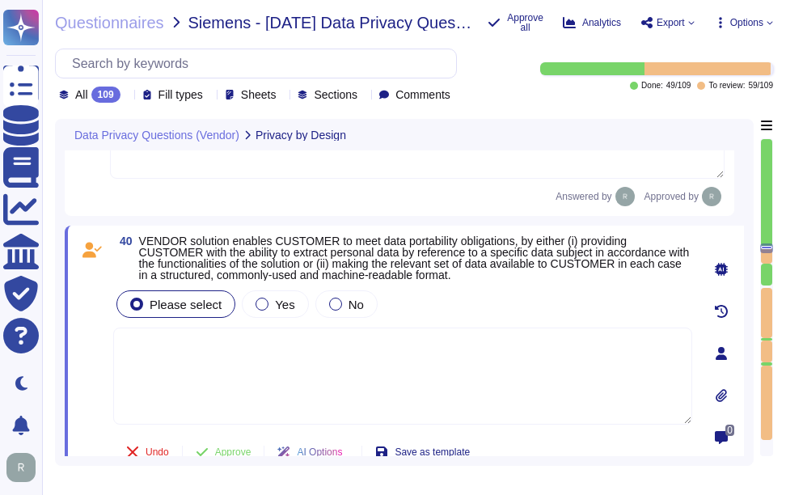
type textarea "Yes, our solution supports the implementation of a dedicated authorization and …"
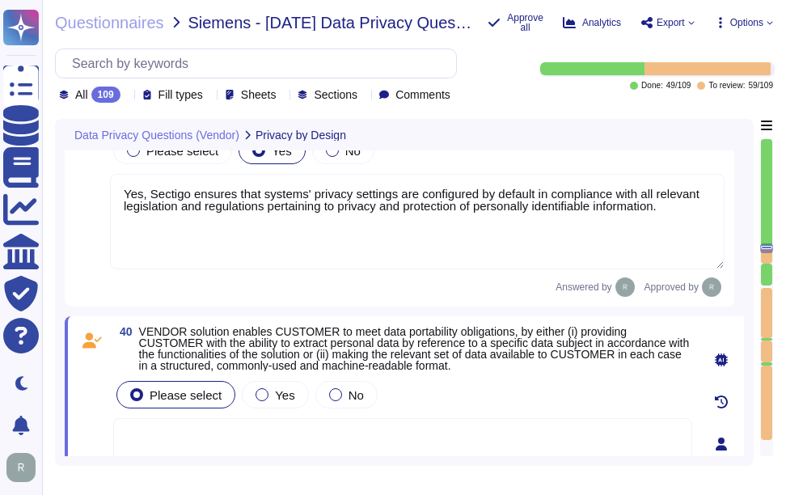
type textarea "We use data masking techniques to obfuscate sensitive customer data during proc…"
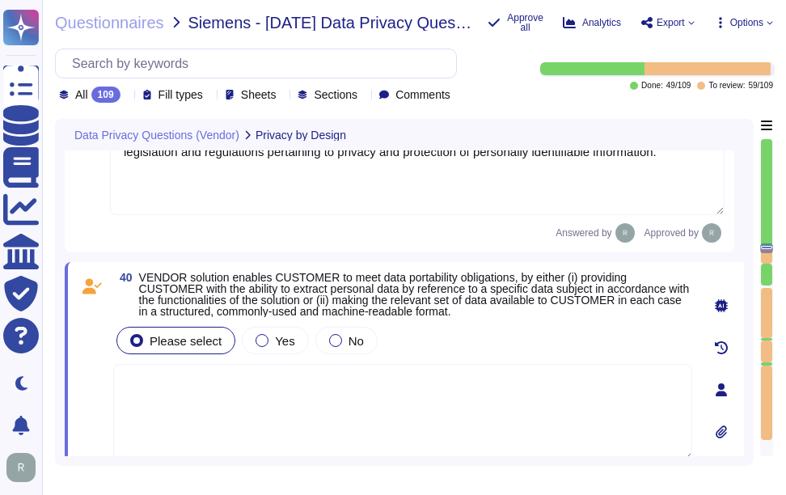
scroll to position [8940, 0]
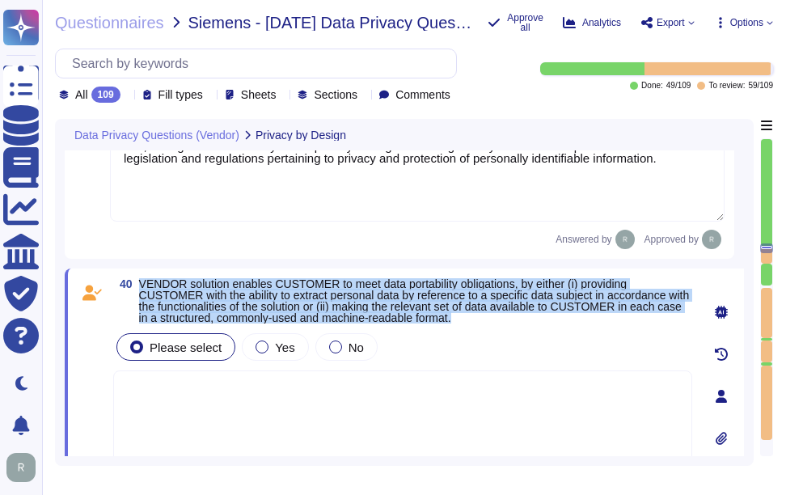
drag, startPoint x: 142, startPoint y: 283, endPoint x: 564, endPoint y: 318, distance: 423.5
click at [564, 318] on span "VENDOR solution enables CUSTOMER to meet data portability obligations, by eithe…" at bounding box center [415, 300] width 553 height 45
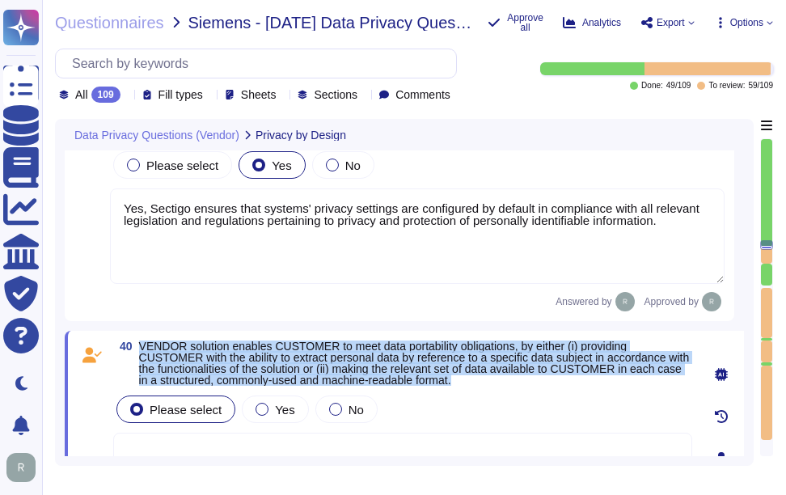
type textarea "We use data masking techniques to obfuscate sensitive customer data during proc…"
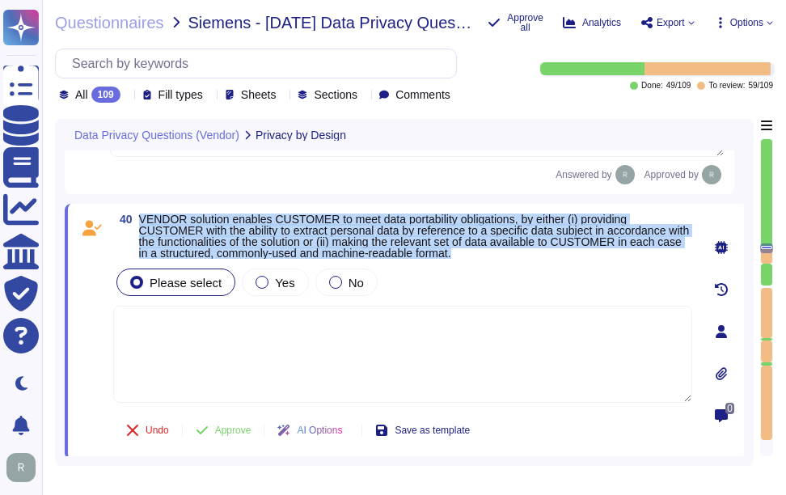
scroll to position [9021, 0]
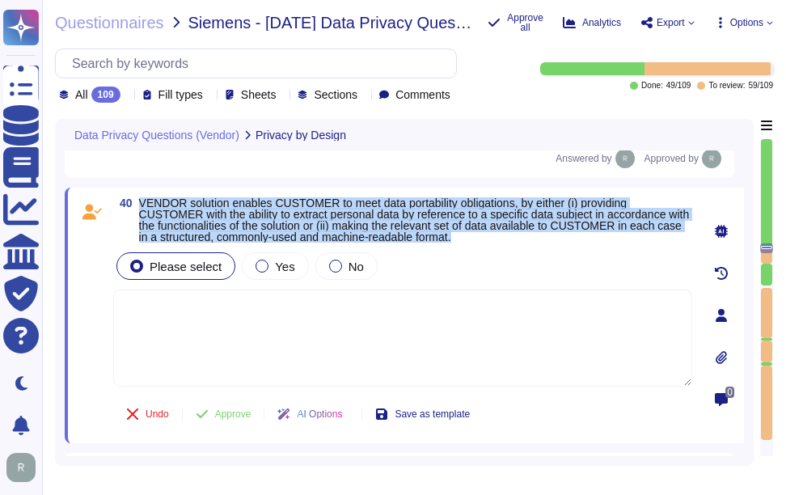
click at [150, 205] on span "VENDOR solution enables CUSTOMER to meet data portability obligations, by eithe…" at bounding box center [414, 219] width 551 height 47
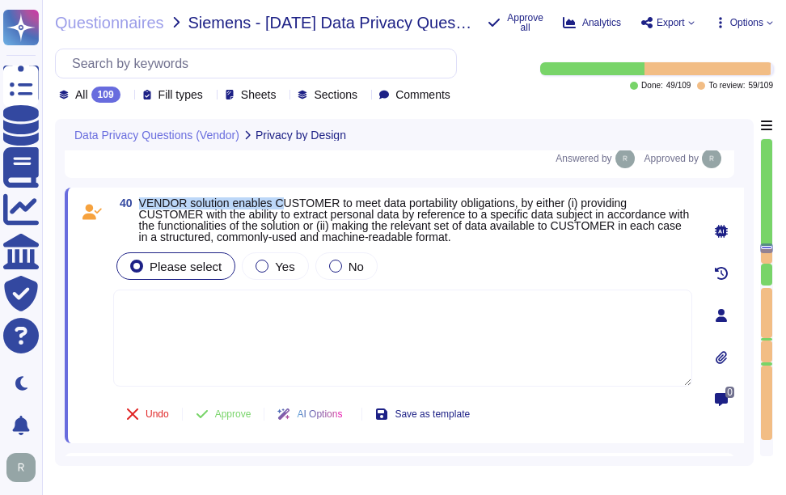
drag, startPoint x: 140, startPoint y: 198, endPoint x: 285, endPoint y: 192, distance: 145.7
click at [285, 192] on div "40 VENDOR solution enables CUSTOMER to meet data portability obligations, by ei…" at bounding box center [404, 316] width 679 height 256
drag, startPoint x: 285, startPoint y: 192, endPoint x: 185, endPoint y: 200, distance: 100.6
click at [194, 199] on span "VENDOR solution enables CUSTOMER to meet data portability obligations, by eithe…" at bounding box center [414, 219] width 551 height 47
click at [154, 202] on span "VENDOR solution enables CUSTOMER to meet data portability obligations, by eithe…" at bounding box center [414, 219] width 551 height 47
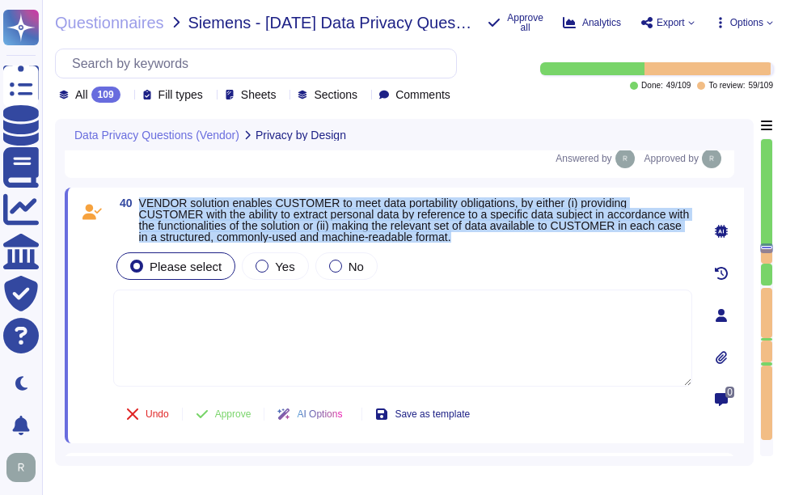
drag, startPoint x: 140, startPoint y: 201, endPoint x: 567, endPoint y: 237, distance: 428.4
click at [567, 237] on span "VENDOR solution enables CUSTOMER to meet data portability obligations, by eithe…" at bounding box center [415, 219] width 553 height 45
copy span "VENDOR solution enables CUSTOMER to meet data portability obligations, by eithe…"
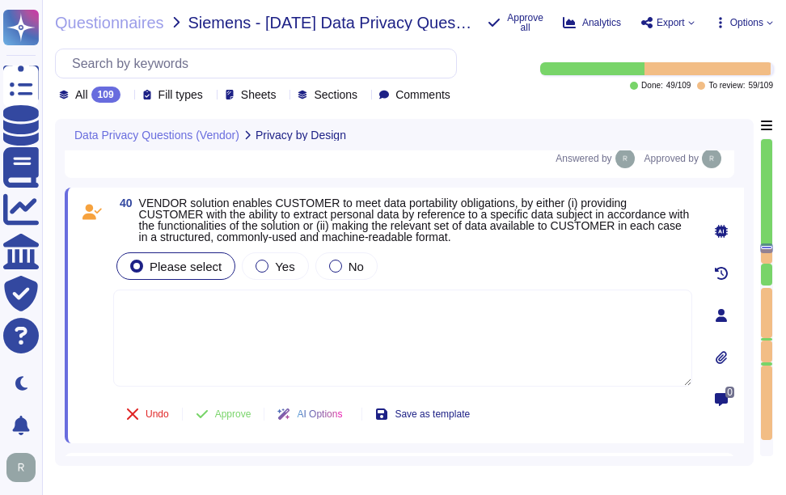
click at [371, 345] on textarea at bounding box center [402, 337] width 579 height 97
paste textarea "Yes, customer certificate data can be exported as a report or retrieved through…"
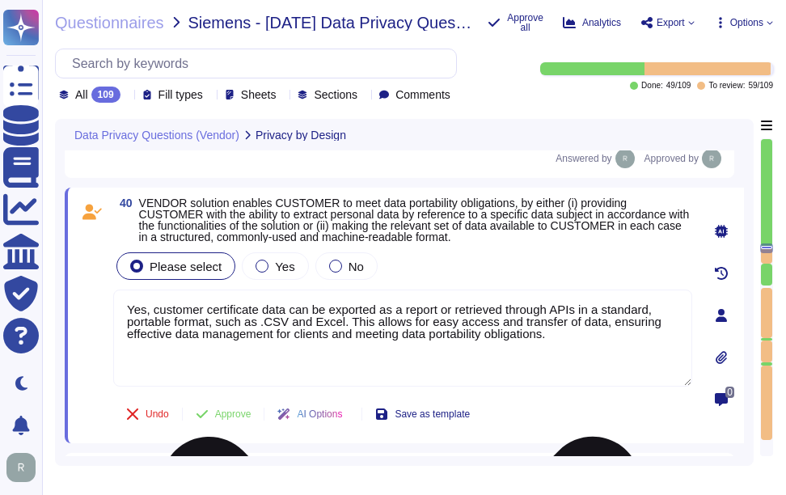
type textarea "Yes, customer certificate data can be exported as a report or retrieved through…"
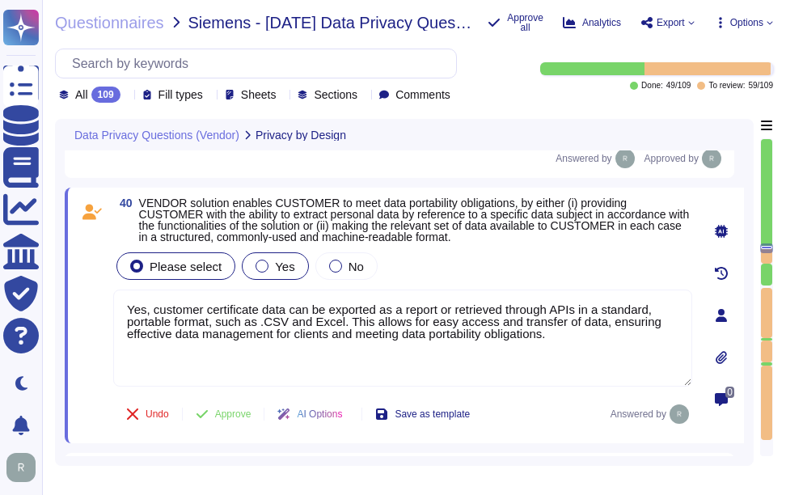
click at [278, 274] on div "Yes" at bounding box center [275, 265] width 66 height 27
click at [237, 419] on span "Approve" at bounding box center [233, 414] width 36 height 10
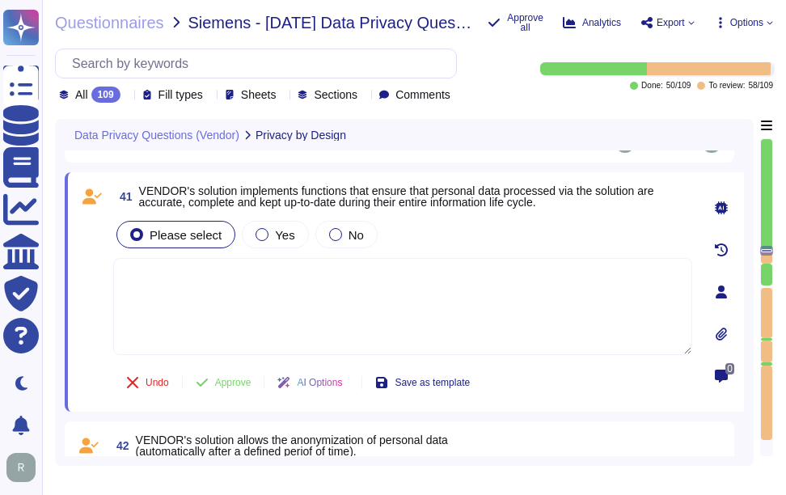
scroll to position [9273, 0]
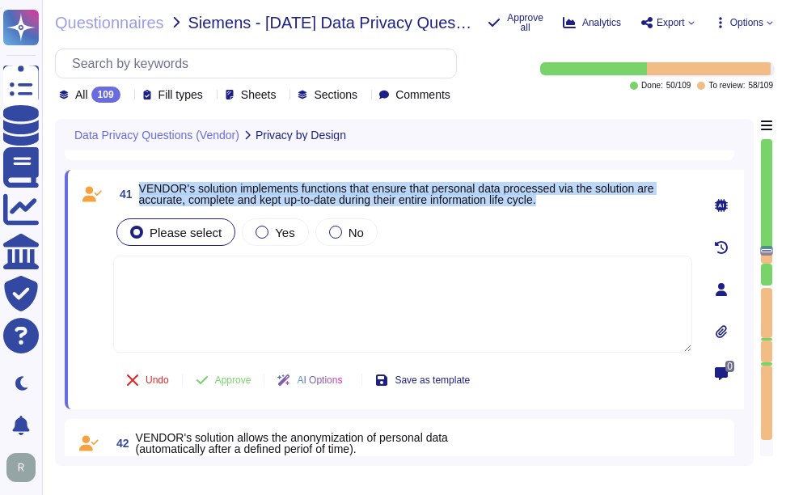
drag, startPoint x: 139, startPoint y: 187, endPoint x: 566, endPoint y: 201, distance: 427.2
click at [566, 201] on span "VENDOR's solution implements functions that ensure that personal data processed…" at bounding box center [415, 194] width 553 height 23
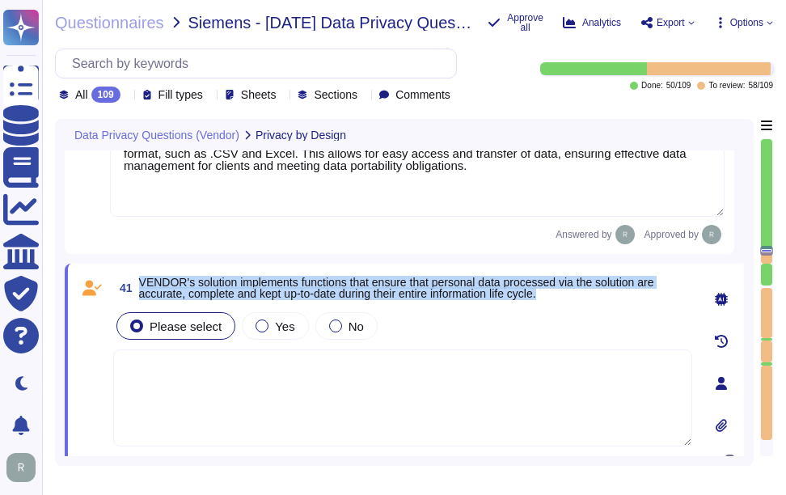
type textarea "Yes, our solution supports the implementation of a dedicated authorization and …"
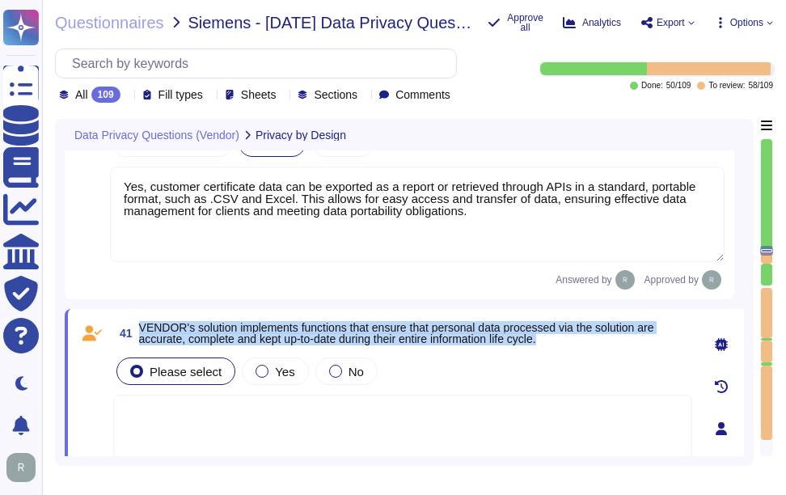
scroll to position [9192, 0]
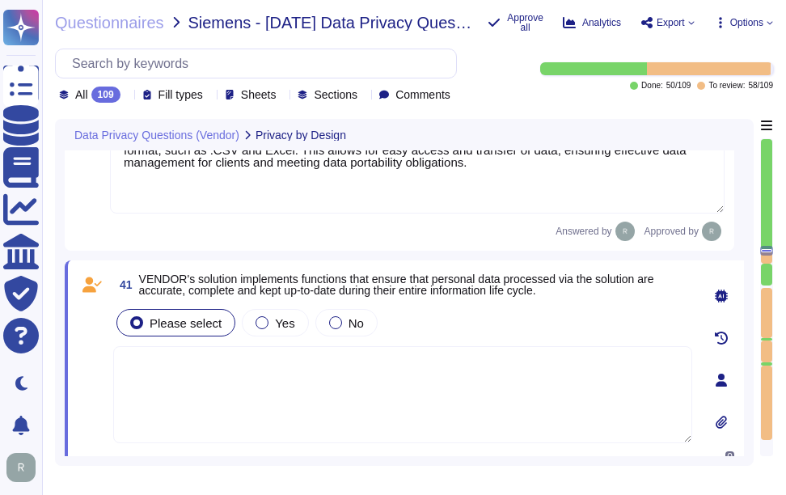
click at [276, 390] on textarea at bounding box center [402, 394] width 579 height 97
paste textarea "The solution ensures that all personal data collected by Sectigo is accurate an…"
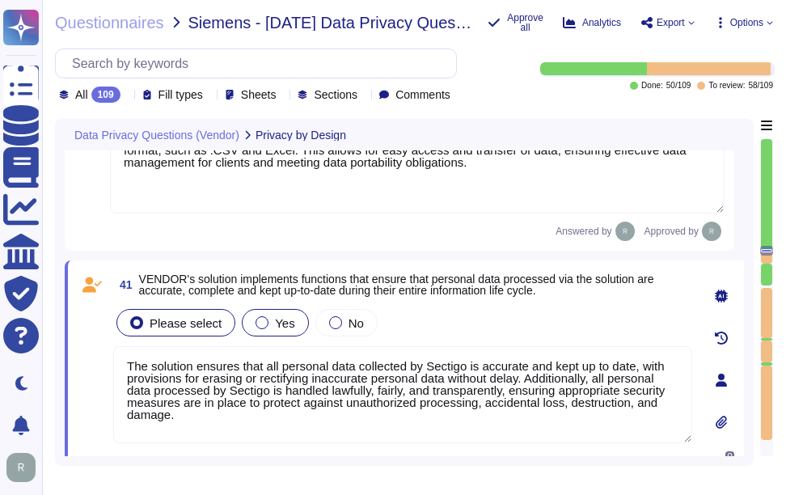
type textarea "The solution ensures that all personal data collected by Sectigo is accurate an…"
click at [269, 323] on label "Yes" at bounding box center [275, 322] width 39 height 13
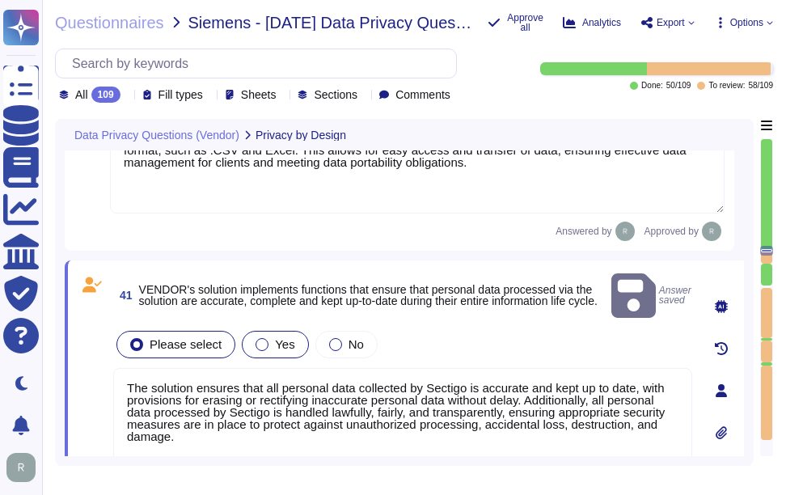
click at [269, 334] on div "Yes" at bounding box center [275, 344] width 66 height 27
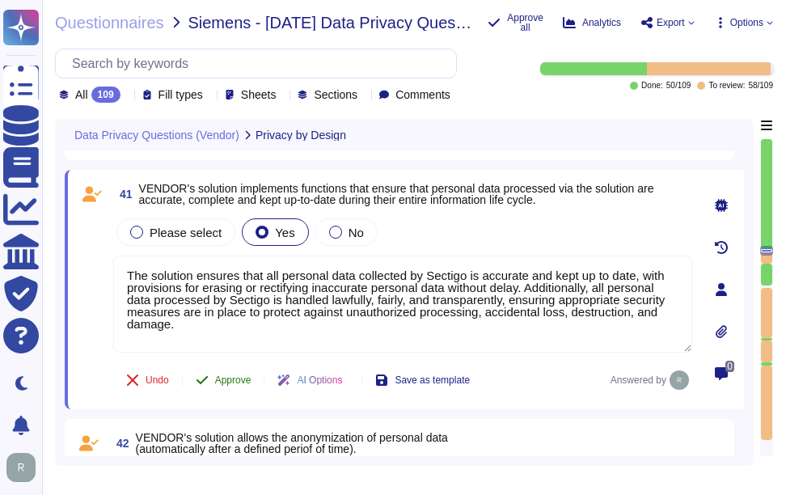
click at [226, 385] on span "Approve" at bounding box center [233, 380] width 36 height 10
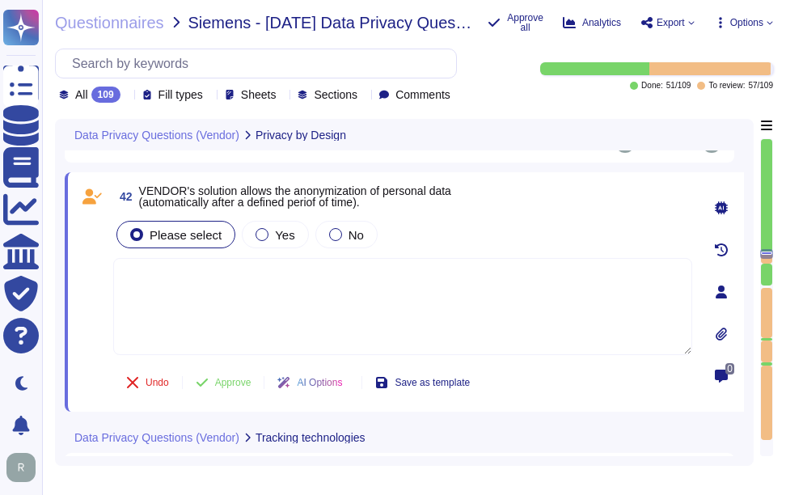
scroll to position [9492, 0]
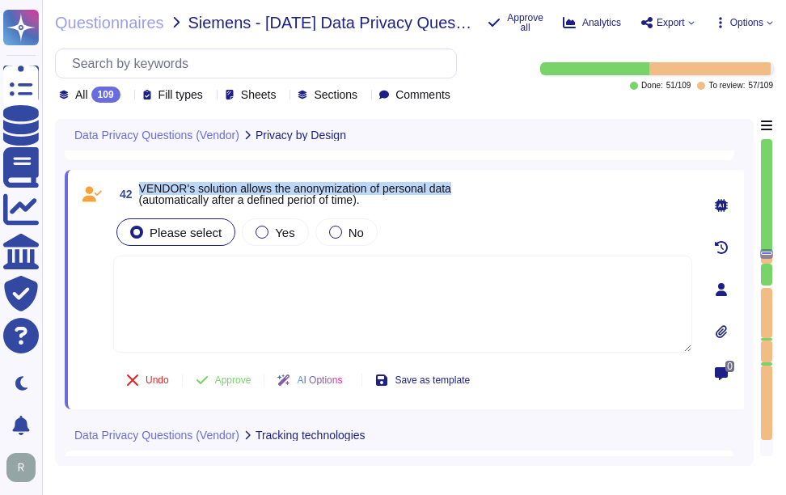
drag, startPoint x: 141, startPoint y: 186, endPoint x: 560, endPoint y: 167, distance: 419.3
click at [560, 167] on div "40 VENDOR solution enables CUSTOMER to meet data portability obligations, by ei…" at bounding box center [404, 200] width 679 height 19147
click at [275, 179] on div "42 VENDOR's solution allows the anonymization of personal data (automatically a…" at bounding box center [404, 289] width 679 height 239
drag, startPoint x: 196, startPoint y: 187, endPoint x: 467, endPoint y: 192, distance: 270.9
click at [467, 192] on div "42 VENDOR's solution allows the anonymization of personal data (automatically a…" at bounding box center [402, 194] width 579 height 29
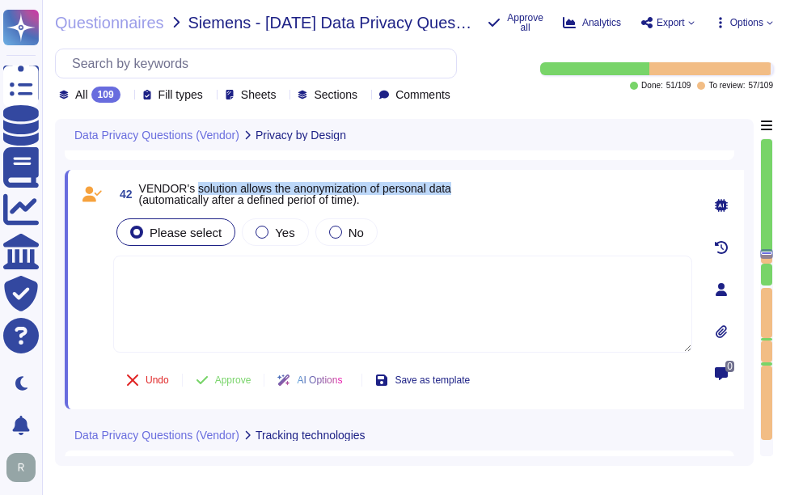
click at [342, 189] on span "VENDOR's solution allows the anonymization of personal data (automatically afte…" at bounding box center [295, 194] width 312 height 24
click at [522, 272] on textarea at bounding box center [402, 304] width 579 height 97
drag, startPoint x: 142, startPoint y: 185, endPoint x: 488, endPoint y: 198, distance: 346.3
click at [488, 198] on div "42 VENDOR's solution allows the anonymization of personal data (automatically a…" at bounding box center [402, 194] width 579 height 29
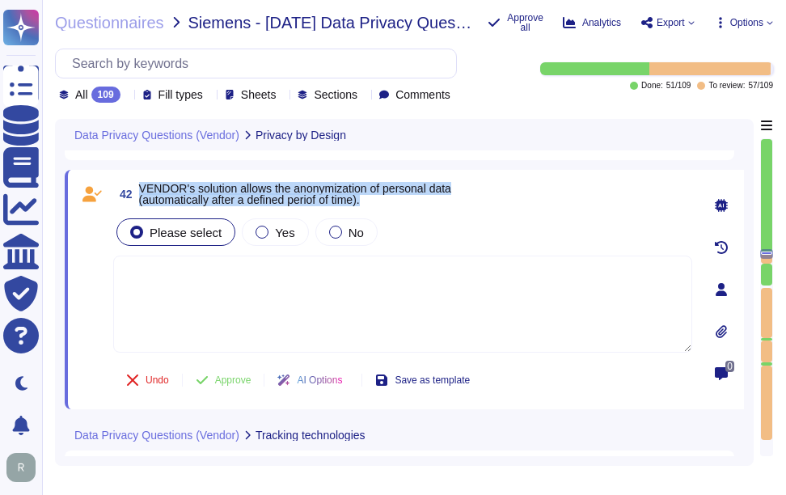
click at [171, 184] on span "VENDOR's solution allows the anonymization of personal data (automatically afte…" at bounding box center [295, 194] width 312 height 24
click at [138, 188] on span "42 VENDOR's solution allows the anonymization of personal data (automatically a…" at bounding box center [282, 194] width 338 height 29
click at [158, 185] on span "VENDOR's solution allows the anonymization of personal data (automatically afte…" at bounding box center [295, 194] width 312 height 24
click at [148, 187] on span "VENDOR's solution allows the anonymization of personal data (automatically afte…" at bounding box center [295, 194] width 312 height 24
drag, startPoint x: 140, startPoint y: 187, endPoint x: 481, endPoint y: 192, distance: 341.3
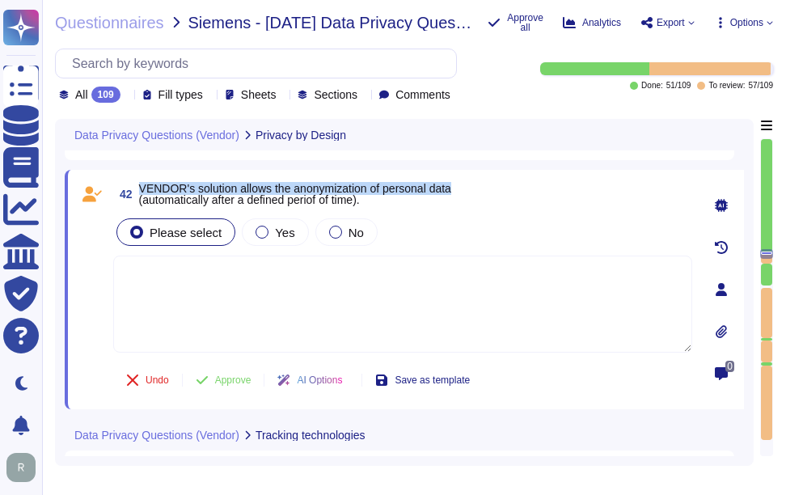
click at [481, 192] on div "42 VENDOR's solution allows the anonymization of personal data (automatically a…" at bounding box center [402, 194] width 579 height 29
click at [316, 326] on textarea at bounding box center [402, 304] width 579 height 97
paste textarea "We use data masking techniques to obfuscate sensitive customer data during proc…"
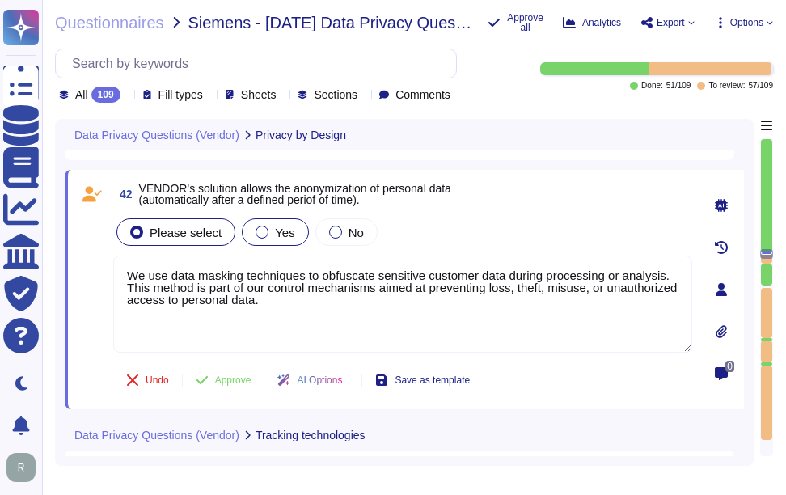
type textarea "We use data masking techniques to obfuscate sensitive customer data during proc…"
click at [257, 227] on div at bounding box center [262, 232] width 13 height 13
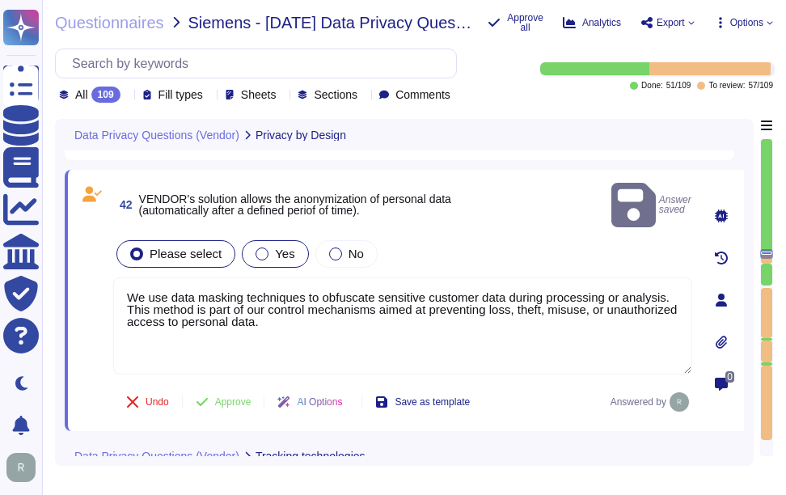
click at [283, 247] on span "Yes" at bounding box center [284, 254] width 19 height 14
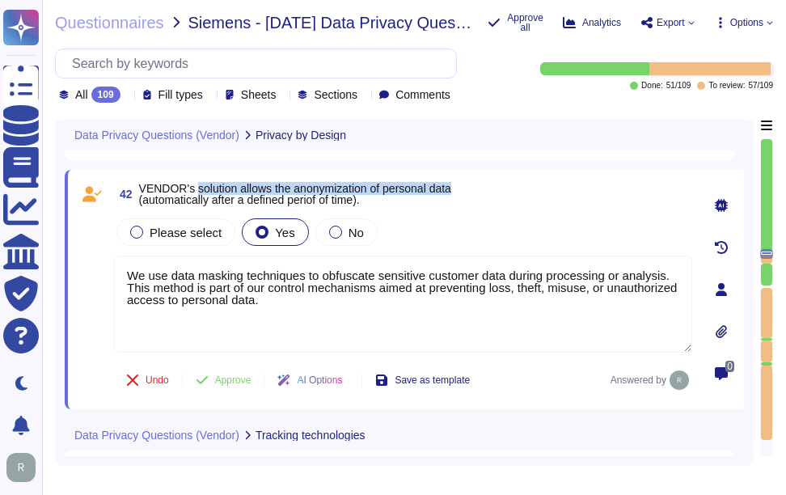
drag, startPoint x: 196, startPoint y: 187, endPoint x: 471, endPoint y: 190, distance: 275.8
click at [471, 190] on div "42 VENDOR's solution allows the anonymization of personal data (automatically a…" at bounding box center [402, 194] width 579 height 29
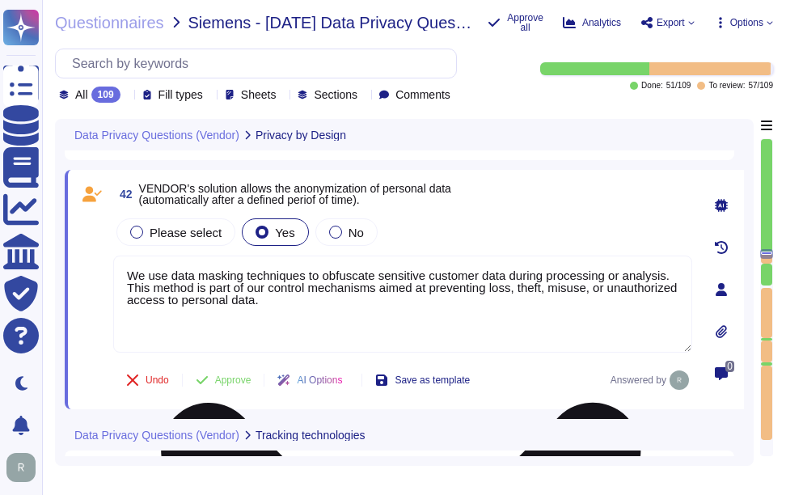
click at [225, 325] on textarea "We use data masking techniques to obfuscate sensitive customer data during proc…" at bounding box center [402, 304] width 579 height 97
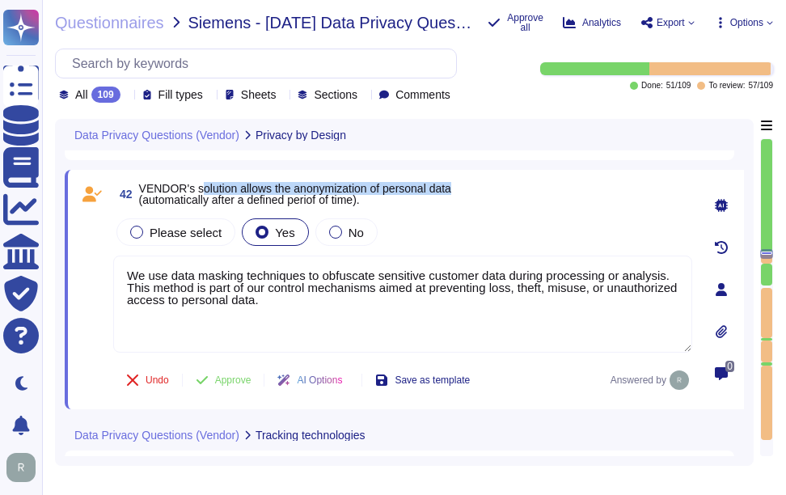
drag, startPoint x: 198, startPoint y: 186, endPoint x: 509, endPoint y: 186, distance: 310.5
click at [509, 186] on div "42 VENDOR's solution allows the anonymization of personal data (automatically a…" at bounding box center [402, 194] width 579 height 29
copy span "olution allows the anonymization of personal data"
drag, startPoint x: 119, startPoint y: 189, endPoint x: 497, endPoint y: 189, distance: 378.4
click at [497, 189] on div "42 VENDOR's solution allows the anonymization of personal data (automatically a…" at bounding box center [402, 194] width 579 height 29
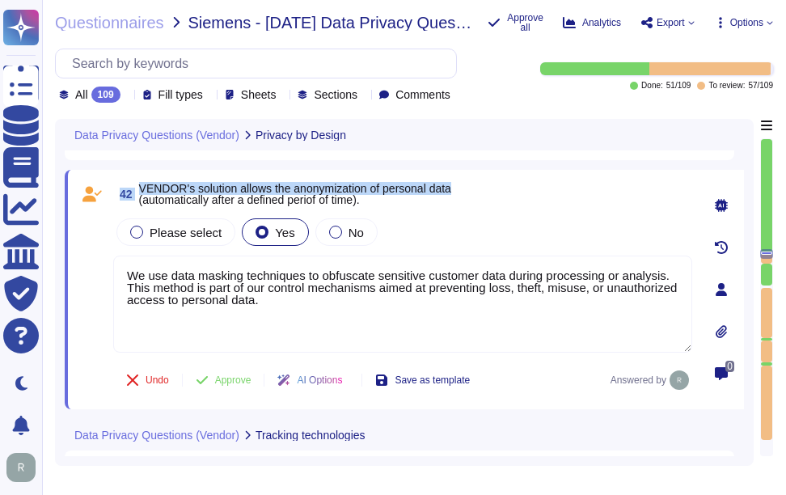
copy span "42 VENDOR's solution allows the anonymization of personal data"
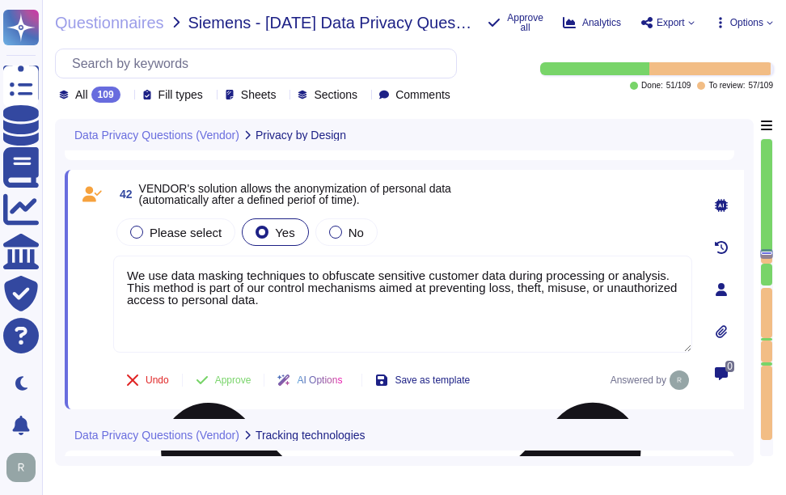
click at [344, 313] on textarea "We use data masking techniques to obfuscate sensitive customer data during proc…" at bounding box center [402, 304] width 579 height 97
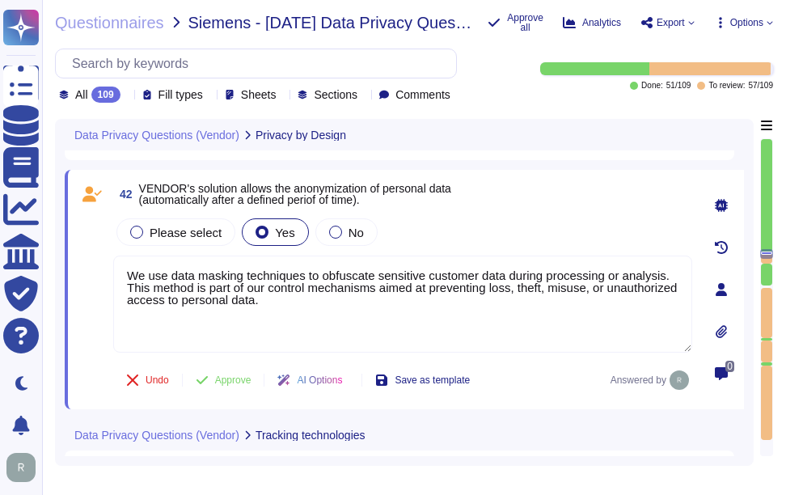
click at [510, 217] on div "Please select Yes No" at bounding box center [402, 232] width 579 height 34
